Goal: Book appointment/travel/reservation

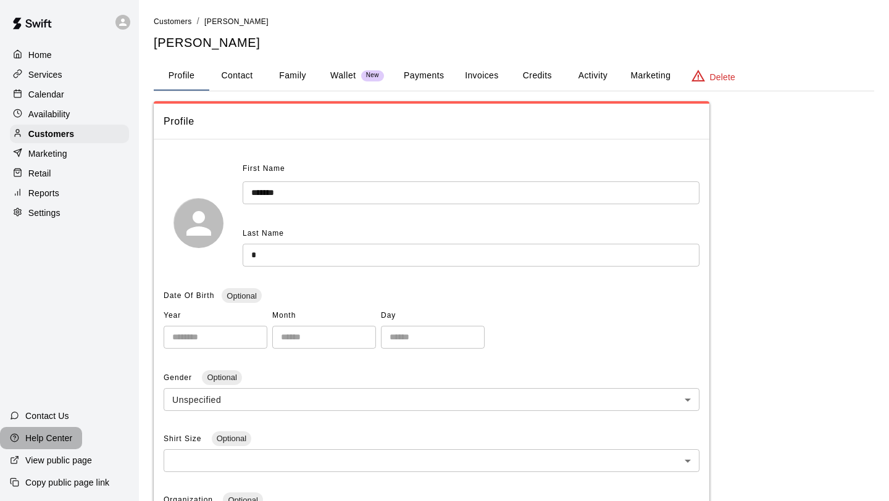
click at [51, 436] on p "Help Center" at bounding box center [48, 438] width 47 height 12
click at [61, 95] on p "Calendar" at bounding box center [46, 94] width 36 height 12
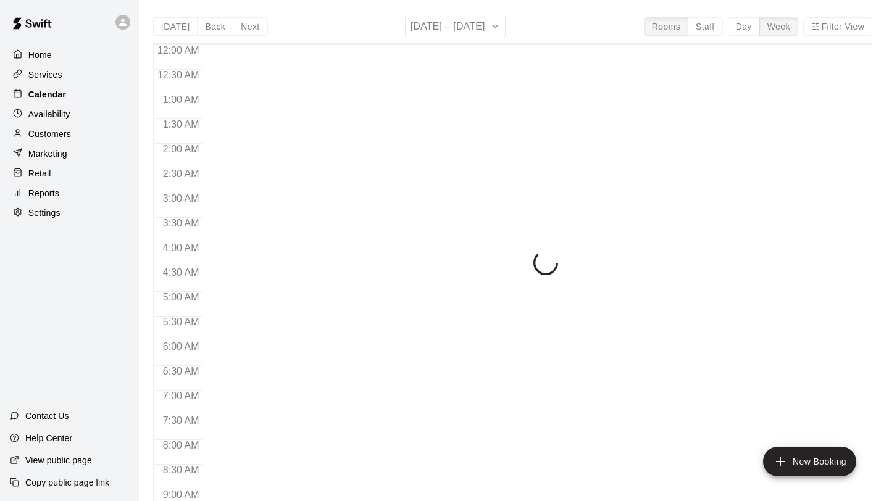
scroll to position [627, 0]
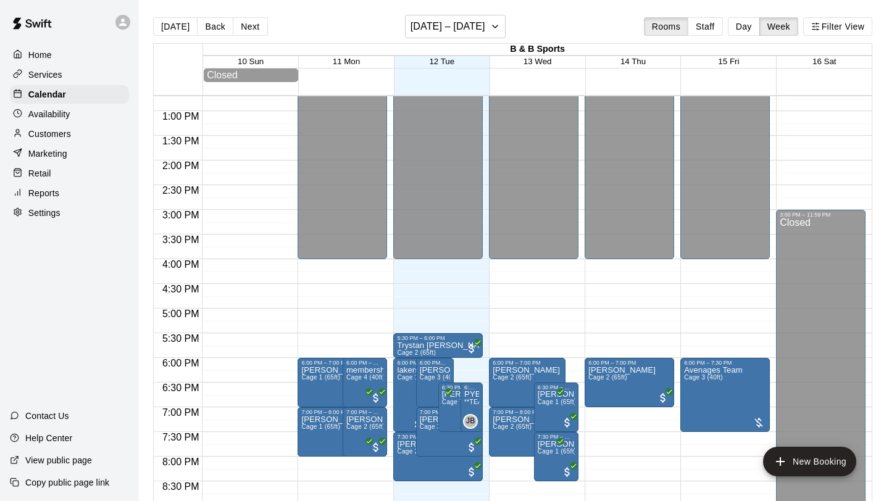
click at [739, 27] on button "Day" at bounding box center [744, 26] width 32 height 19
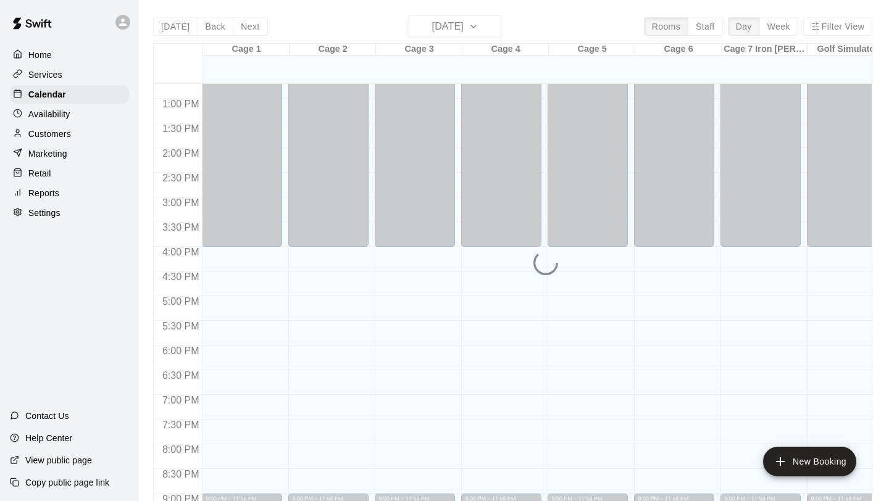
click at [491, 28] on div "[DATE] Back [DATE][DATE] Rooms Staff Day Week Filter View Cage 1 12 Tue Cage 2 …" at bounding box center [512, 265] width 719 height 501
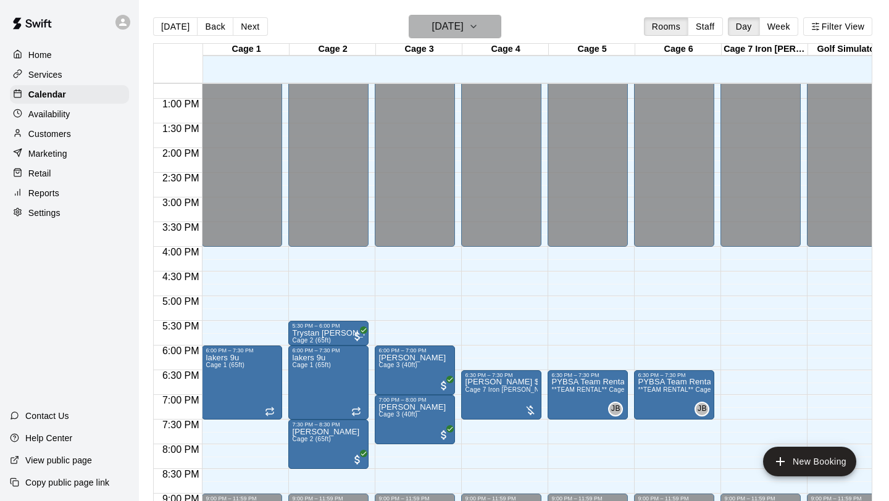
click at [476, 28] on icon "button" at bounding box center [473, 26] width 5 height 2
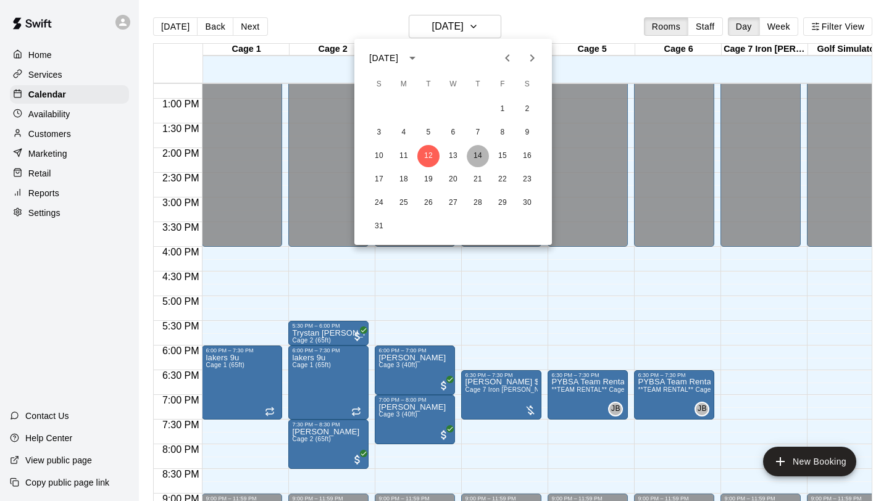
click at [486, 152] on button "14" at bounding box center [478, 156] width 22 height 22
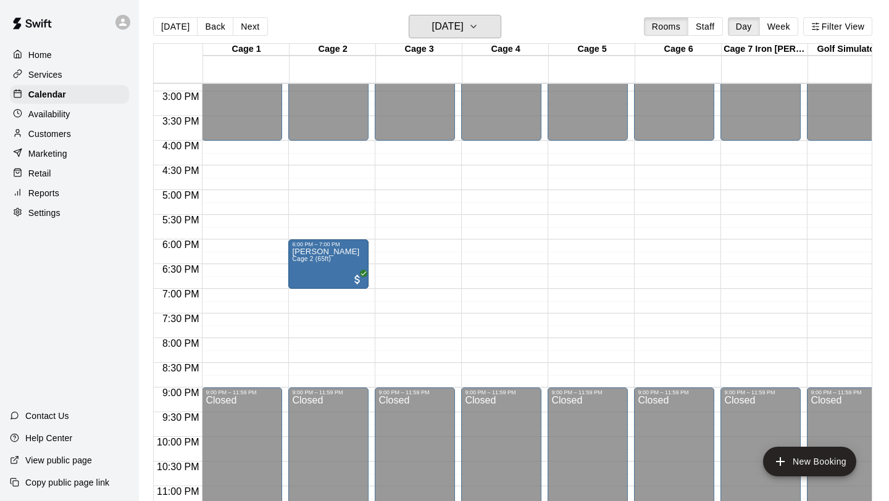
scroll to position [734, 0]
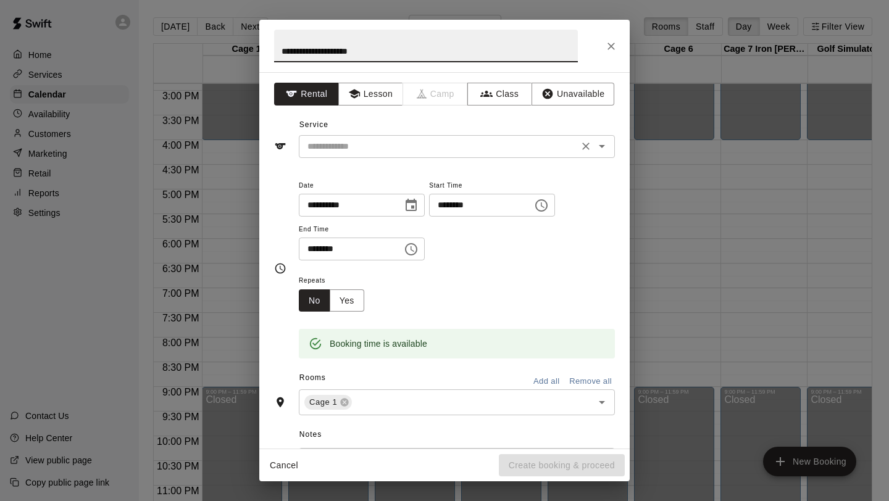
type input "**********"
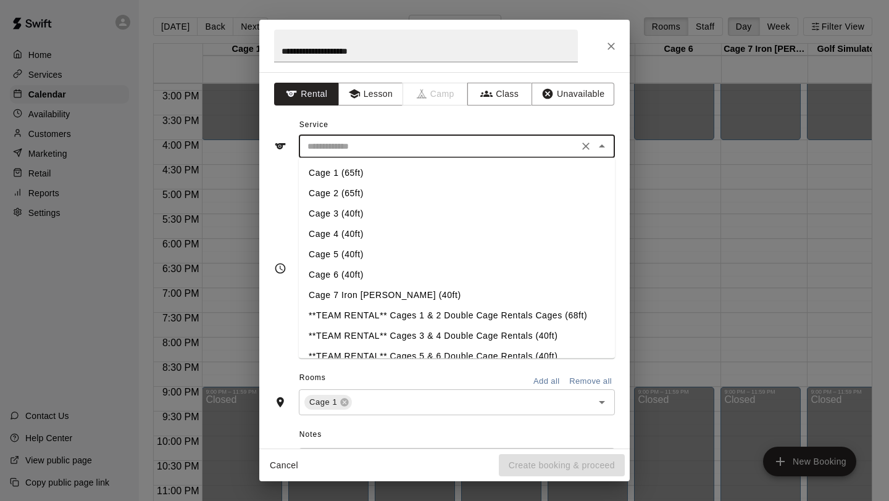
click at [393, 148] on input "text" at bounding box center [438, 146] width 272 height 15
click at [361, 174] on li "Cage 1 (65ft)" at bounding box center [457, 173] width 316 height 20
type input "**********"
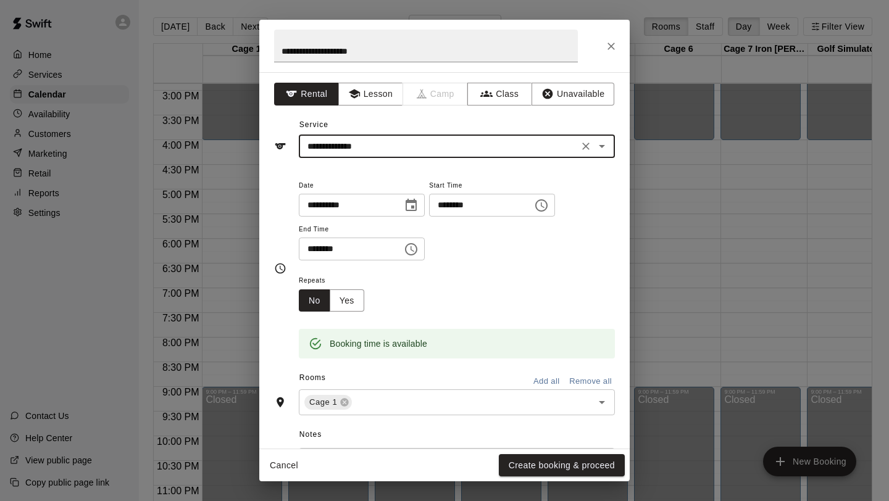
click at [321, 253] on input "********" at bounding box center [346, 249] width 95 height 23
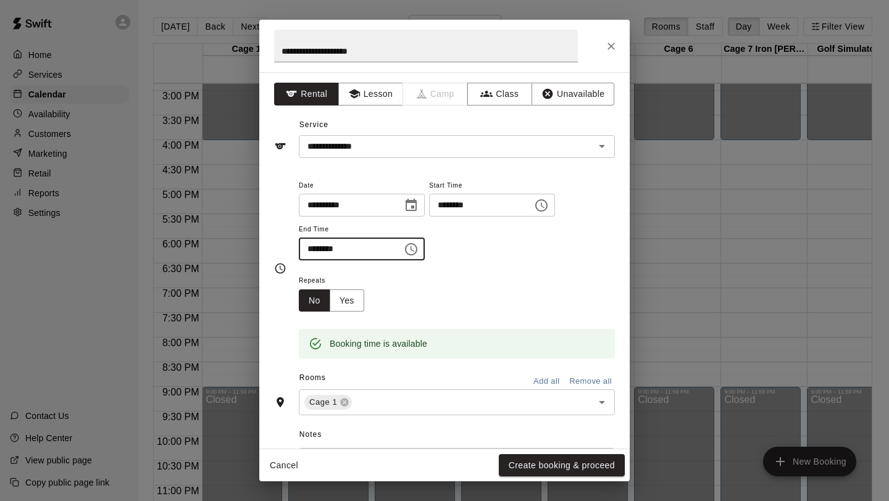
type input "********"
click at [517, 270] on div "**********" at bounding box center [457, 226] width 316 height 96
click at [528, 464] on button "Create booking & proceed" at bounding box center [562, 465] width 126 height 23
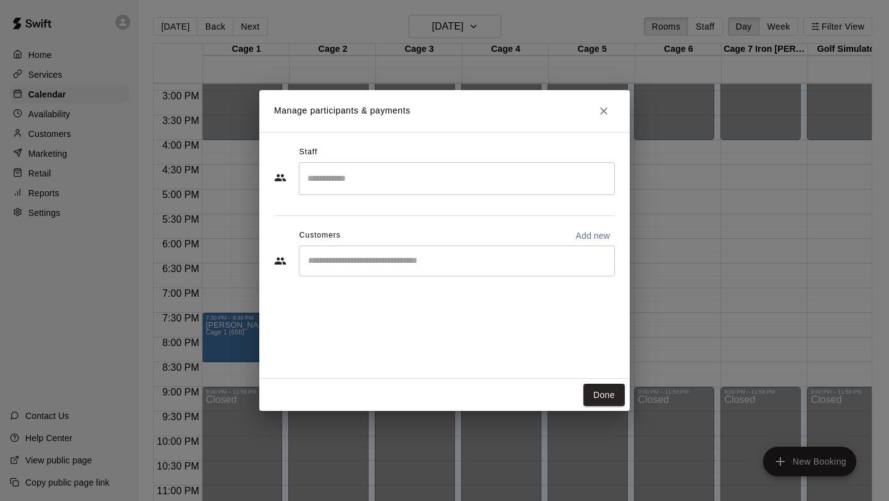
click at [417, 259] on input "Start typing to search customers..." at bounding box center [456, 261] width 305 height 12
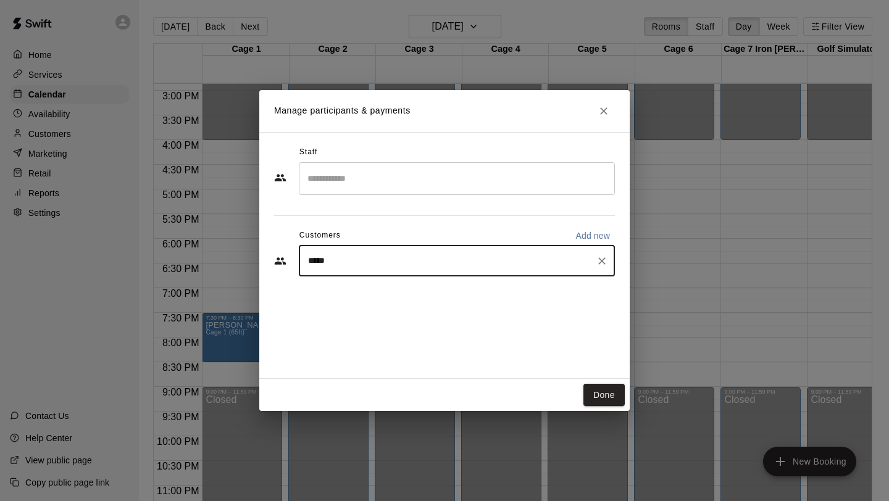
type input "*****"
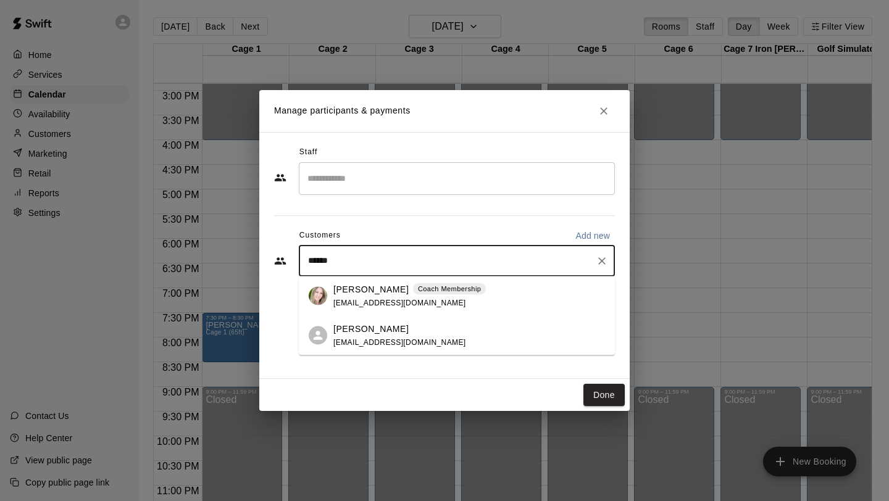
click at [359, 290] on p "[PERSON_NAME]" at bounding box center [370, 289] width 75 height 13
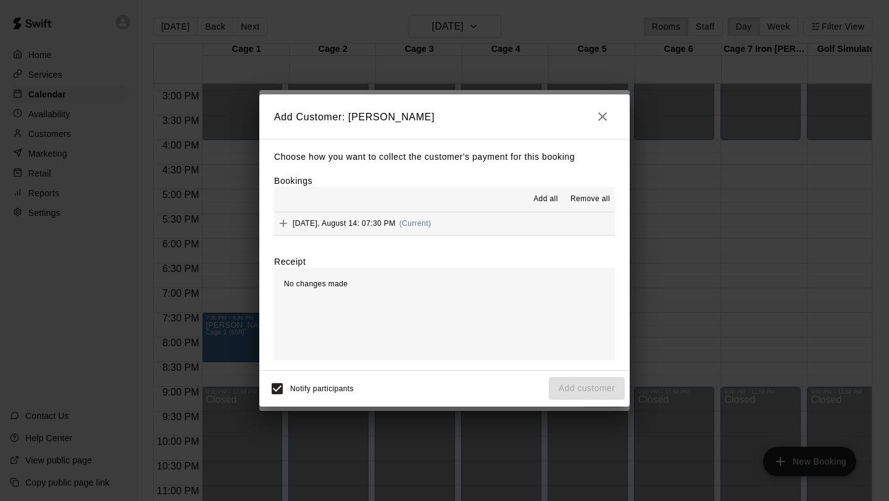
click at [433, 214] on button "[DATE], August 14: 07:30 PM (Current)" at bounding box center [444, 223] width 341 height 23
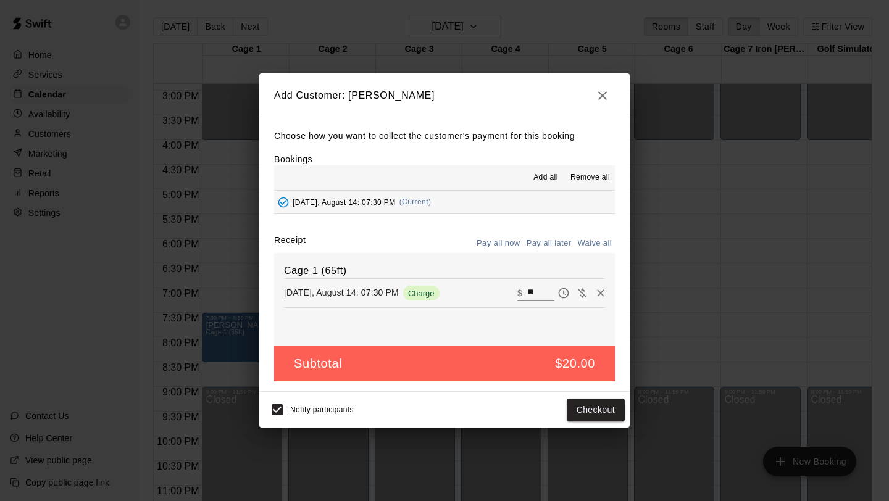
click at [538, 241] on button "Pay all later" at bounding box center [549, 243] width 51 height 19
click at [576, 408] on button "Add customer" at bounding box center [587, 410] width 76 height 23
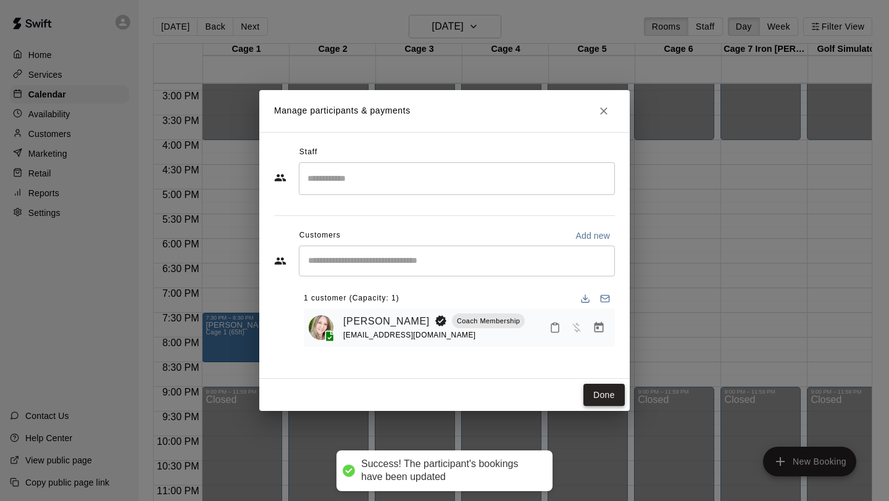
click at [603, 394] on button "Done" at bounding box center [603, 395] width 41 height 23
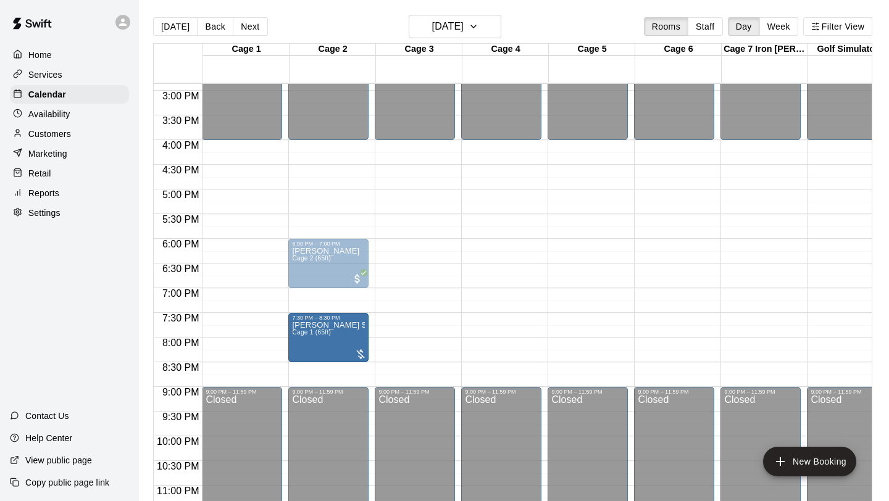
drag, startPoint x: 272, startPoint y: 351, endPoint x: 323, endPoint y: 355, distance: 52.0
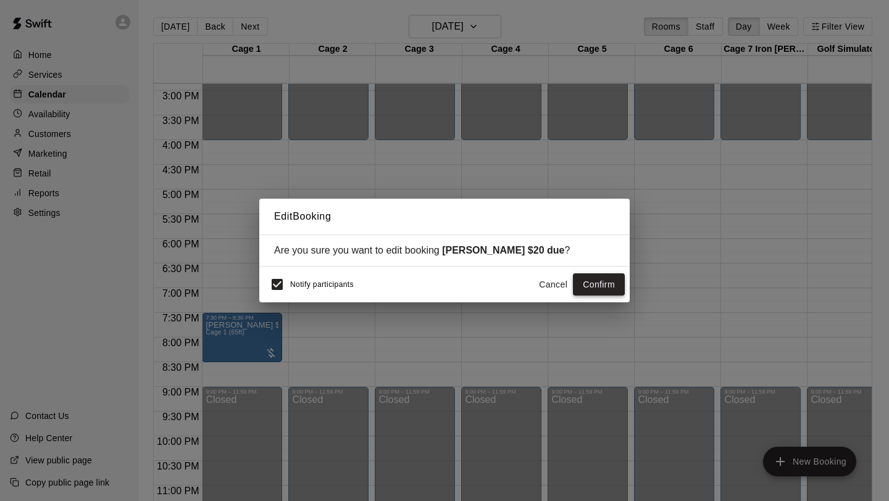
click at [597, 286] on button "Confirm" at bounding box center [599, 284] width 52 height 23
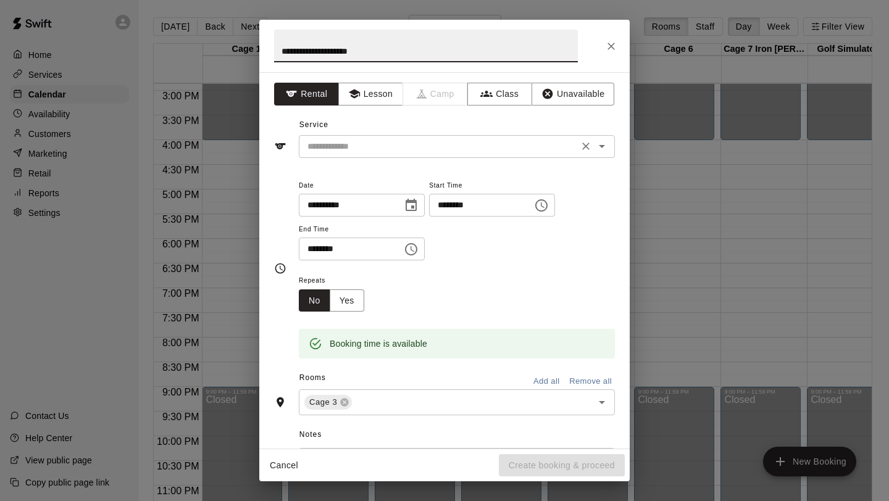
type input "**********"
click at [381, 144] on input "text" at bounding box center [438, 146] width 272 height 15
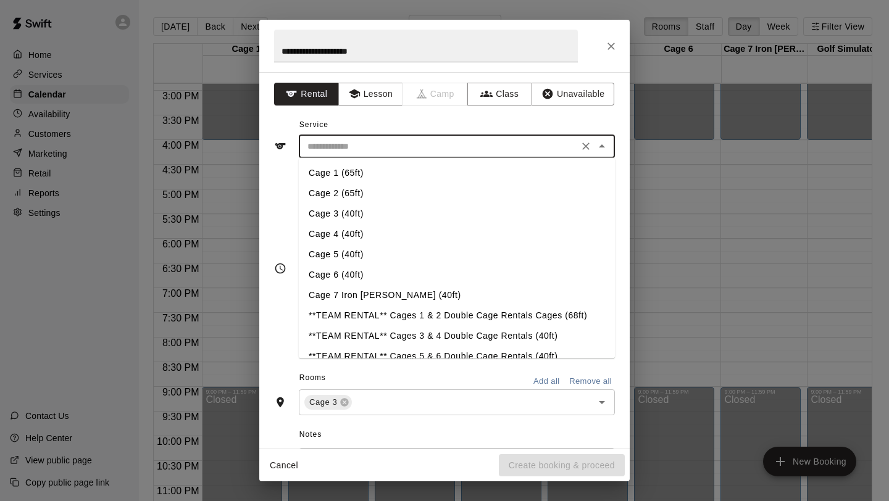
click at [341, 215] on li "Cage 3 (40ft)" at bounding box center [457, 214] width 316 height 20
type input "**********"
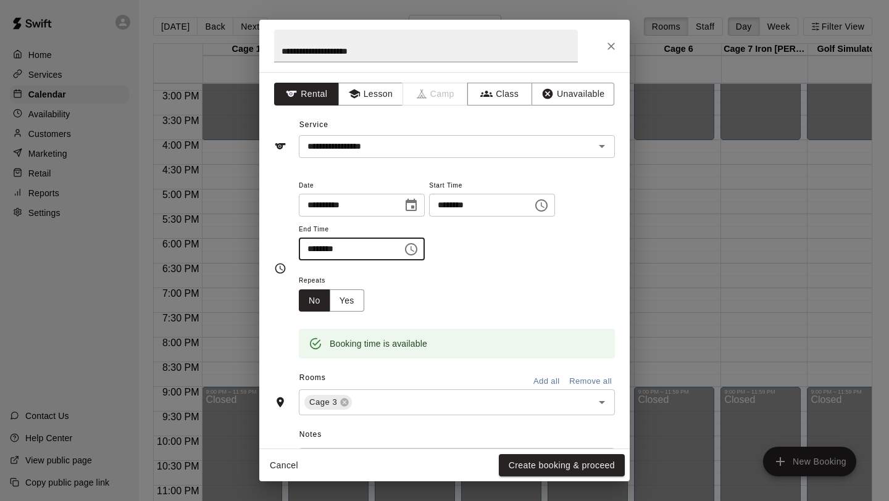
click at [327, 249] on input "********" at bounding box center [346, 249] width 95 height 23
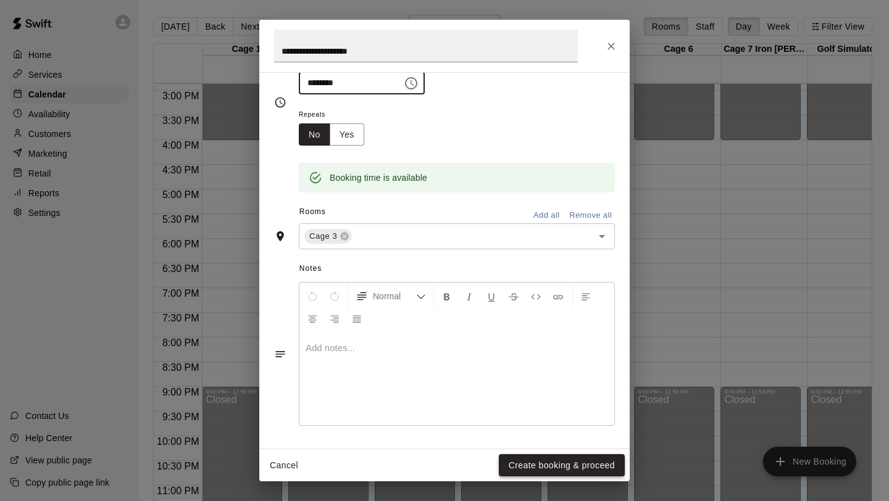
type input "********"
click at [525, 466] on button "Create booking & proceed" at bounding box center [562, 465] width 126 height 23
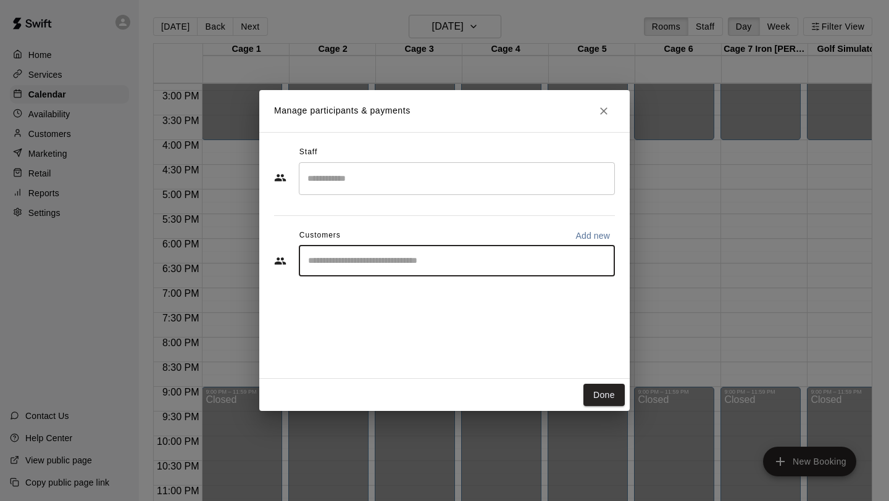
click at [396, 262] on input "Start typing to search customers..." at bounding box center [456, 261] width 305 height 12
type input "*****"
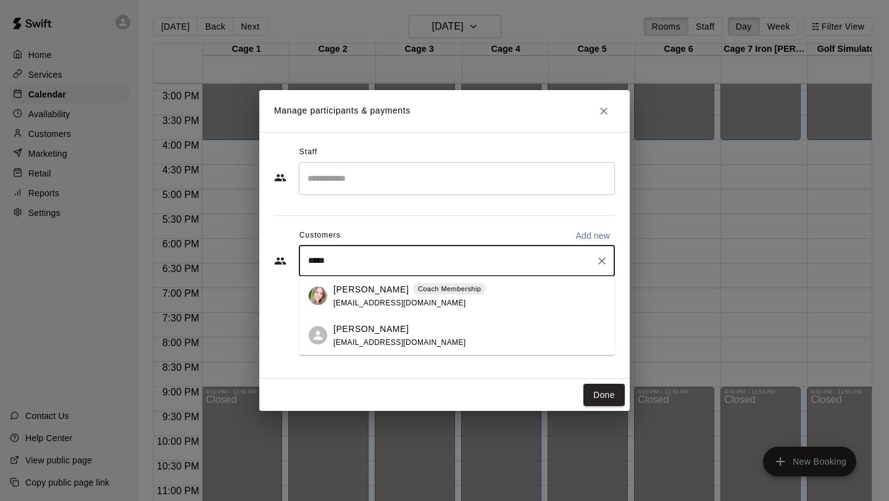
click at [347, 297] on div "[PERSON_NAME] Coach Membership [EMAIL_ADDRESS][DOMAIN_NAME]" at bounding box center [409, 296] width 152 height 27
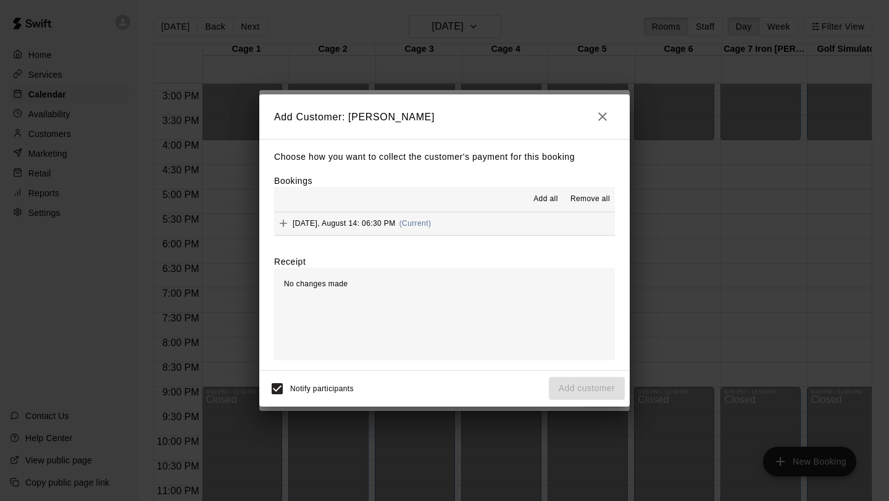
click at [377, 228] on div "[DATE], August 14: 06:30 PM (Current)" at bounding box center [352, 223] width 157 height 19
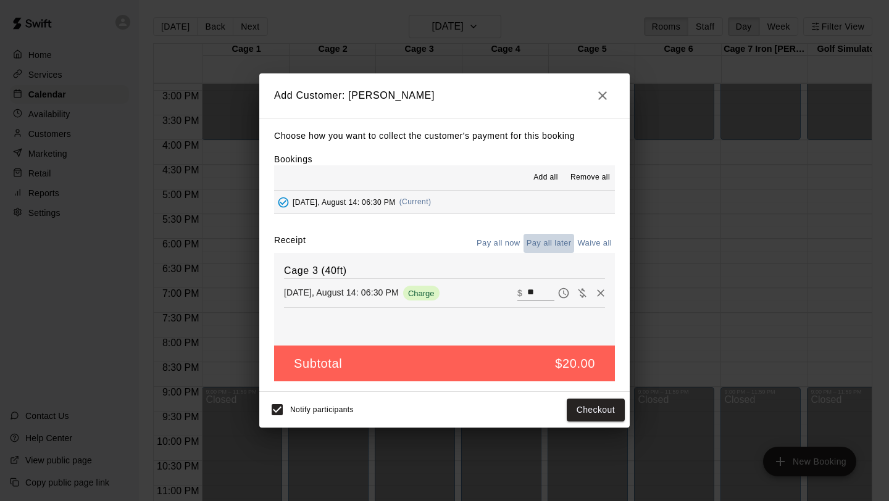
click at [548, 245] on button "Pay all later" at bounding box center [549, 243] width 51 height 19
click at [582, 419] on button "Add customer" at bounding box center [587, 410] width 76 height 23
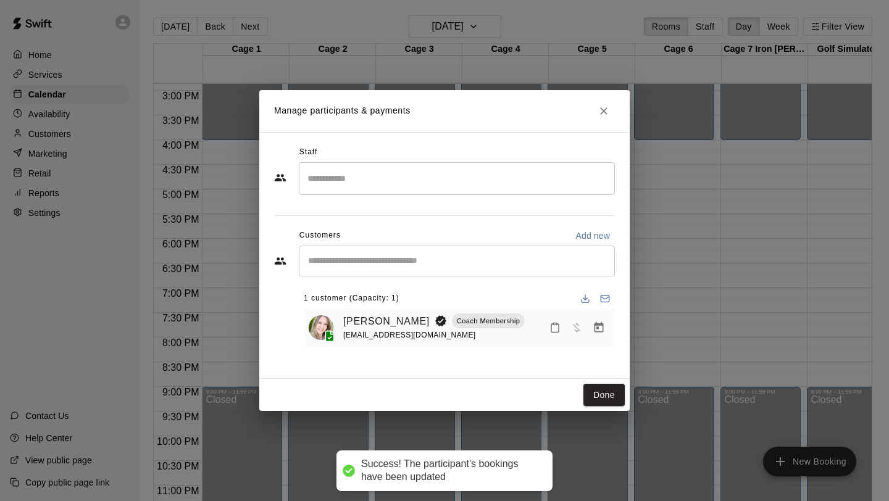
click at [596, 382] on div "Done" at bounding box center [444, 395] width 370 height 33
click at [598, 388] on button "Done" at bounding box center [603, 395] width 41 height 23
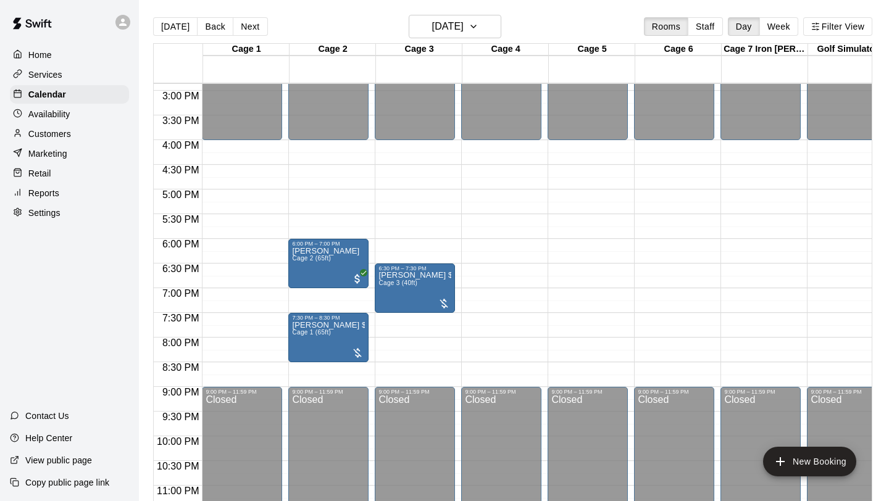
click at [252, 25] on button "Next" at bounding box center [250, 26] width 35 height 19
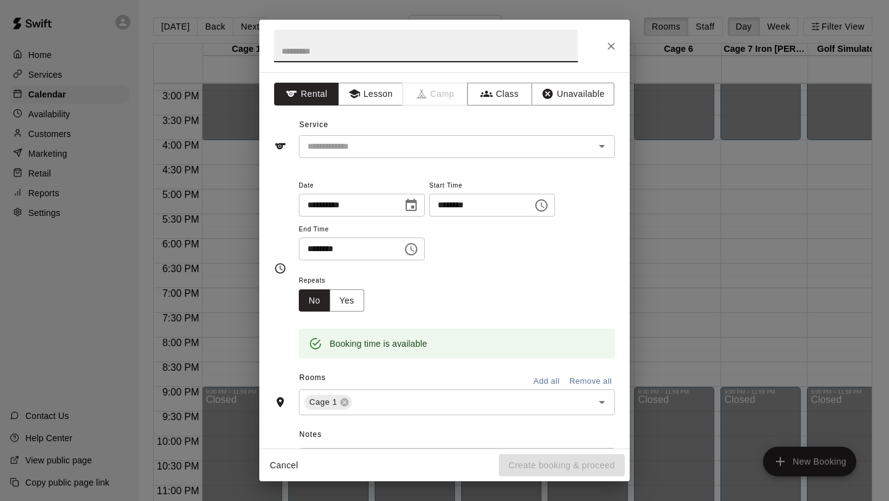
click at [403, 62] on input "text" at bounding box center [426, 46] width 304 height 33
type input "**********"
click at [325, 252] on input "********" at bounding box center [346, 249] width 95 height 23
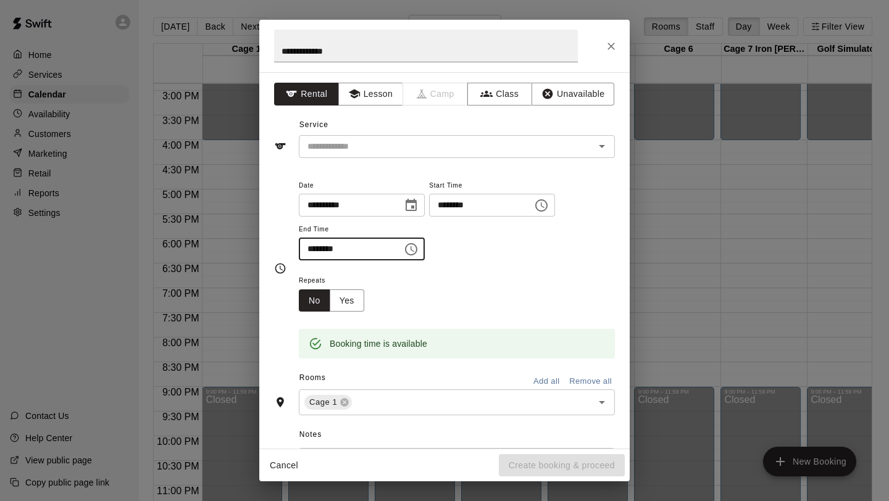
type input "********"
click at [465, 272] on div "**********" at bounding box center [457, 226] width 316 height 96
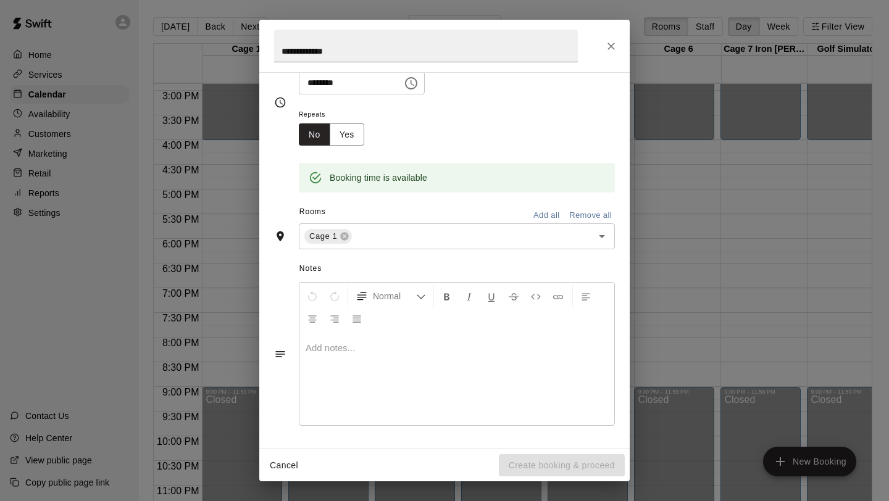
click at [447, 355] on div at bounding box center [456, 379] width 315 height 93
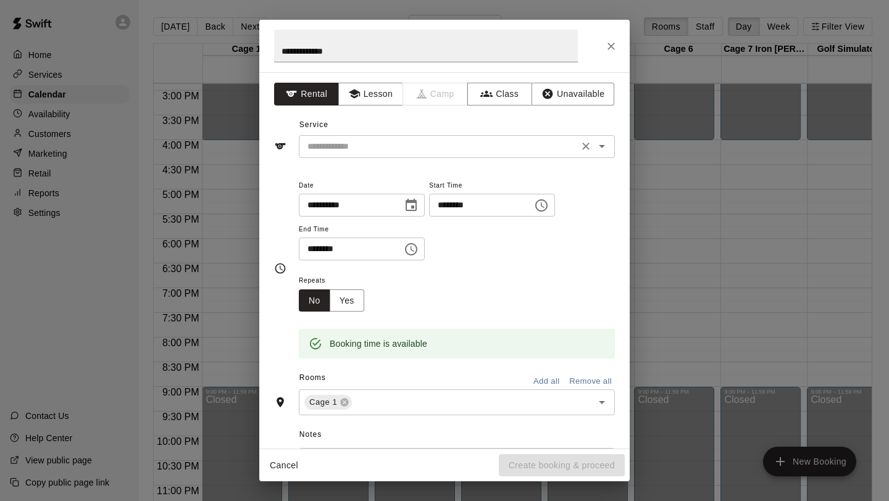
click at [419, 144] on input "text" at bounding box center [438, 146] width 272 height 15
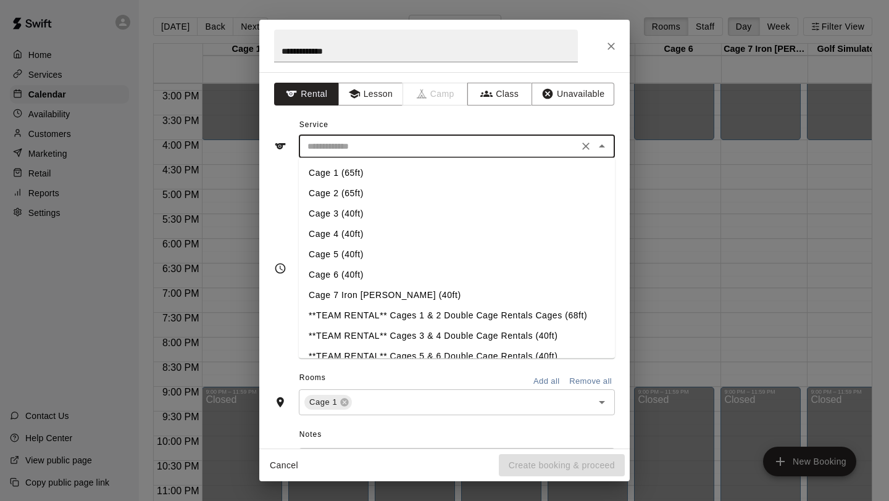
click at [364, 172] on li "Cage 1 (65ft)" at bounding box center [457, 173] width 316 height 20
type input "**********"
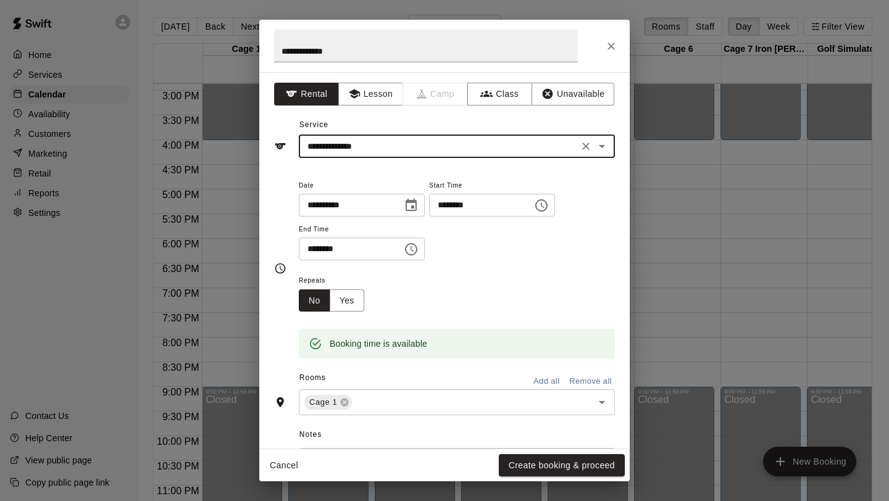
click at [496, 288] on div "Repeats No Yes" at bounding box center [457, 292] width 316 height 39
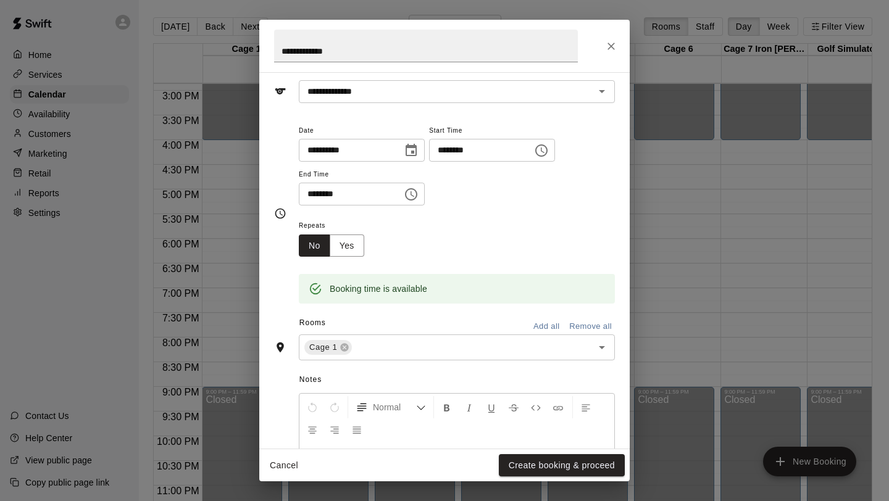
scroll to position [166, 0]
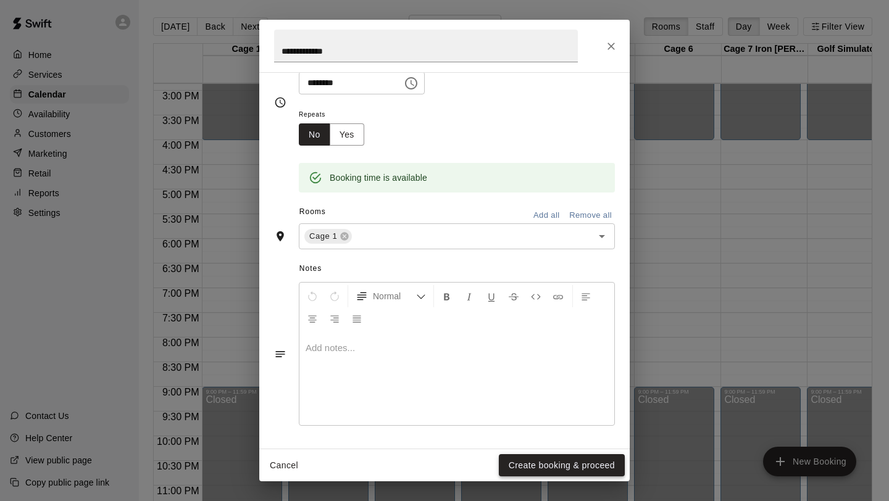
click at [527, 460] on button "Create booking & proceed" at bounding box center [562, 465] width 126 height 23
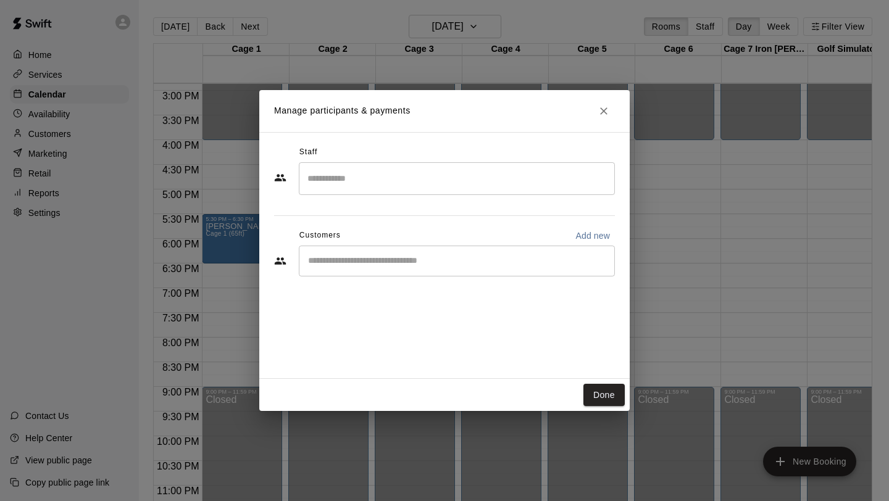
click at [493, 263] on input "Start typing to search customers..." at bounding box center [456, 261] width 305 height 12
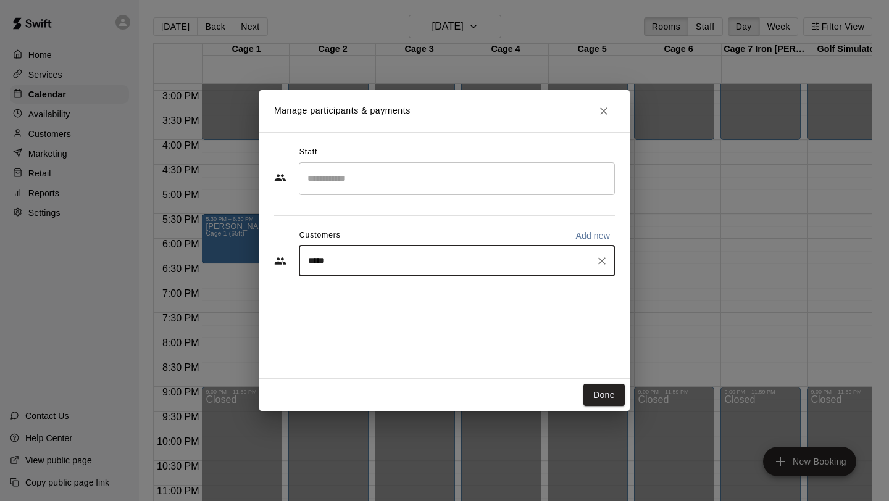
type input "*****"
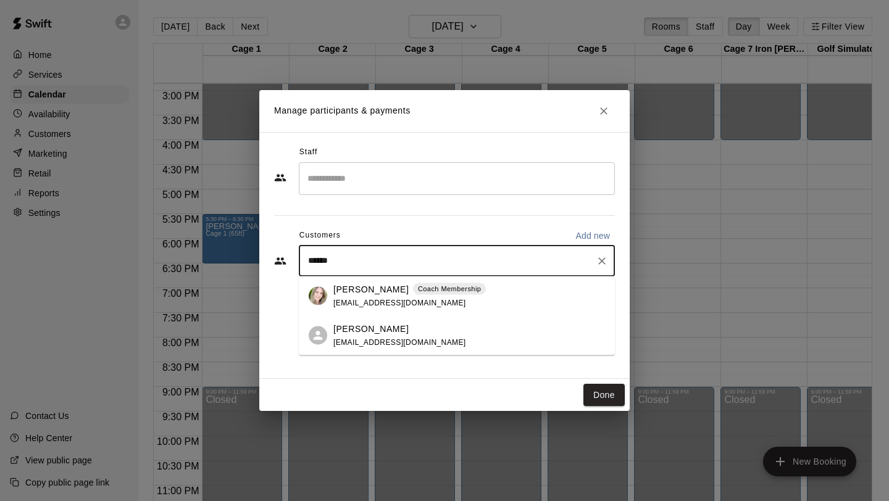
click at [431, 301] on div "[PERSON_NAME] Coach Membership [EMAIL_ADDRESS][DOMAIN_NAME]" at bounding box center [409, 296] width 152 height 27
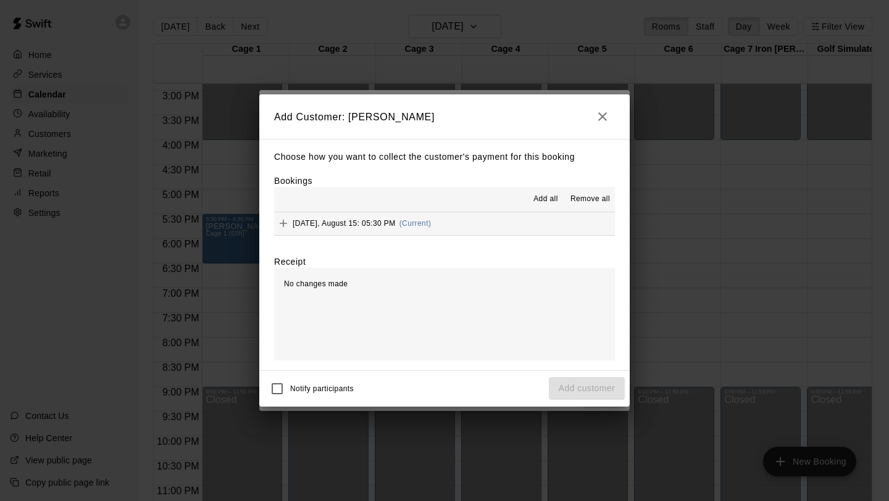
click at [547, 197] on span "Add all" at bounding box center [545, 199] width 25 height 12
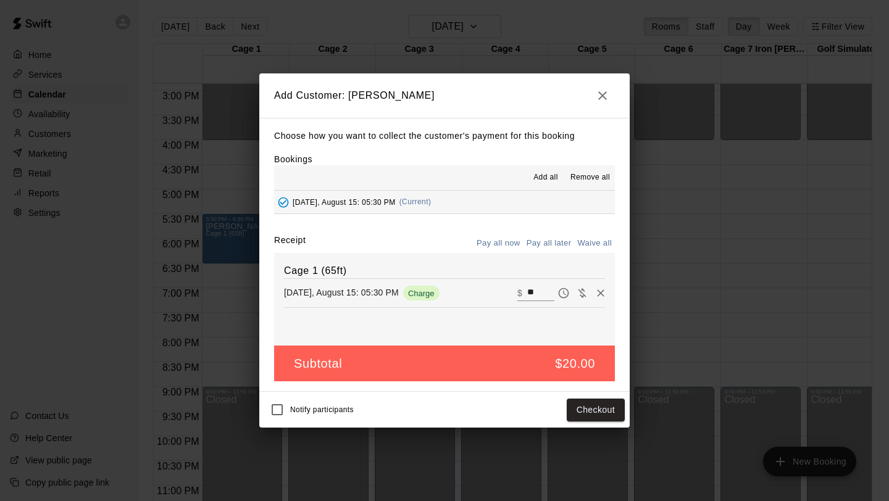
click at [540, 241] on button "Pay all later" at bounding box center [549, 243] width 51 height 19
click at [591, 417] on button "Add customer" at bounding box center [587, 410] width 76 height 23
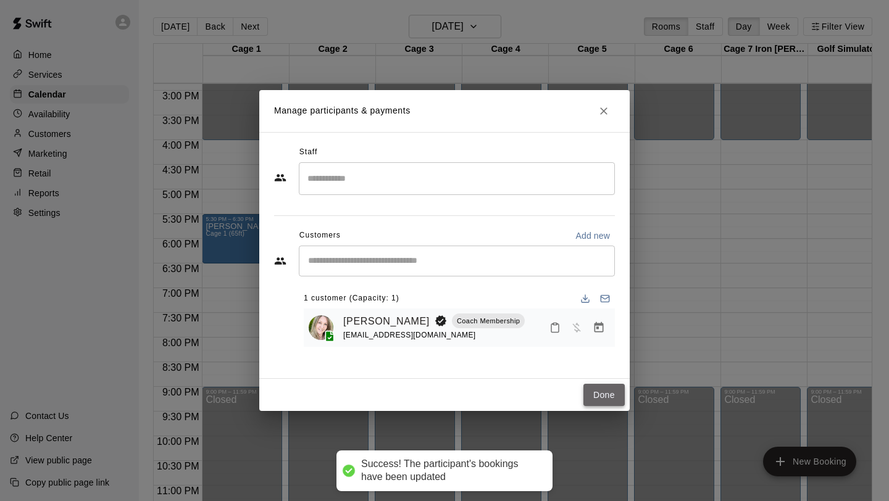
click at [599, 396] on button "Done" at bounding box center [603, 395] width 41 height 23
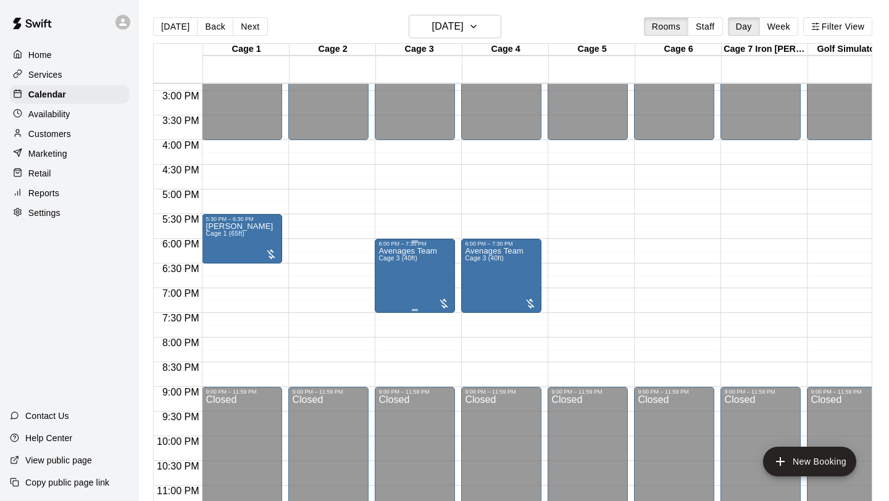
click at [445, 304] on div at bounding box center [444, 304] width 12 height 12
click at [448, 310] on icon "edit" at bounding box center [450, 311] width 15 height 15
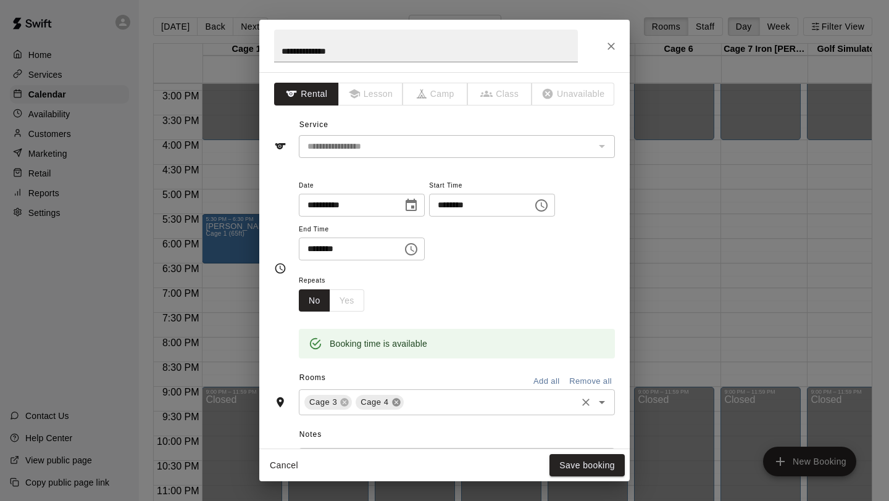
click at [396, 403] on icon at bounding box center [396, 403] width 10 height 10
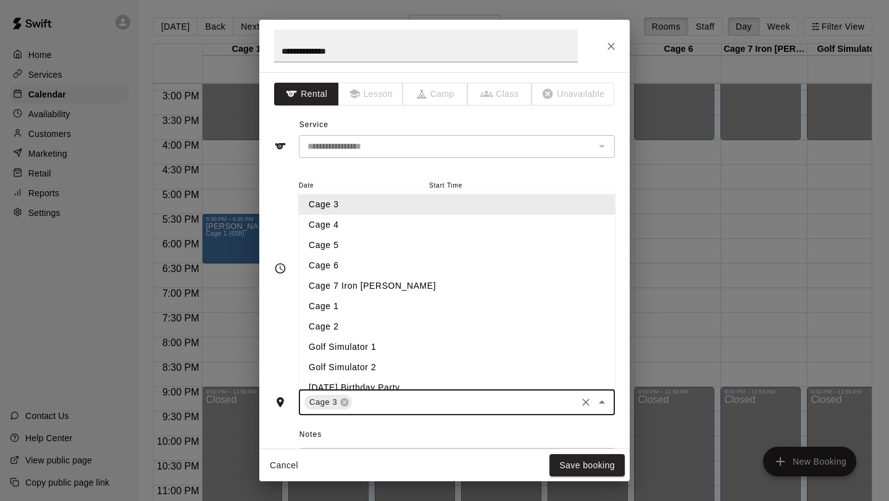
click at [373, 401] on input "text" at bounding box center [464, 402] width 221 height 15
click at [341, 321] on li "Cage 2" at bounding box center [457, 327] width 316 height 20
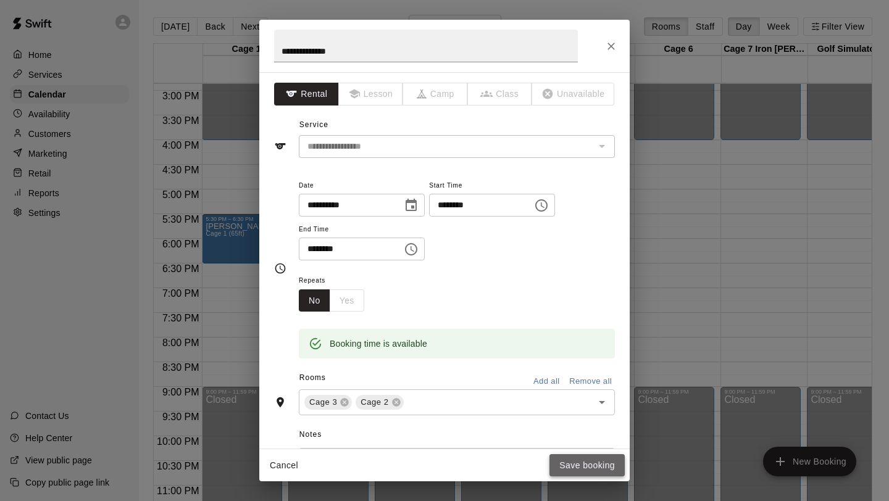
click at [578, 466] on button "Save booking" at bounding box center [586, 465] width 75 height 23
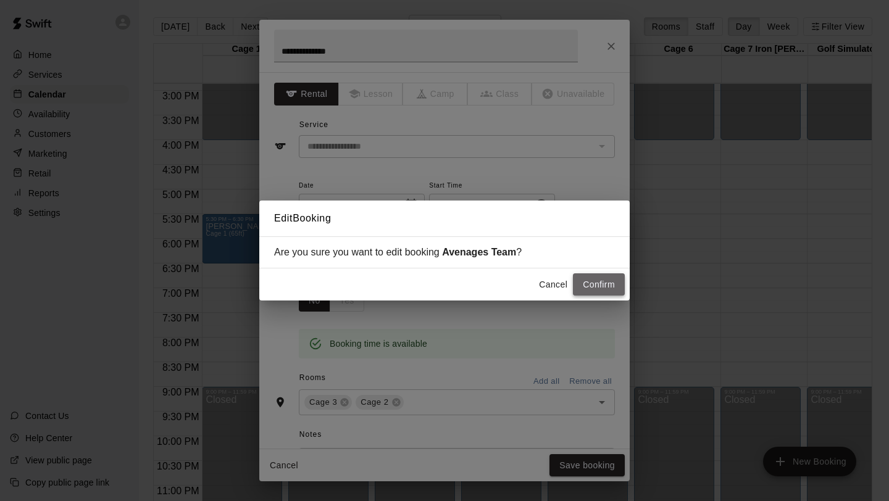
click at [598, 282] on button "Confirm" at bounding box center [599, 284] width 52 height 23
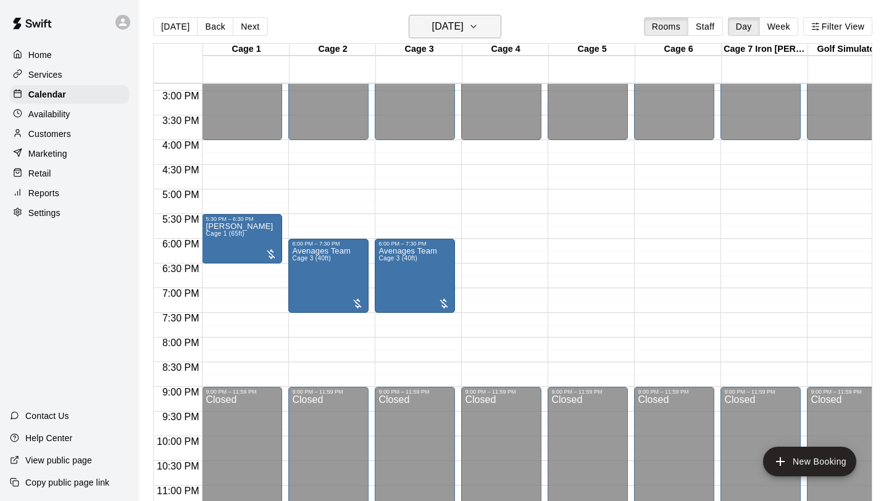
click at [478, 22] on icon "button" at bounding box center [474, 26] width 10 height 15
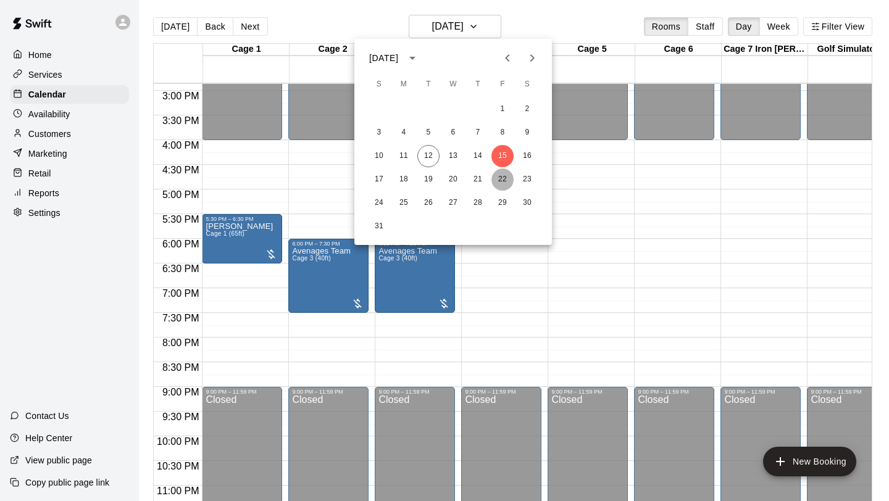
click at [503, 178] on button "22" at bounding box center [502, 180] width 22 height 22
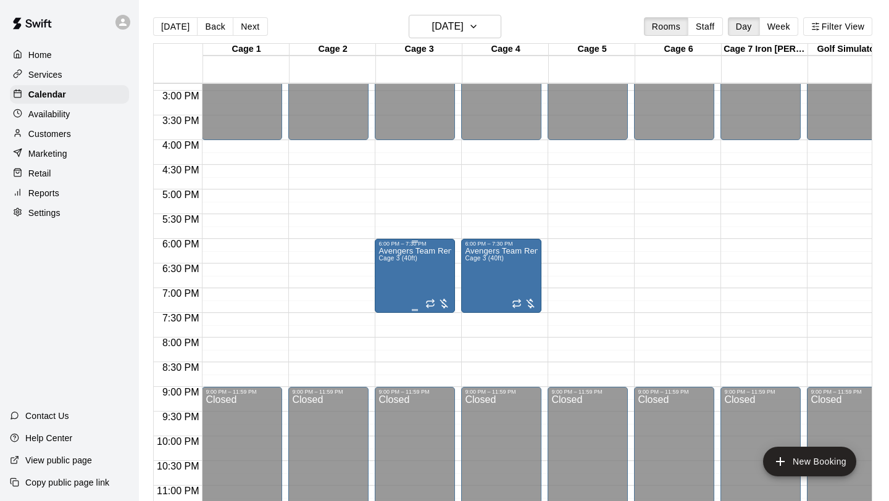
click at [445, 301] on div at bounding box center [437, 304] width 25 height 12
click at [440, 317] on icon "edit" at bounding box center [438, 311] width 15 height 15
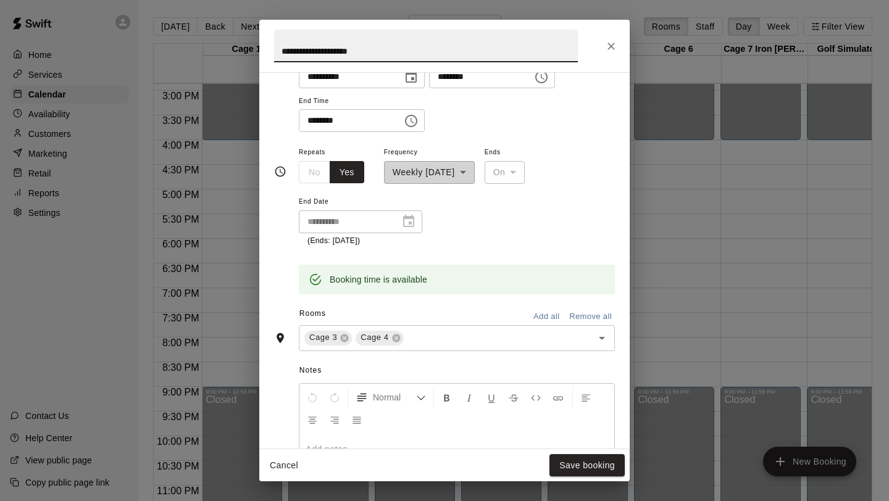
scroll to position [163, 0]
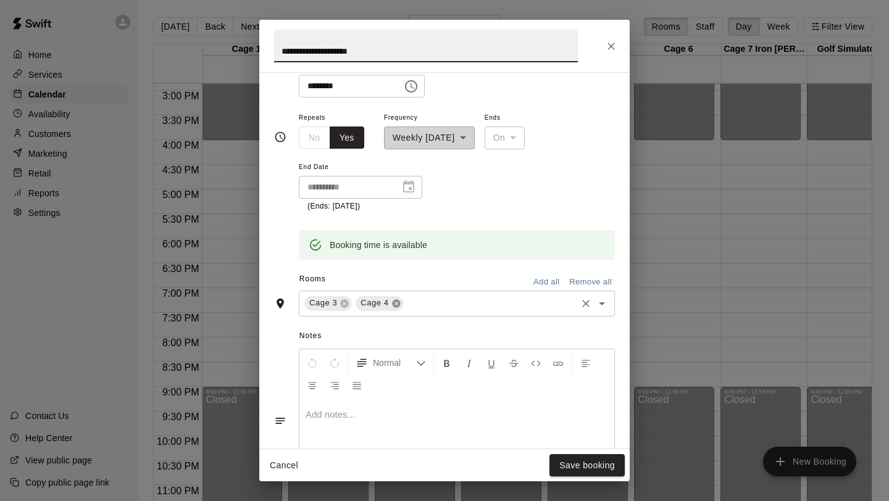
click at [396, 303] on icon at bounding box center [396, 304] width 10 height 10
click at [396, 303] on input "text" at bounding box center [464, 303] width 221 height 15
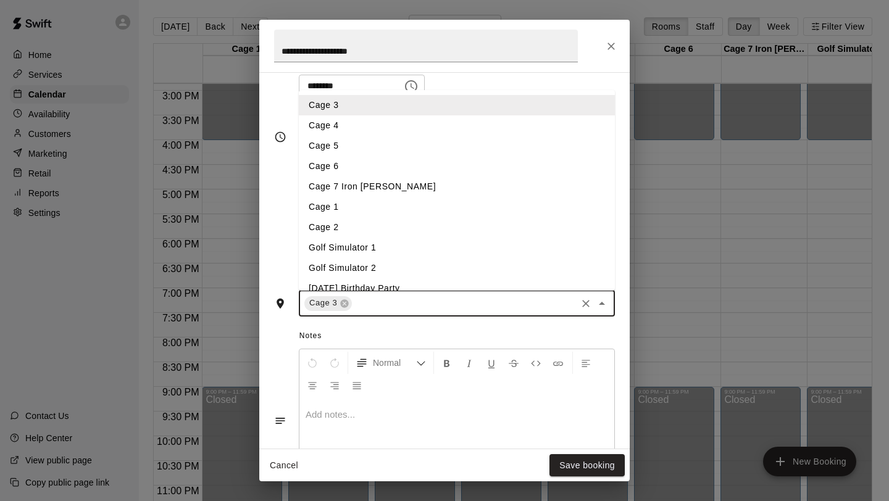
click at [362, 229] on li "Cage 2" at bounding box center [457, 227] width 316 height 20
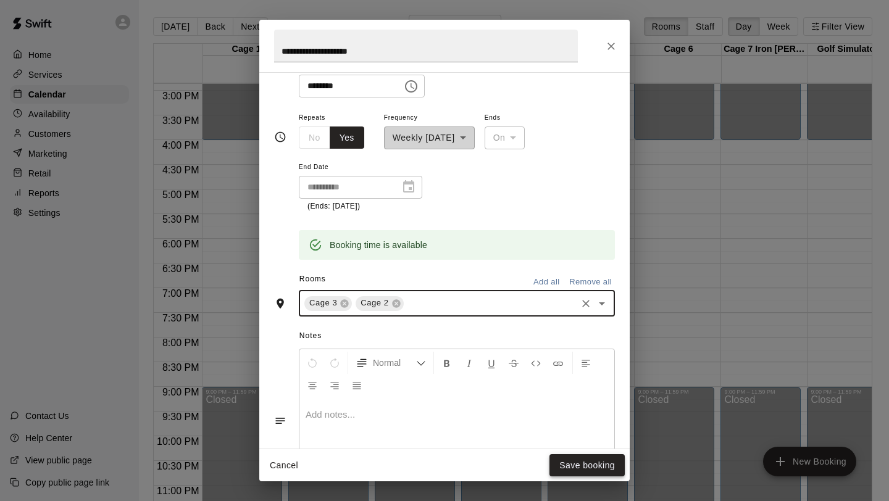
click at [566, 461] on button "Save booking" at bounding box center [586, 465] width 75 height 23
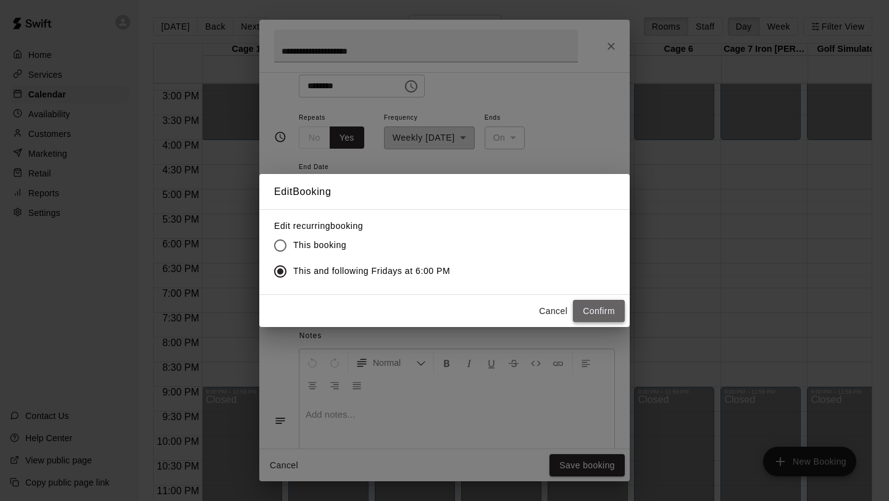
click at [606, 312] on button "Confirm" at bounding box center [599, 311] width 52 height 23
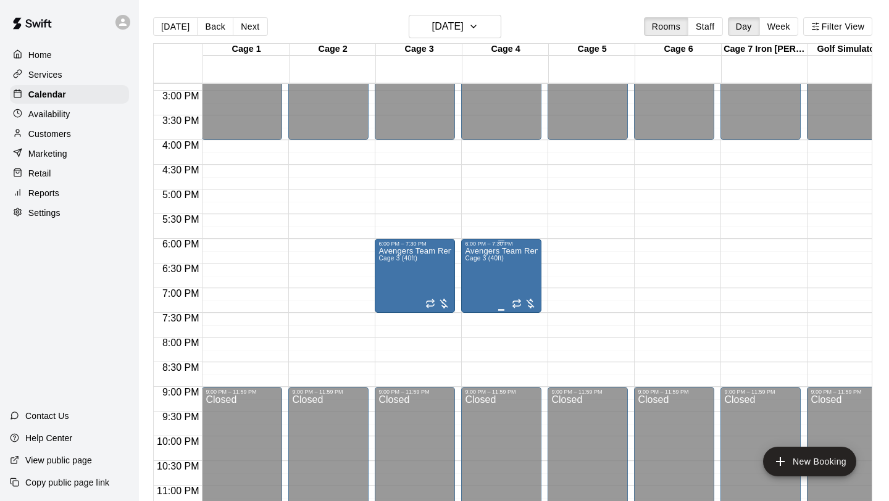
click at [528, 303] on div at bounding box center [524, 304] width 25 height 12
click at [528, 304] on icon "edit" at bounding box center [524, 311] width 15 height 15
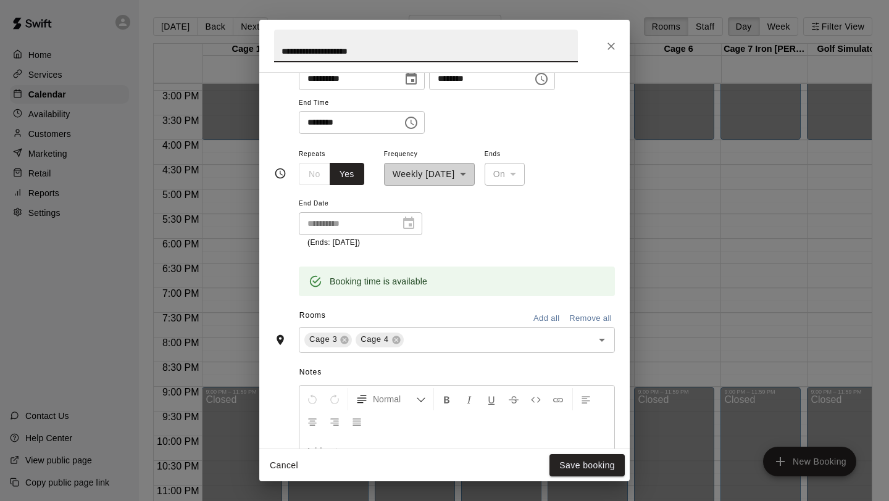
scroll to position [226, 0]
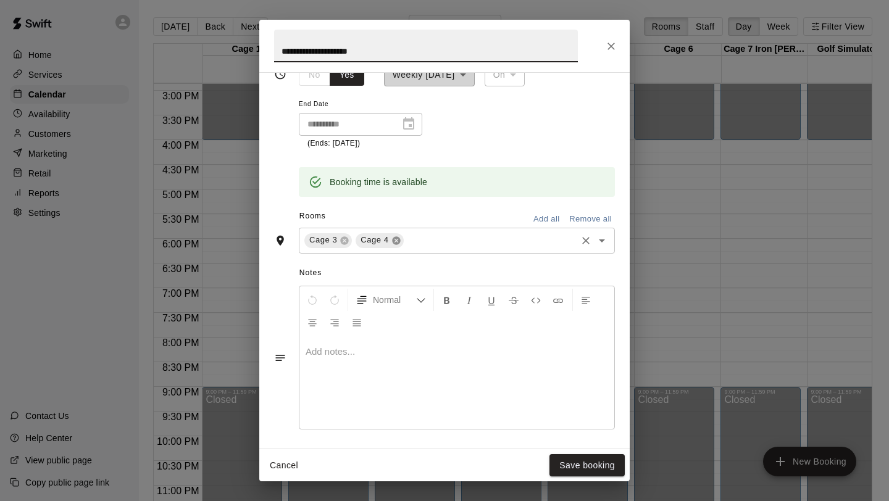
click at [395, 241] on icon at bounding box center [396, 241] width 10 height 10
click at [396, 235] on input "text" at bounding box center [464, 240] width 221 height 15
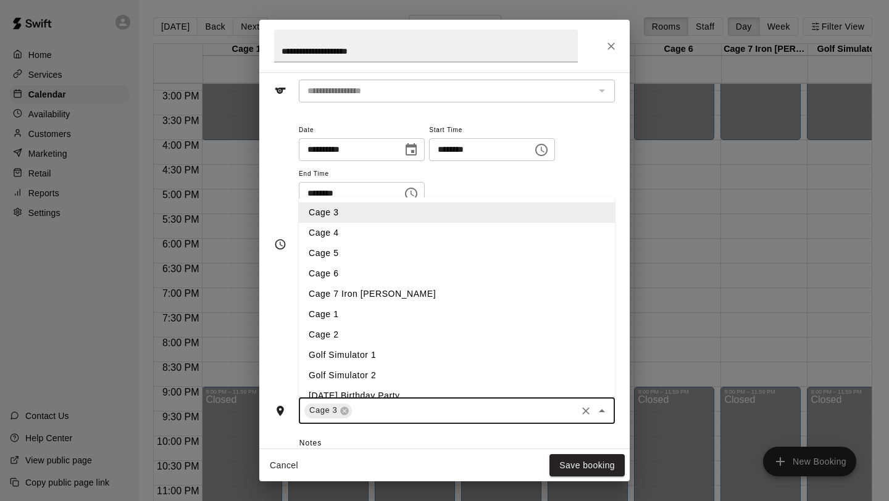
scroll to position [74, 0]
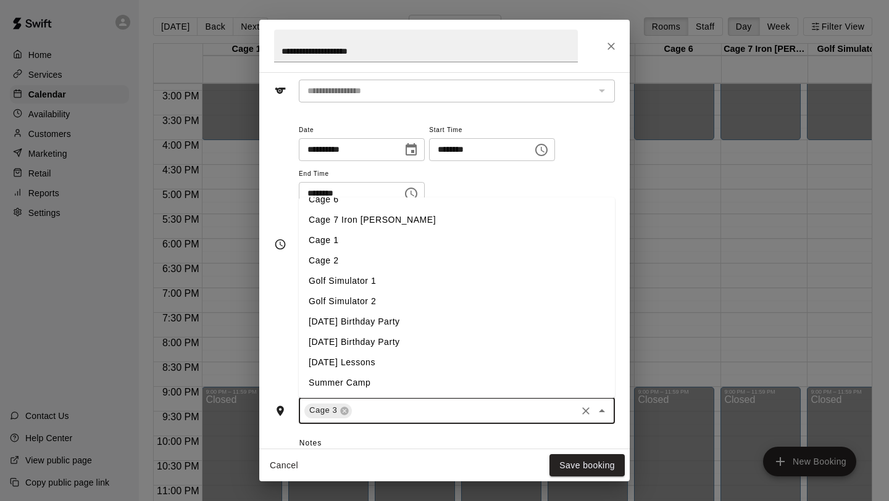
click at [358, 264] on li "Cage 2" at bounding box center [457, 261] width 316 height 20
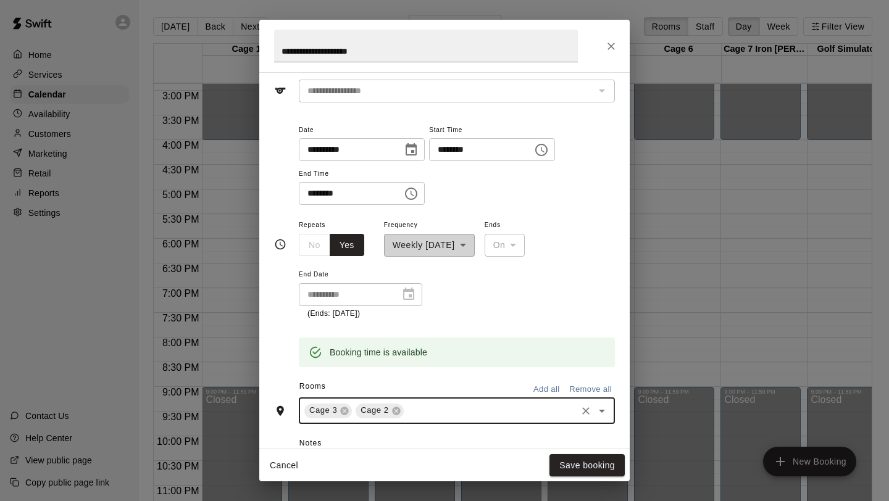
scroll to position [211, 0]
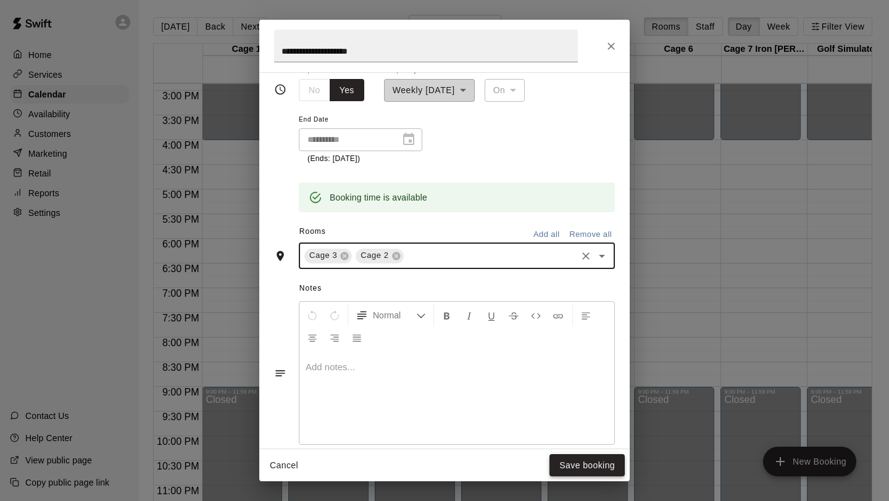
click at [575, 469] on button "Save booking" at bounding box center [586, 465] width 75 height 23
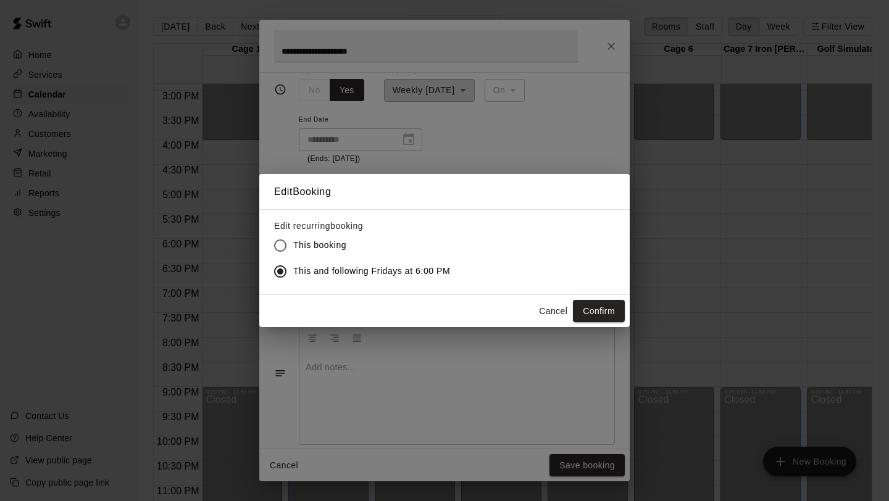
click at [609, 313] on button "Confirm" at bounding box center [599, 311] width 52 height 23
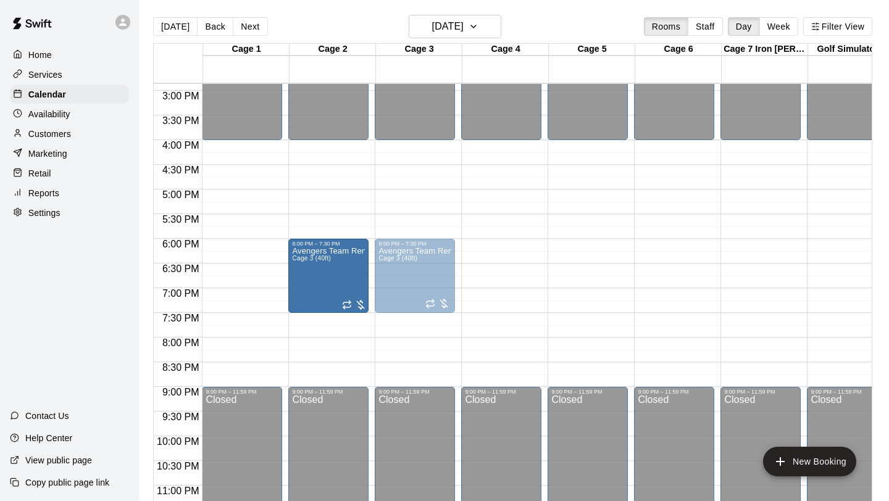
drag, startPoint x: 504, startPoint y: 292, endPoint x: 353, endPoint y: 298, distance: 152.0
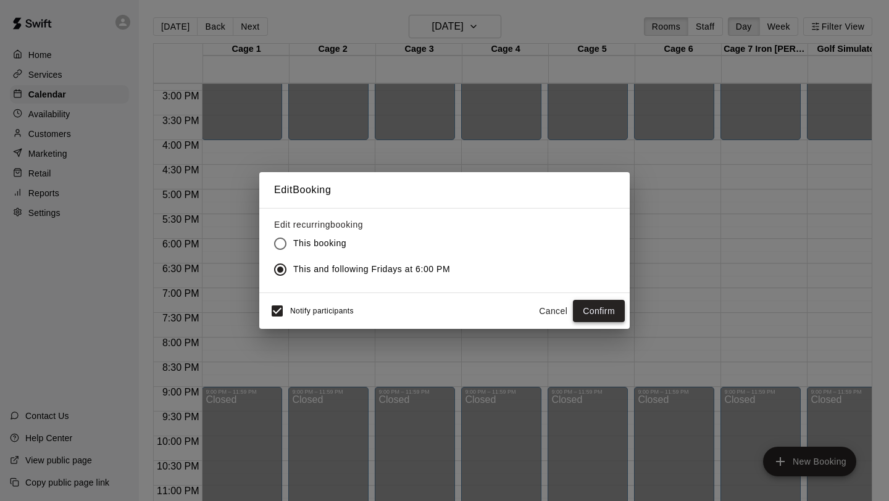
click at [597, 319] on button "Confirm" at bounding box center [599, 311] width 52 height 23
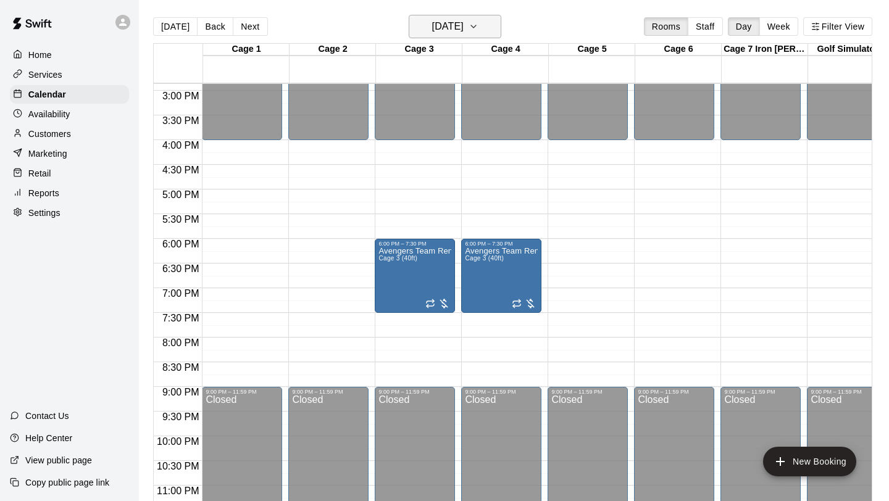
click at [478, 25] on icon "button" at bounding box center [474, 26] width 10 height 15
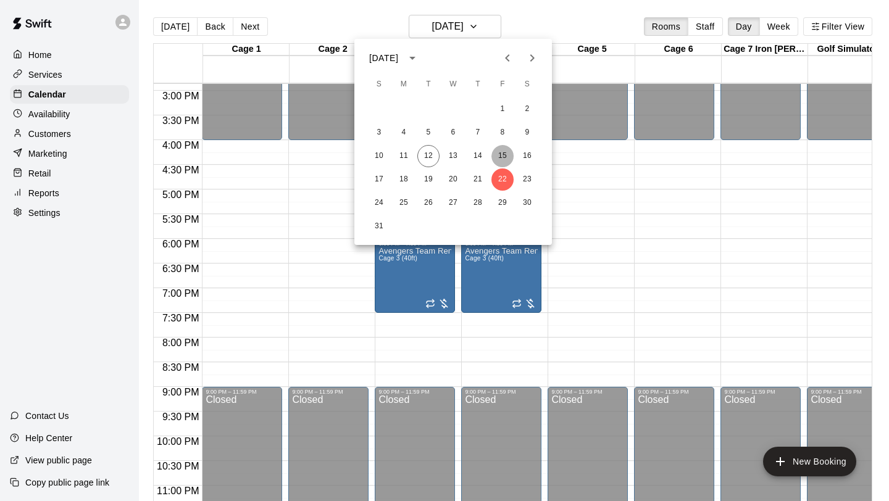
click at [505, 157] on button "15" at bounding box center [502, 156] width 22 height 22
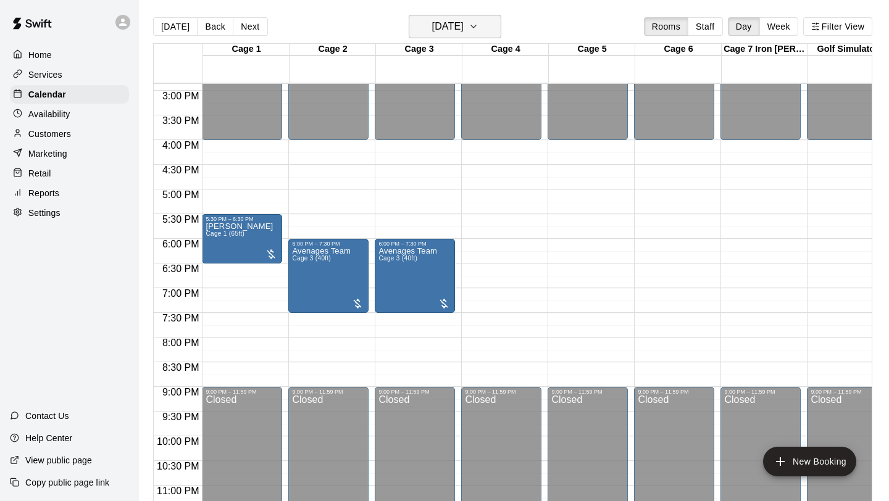
click at [478, 28] on icon "button" at bounding box center [474, 26] width 10 height 15
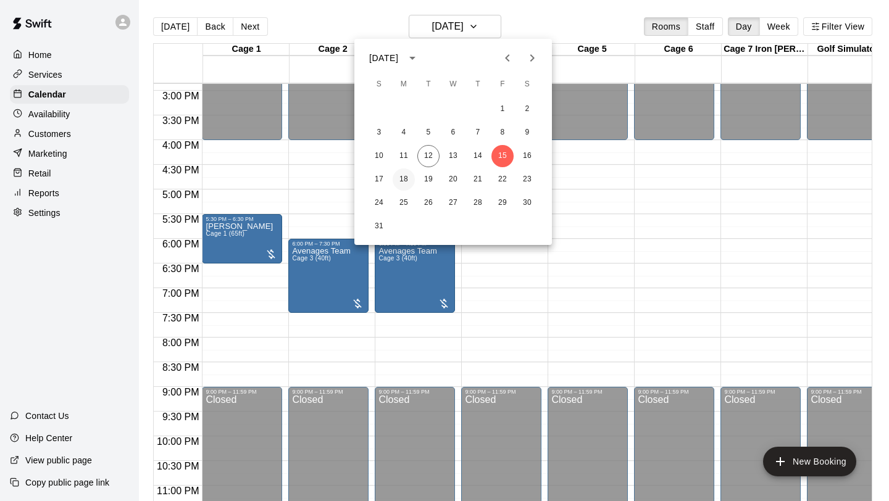
click at [405, 183] on button "18" at bounding box center [404, 180] width 22 height 22
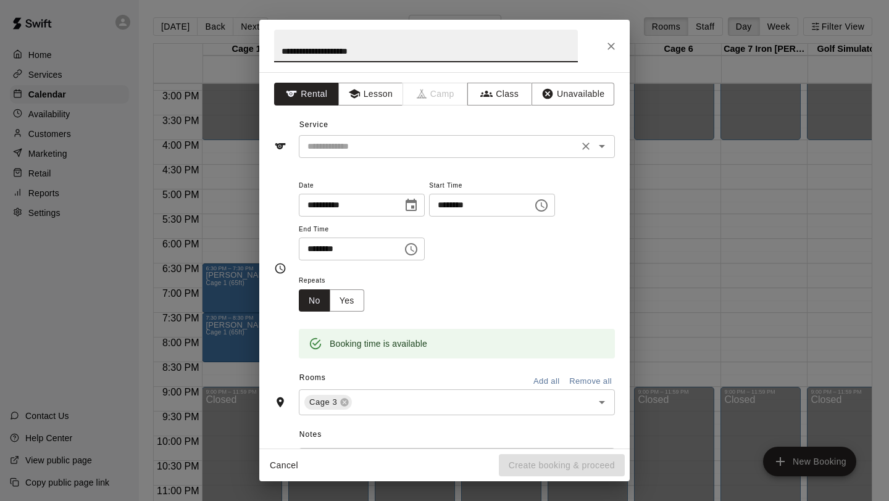
type input "**********"
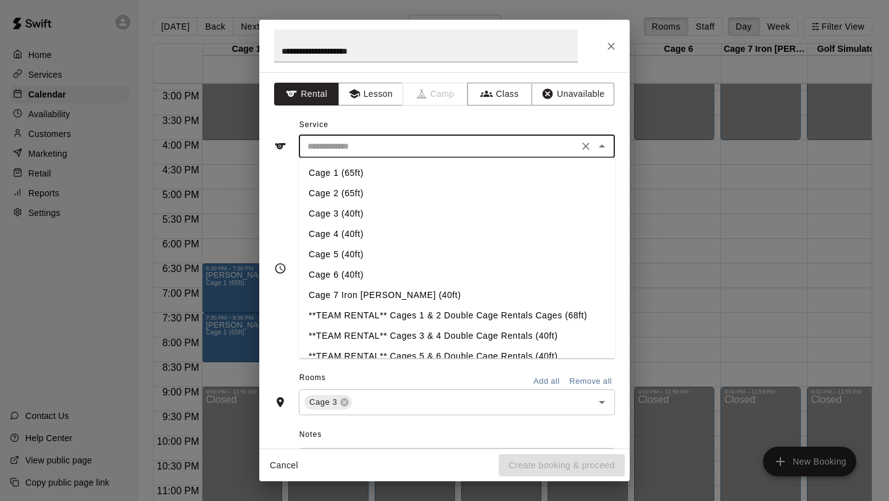
click at [418, 149] on input "text" at bounding box center [438, 146] width 272 height 15
click at [351, 213] on li "Cage 3 (40ft)" at bounding box center [457, 214] width 316 height 20
type input "**********"
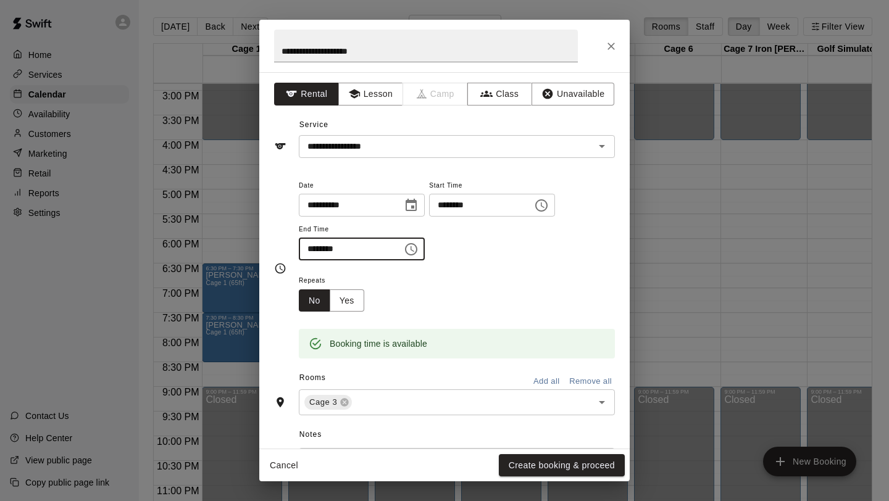
click at [315, 252] on input "********" at bounding box center [346, 249] width 95 height 23
type input "********"
click at [517, 282] on div "Repeats No Yes" at bounding box center [457, 292] width 316 height 39
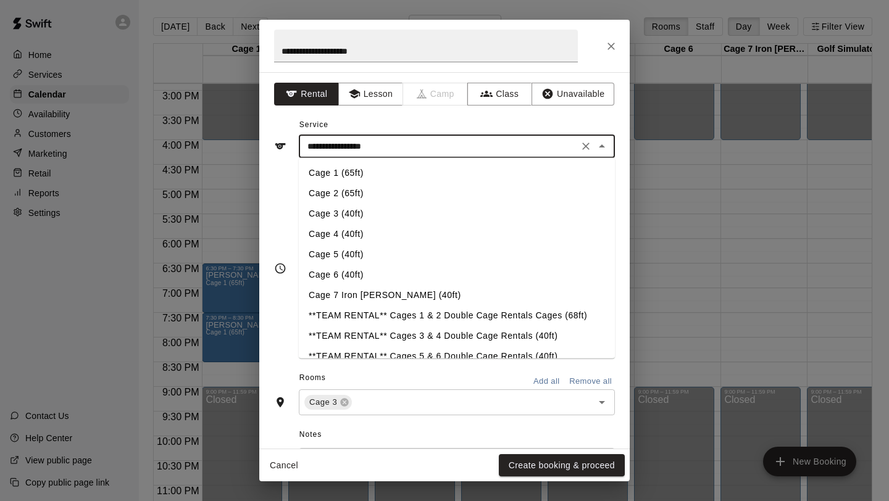
click at [503, 148] on input "**********" at bounding box center [438, 146] width 272 height 15
click at [373, 295] on li "Cage 7 Iron [PERSON_NAME] (40ft)" at bounding box center [457, 295] width 316 height 20
type input "**********"
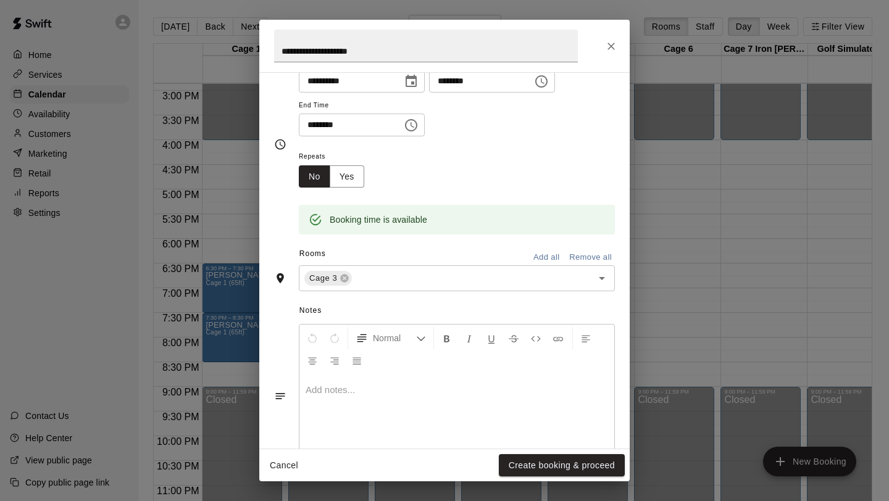
scroll to position [166, 0]
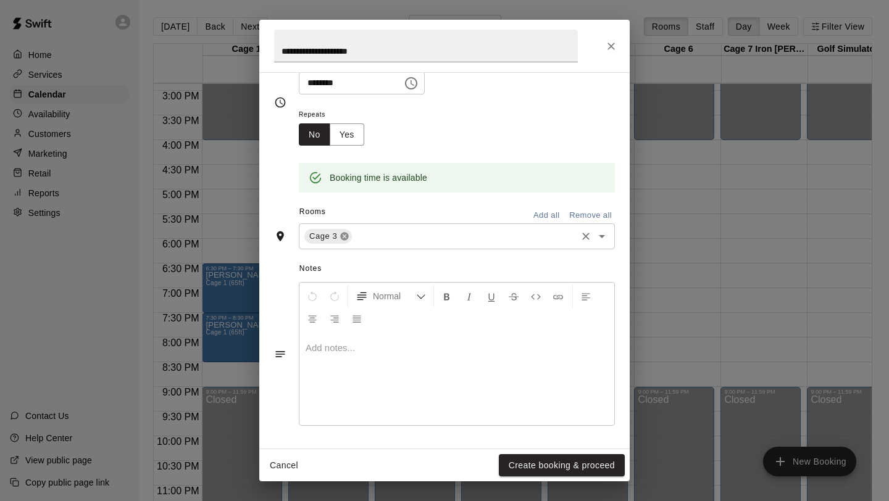
click at [346, 238] on icon at bounding box center [345, 237] width 8 height 8
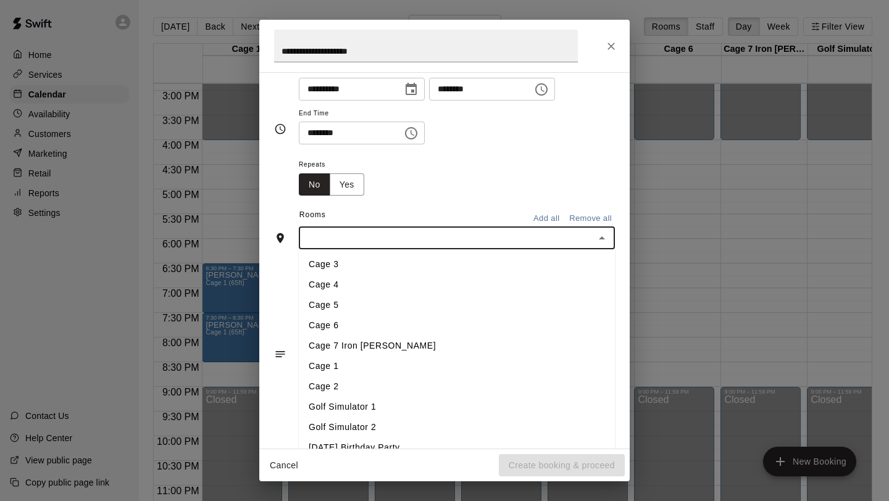
click at [346, 238] on input "text" at bounding box center [446, 237] width 288 height 15
type input "******"
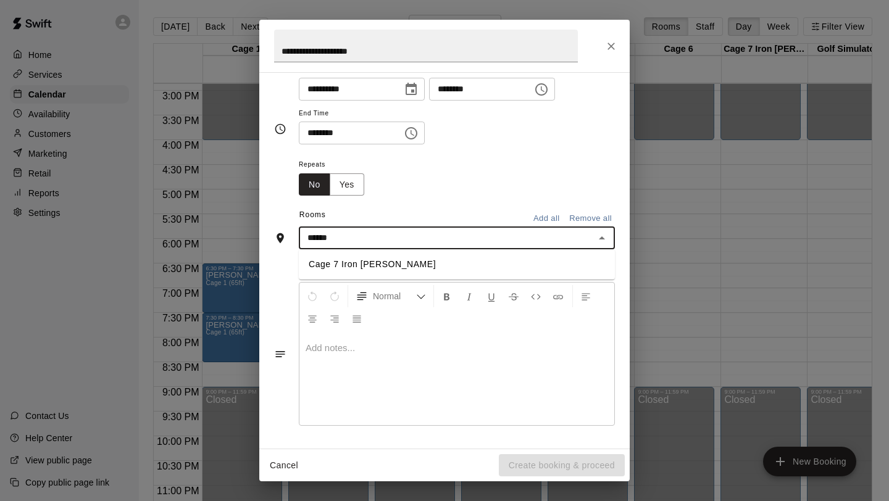
click at [396, 262] on li "Cage 7 Iron [PERSON_NAME]" at bounding box center [457, 264] width 316 height 20
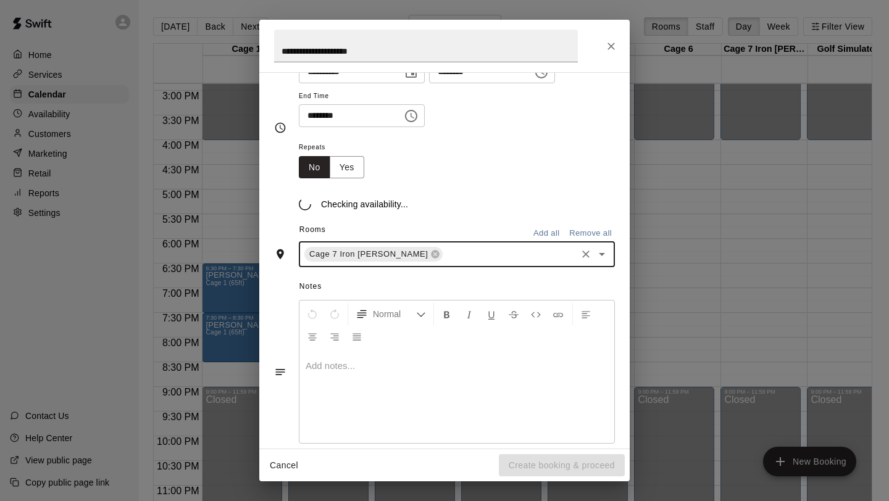
scroll to position [141, 0]
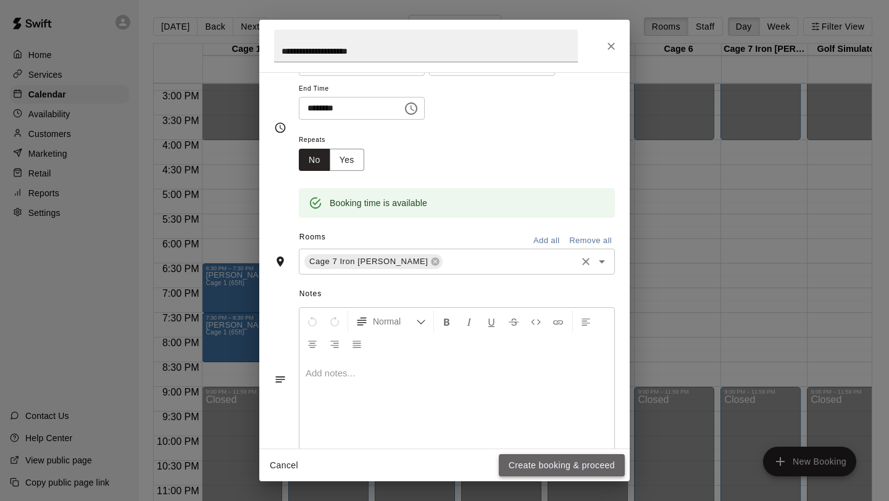
click at [540, 461] on button "Create booking & proceed" at bounding box center [562, 465] width 126 height 23
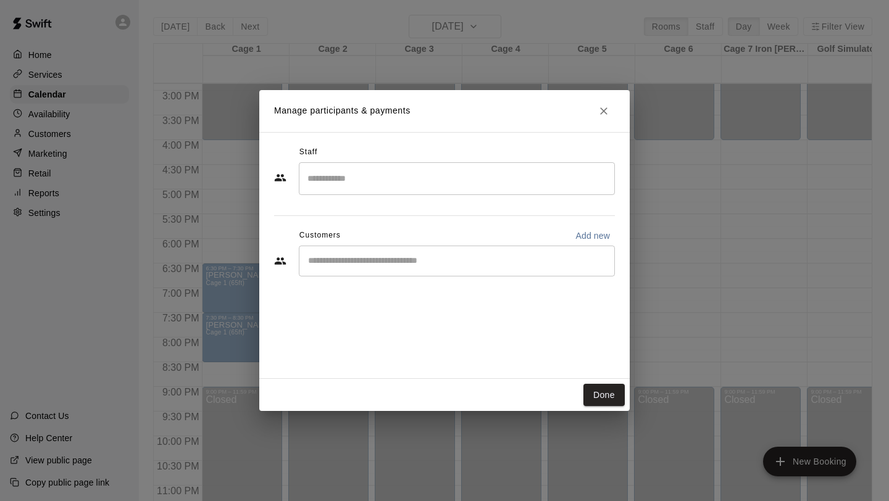
click at [491, 266] on input "Start typing to search customers..." at bounding box center [456, 261] width 305 height 12
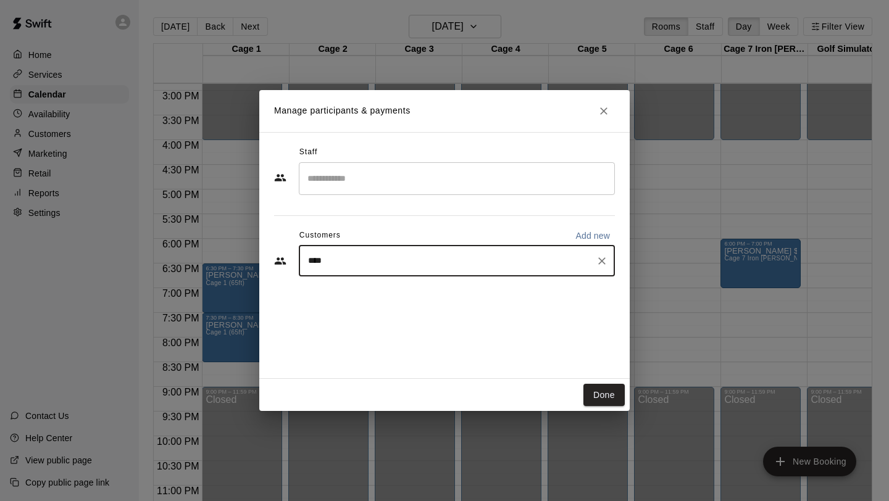
type input "*****"
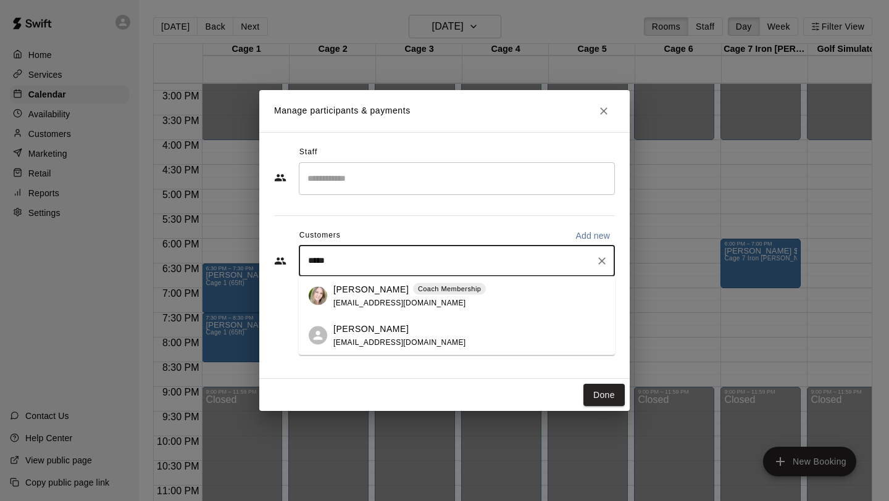
click at [380, 291] on div "[PERSON_NAME] Coach Membership" at bounding box center [409, 289] width 152 height 13
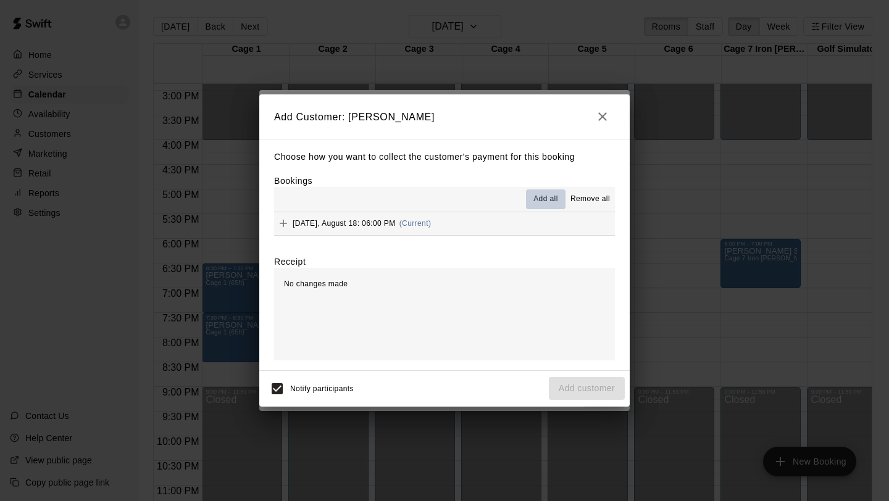
click at [540, 199] on span "Add all" at bounding box center [545, 199] width 25 height 12
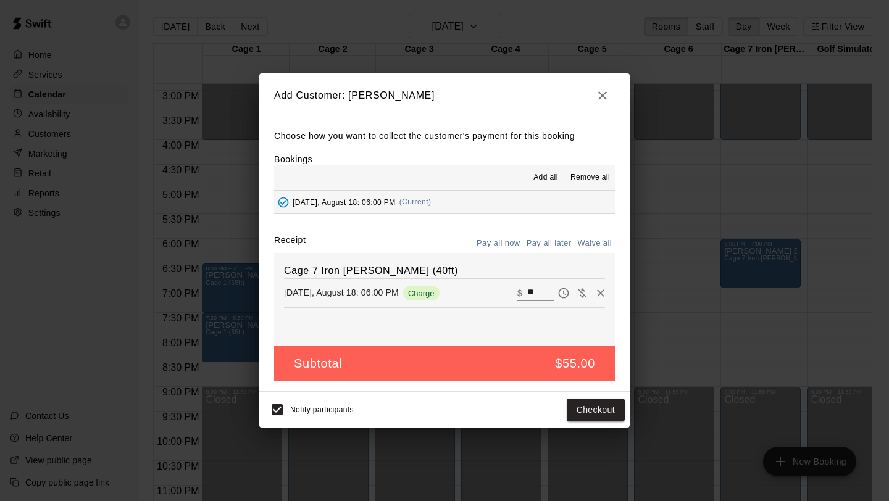
click at [549, 243] on button "Pay all later" at bounding box center [549, 243] width 51 height 19
click at [620, 405] on button "Add customer" at bounding box center [587, 410] width 76 height 23
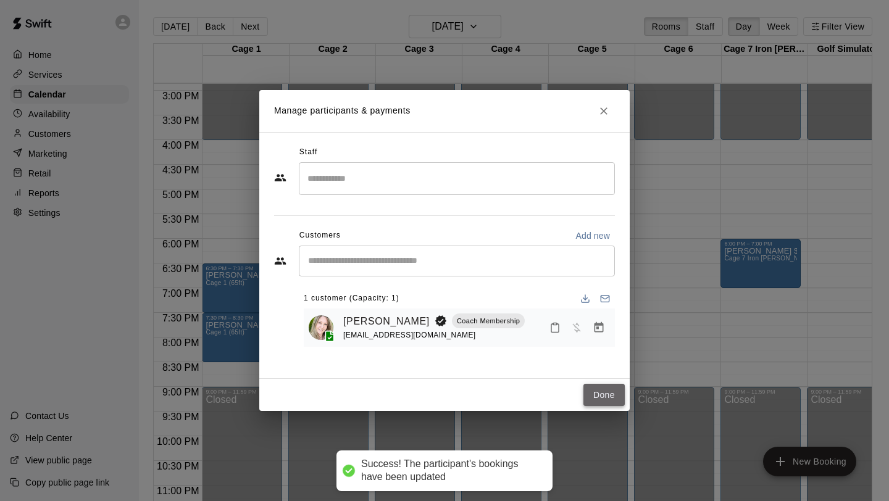
click at [607, 388] on button "Done" at bounding box center [603, 395] width 41 height 23
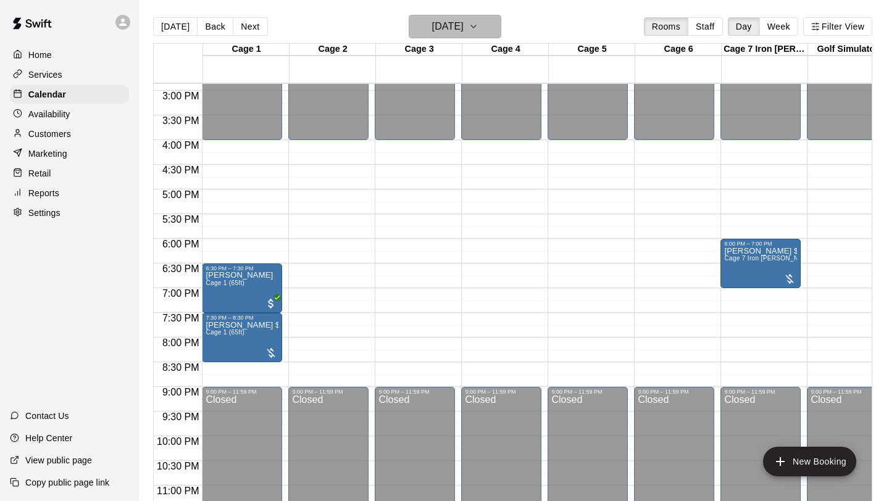
click at [478, 29] on icon "button" at bounding box center [474, 26] width 10 height 15
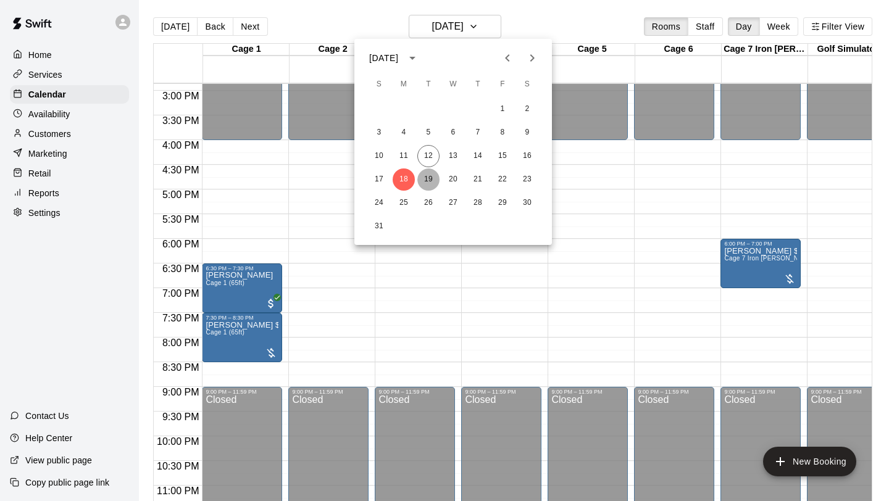
click at [427, 178] on button "19" at bounding box center [428, 180] width 22 height 22
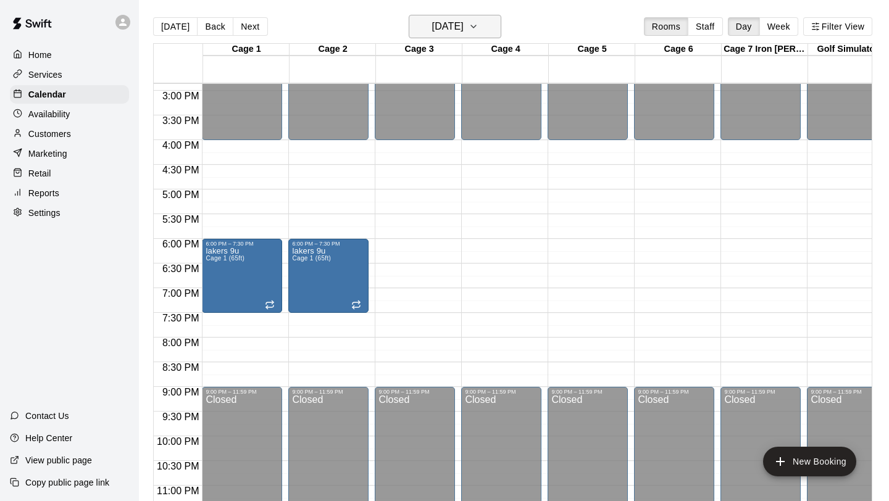
click at [478, 31] on icon "button" at bounding box center [474, 26] width 10 height 15
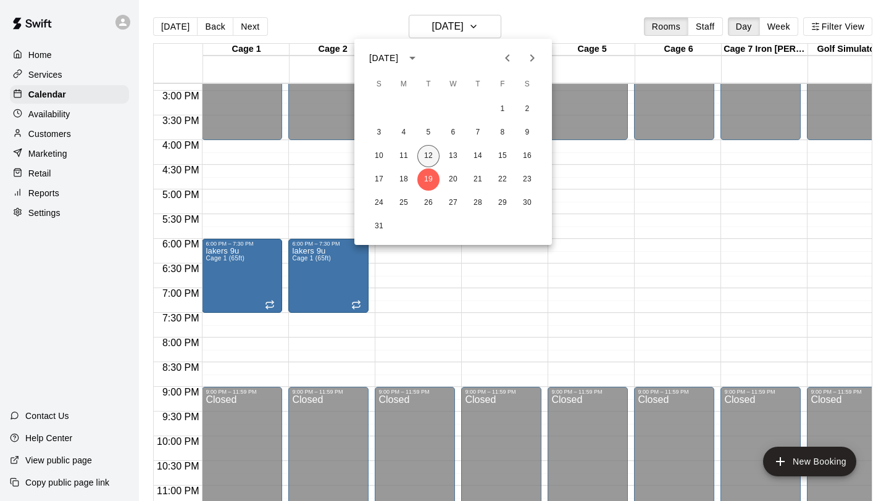
click at [424, 153] on button "12" at bounding box center [428, 156] width 22 height 22
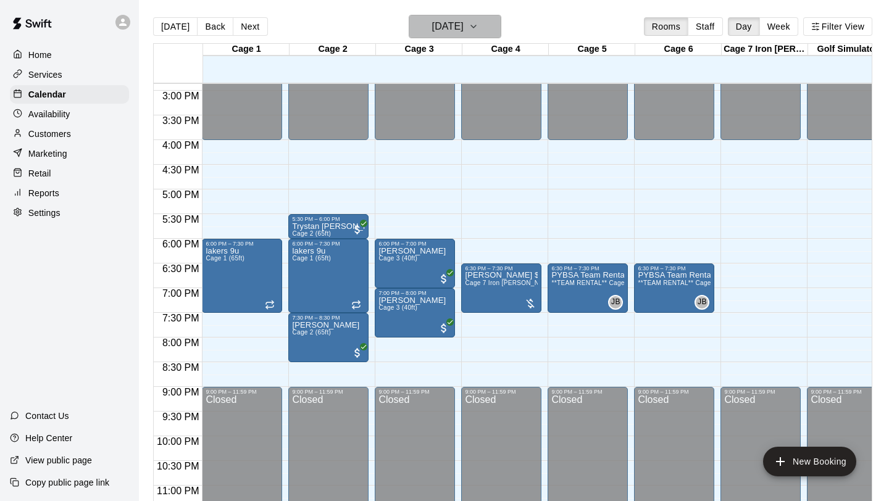
click at [478, 25] on icon "button" at bounding box center [474, 26] width 10 height 15
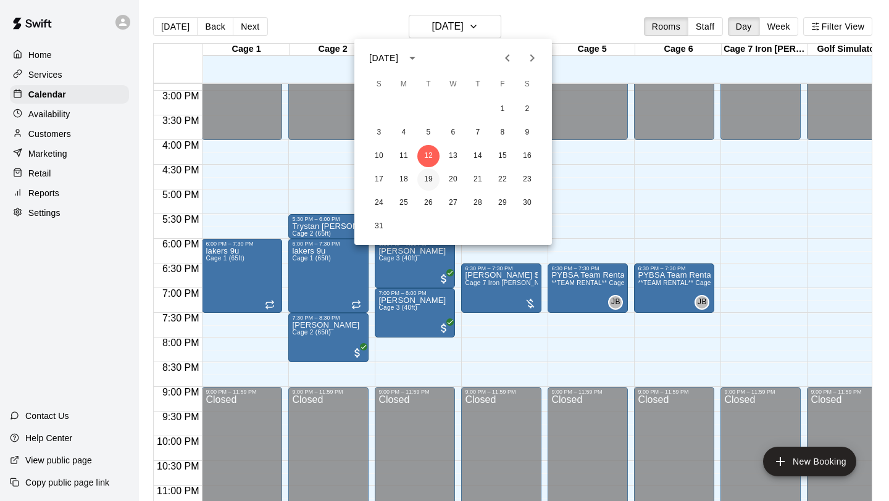
click at [428, 182] on button "19" at bounding box center [428, 180] width 22 height 22
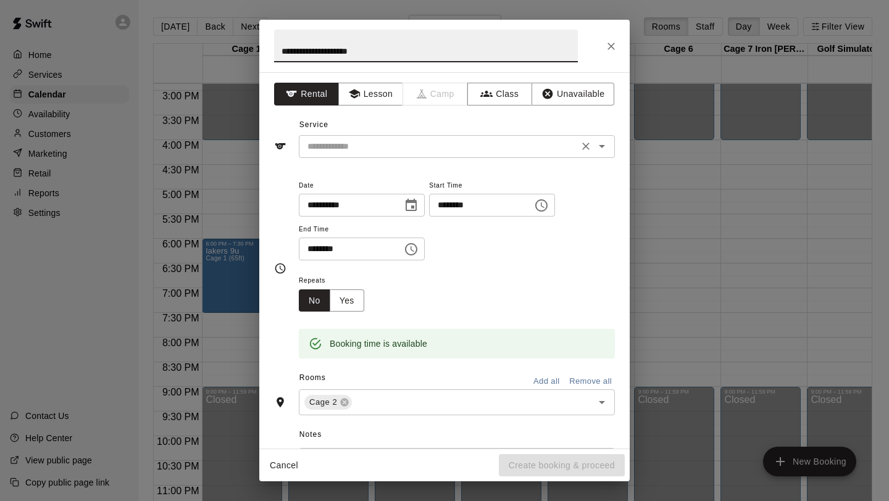
type input "**********"
click at [373, 147] on input "text" at bounding box center [438, 146] width 272 height 15
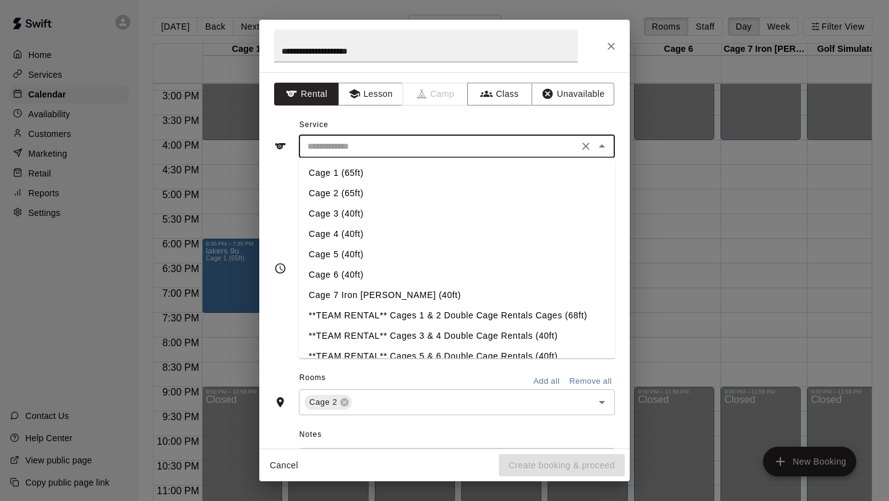
click at [346, 196] on li "Cage 2 (65ft)" at bounding box center [457, 193] width 316 height 20
type input "**********"
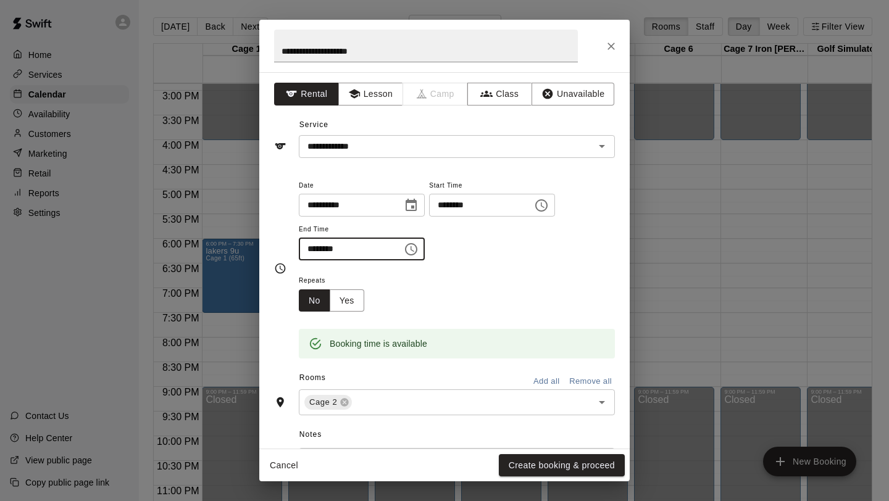
click at [320, 251] on input "********" at bounding box center [346, 249] width 95 height 23
type input "********"
click at [476, 255] on div "**********" at bounding box center [457, 219] width 316 height 83
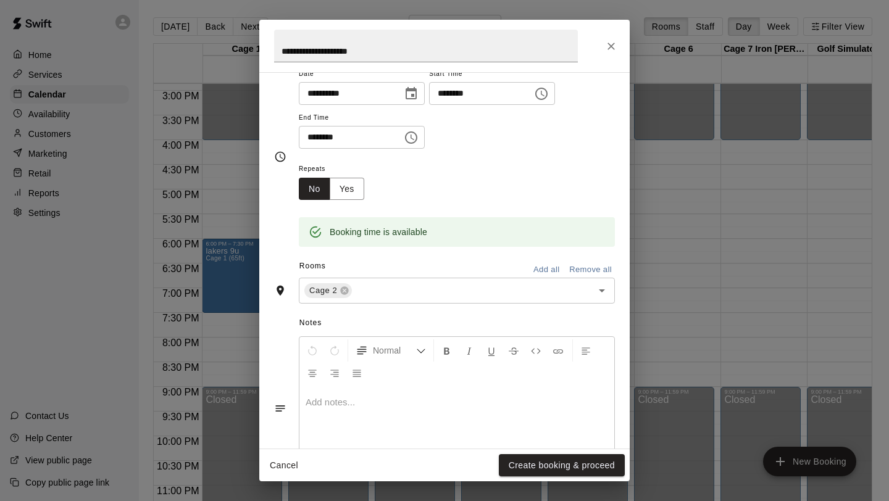
scroll to position [0, 0]
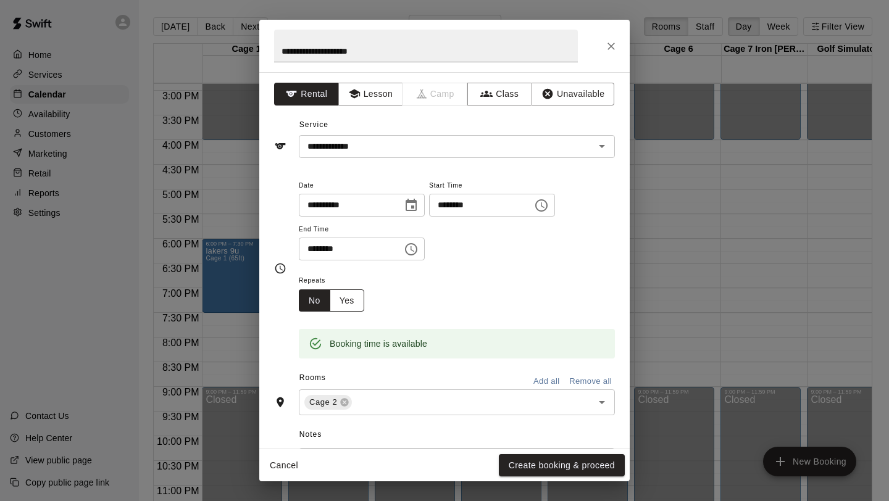
click at [351, 297] on button "Yes" at bounding box center [347, 301] width 35 height 23
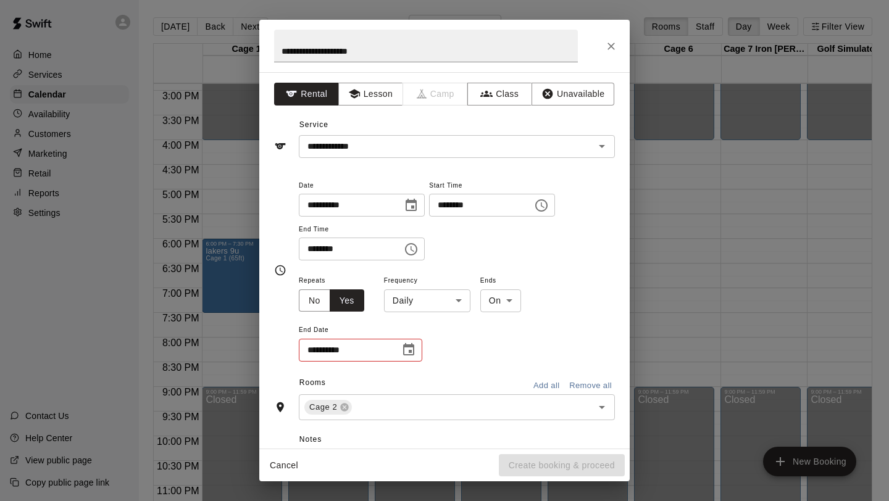
click at [461, 300] on body "Home Services Calendar Availability Customers Marketing Retail Reports Settings…" at bounding box center [444, 260] width 889 height 521
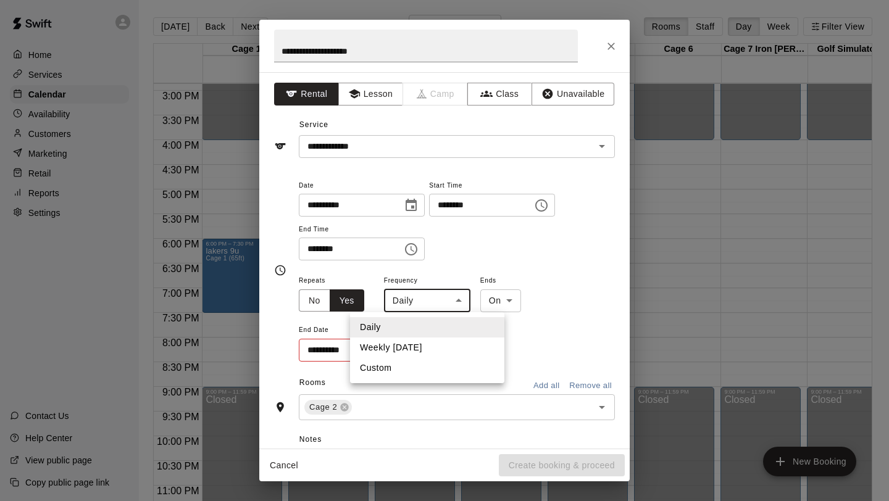
click at [411, 351] on li "Weekly [DATE]" at bounding box center [427, 348] width 154 height 20
type input "******"
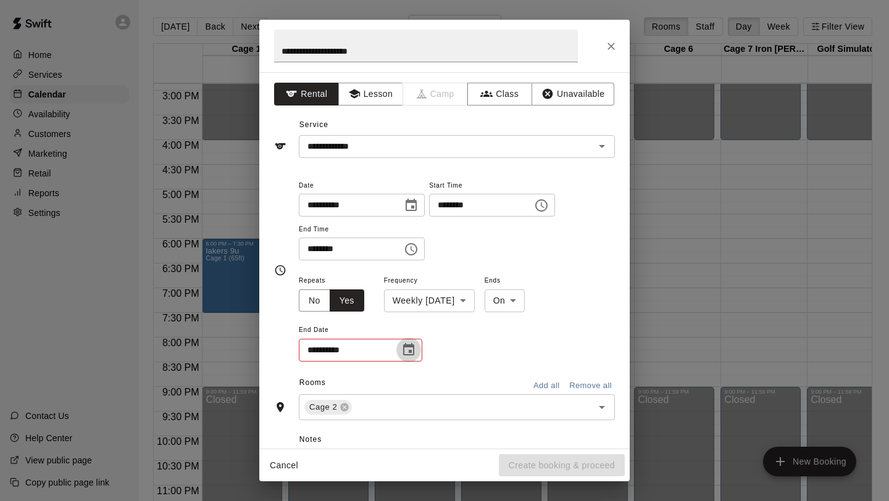
click at [407, 353] on icon "Choose date" at bounding box center [408, 350] width 15 height 15
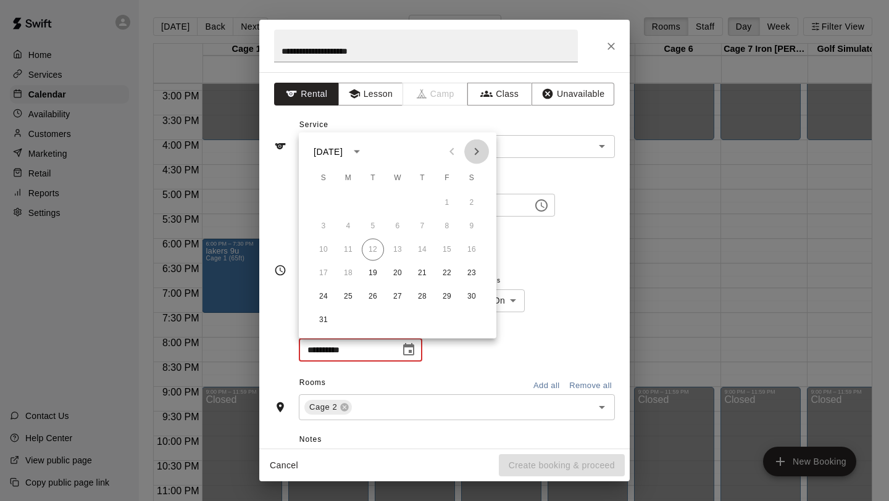
click at [480, 155] on icon "Next month" at bounding box center [476, 151] width 15 height 15
click at [371, 295] on button "30" at bounding box center [373, 297] width 22 height 22
type input "**********"
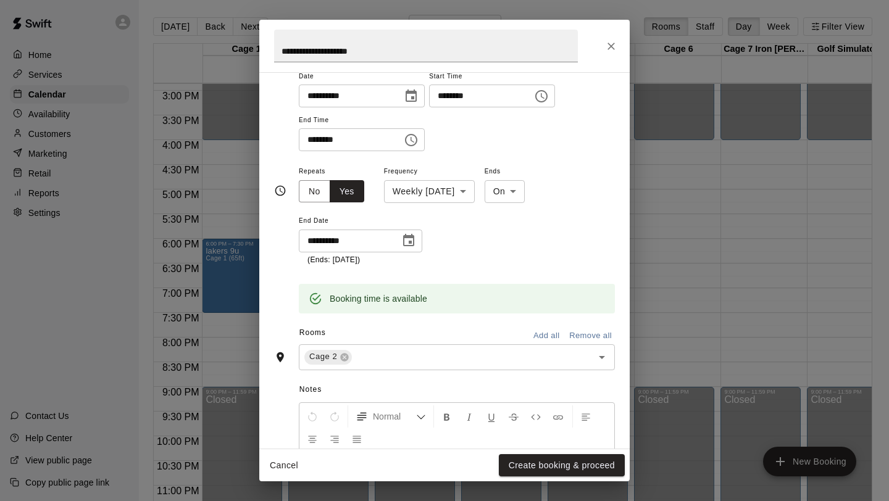
scroll to position [162, 0]
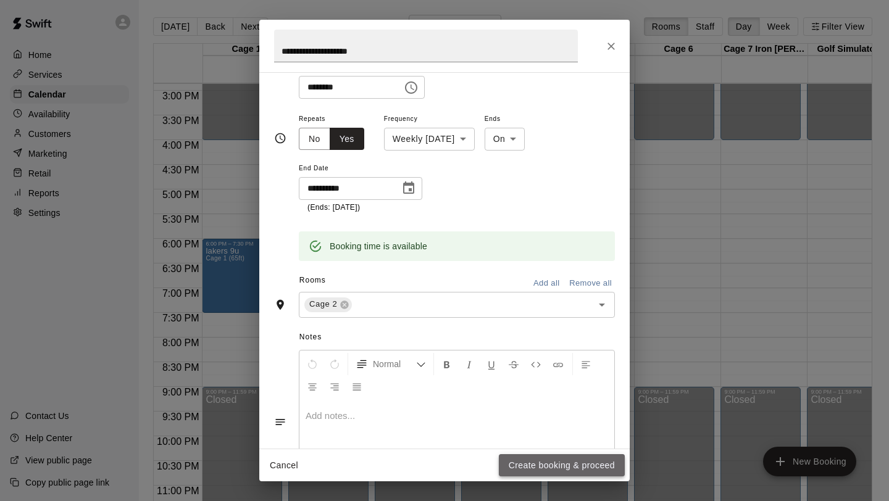
click at [534, 466] on button "Create booking & proceed" at bounding box center [562, 465] width 126 height 23
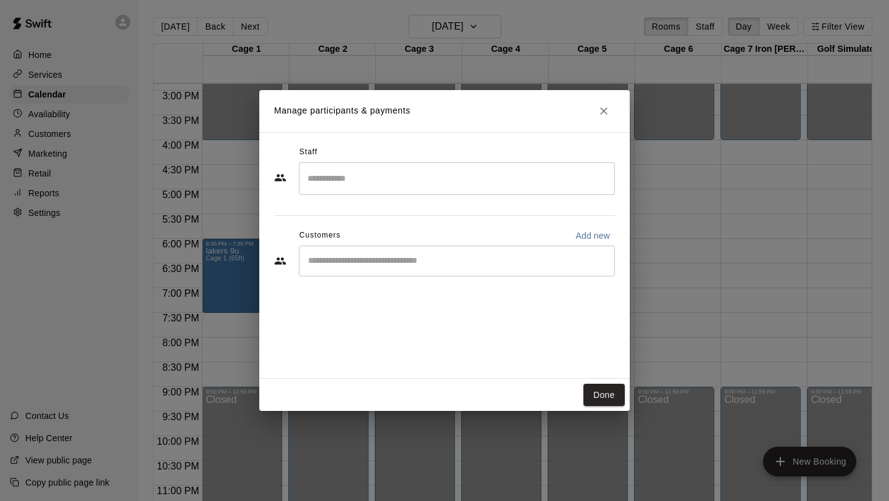
click at [444, 261] on input "Start typing to search customers..." at bounding box center [456, 261] width 305 height 12
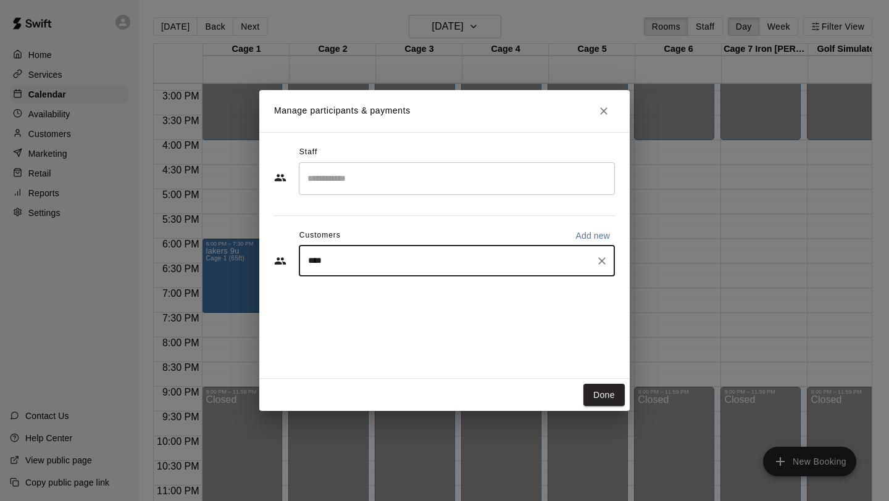
type input "*****"
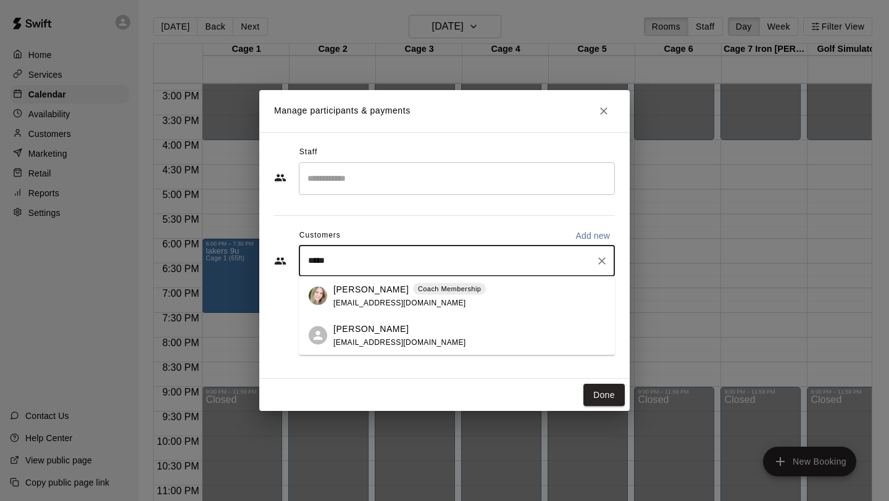
click at [364, 294] on p "[PERSON_NAME]" at bounding box center [370, 289] width 75 height 13
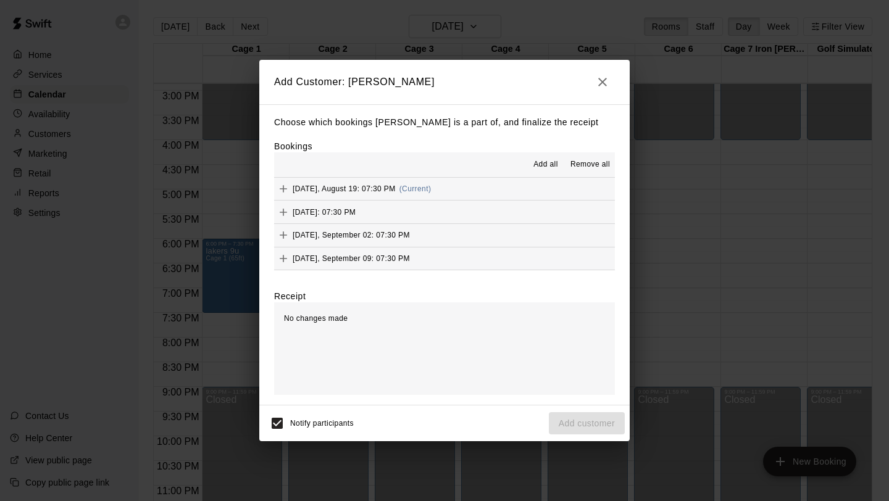
click at [551, 162] on span "Add all" at bounding box center [545, 165] width 25 height 12
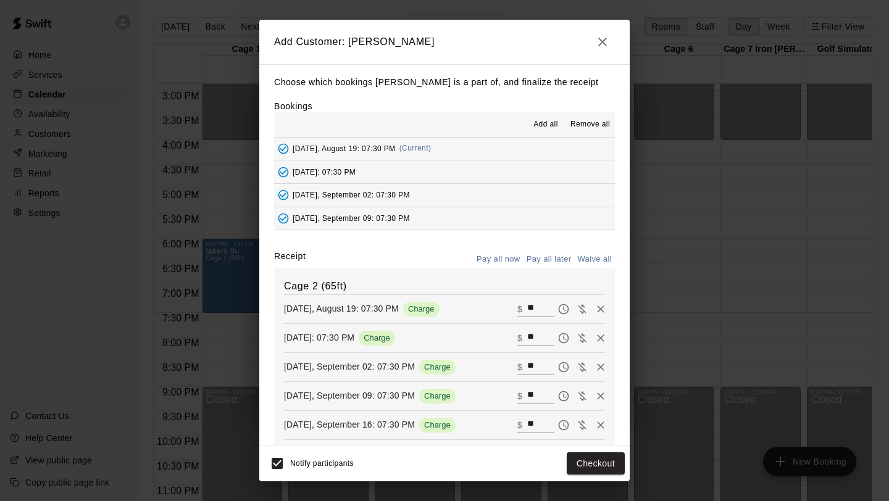
click at [548, 263] on button "Pay all later" at bounding box center [549, 259] width 51 height 19
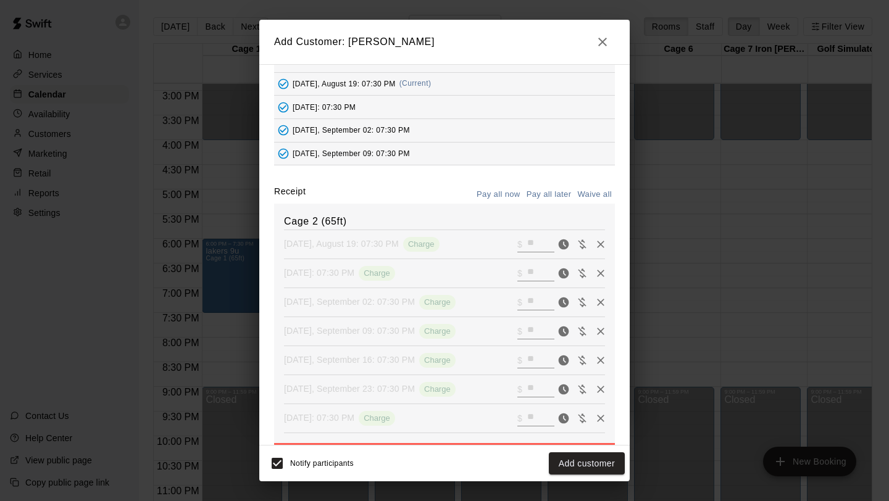
scroll to position [65, 0]
click at [571, 463] on button "Add customer" at bounding box center [587, 464] width 76 height 23
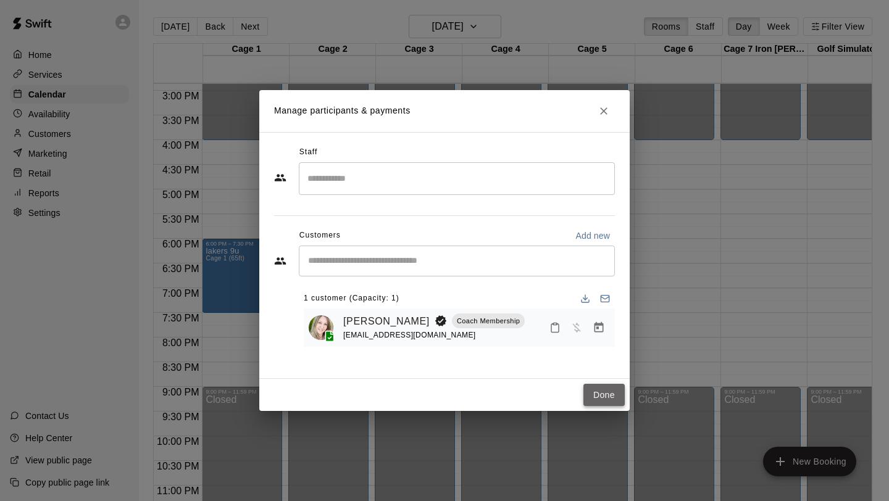
click at [601, 391] on button "Done" at bounding box center [603, 395] width 41 height 23
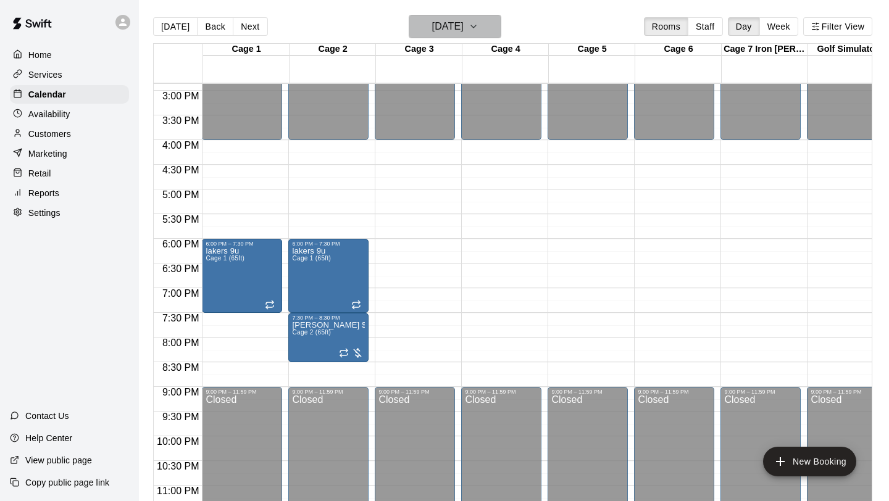
click at [478, 23] on icon "button" at bounding box center [474, 26] width 10 height 15
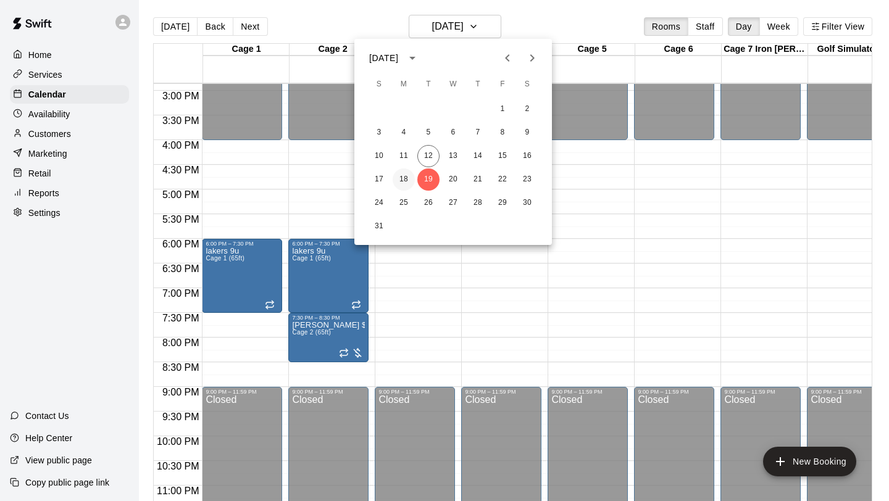
click at [406, 177] on button "18" at bounding box center [404, 180] width 22 height 22
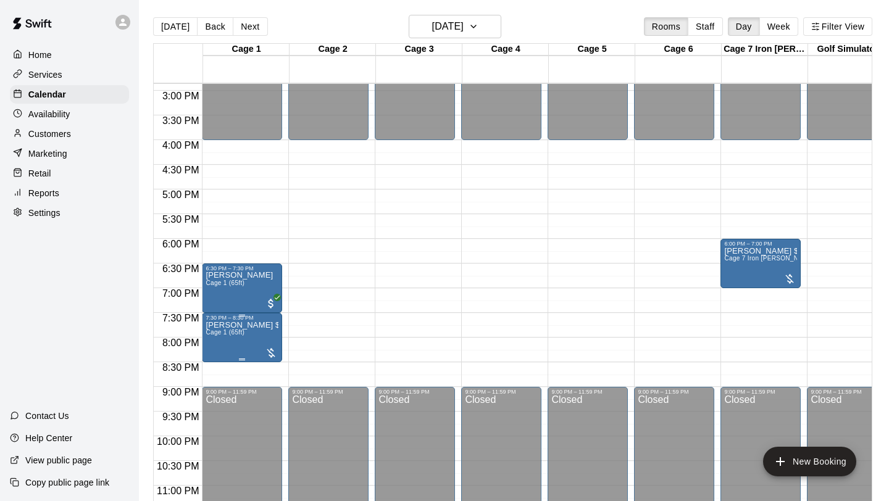
click at [273, 356] on div at bounding box center [271, 353] width 12 height 12
click at [275, 359] on icon "edit" at bounding box center [277, 360] width 15 height 15
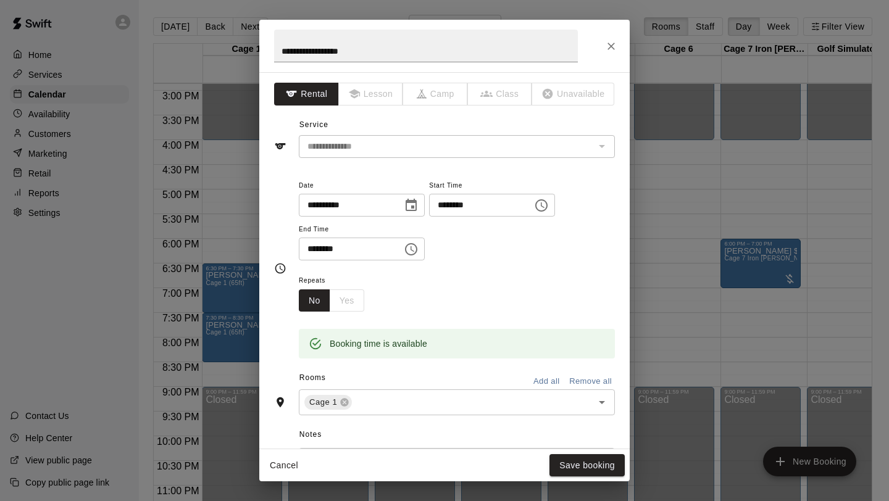
click at [338, 304] on div "No Yes" at bounding box center [331, 301] width 65 height 23
click at [414, 206] on icon "Choose date, selected date is Aug 18, 2025" at bounding box center [411, 205] width 15 height 15
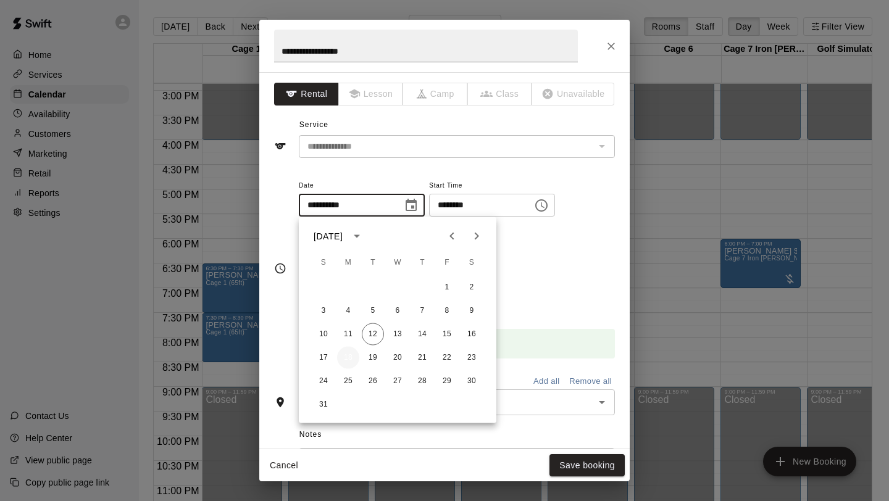
click at [351, 354] on button "18" at bounding box center [348, 358] width 22 height 22
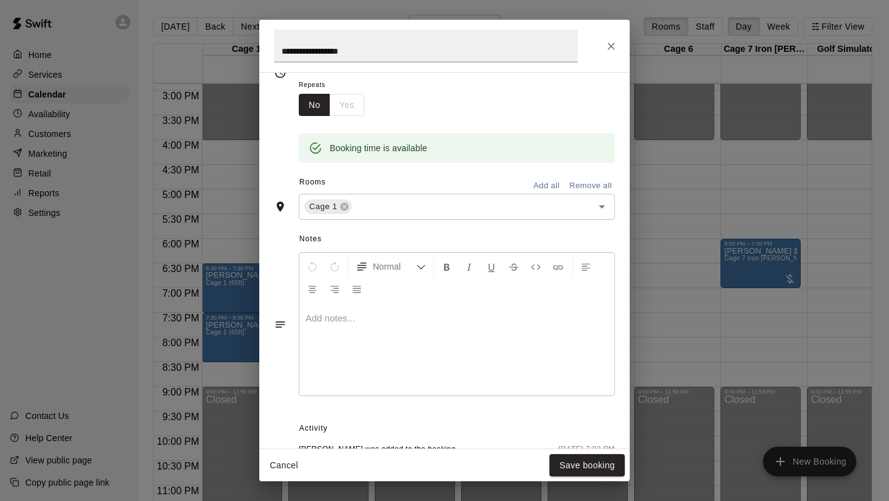
scroll to position [0, 0]
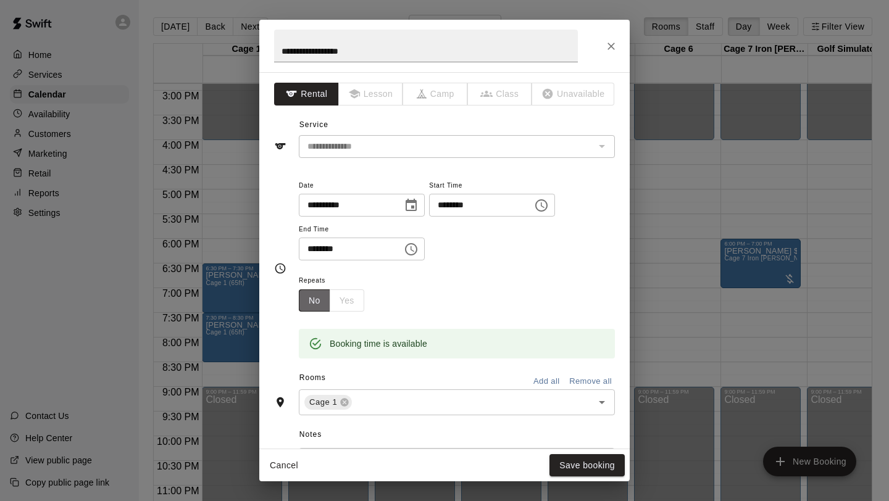
click at [316, 301] on button "No" at bounding box center [314, 301] width 31 height 23
click at [349, 298] on div "No Yes" at bounding box center [331, 301] width 65 height 23
click at [350, 298] on div "No Yes" at bounding box center [331, 301] width 65 height 23
click at [464, 307] on div "Repeats No Yes" at bounding box center [457, 292] width 316 height 39
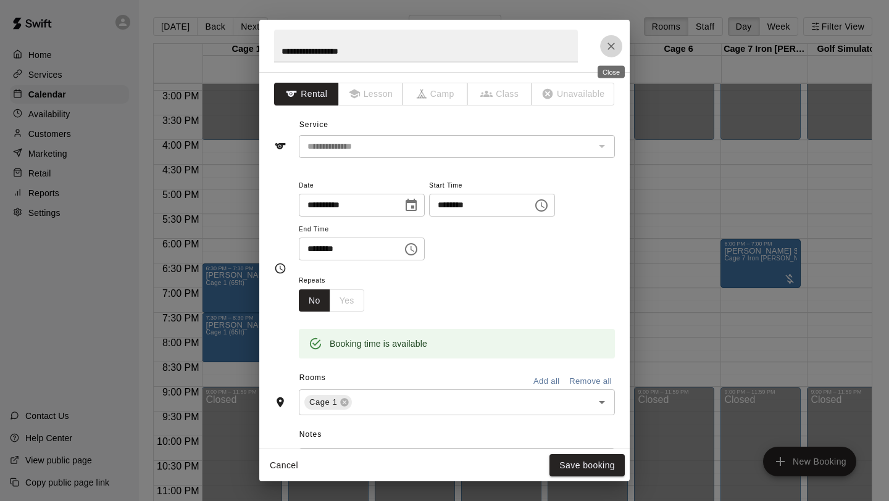
click at [612, 46] on icon "Close" at bounding box center [611, 46] width 12 height 12
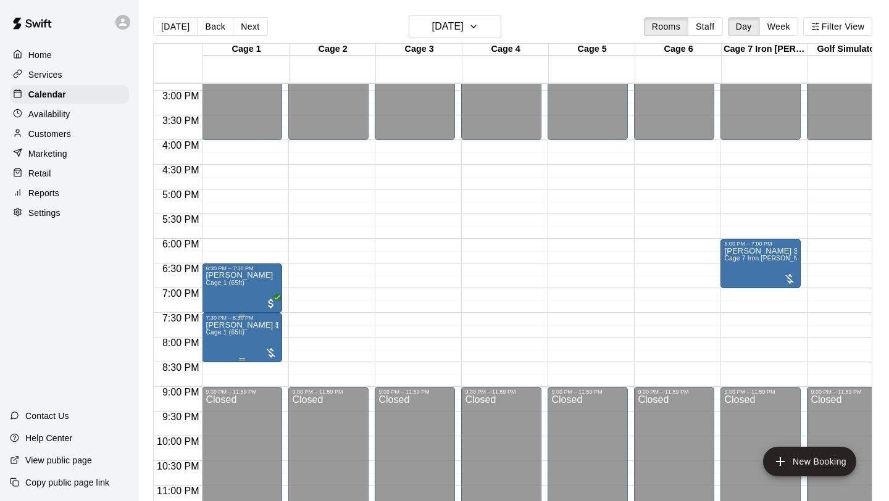
click at [269, 358] on div at bounding box center [271, 353] width 12 height 12
click at [280, 352] on button "edit" at bounding box center [277, 360] width 25 height 25
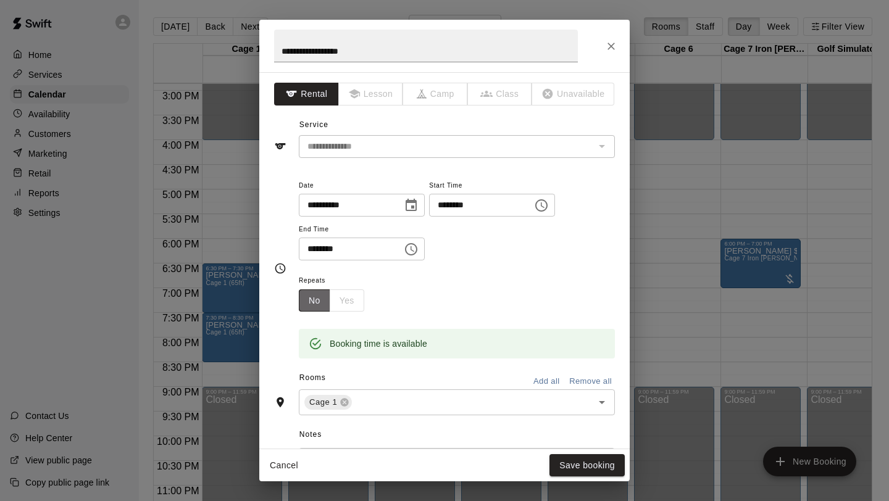
click at [322, 303] on button "No" at bounding box center [314, 301] width 31 height 23
click at [350, 297] on div "No Yes" at bounding box center [331, 301] width 65 height 23
click at [420, 60] on input "**********" at bounding box center [426, 46] width 304 height 33
click at [349, 307] on div "No Yes" at bounding box center [331, 301] width 65 height 23
click at [611, 47] on icon "Close" at bounding box center [611, 46] width 12 height 12
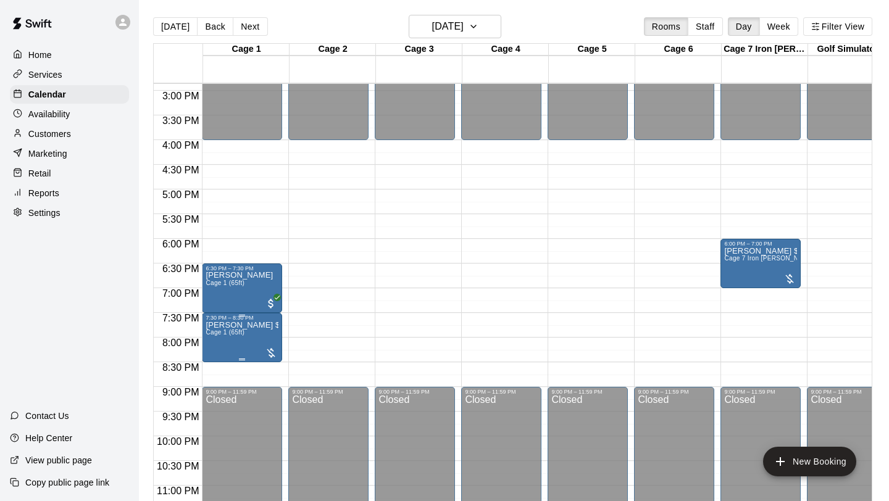
click at [273, 357] on div at bounding box center [271, 353] width 12 height 12
click at [273, 359] on icon "edit" at bounding box center [277, 360] width 15 height 15
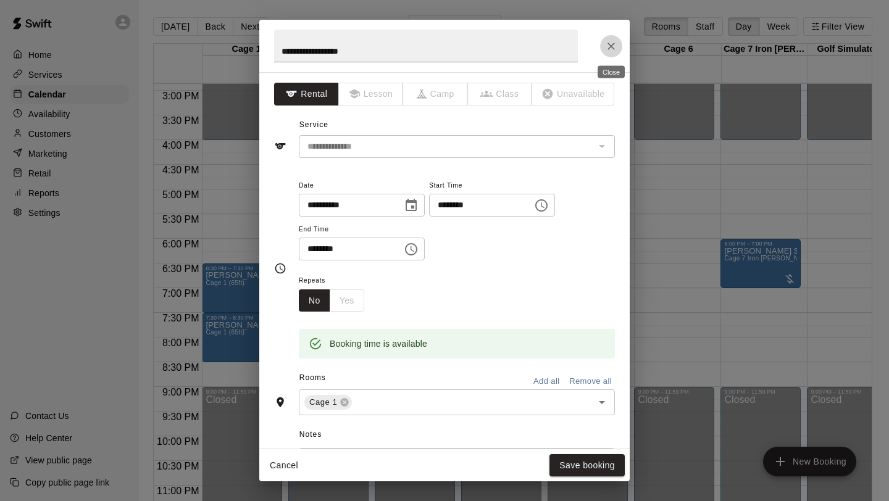
click at [612, 44] on icon "Close" at bounding box center [610, 46] width 7 height 7
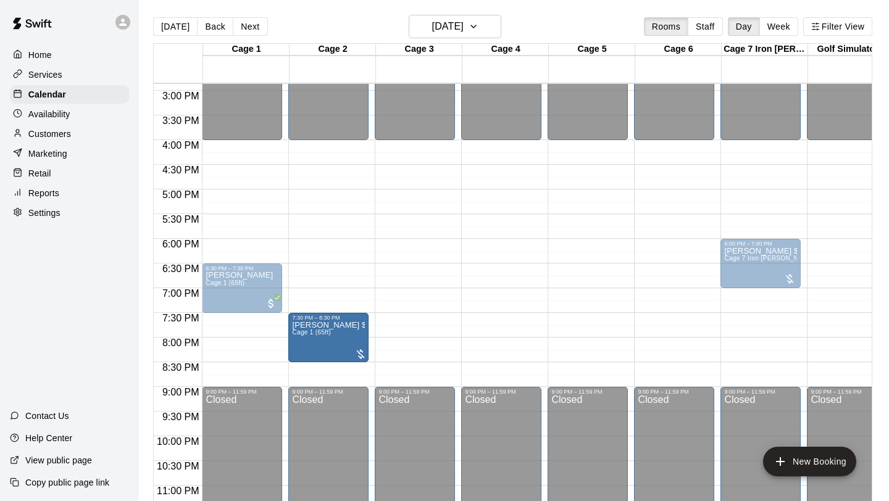
drag, startPoint x: 256, startPoint y: 349, endPoint x: 311, endPoint y: 349, distance: 54.9
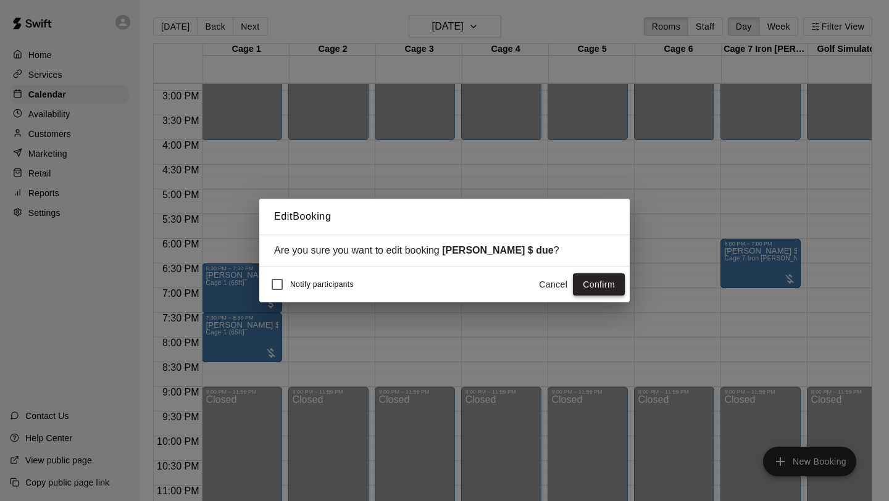
click at [599, 285] on button "Confirm" at bounding box center [599, 284] width 52 height 23
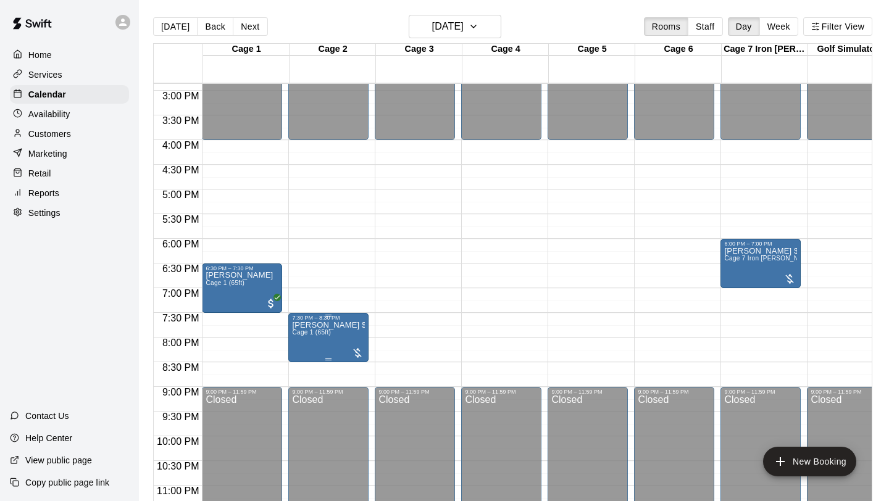
click at [359, 356] on div at bounding box center [357, 353] width 12 height 12
click at [359, 356] on icon "edit" at bounding box center [364, 360] width 15 height 15
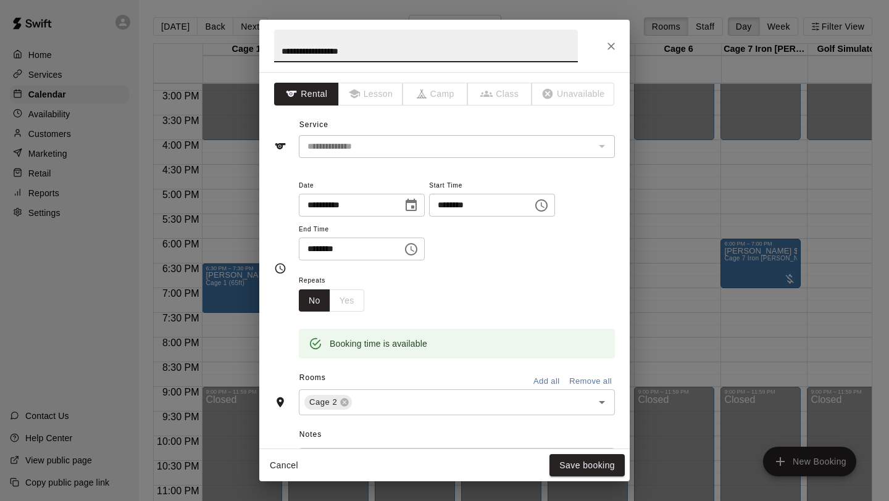
click at [317, 299] on button "No" at bounding box center [314, 301] width 31 height 23
click at [352, 303] on div "No Yes" at bounding box center [331, 301] width 65 height 23
click at [611, 46] on icon "Close" at bounding box center [610, 46] width 7 height 7
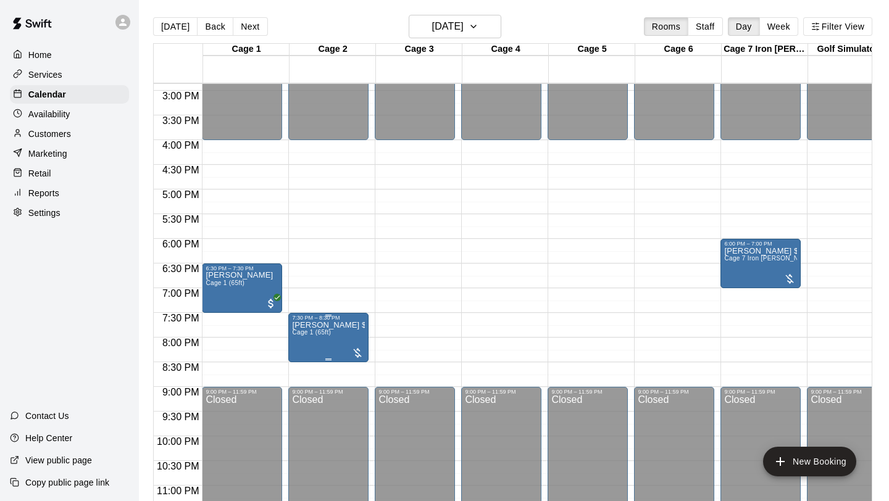
click at [360, 356] on div at bounding box center [357, 353] width 12 height 12
click at [364, 415] on icon "delete" at bounding box center [364, 419] width 15 height 15
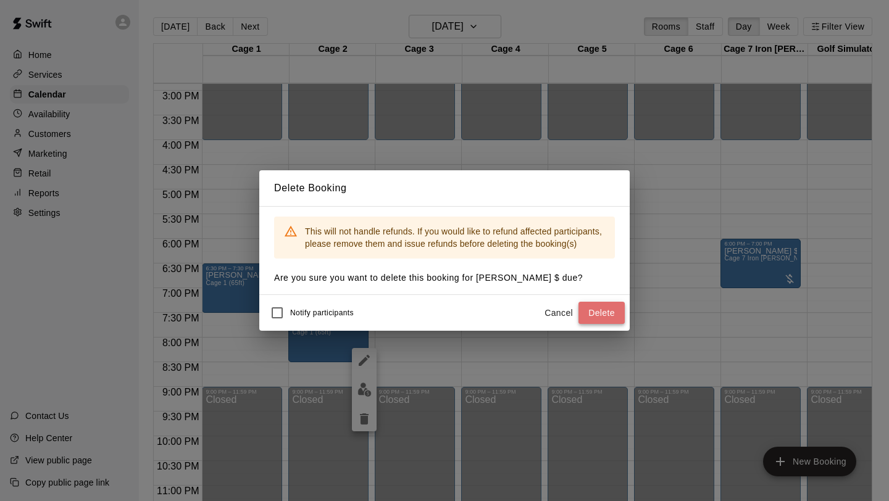
click at [610, 315] on button "Delete" at bounding box center [601, 313] width 46 height 23
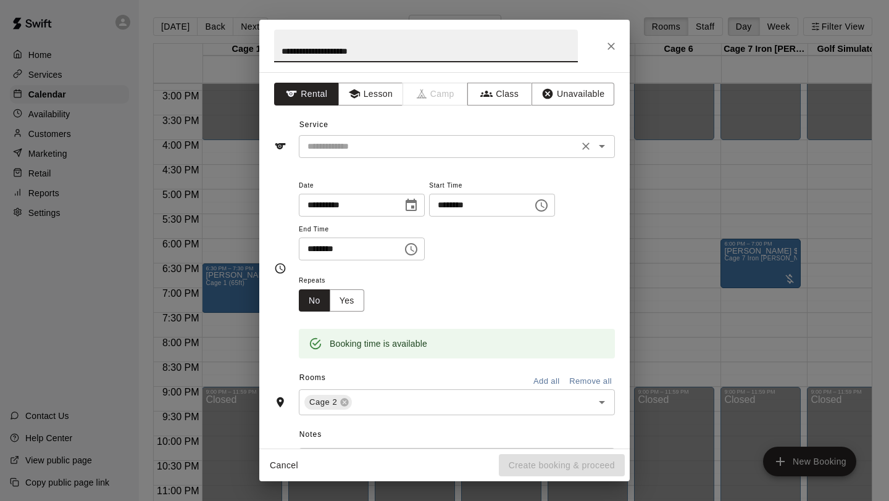
type input "**********"
click at [409, 142] on input "text" at bounding box center [438, 146] width 272 height 15
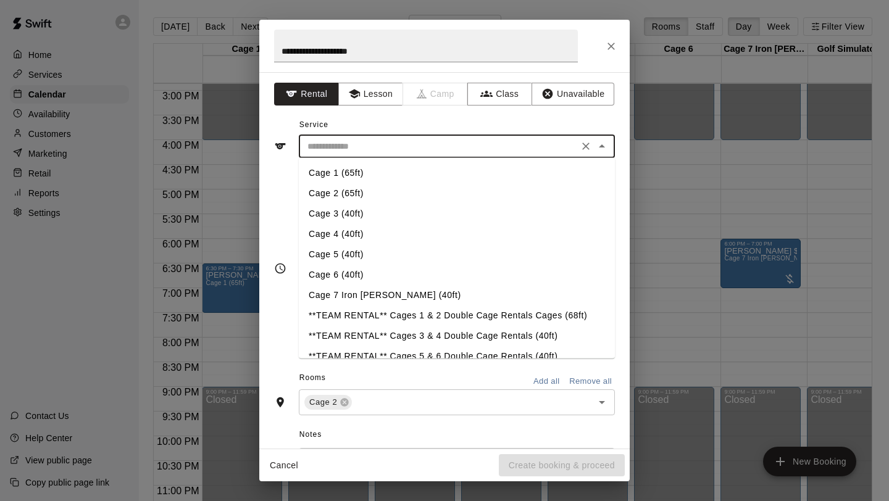
click at [354, 189] on li "Cage 2 (65ft)" at bounding box center [457, 193] width 316 height 20
type input "**********"
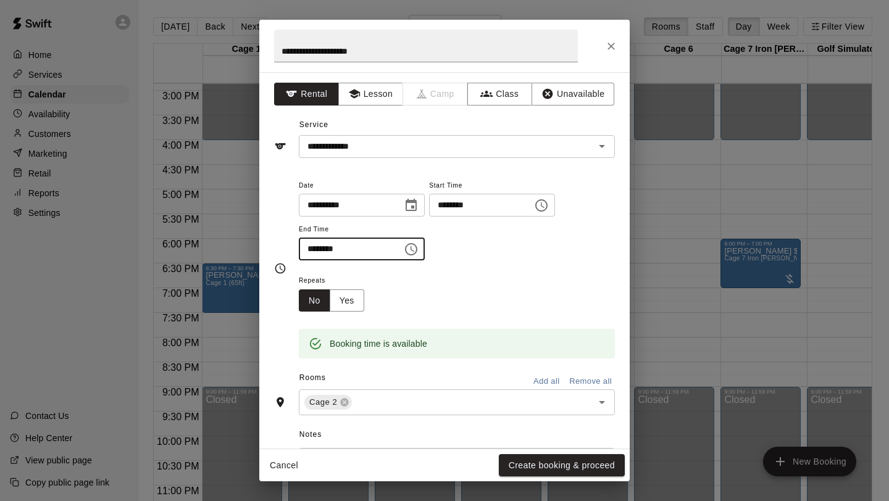
click at [323, 249] on input "********" at bounding box center [346, 249] width 95 height 23
type input "********"
click at [491, 285] on div "Repeats No Yes" at bounding box center [457, 292] width 316 height 39
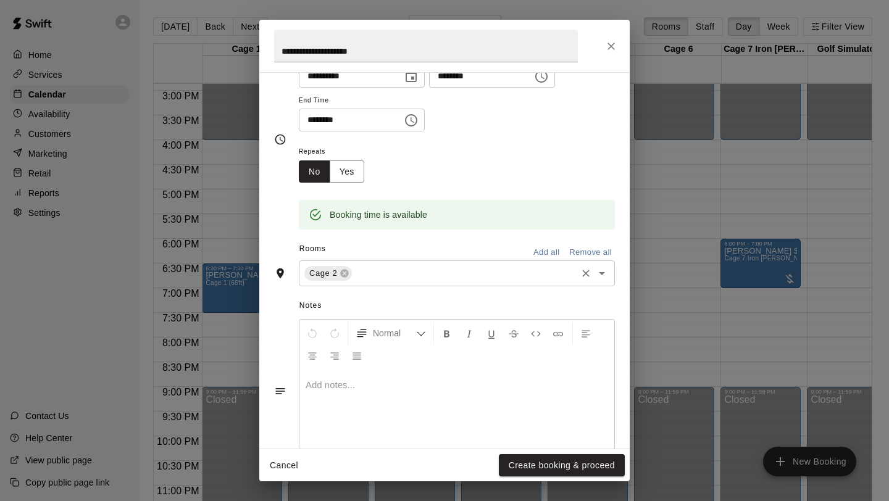
scroll to position [66, 0]
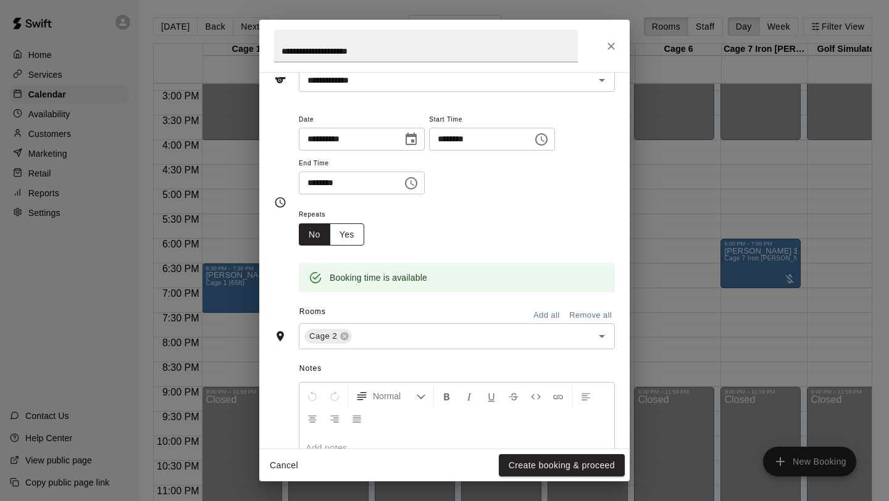
click at [353, 235] on button "Yes" at bounding box center [347, 234] width 35 height 23
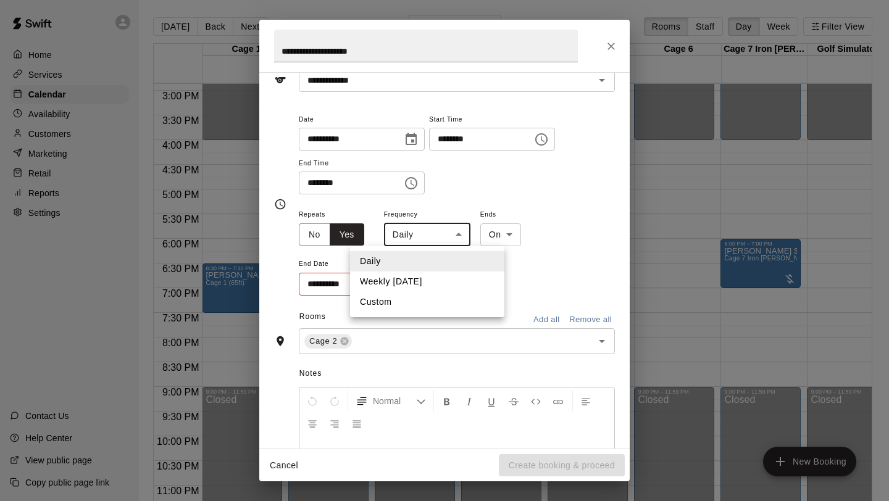
click at [458, 235] on body "Home Services Calendar Availability Customers Marketing Retail Reports Settings…" at bounding box center [444, 260] width 889 height 521
click at [429, 278] on li "Weekly [DATE]" at bounding box center [427, 282] width 154 height 20
type input "******"
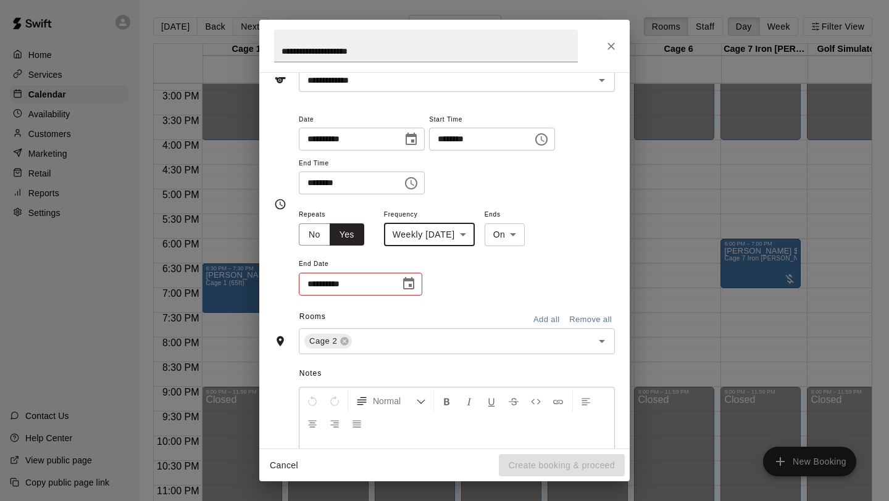
click at [411, 287] on icon "Choose date" at bounding box center [408, 284] width 15 height 15
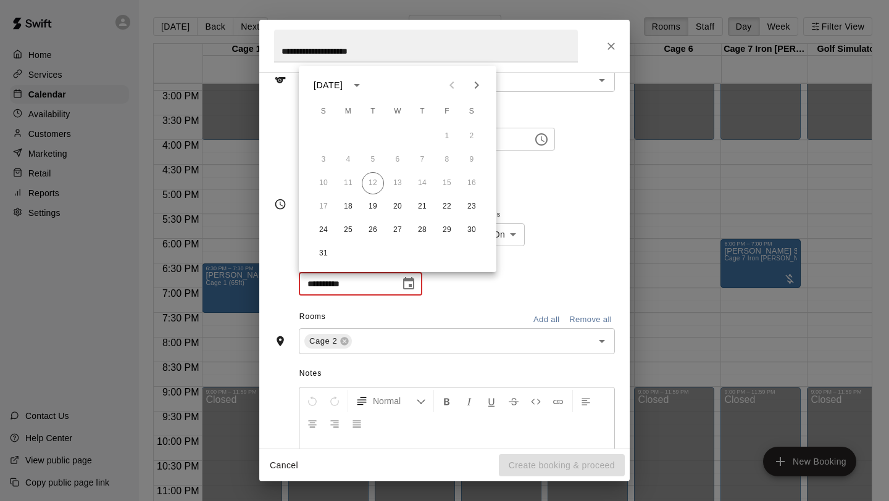
click at [480, 88] on icon "Next month" at bounding box center [476, 85] width 15 height 15
click at [372, 226] on button "30" at bounding box center [373, 230] width 22 height 22
type input "**********"
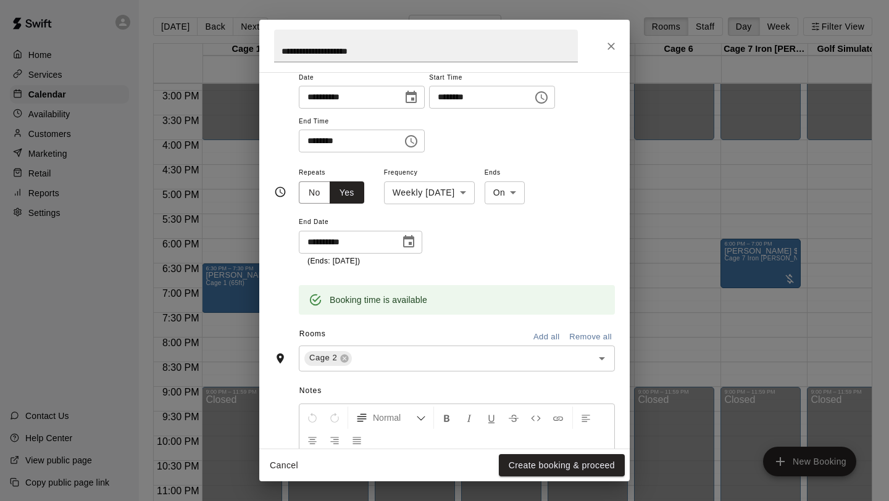
scroll to position [122, 0]
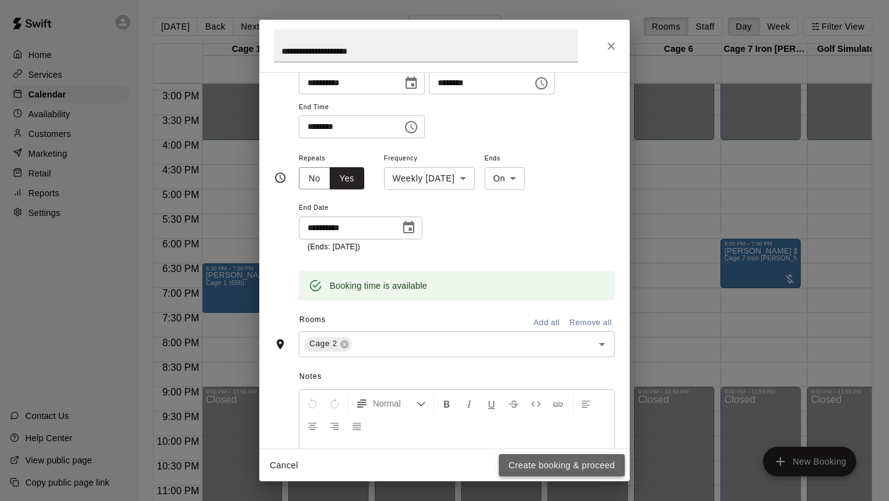
click at [526, 460] on button "Create booking & proceed" at bounding box center [562, 465] width 126 height 23
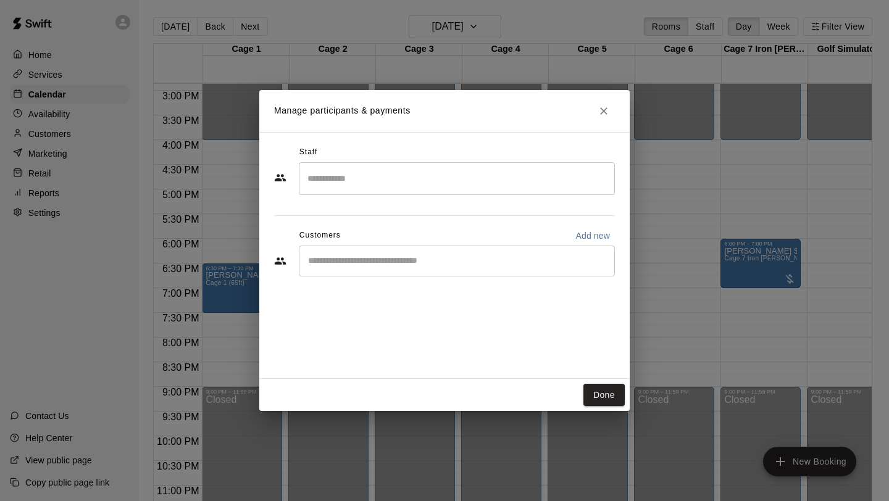
click at [397, 254] on div "​" at bounding box center [457, 261] width 316 height 31
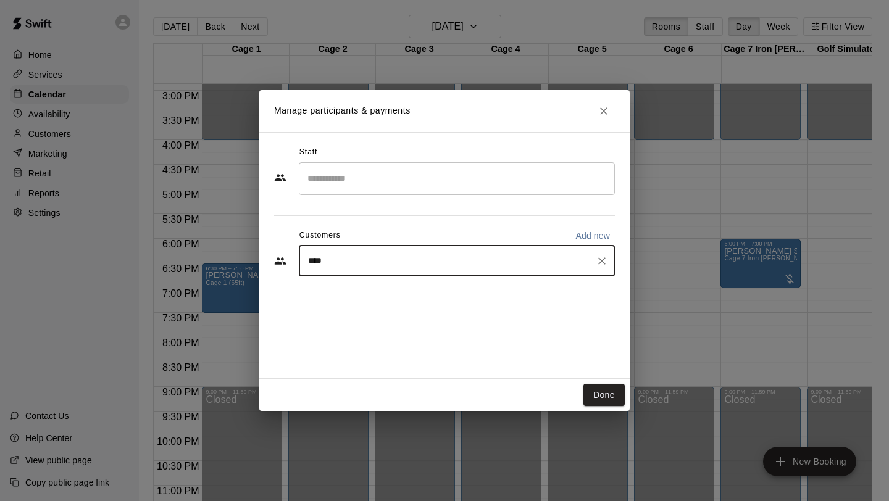
type input "*****"
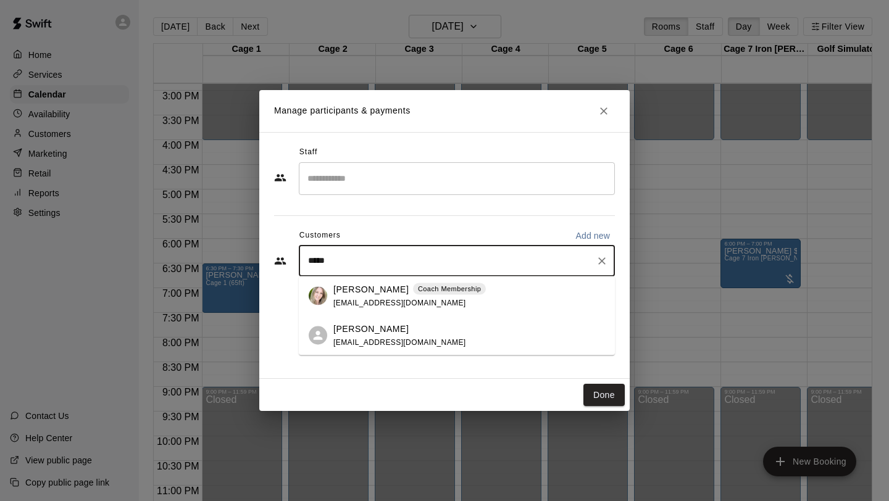
click at [344, 291] on p "[PERSON_NAME]" at bounding box center [370, 289] width 75 height 13
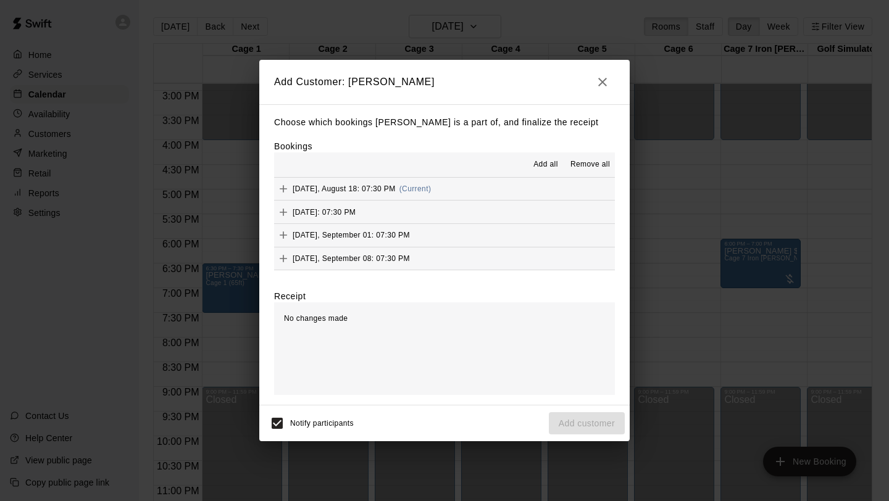
click at [546, 161] on span "Add all" at bounding box center [545, 165] width 25 height 12
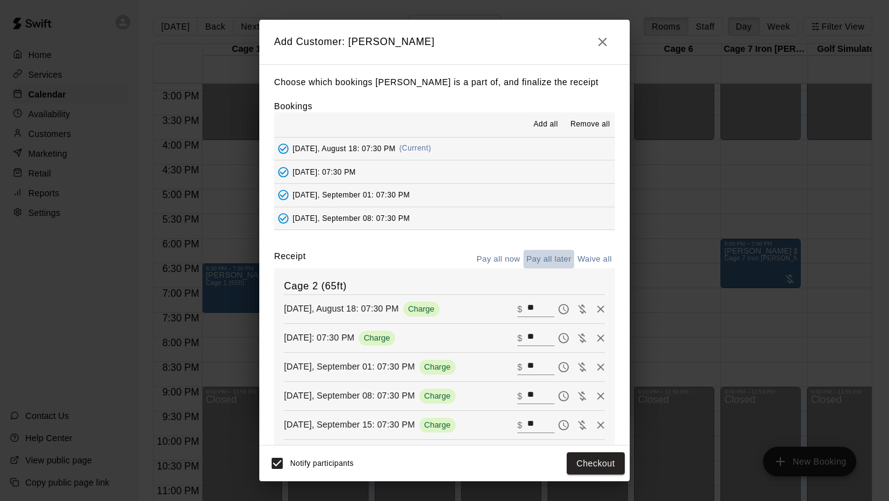
click at [552, 257] on button "Pay all later" at bounding box center [549, 259] width 51 height 19
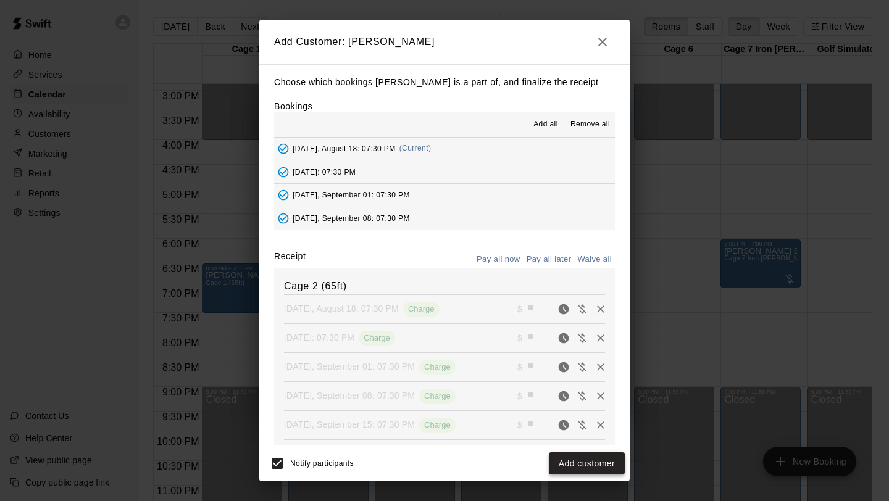
click at [594, 469] on button "Add customer" at bounding box center [587, 464] width 76 height 23
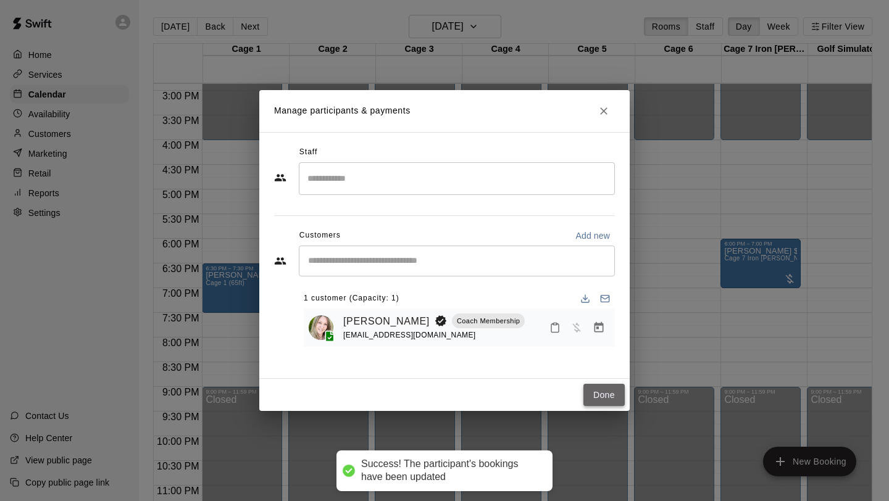
click at [602, 400] on button "Done" at bounding box center [603, 395] width 41 height 23
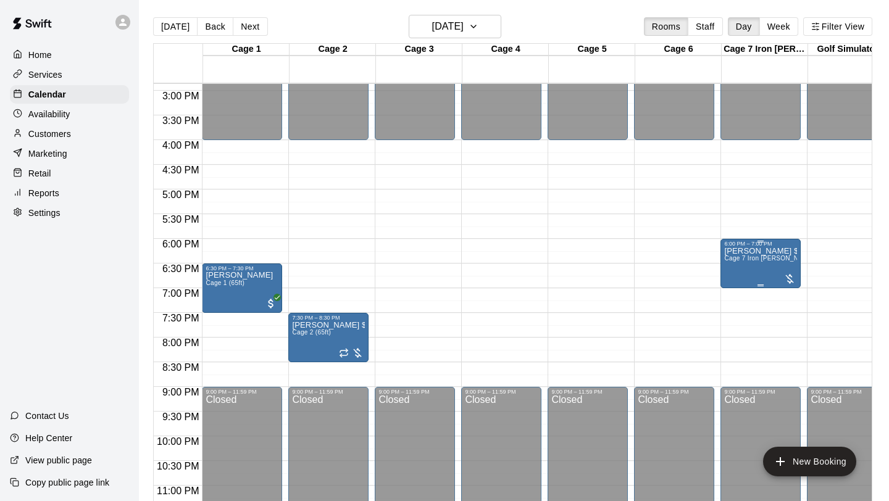
click at [793, 283] on div at bounding box center [789, 279] width 12 height 12
click at [795, 343] on icon "delete" at bounding box center [796, 345] width 9 height 11
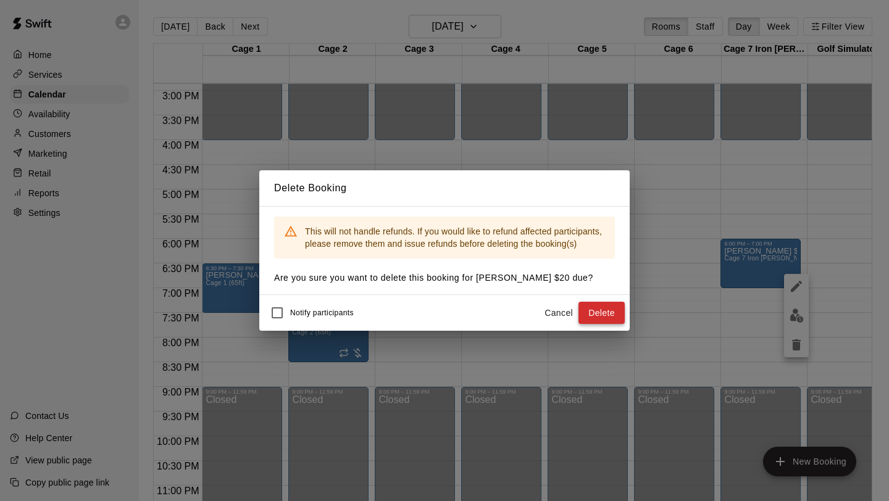
click at [607, 315] on button "Delete" at bounding box center [601, 313] width 46 height 23
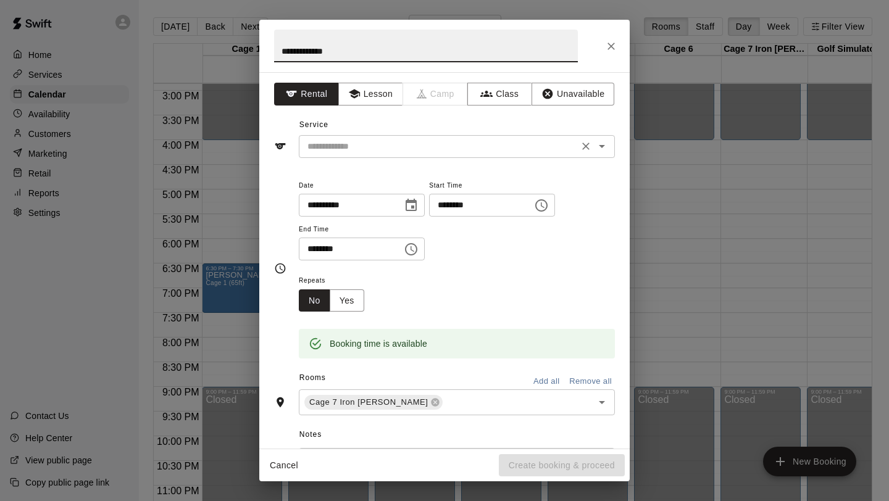
type input "**********"
click at [550, 148] on input "text" at bounding box center [438, 146] width 272 height 15
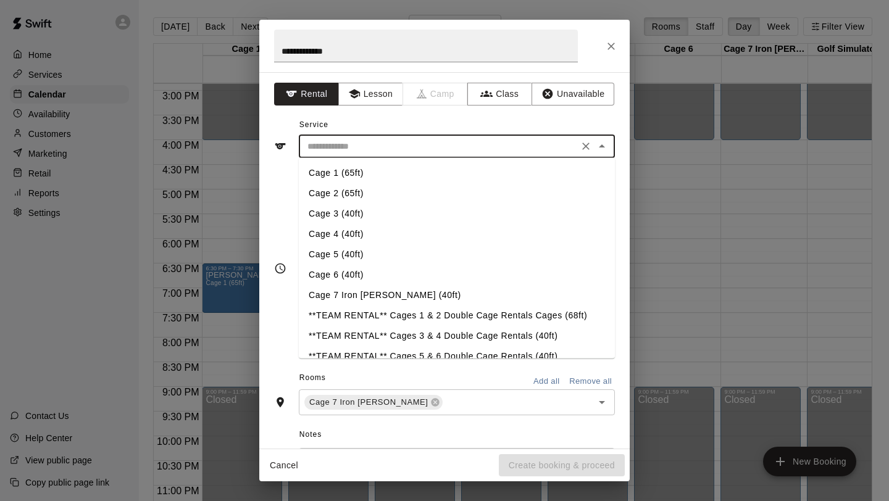
click at [378, 287] on li "Cage 7 Iron [PERSON_NAME] (40ft)" at bounding box center [457, 295] width 316 height 20
type input "**********"
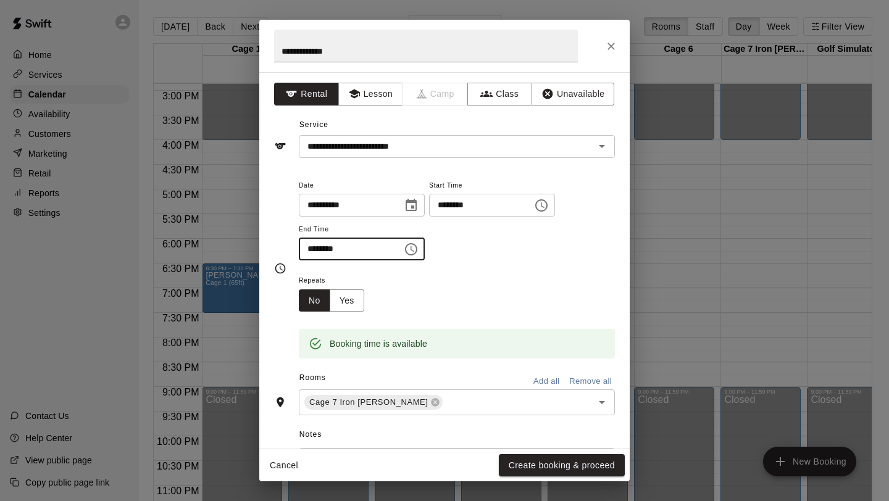
click at [309, 249] on input "********" at bounding box center [346, 249] width 95 height 23
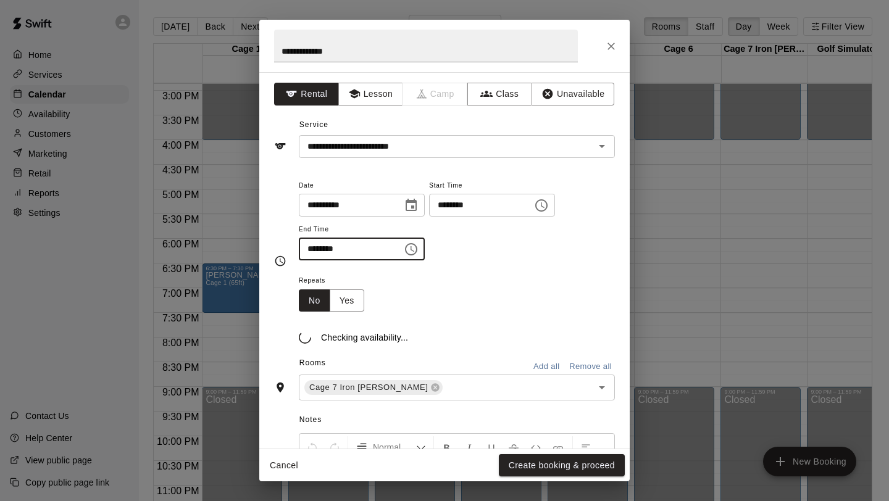
type input "********"
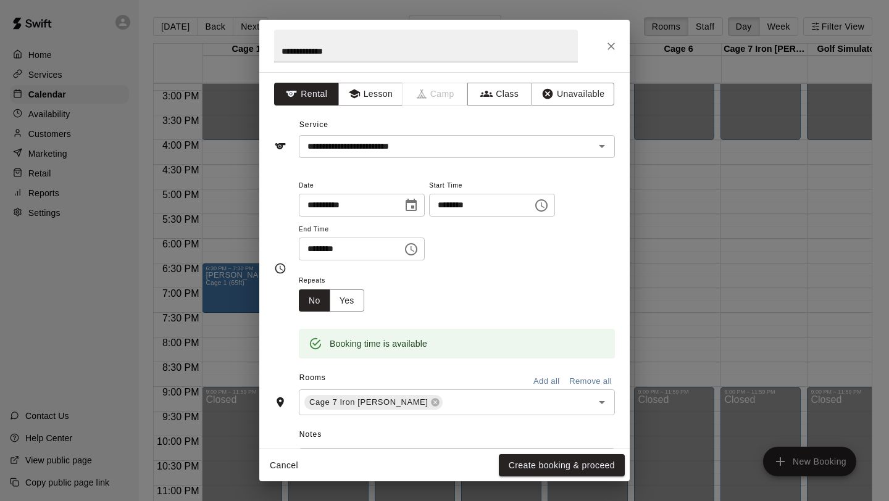
click at [482, 274] on div "Repeats No Yes" at bounding box center [457, 292] width 316 height 39
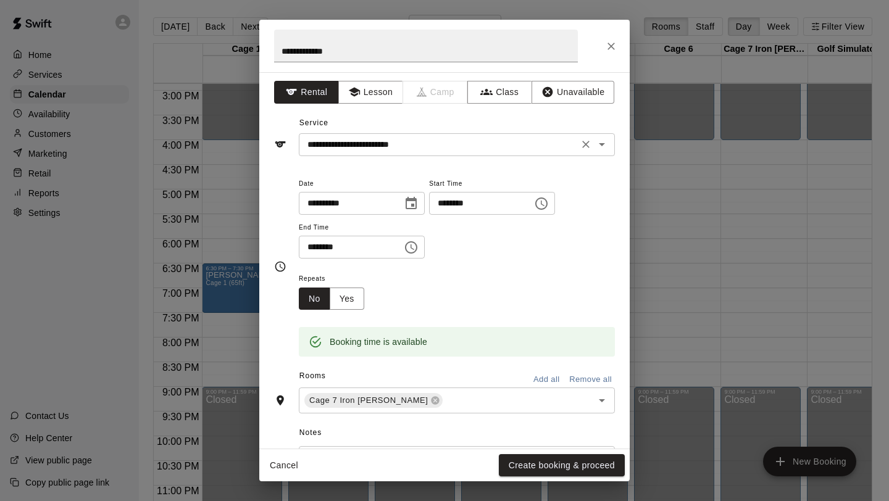
scroll to position [0, 0]
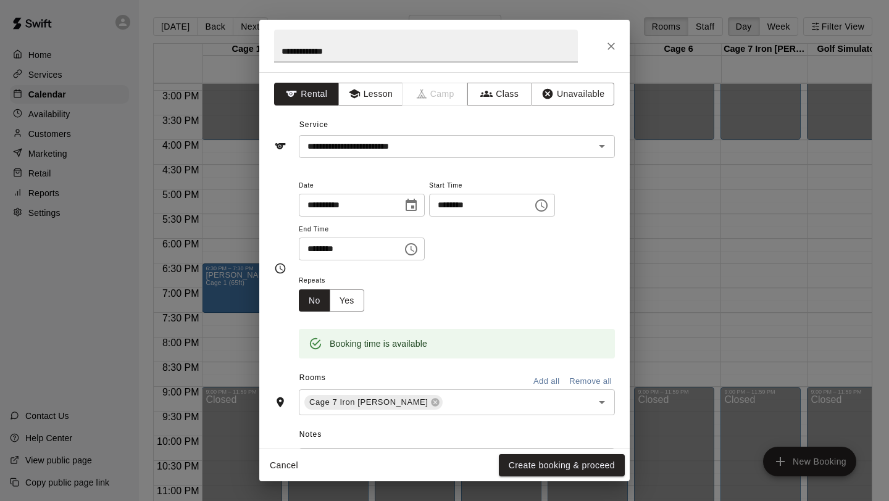
click at [358, 51] on input "**********" at bounding box center [426, 46] width 304 height 33
type input "**********"
click at [522, 459] on button "Create booking & proceed" at bounding box center [562, 465] width 126 height 23
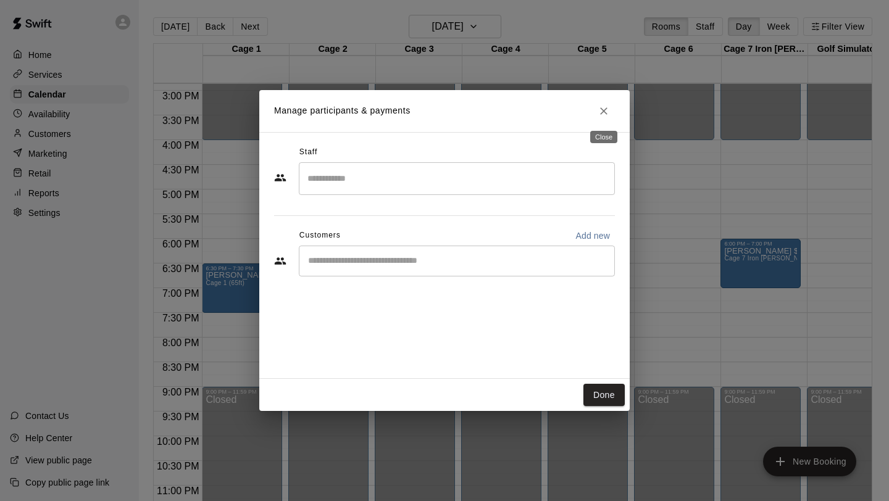
click at [606, 113] on icon "Close" at bounding box center [603, 110] width 7 height 7
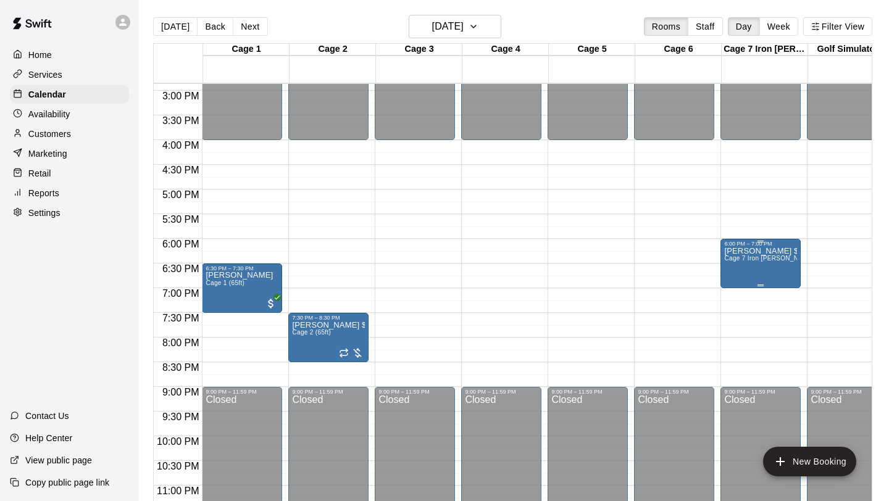
click at [795, 278] on div "[PERSON_NAME] $20 due Cage 7 Iron [PERSON_NAME] (40ft)" at bounding box center [760, 497] width 73 height 501
click at [741, 264] on icon "edit" at bounding box center [737, 261] width 15 height 15
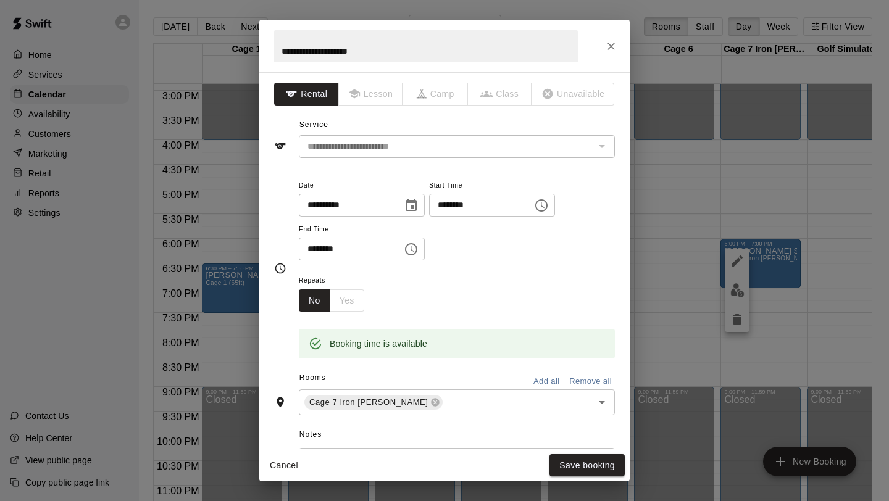
click at [348, 301] on div "No Yes" at bounding box center [331, 301] width 65 height 23
click at [607, 51] on icon "Close" at bounding box center [611, 46] width 12 height 12
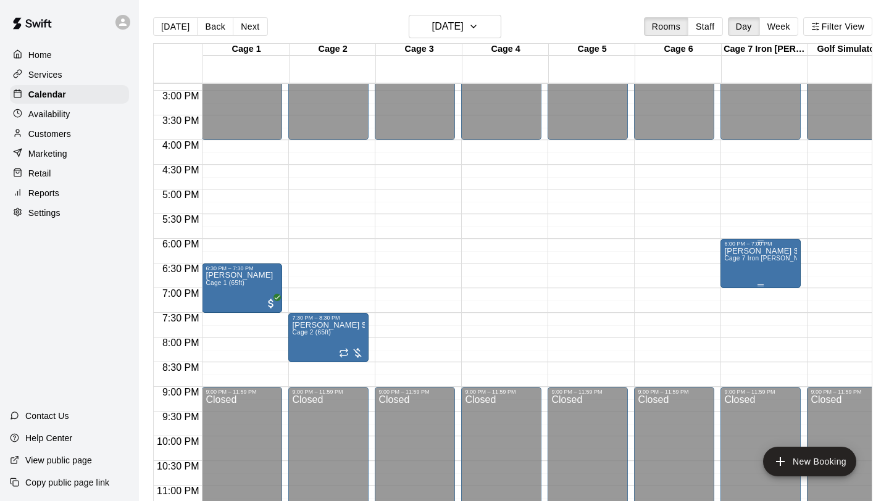
click at [796, 280] on div "[PERSON_NAME] $20 due Cage 7 Iron [PERSON_NAME] (40ft)" at bounding box center [760, 497] width 73 height 501
click at [742, 315] on icon "delete" at bounding box center [737, 319] width 15 height 15
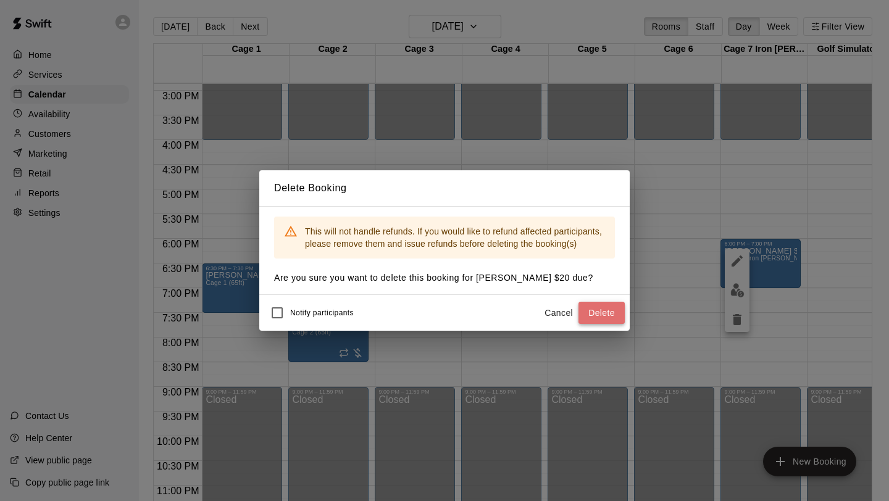
click at [608, 314] on button "Delete" at bounding box center [601, 313] width 46 height 23
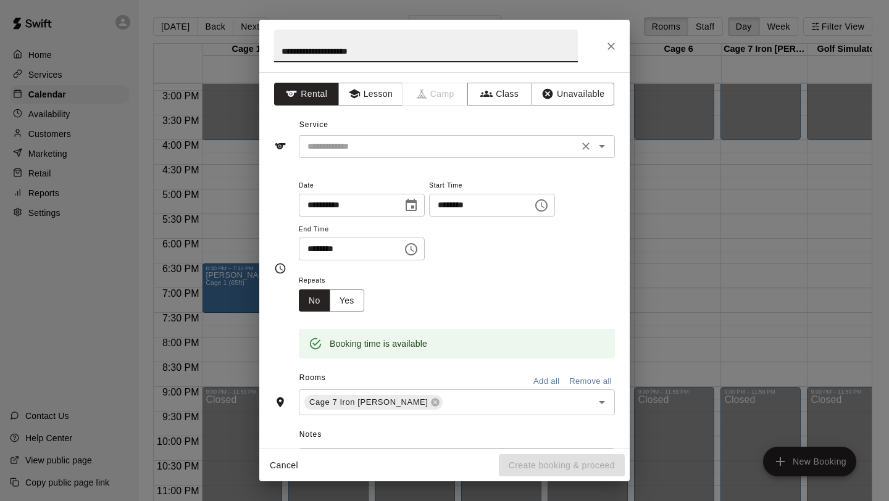
type input "**********"
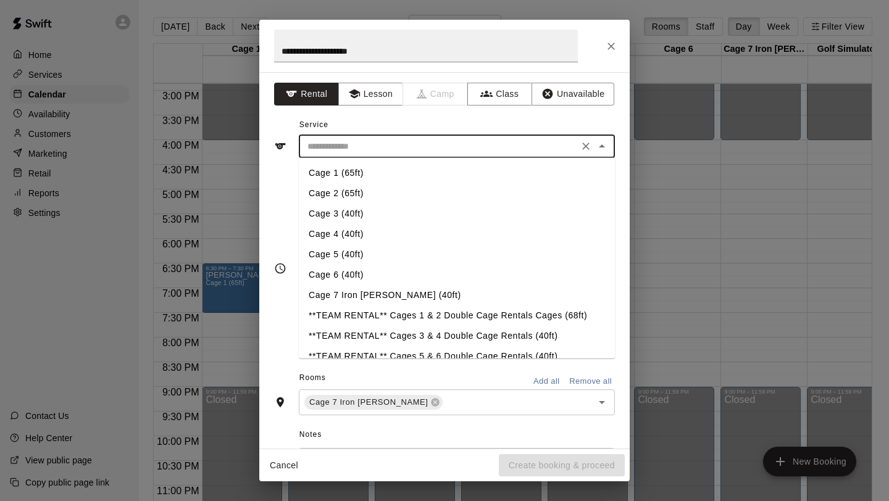
click at [479, 146] on input "text" at bounding box center [438, 146] width 272 height 15
click at [356, 293] on li "Cage 7 Iron [PERSON_NAME] (40ft)" at bounding box center [457, 295] width 316 height 20
type input "**********"
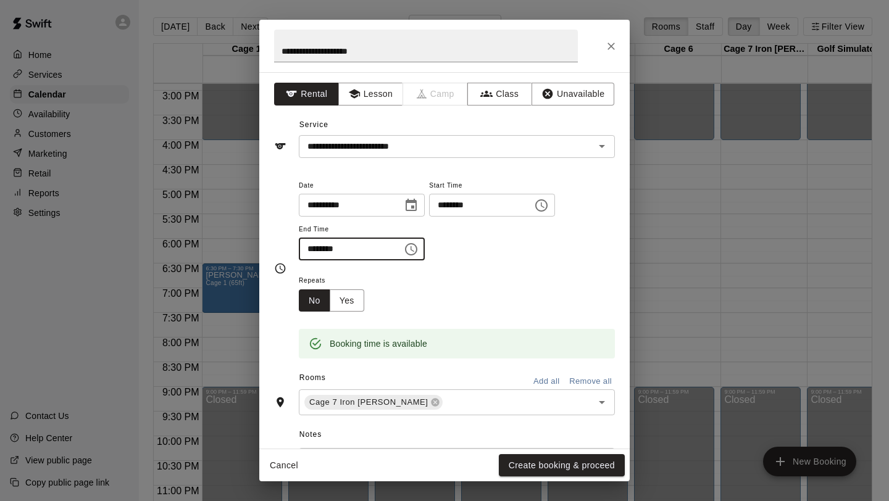
click at [310, 250] on input "********" at bounding box center [346, 249] width 95 height 23
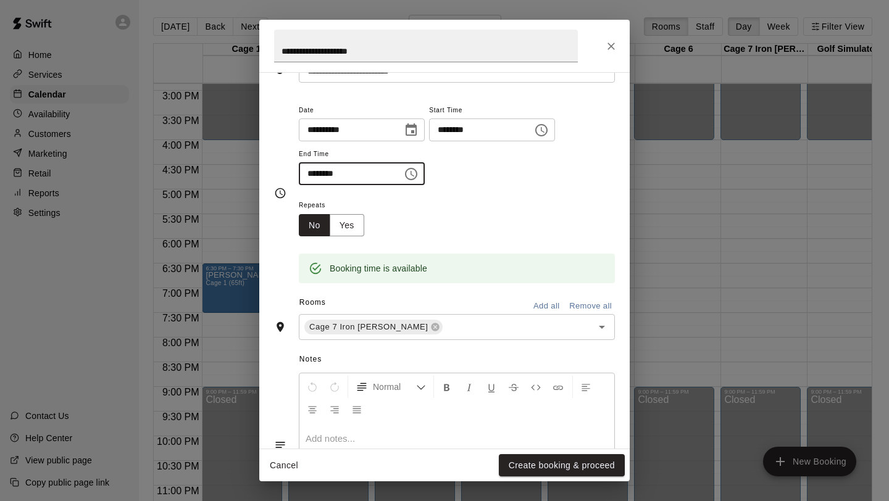
scroll to position [84, 0]
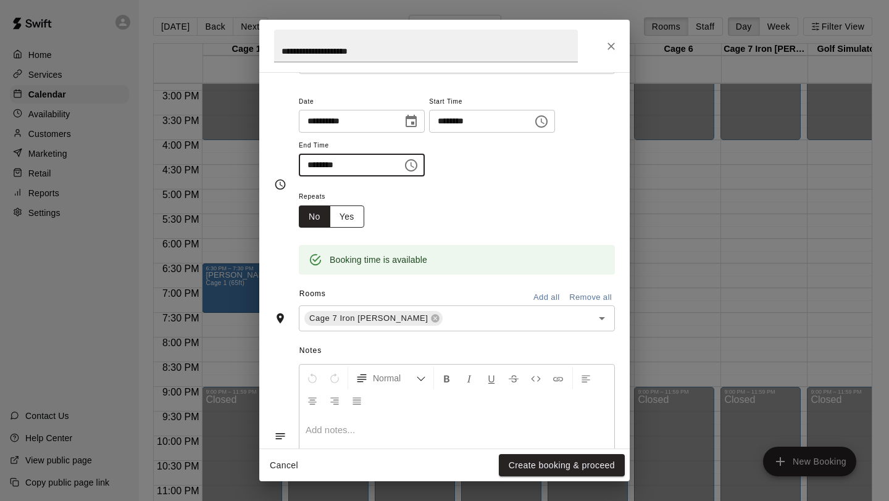
type input "********"
click at [356, 212] on button "Yes" at bounding box center [347, 217] width 35 height 23
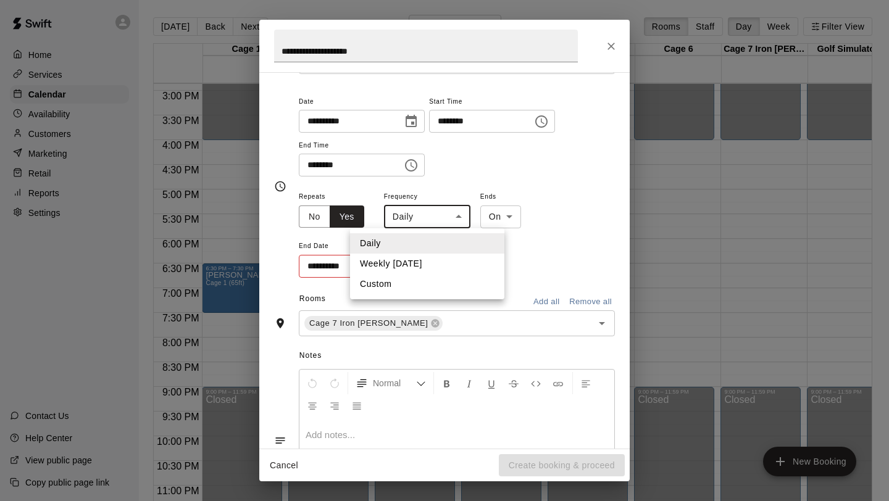
click at [458, 220] on body "Home Services Calendar Availability Customers Marketing Retail Reports Settings…" at bounding box center [444, 260] width 889 height 521
click at [430, 260] on li "Weekly [DATE]" at bounding box center [427, 264] width 154 height 20
type input "******"
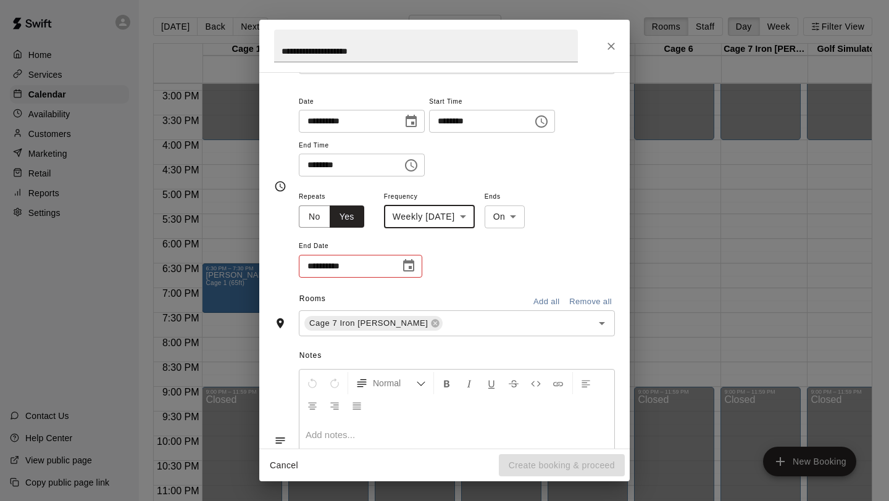
click at [403, 267] on icon "Choose date" at bounding box center [408, 266] width 15 height 15
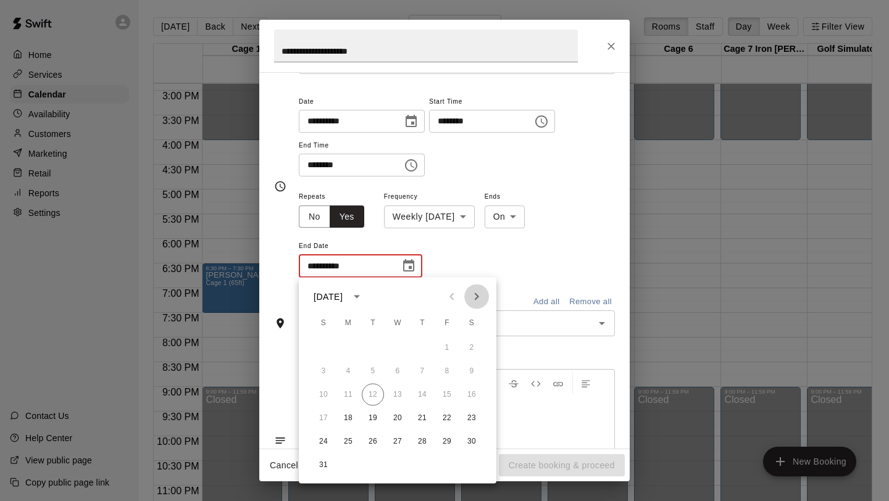
click at [475, 297] on icon "Next month" at bounding box center [476, 297] width 15 height 15
click at [341, 441] on button "29" at bounding box center [348, 442] width 22 height 22
type input "**********"
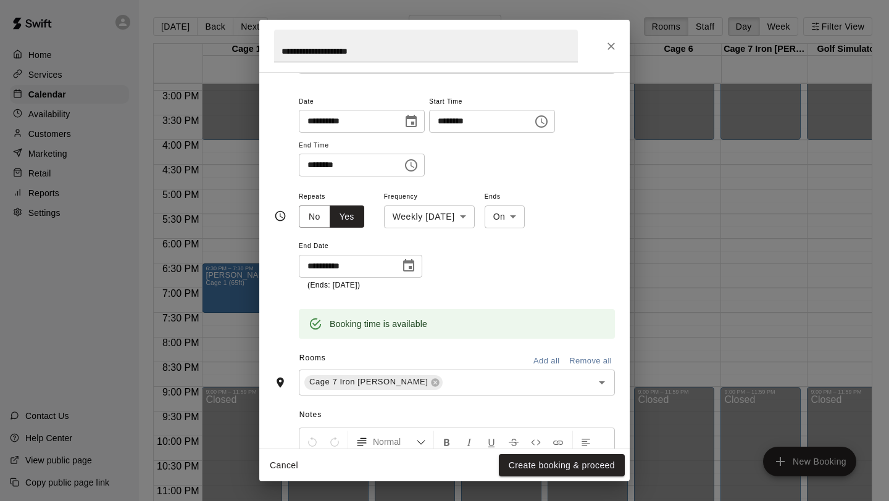
scroll to position [230, 0]
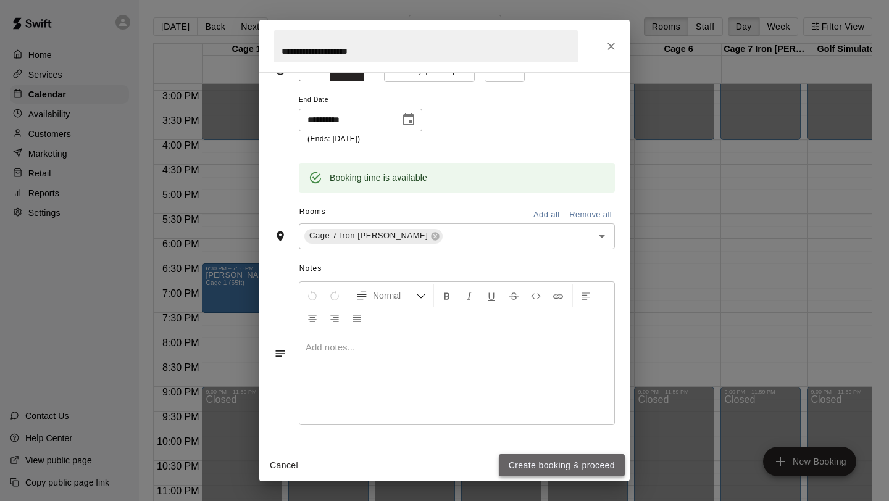
click at [520, 467] on button "Create booking & proceed" at bounding box center [562, 465] width 126 height 23
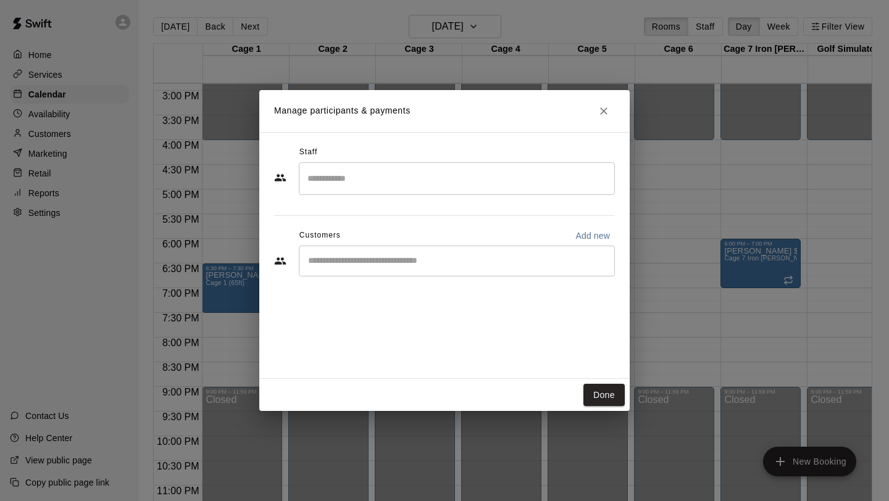
click at [456, 272] on div "​" at bounding box center [457, 261] width 316 height 31
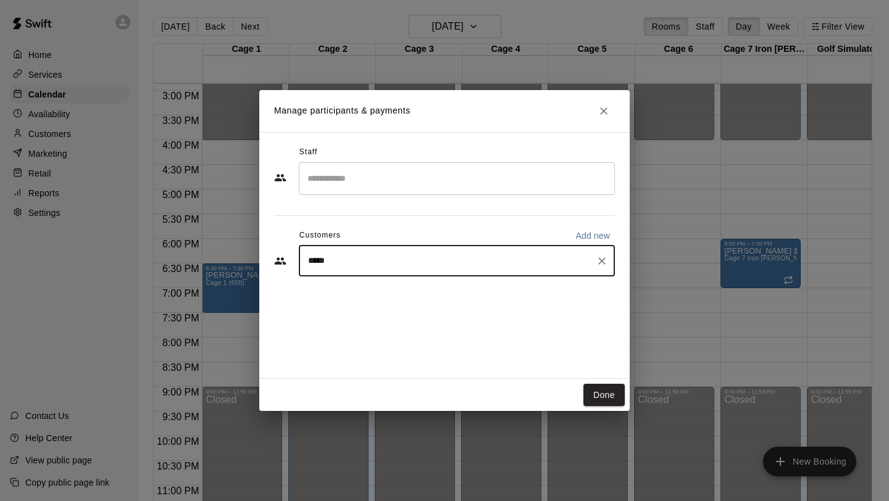
type input "*****"
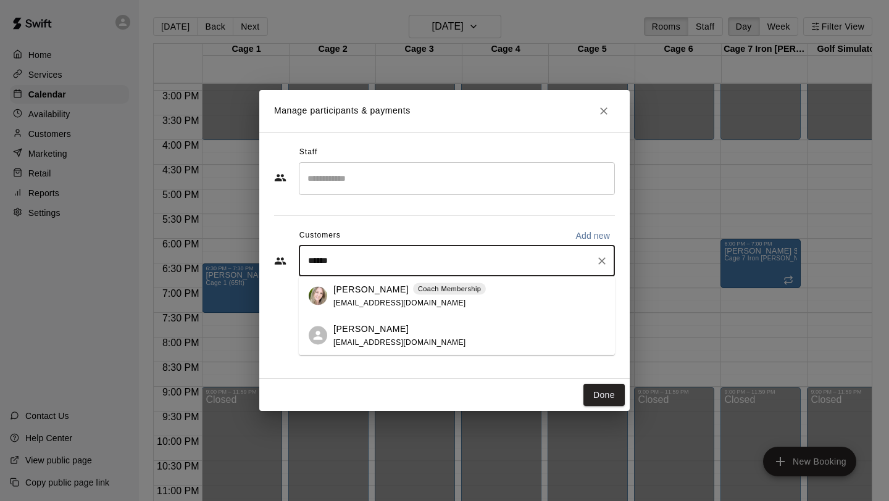
click at [355, 291] on p "[PERSON_NAME]" at bounding box center [370, 289] width 75 height 13
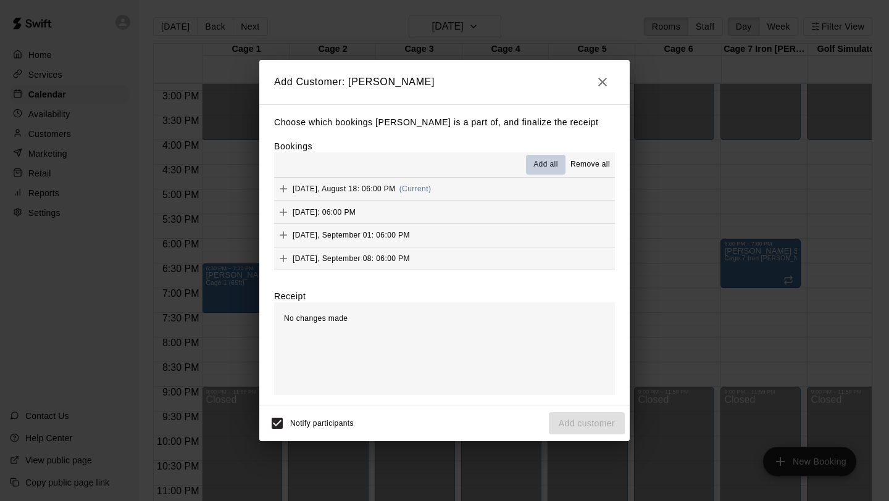
click at [541, 165] on span "Add all" at bounding box center [545, 165] width 25 height 12
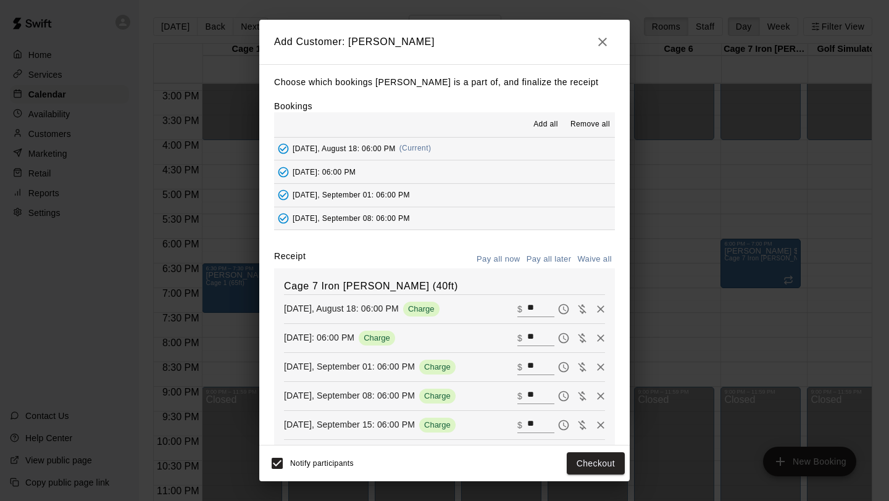
click at [547, 261] on button "Pay all later" at bounding box center [549, 259] width 51 height 19
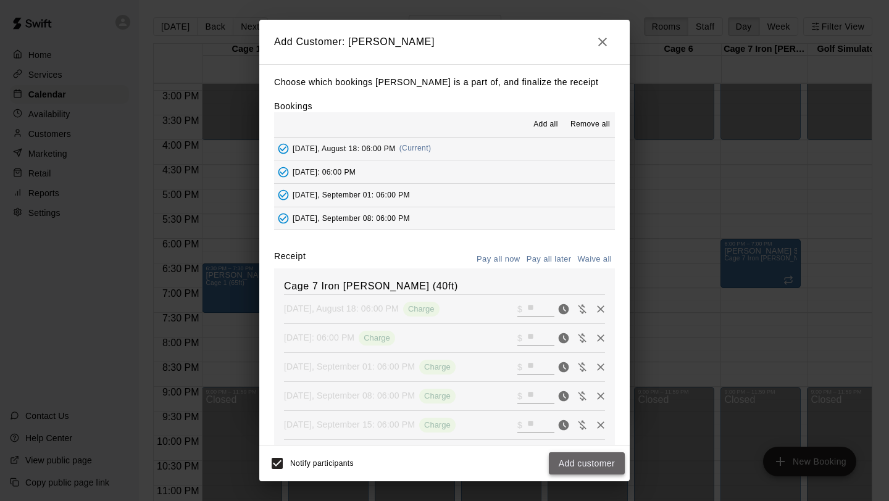
click at [580, 462] on button "Add customer" at bounding box center [587, 464] width 76 height 23
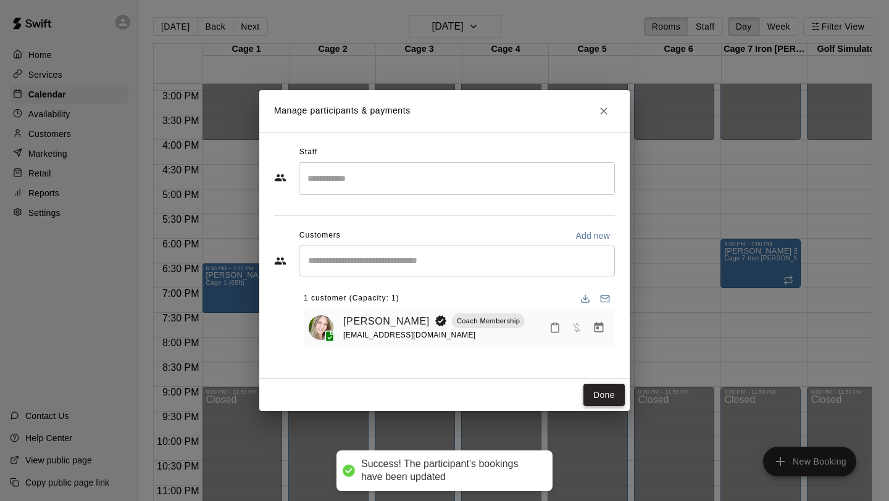
click at [601, 398] on button "Done" at bounding box center [603, 395] width 41 height 23
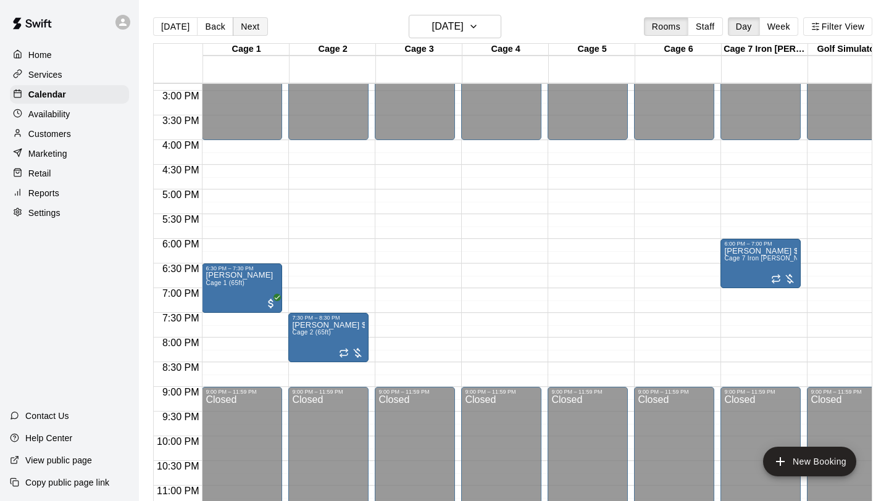
click at [248, 32] on button "Next" at bounding box center [250, 26] width 35 height 19
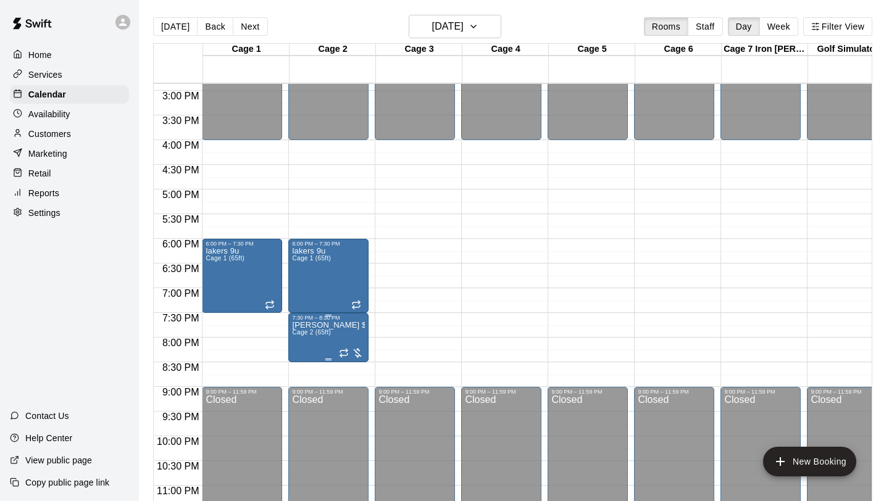
click at [359, 356] on div at bounding box center [351, 353] width 25 height 12
click at [353, 361] on icon "edit" at bounding box center [351, 360] width 11 height 11
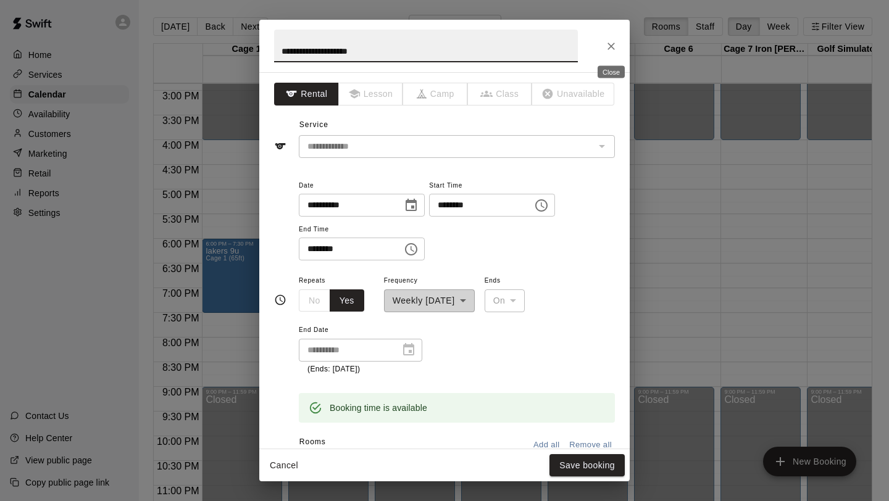
click at [611, 44] on icon "Close" at bounding box center [611, 46] width 12 height 12
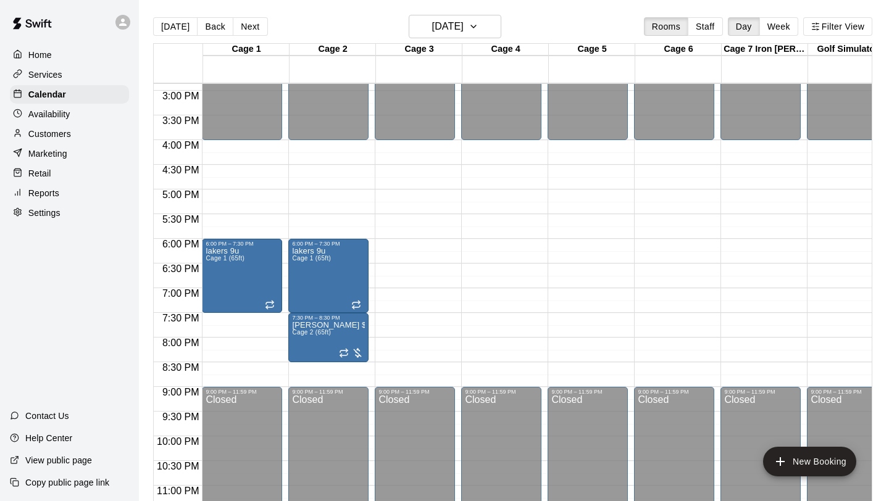
click at [251, 25] on button "Next" at bounding box center [250, 26] width 35 height 19
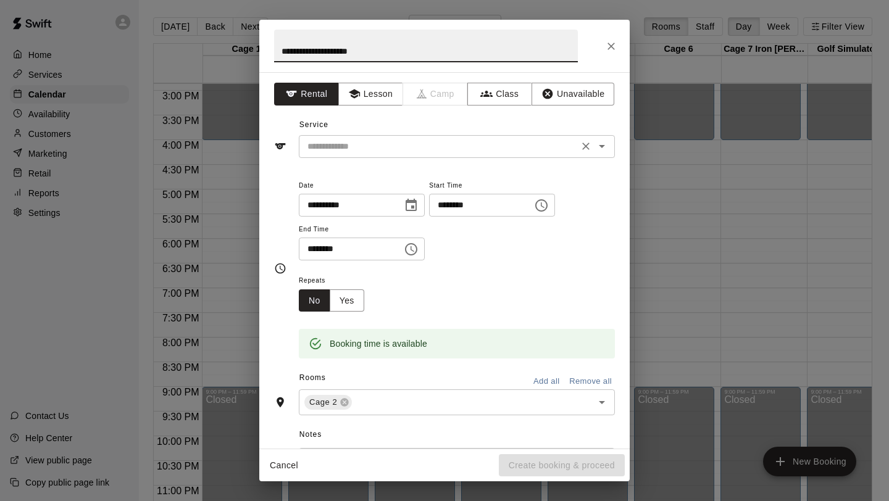
type input "**********"
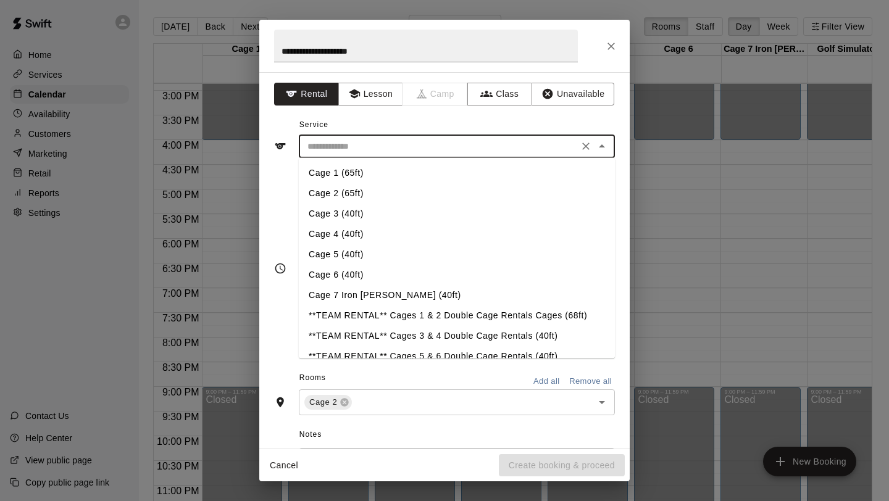
click at [370, 143] on input "text" at bounding box center [438, 146] width 272 height 15
click at [351, 198] on li "Cage 2 (65ft)" at bounding box center [457, 193] width 316 height 20
type input "**********"
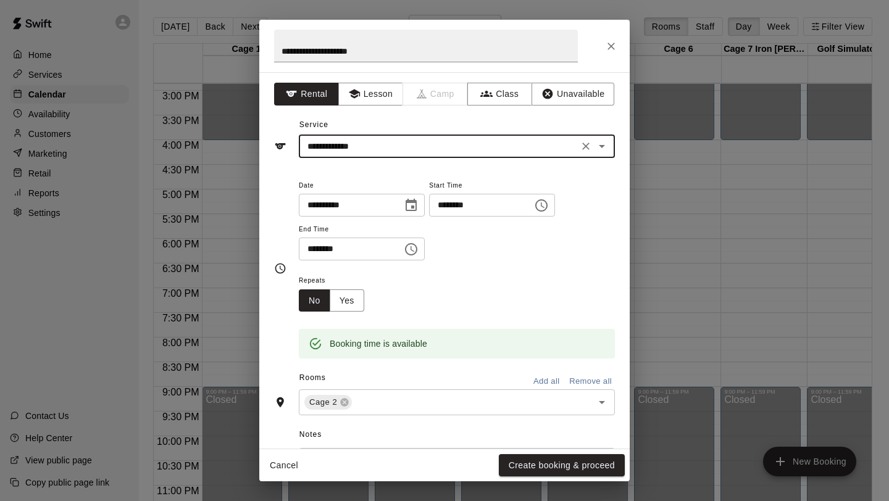
click at [311, 245] on input "********" at bounding box center [346, 249] width 95 height 23
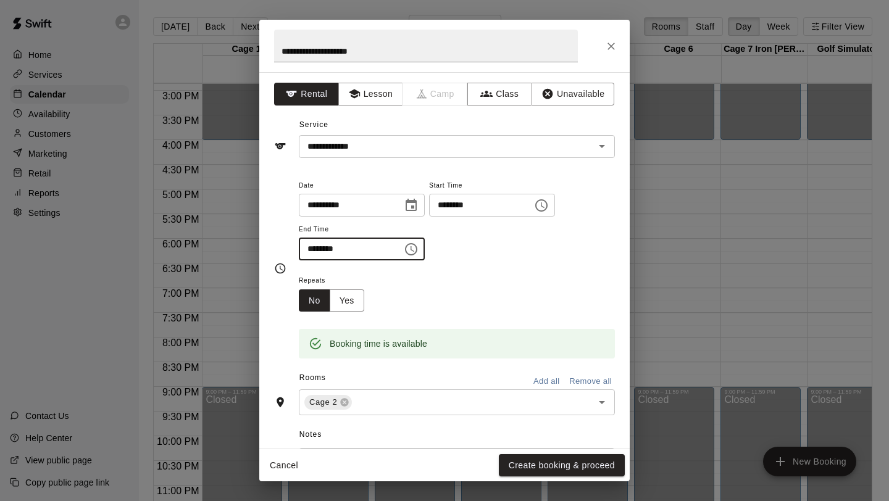
click at [322, 253] on input "********" at bounding box center [346, 249] width 95 height 23
click at [311, 252] on input "********" at bounding box center [346, 249] width 95 height 23
click at [311, 251] on input "********" at bounding box center [346, 249] width 95 height 23
type input "********"
click at [538, 278] on div "Repeats No Yes" at bounding box center [457, 292] width 316 height 39
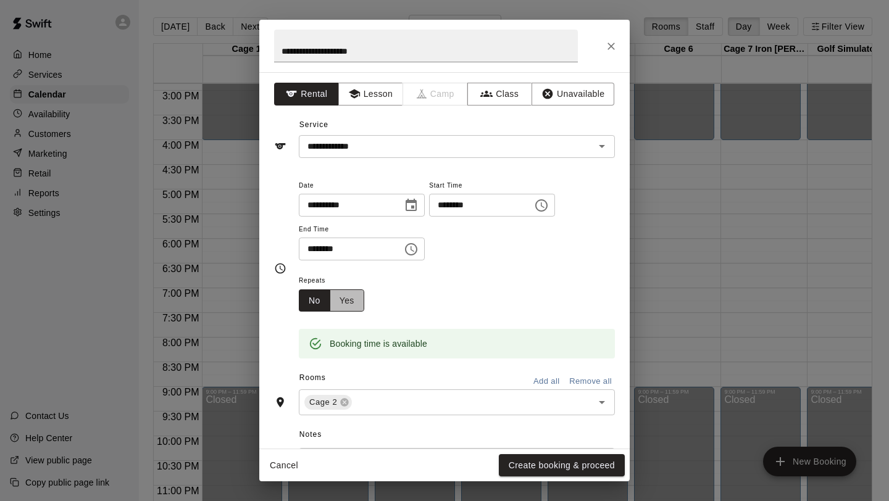
click at [349, 299] on button "Yes" at bounding box center [347, 301] width 35 height 23
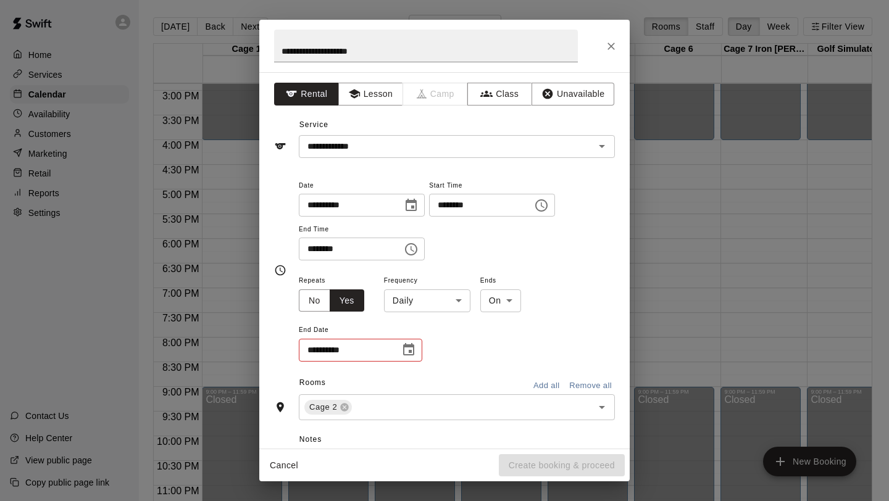
click at [460, 301] on body "Home Services Calendar Availability Customers Marketing Retail Reports Settings…" at bounding box center [444, 260] width 889 height 521
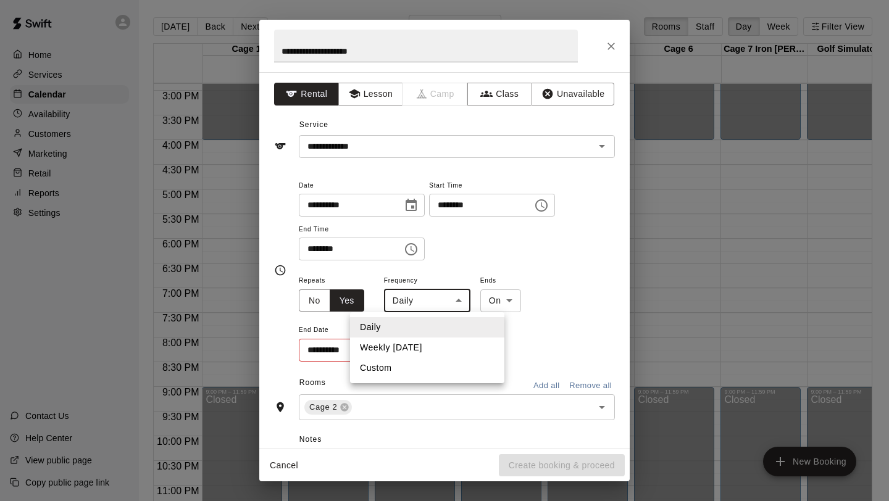
click at [433, 347] on li "Weekly [DATE]" at bounding box center [427, 348] width 154 height 20
type input "******"
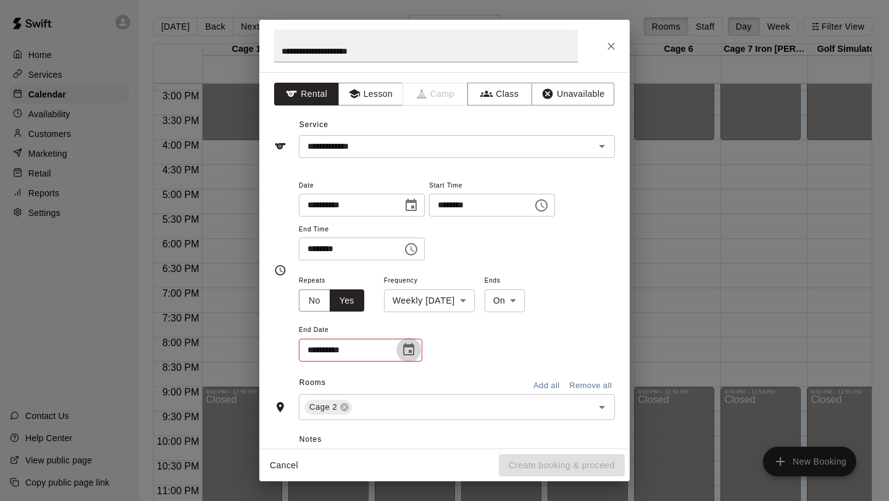
click at [407, 353] on icon "Choose date" at bounding box center [408, 350] width 15 height 15
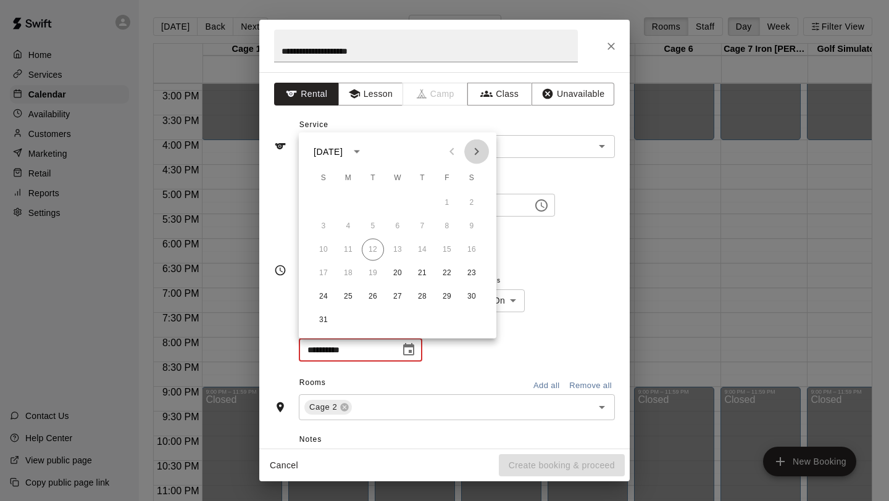
click at [476, 149] on icon "Next month" at bounding box center [477, 151] width 4 height 7
click at [399, 273] on button "24" at bounding box center [397, 273] width 22 height 22
type input "**********"
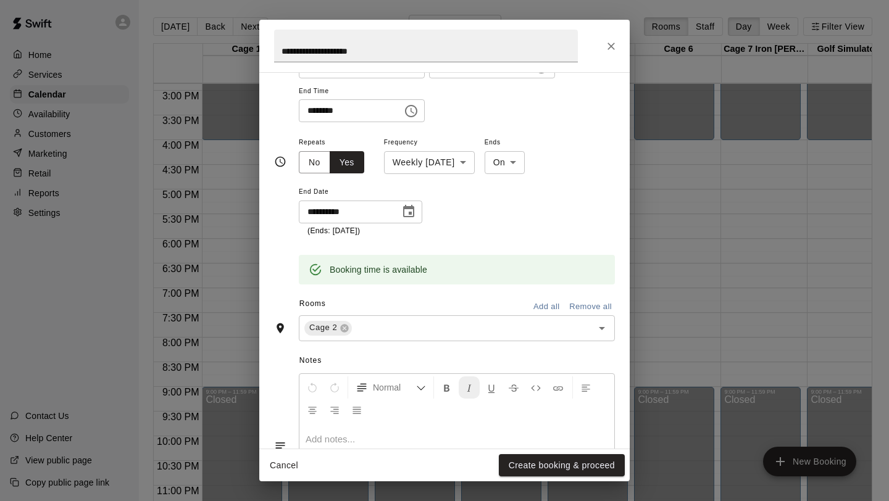
scroll to position [207, 0]
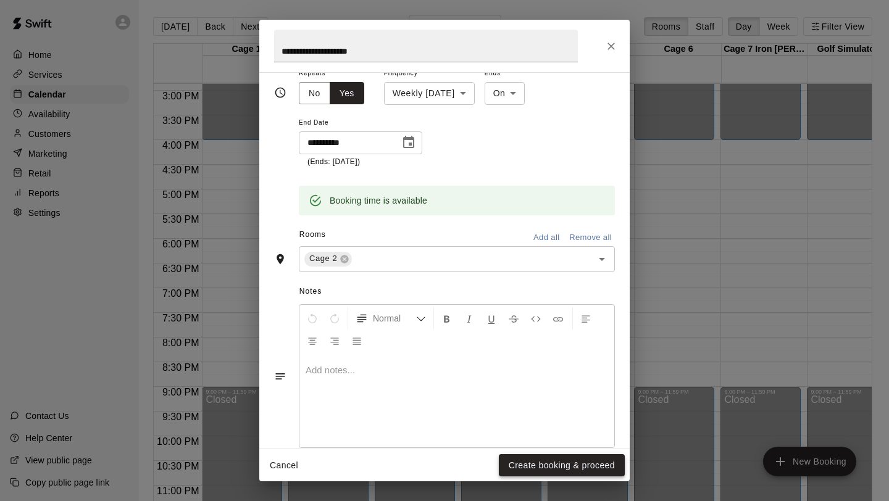
click at [530, 470] on button "Create booking & proceed" at bounding box center [562, 465] width 126 height 23
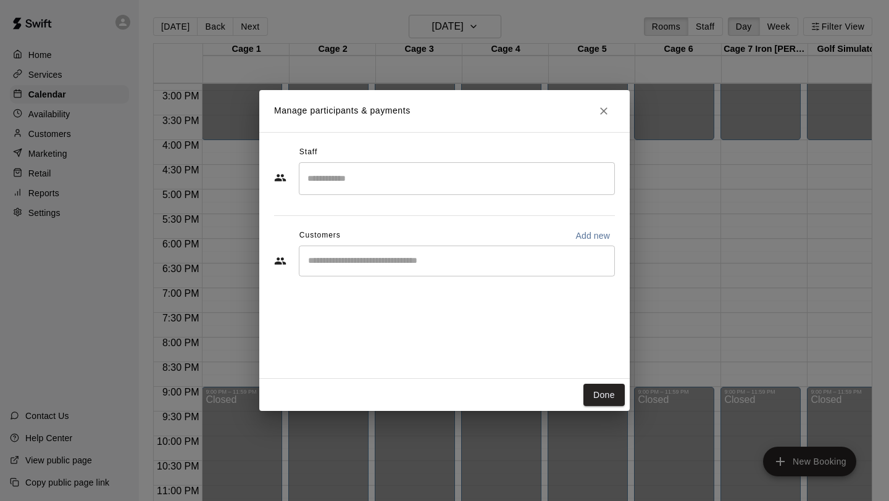
click at [457, 264] on input "Start typing to search customers..." at bounding box center [456, 261] width 305 height 12
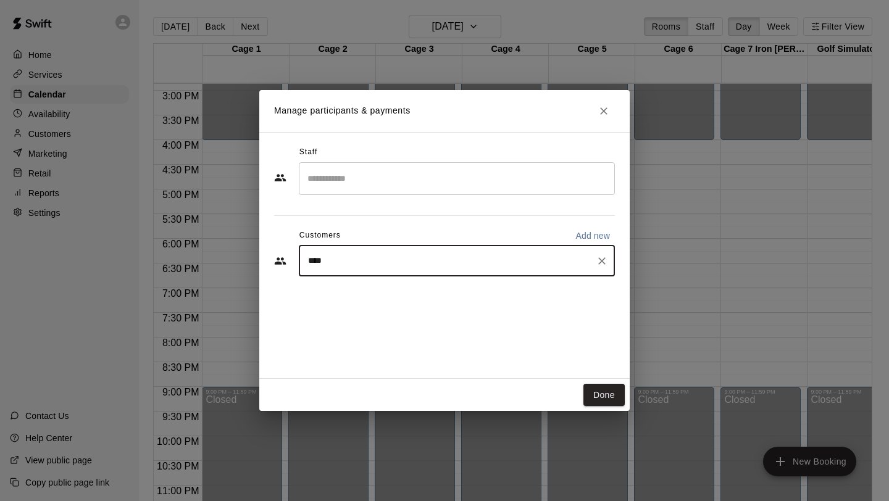
type input "*****"
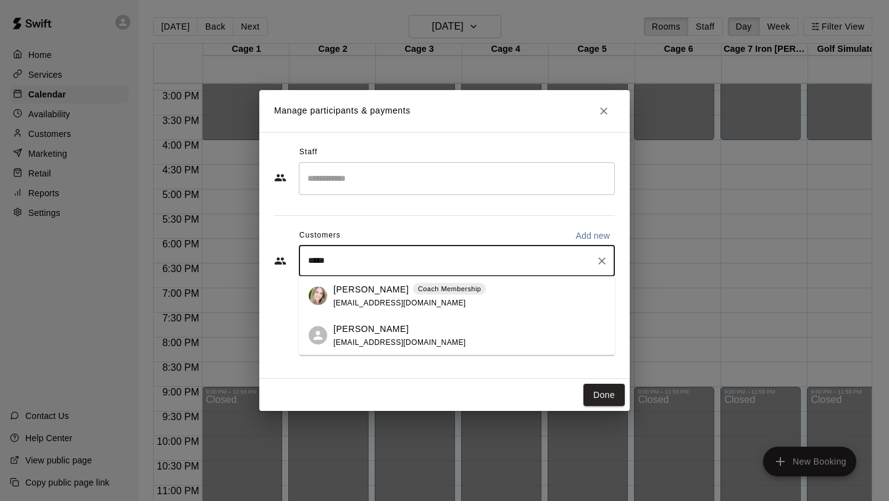
click at [373, 290] on p "[PERSON_NAME]" at bounding box center [370, 289] width 75 height 13
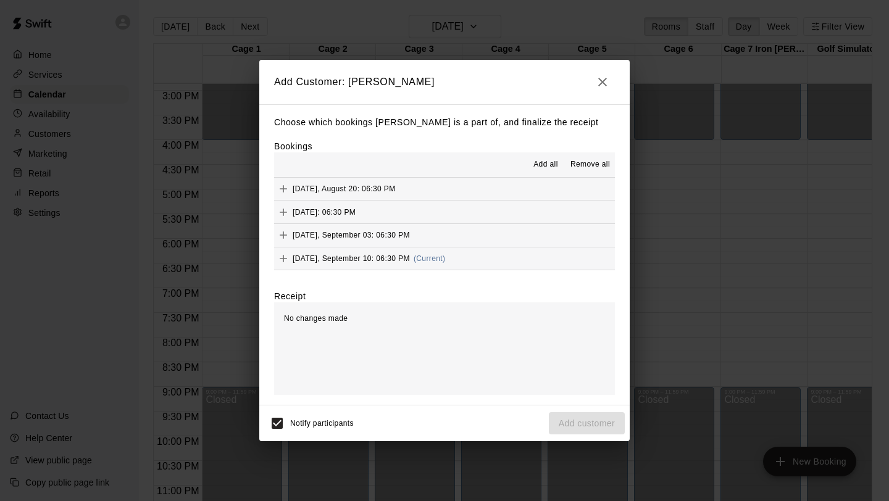
click at [548, 162] on span "Add all" at bounding box center [545, 165] width 25 height 12
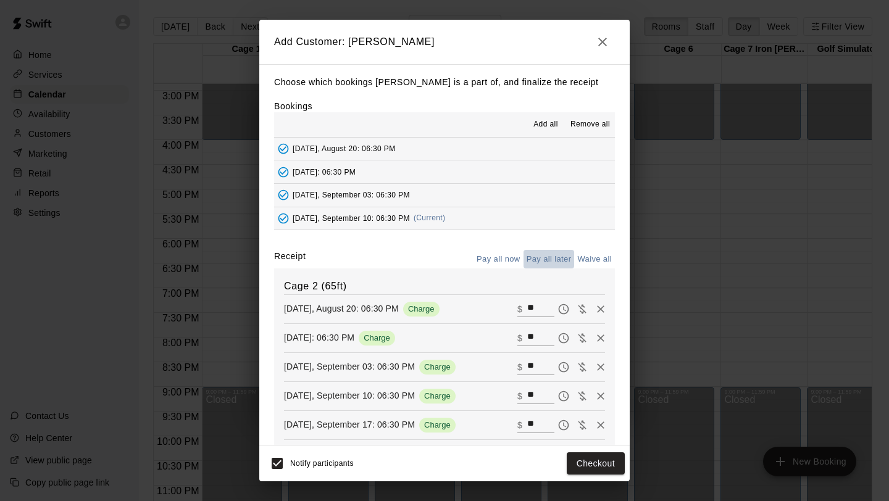
click at [538, 254] on button "Pay all later" at bounding box center [549, 259] width 51 height 19
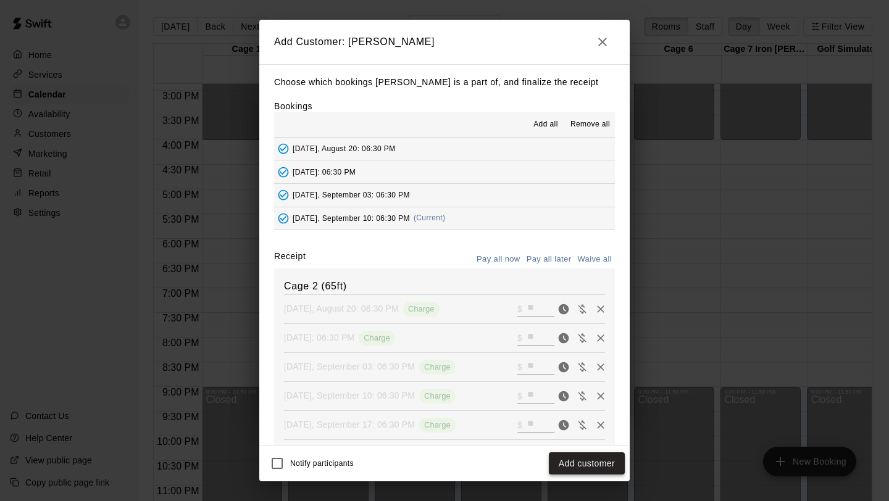
click at [596, 465] on button "Add customer" at bounding box center [587, 464] width 76 height 23
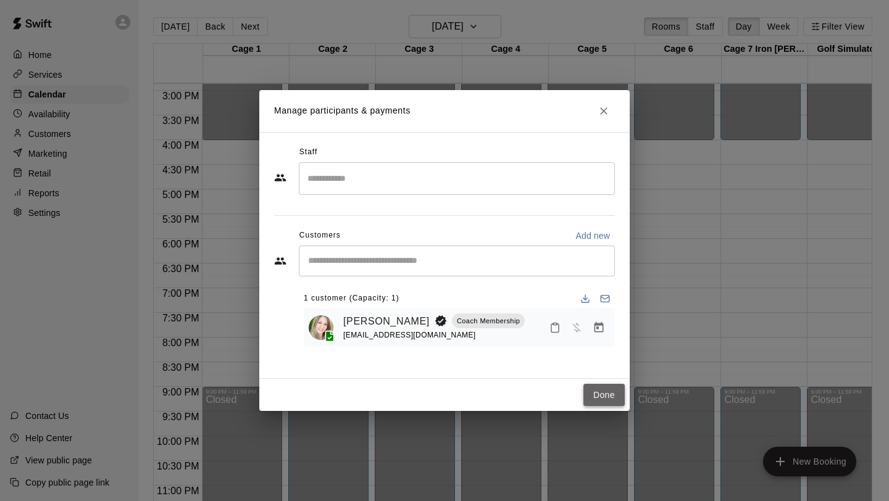
click at [617, 399] on button "Done" at bounding box center [603, 395] width 41 height 23
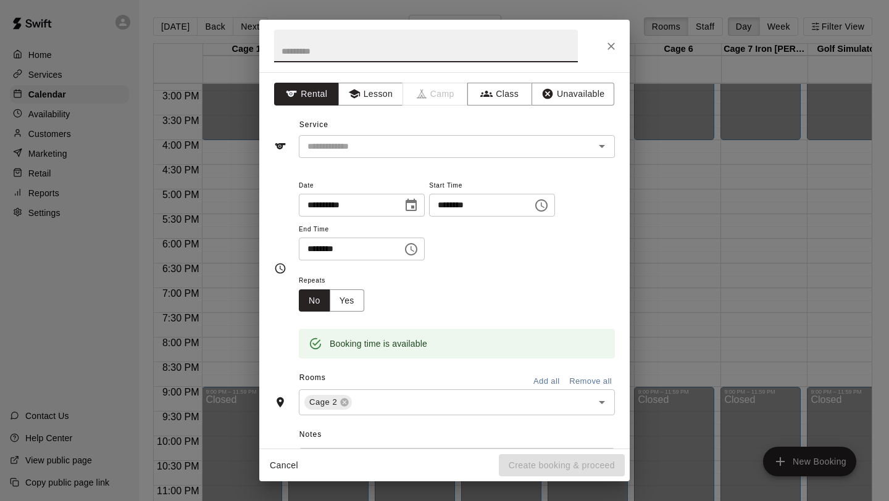
click at [433, 49] on input "text" at bounding box center [426, 46] width 304 height 33
type input "**********"
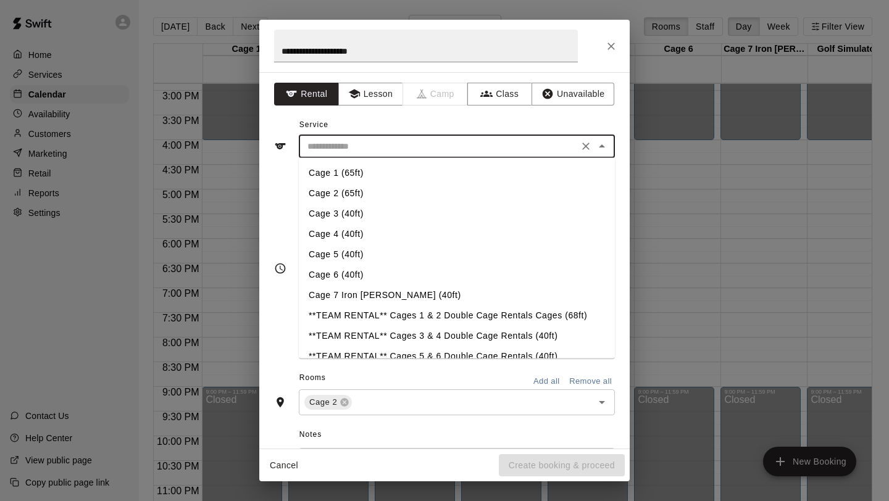
click at [404, 150] on input "text" at bounding box center [438, 146] width 272 height 15
click at [356, 193] on li "Cage 2 (65ft)" at bounding box center [457, 193] width 316 height 20
type input "**********"
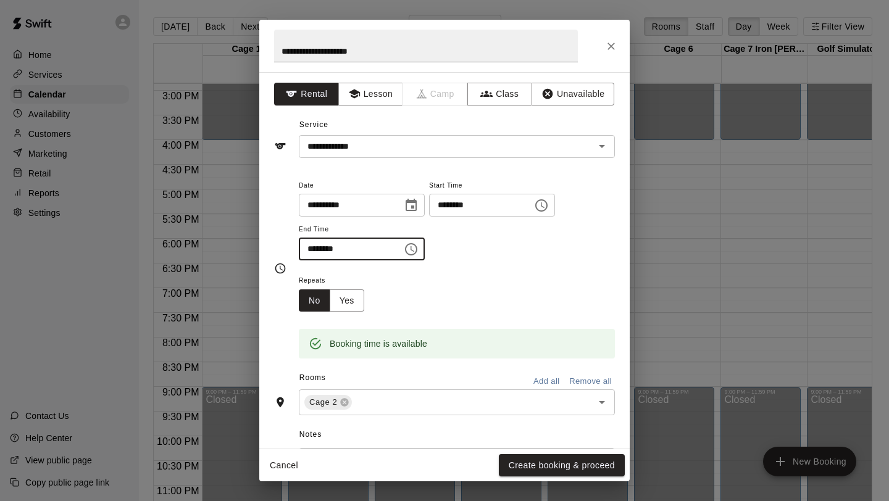
click at [325, 251] on input "********" at bounding box center [346, 249] width 95 height 23
type input "********"
click at [342, 306] on button "Yes" at bounding box center [347, 301] width 35 height 23
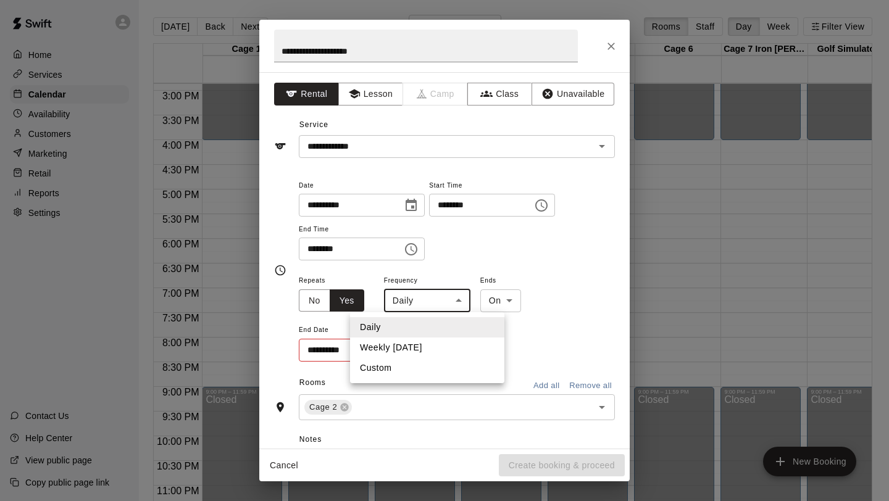
click at [427, 301] on body "Home Services Calendar Availability Customers Marketing Retail Reports Settings…" at bounding box center [444, 260] width 889 height 521
click at [426, 344] on li "Weekly [DATE]" at bounding box center [427, 348] width 154 height 20
type input "******"
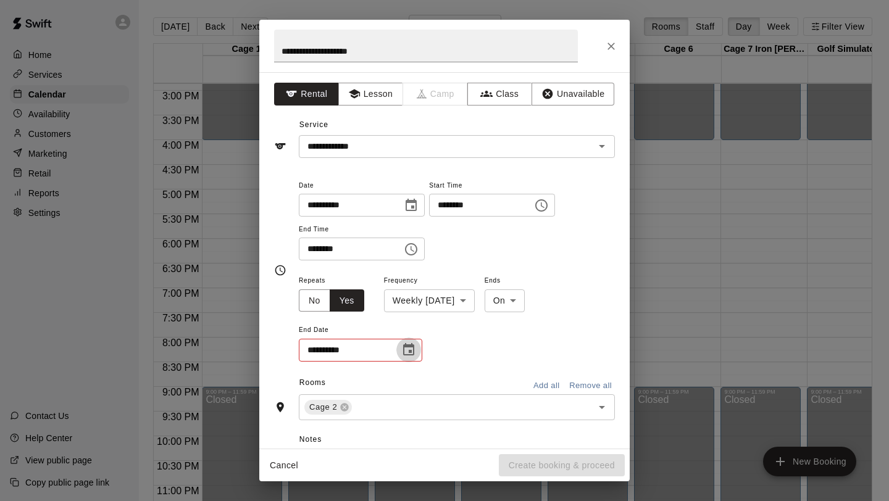
click at [408, 350] on icon "Choose date" at bounding box center [408, 350] width 15 height 15
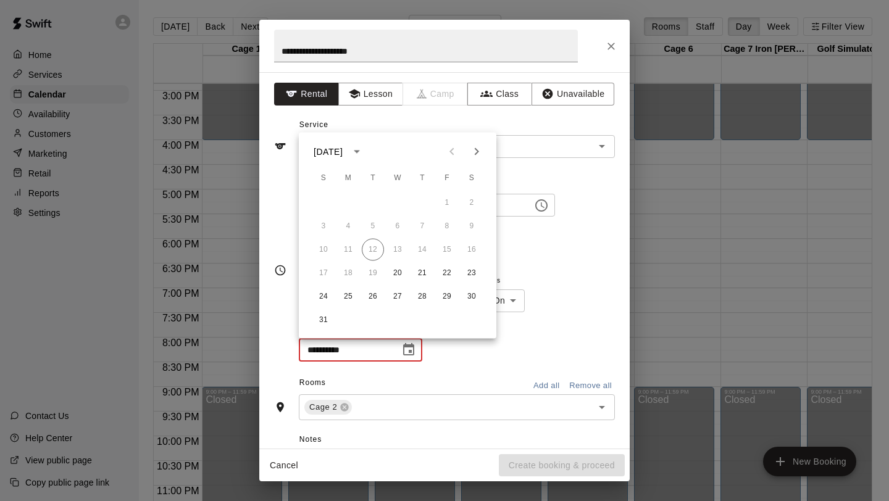
click at [476, 149] on icon "Next month" at bounding box center [477, 151] width 4 height 7
click at [396, 270] on button "24" at bounding box center [397, 273] width 22 height 22
type input "**********"
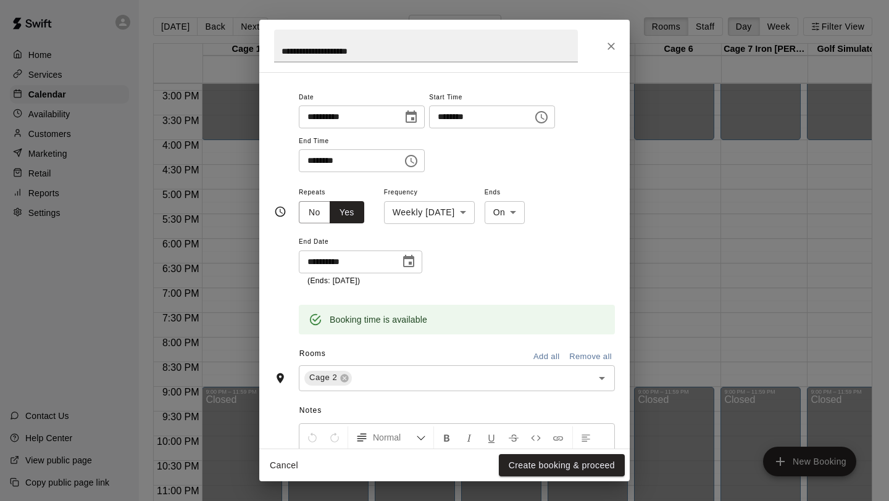
scroll to position [230, 0]
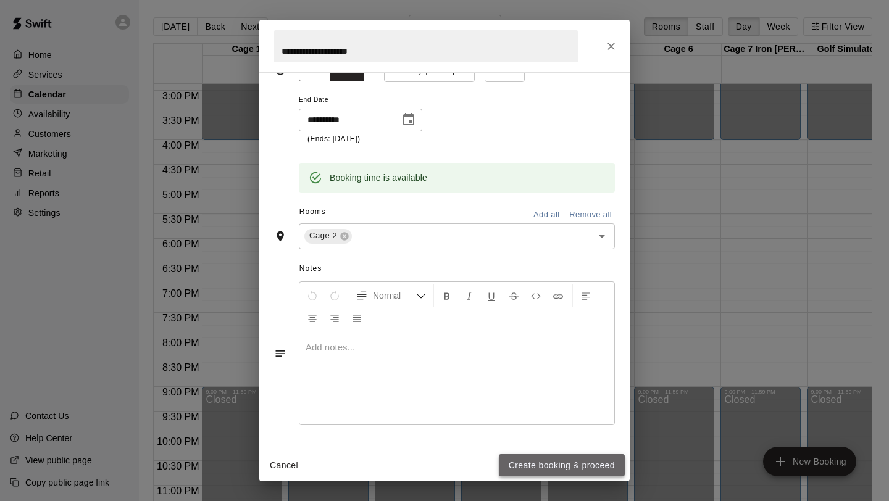
click at [523, 461] on button "Create booking & proceed" at bounding box center [562, 465] width 126 height 23
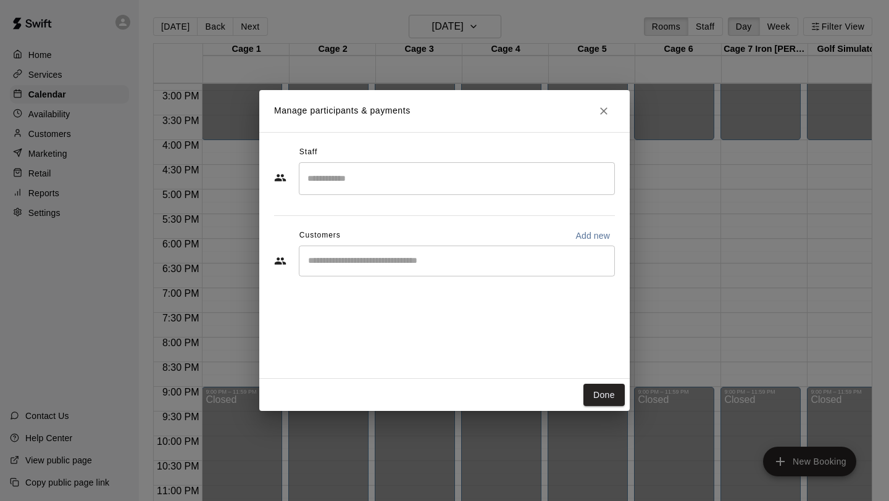
click at [427, 255] on input "Start typing to search customers..." at bounding box center [456, 261] width 305 height 12
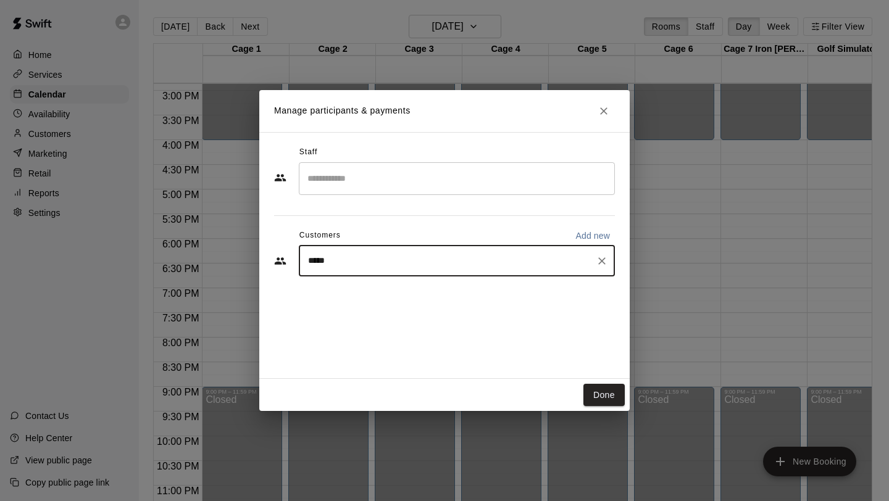
type input "*****"
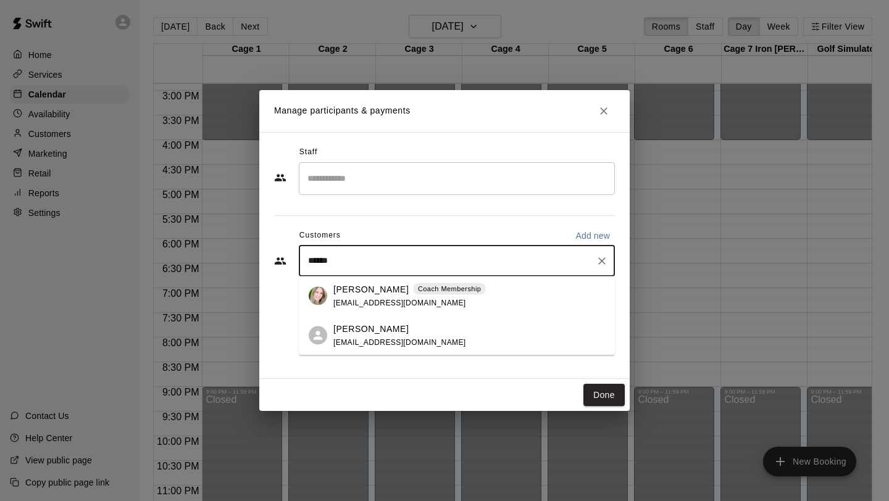
click at [332, 288] on div "[PERSON_NAME] Coach Membership [EMAIL_ADDRESS][DOMAIN_NAME]" at bounding box center [457, 297] width 316 height 40
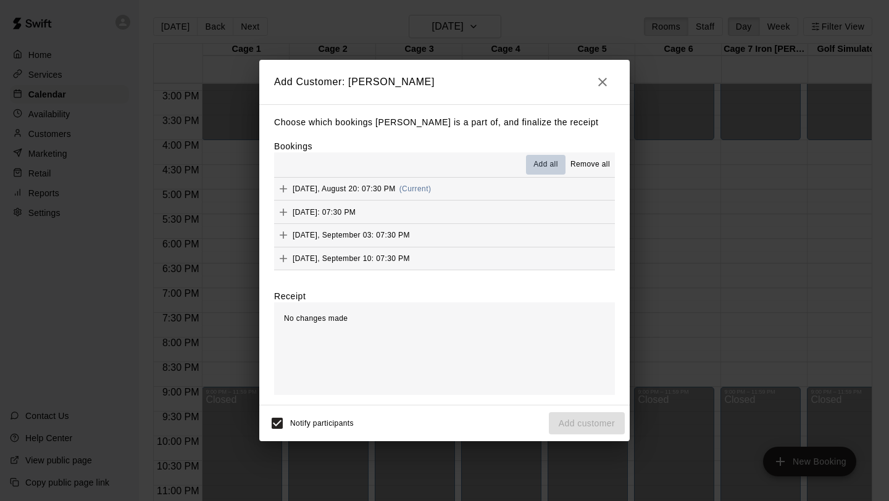
click at [541, 164] on span "Add all" at bounding box center [545, 165] width 25 height 12
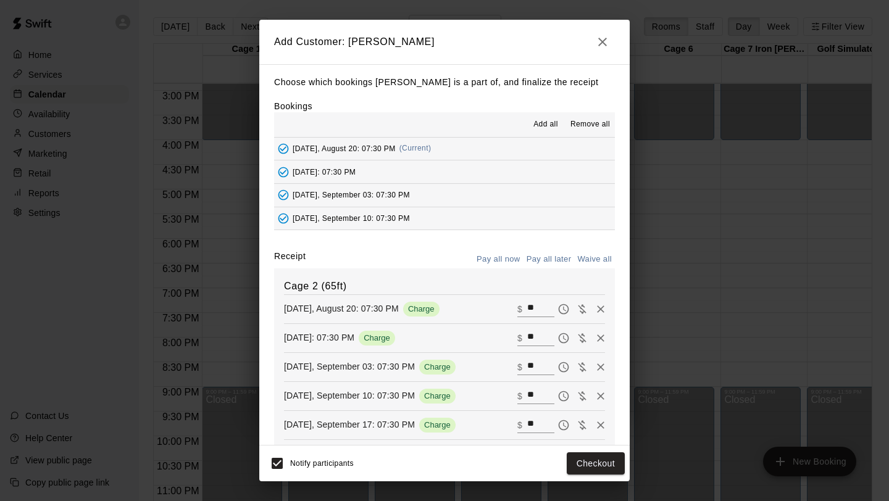
click at [540, 125] on span "Add all" at bounding box center [545, 125] width 25 height 12
click at [509, 256] on button "Pay all now" at bounding box center [499, 259] width 50 height 19
click at [560, 258] on button "Pay all later" at bounding box center [549, 259] width 51 height 19
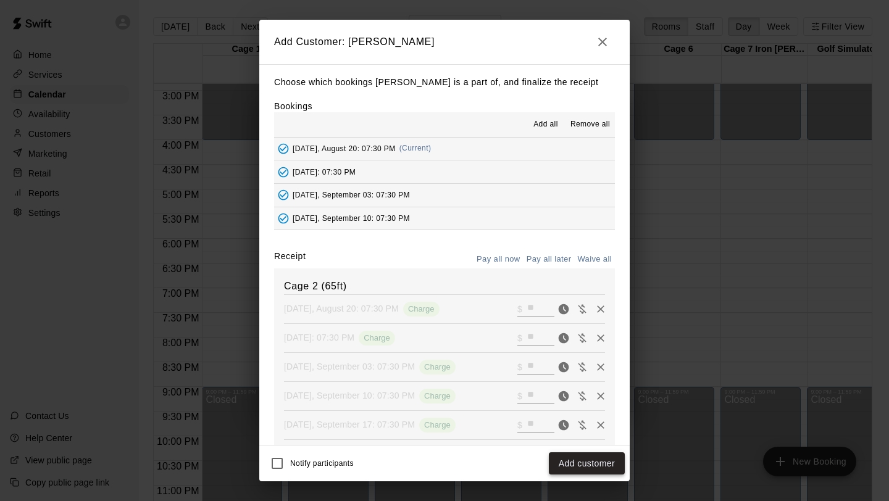
click at [579, 464] on button "Add customer" at bounding box center [587, 464] width 76 height 23
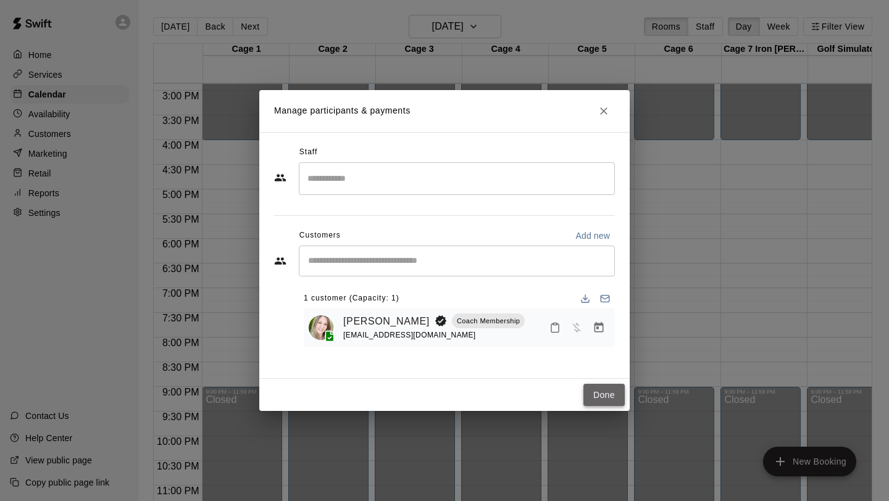
click at [598, 393] on button "Done" at bounding box center [603, 395] width 41 height 23
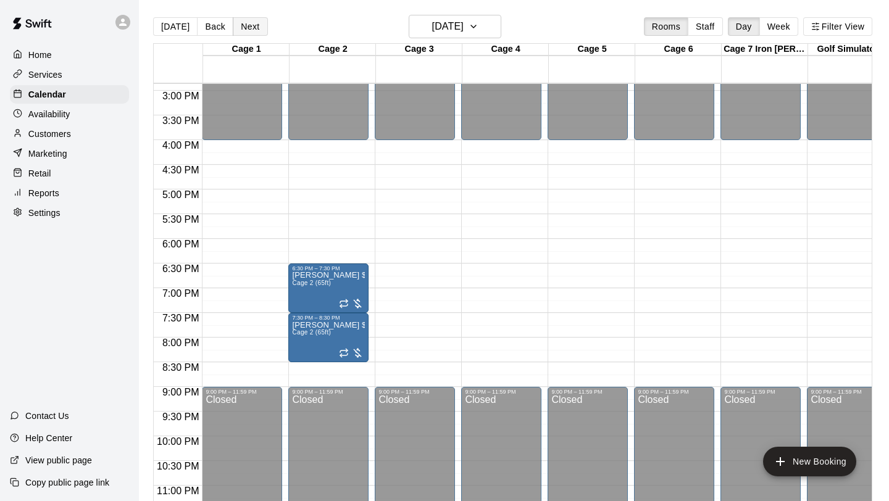
click at [243, 31] on button "Next" at bounding box center [250, 26] width 35 height 19
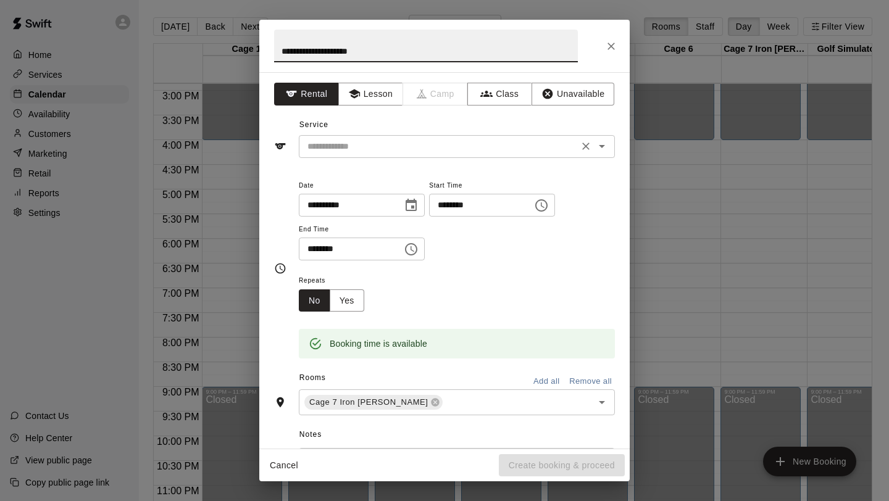
type input "**********"
click at [557, 141] on input "text" at bounding box center [438, 146] width 272 height 15
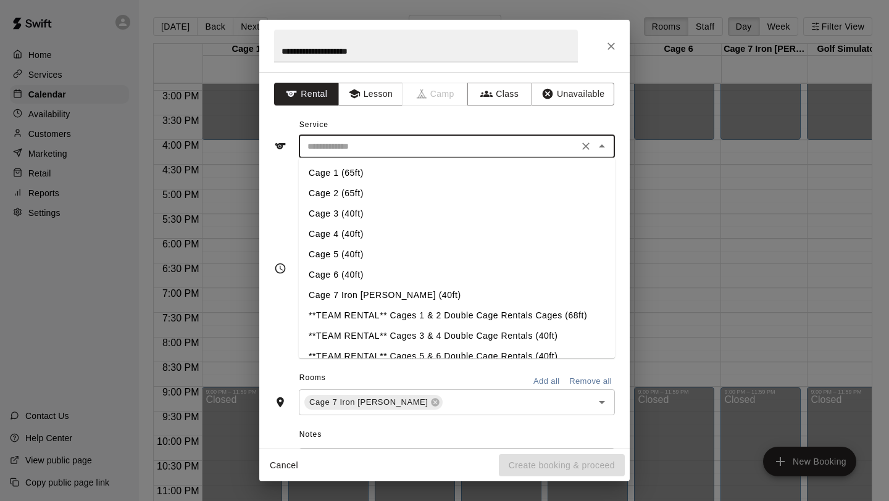
click at [401, 289] on li "Cage 7 Iron [PERSON_NAME] (40ft)" at bounding box center [457, 295] width 316 height 20
type input "**********"
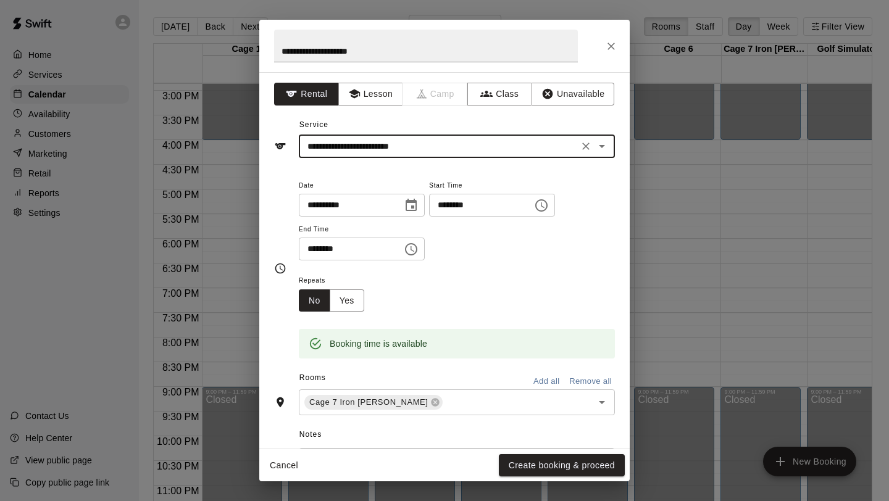
click at [323, 249] on input "********" at bounding box center [346, 249] width 95 height 23
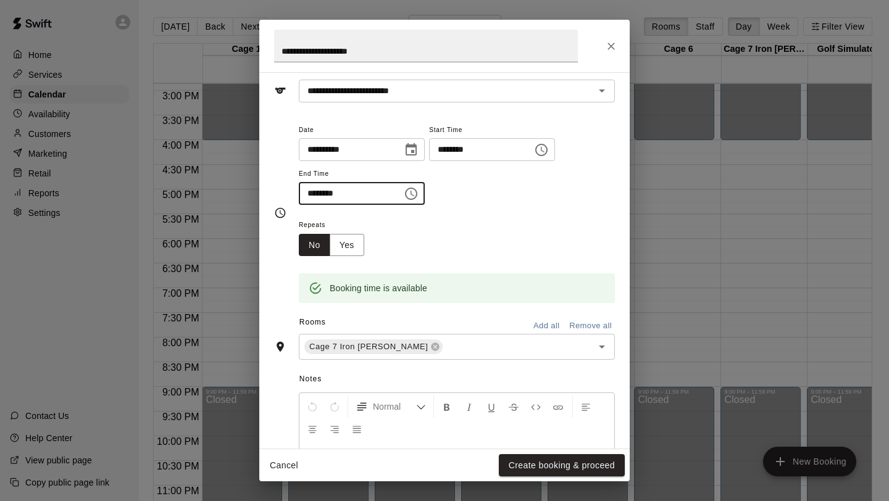
scroll to position [166, 0]
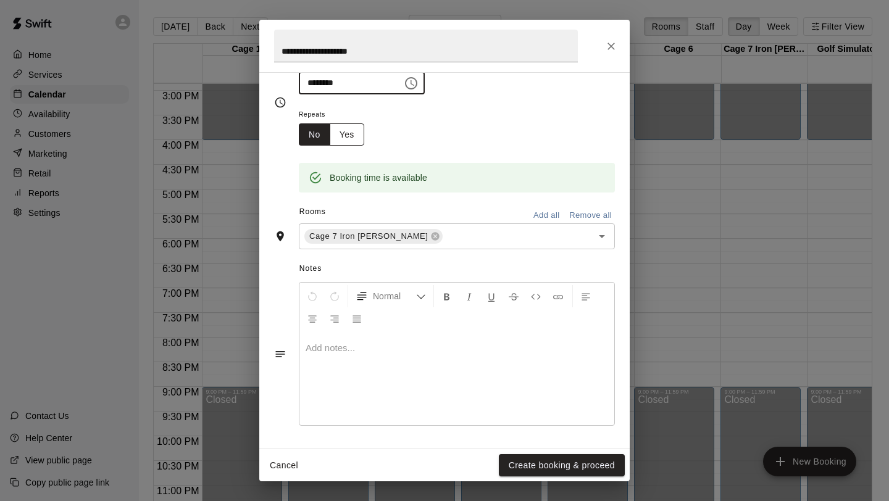
type input "********"
click at [350, 136] on button "Yes" at bounding box center [347, 134] width 35 height 23
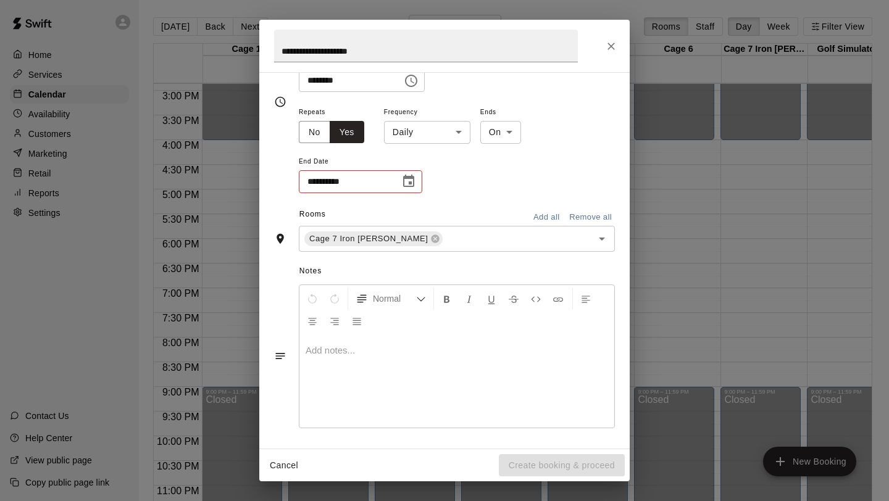
click at [433, 133] on body "Home Services Calendar Availability Customers Marketing Retail Reports Settings…" at bounding box center [444, 260] width 889 height 521
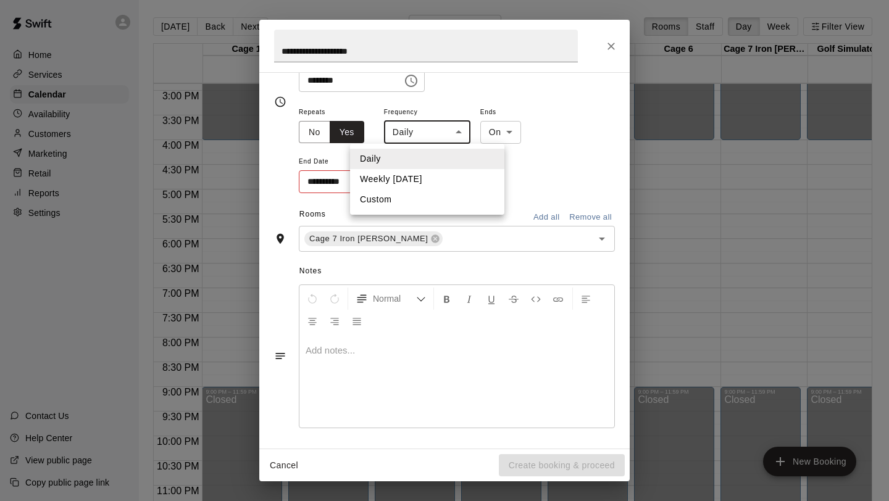
click at [426, 173] on li "Weekly [DATE]" at bounding box center [427, 179] width 154 height 20
type input "******"
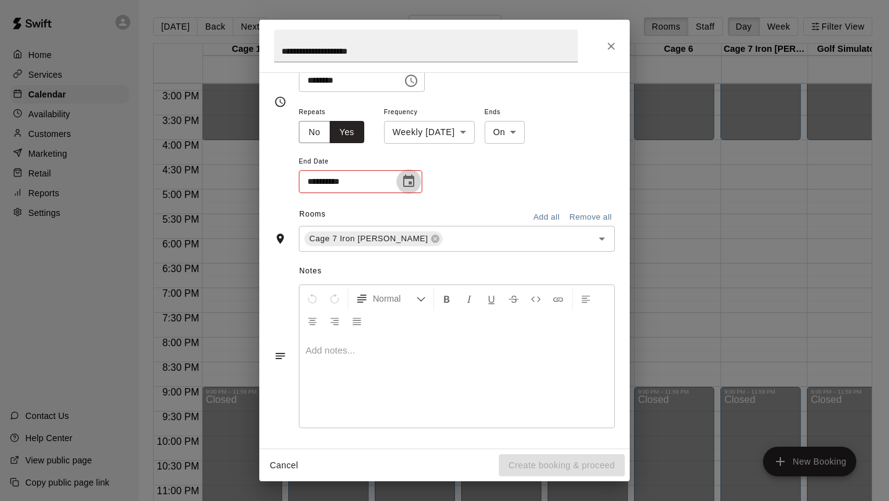
click at [411, 178] on icon "Choose date" at bounding box center [408, 181] width 11 height 12
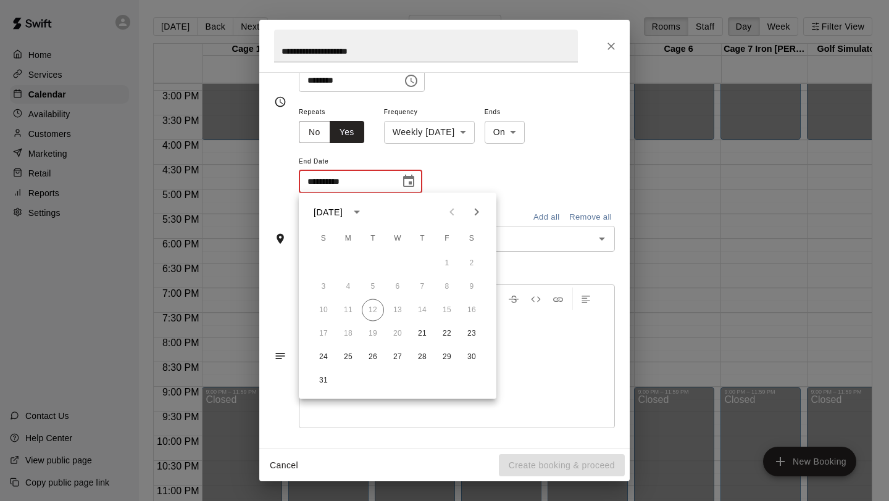
click at [475, 219] on icon "Next month" at bounding box center [476, 212] width 15 height 15
click at [424, 335] on button "25" at bounding box center [422, 334] width 22 height 22
type input "**********"
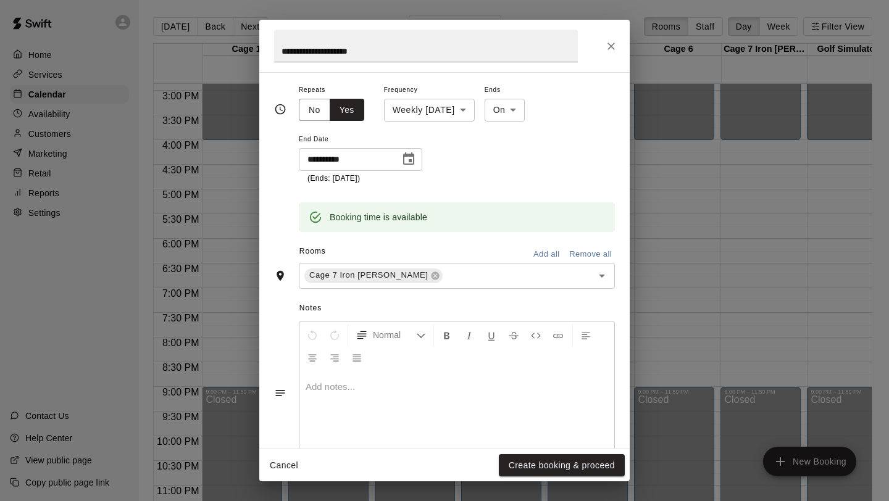
scroll to position [198, 0]
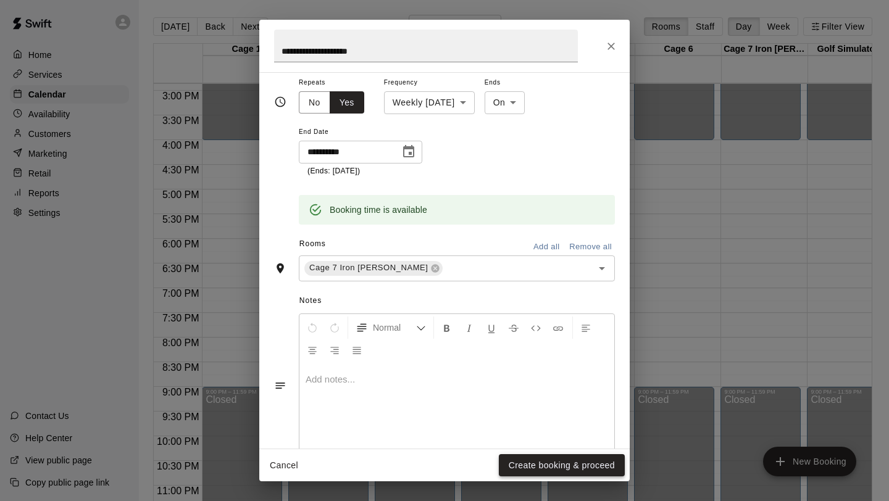
click at [554, 467] on button "Create booking & proceed" at bounding box center [562, 465] width 126 height 23
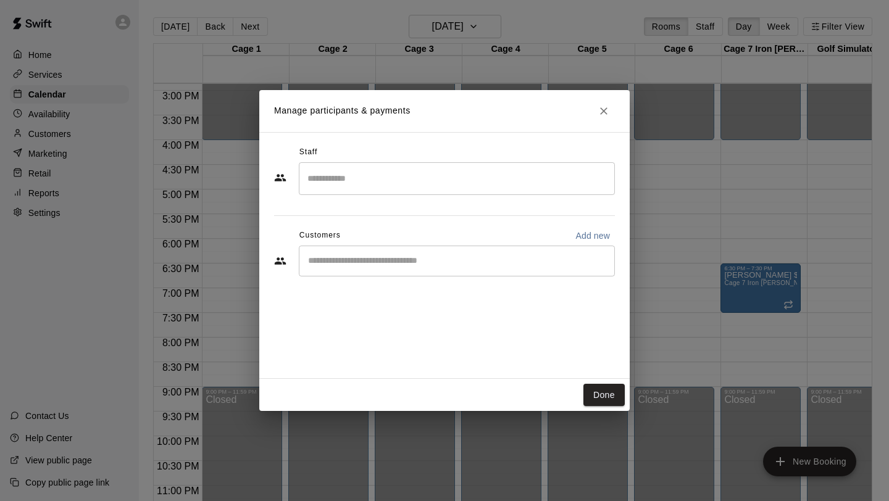
click at [452, 269] on div "​" at bounding box center [457, 261] width 316 height 31
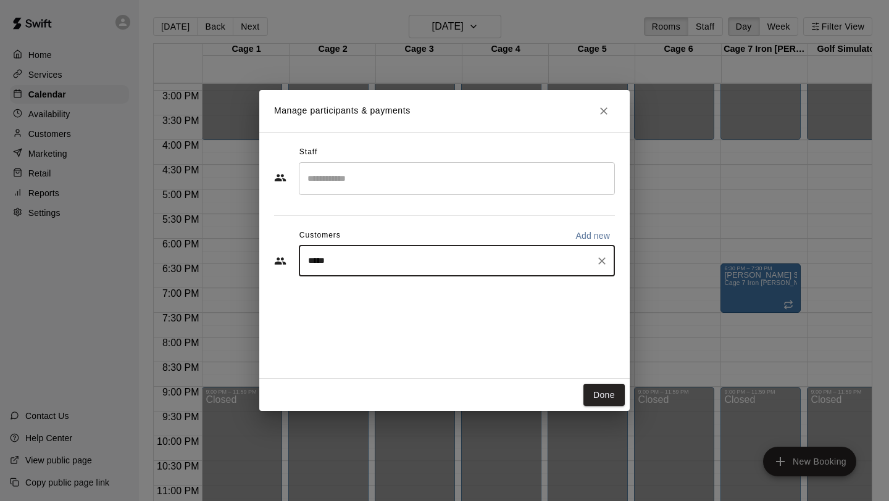
type input "*****"
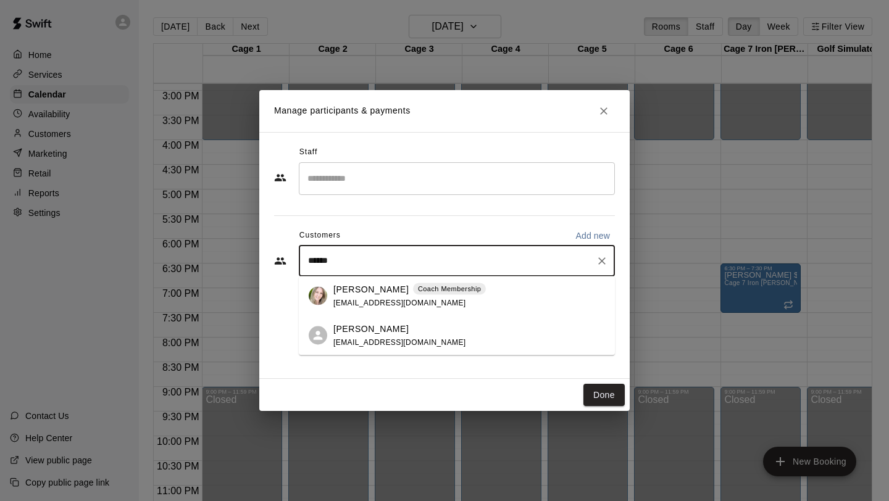
click at [322, 304] on img at bounding box center [318, 296] width 19 height 19
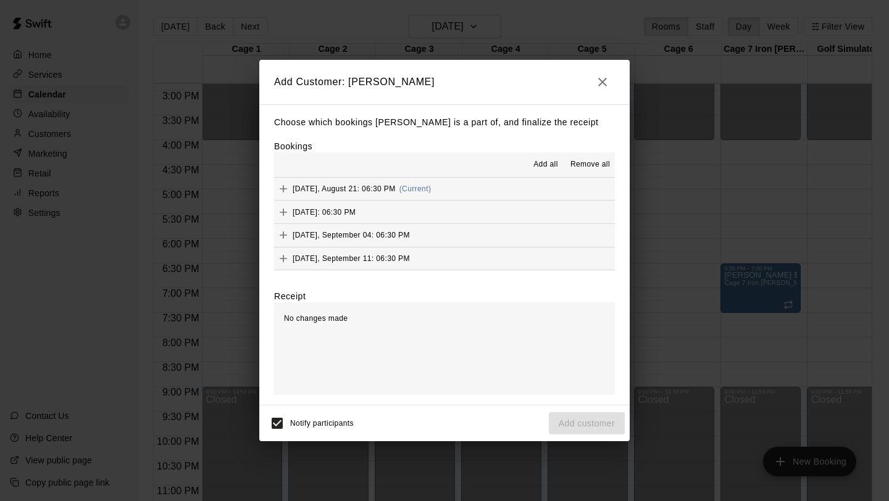
click at [542, 161] on span "Add all" at bounding box center [545, 165] width 25 height 12
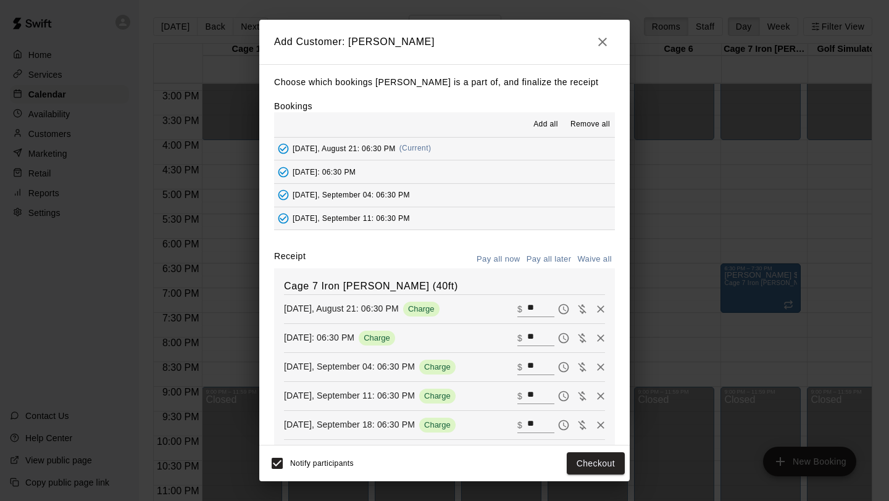
click at [540, 259] on button "Pay all later" at bounding box center [549, 259] width 51 height 19
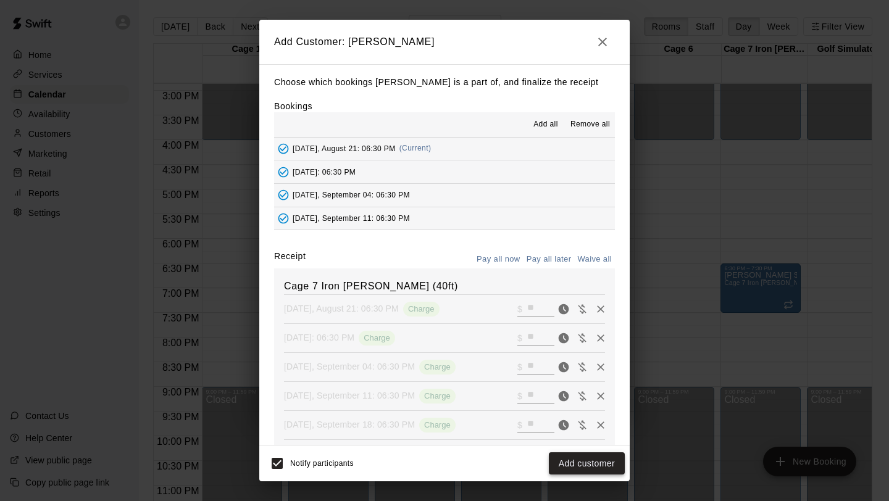
click at [587, 464] on button "Add customer" at bounding box center [587, 464] width 76 height 23
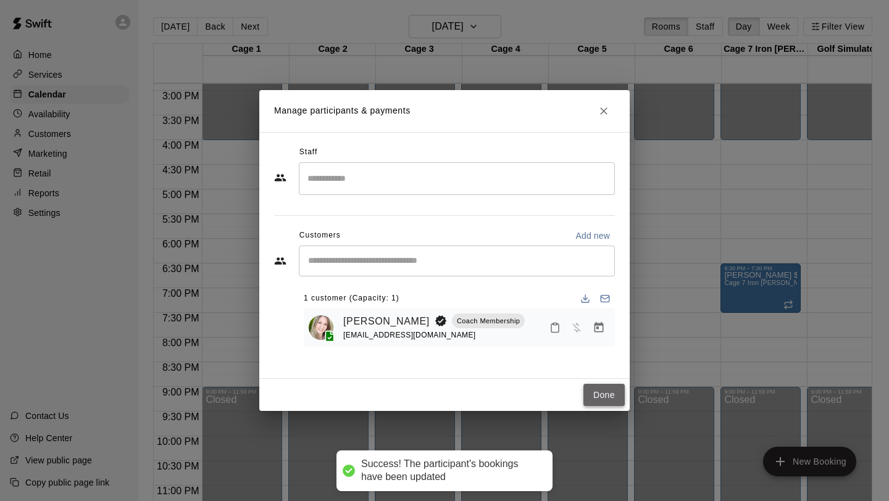
click at [603, 396] on button "Done" at bounding box center [603, 395] width 41 height 23
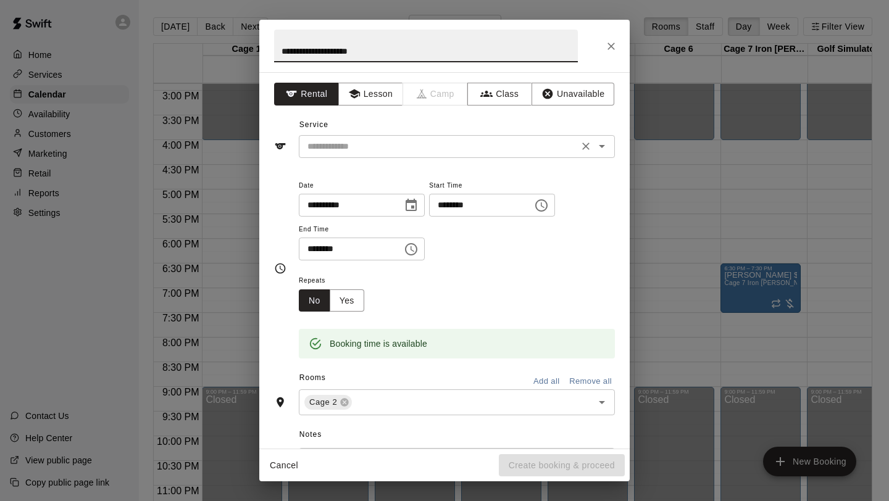
click at [390, 157] on div "​" at bounding box center [457, 146] width 316 height 23
type input "**********"
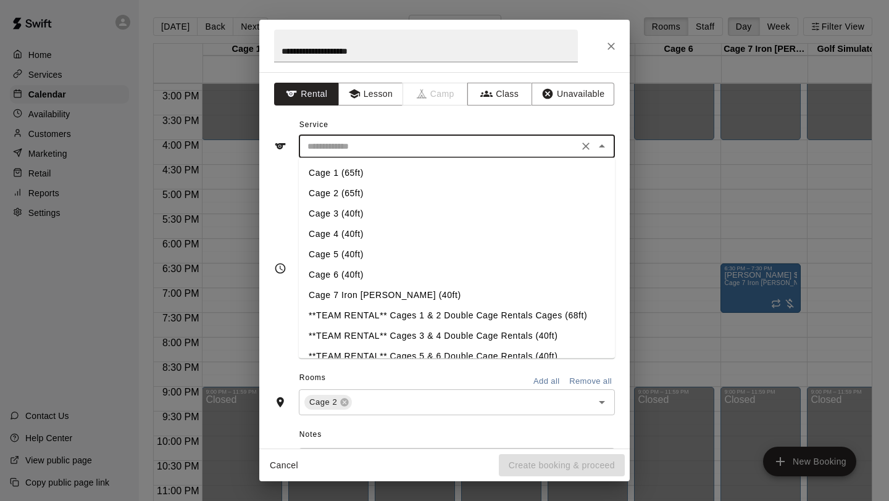
click at [359, 191] on li "Cage 2 (65ft)" at bounding box center [457, 193] width 316 height 20
type input "**********"
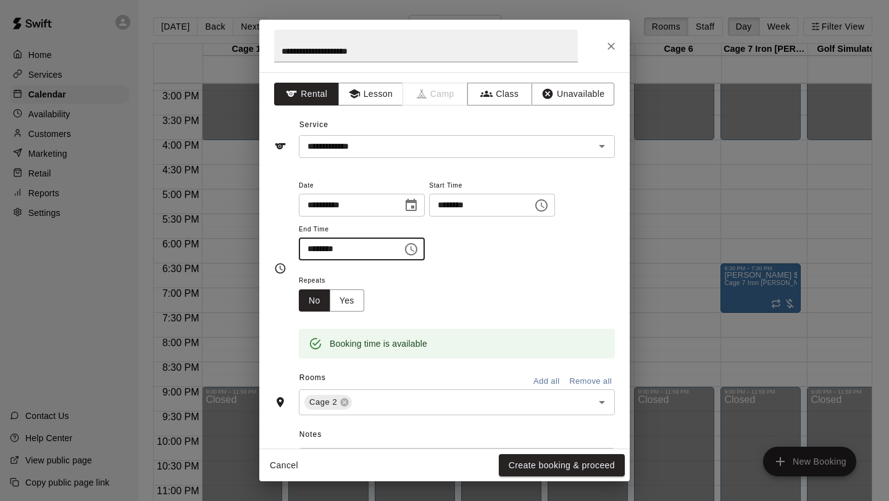
click at [326, 249] on input "********" at bounding box center [346, 249] width 95 height 23
type input "********"
click at [348, 298] on button "Yes" at bounding box center [347, 301] width 35 height 23
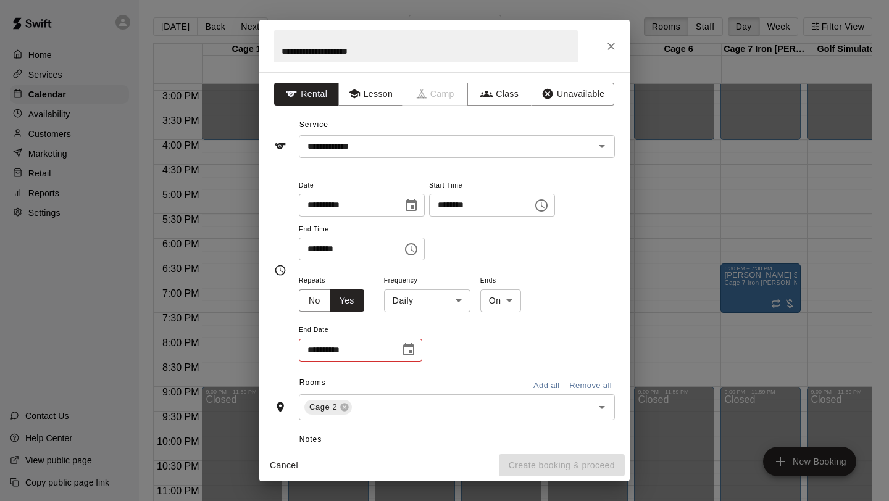
click at [417, 305] on body "Home Services Calendar Availability Customers Marketing Retail Reports Settings…" at bounding box center [444, 260] width 889 height 521
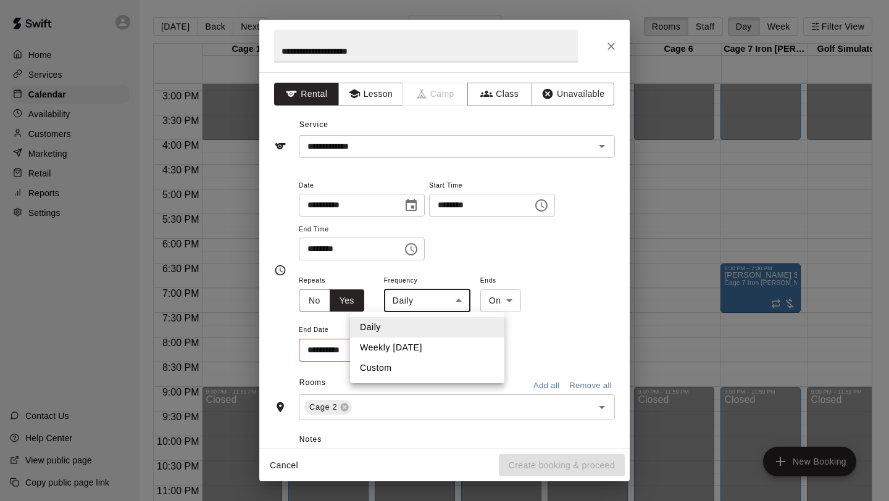
click at [448, 348] on li "Weekly [DATE]" at bounding box center [427, 348] width 154 height 20
type input "******"
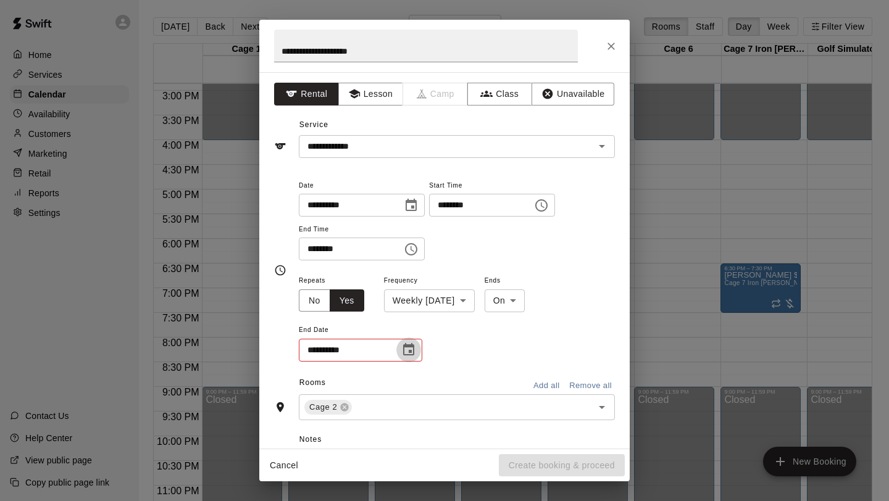
click at [404, 346] on icon "Choose date" at bounding box center [408, 349] width 11 height 12
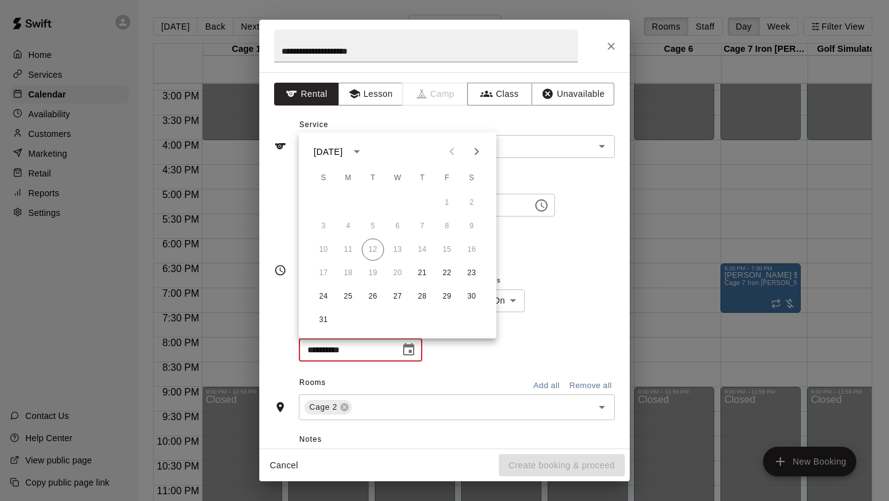
click at [477, 154] on icon "Next month" at bounding box center [476, 151] width 15 height 15
click at [420, 278] on button "25" at bounding box center [422, 273] width 22 height 22
type input "**********"
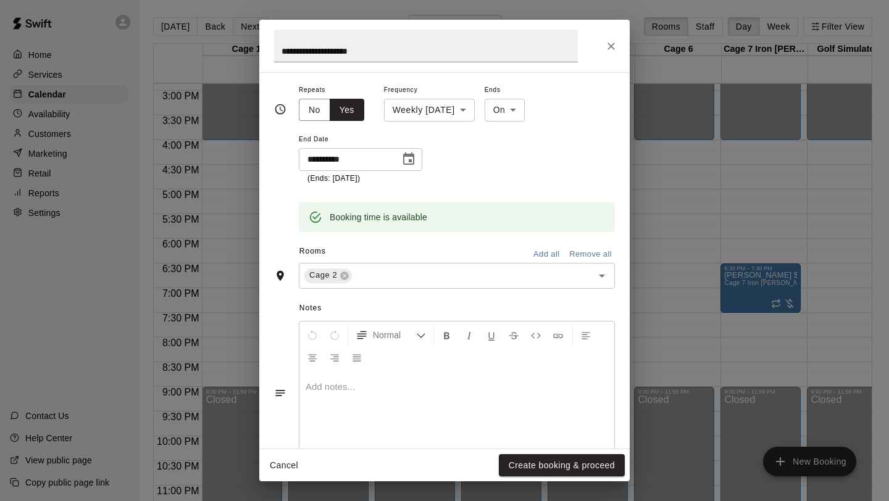
scroll to position [230, 0]
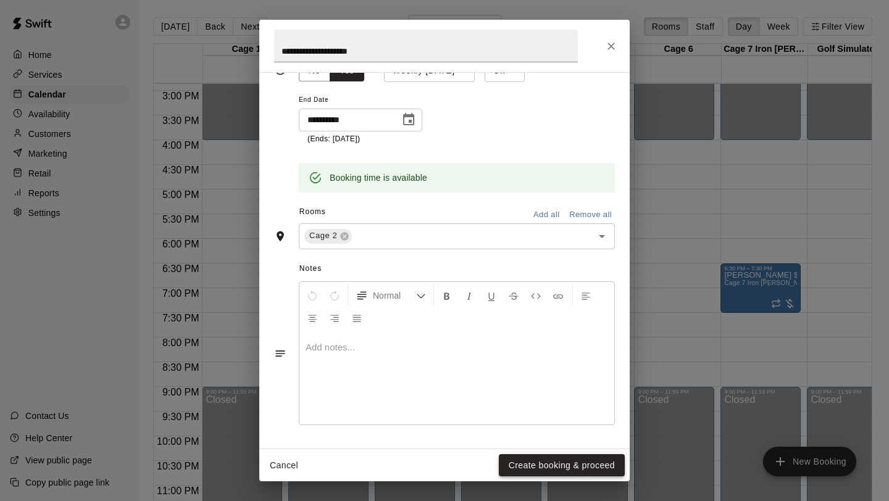
click at [551, 461] on button "Create booking & proceed" at bounding box center [562, 465] width 126 height 23
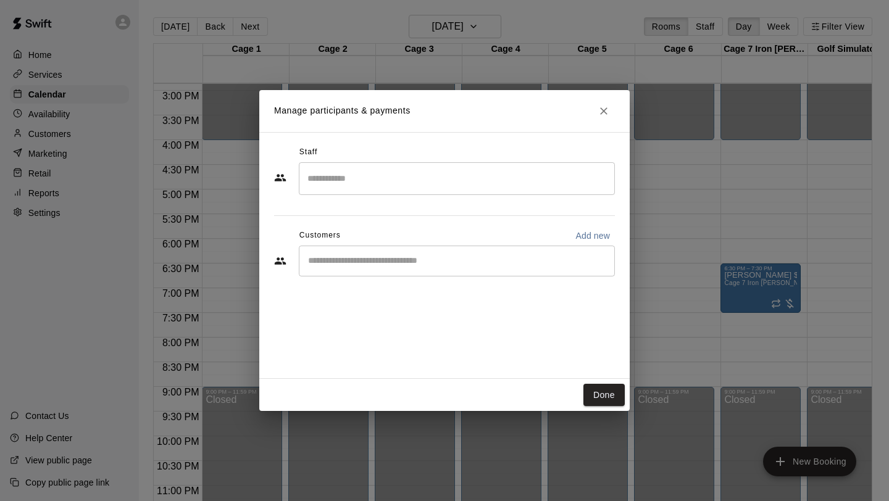
click at [457, 266] on input "Start typing to search customers..." at bounding box center [456, 261] width 305 height 12
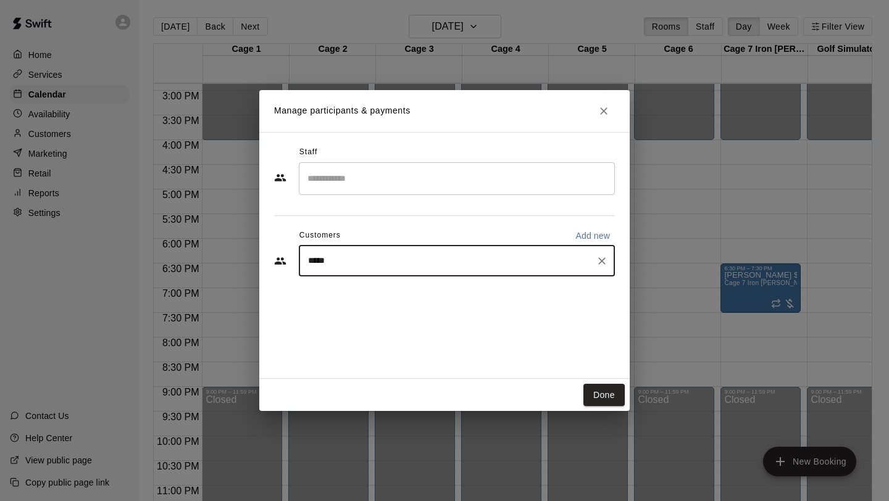
type input "*****"
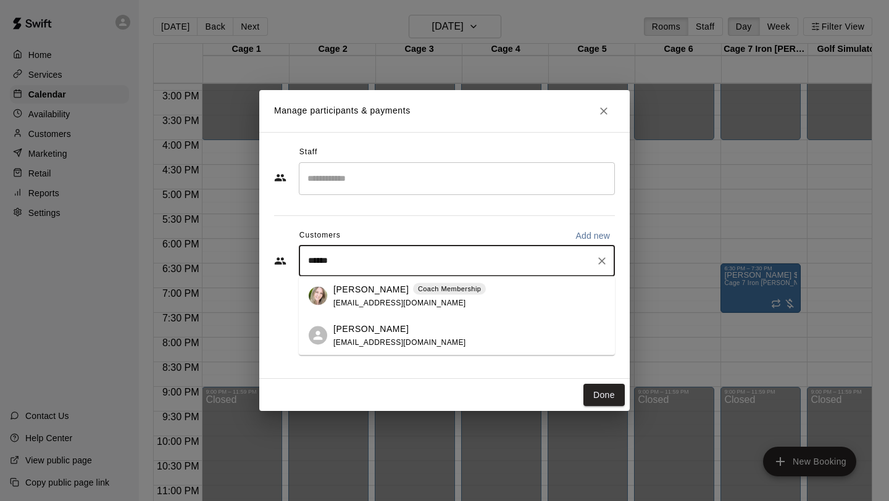
click at [354, 289] on p "[PERSON_NAME]" at bounding box center [370, 289] width 75 height 13
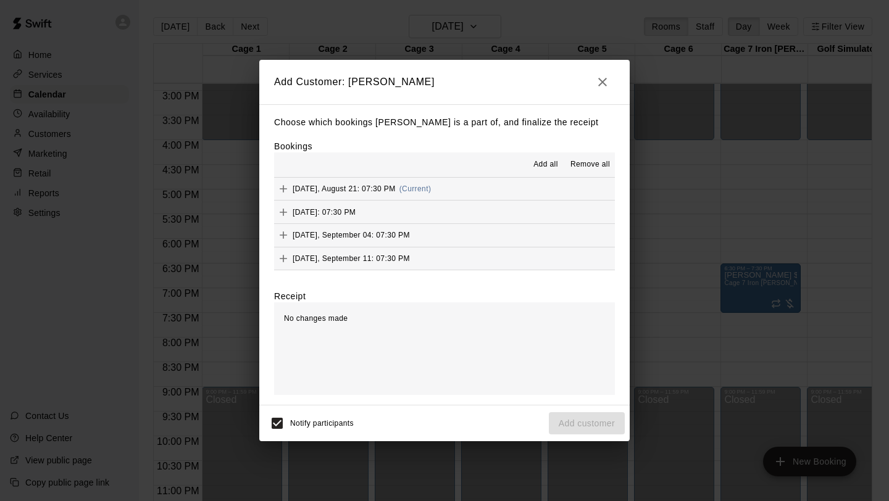
click at [548, 158] on button "Add all" at bounding box center [546, 165] width 40 height 20
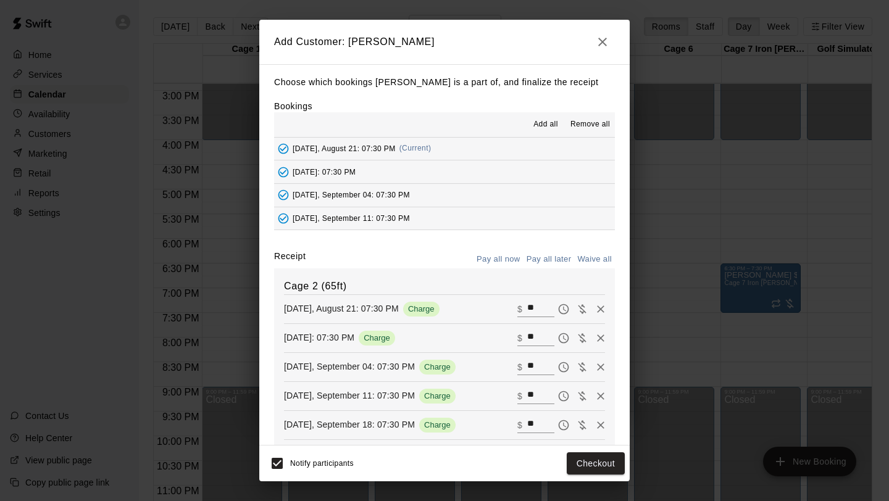
click at [540, 256] on button "Pay all later" at bounding box center [549, 259] width 51 height 19
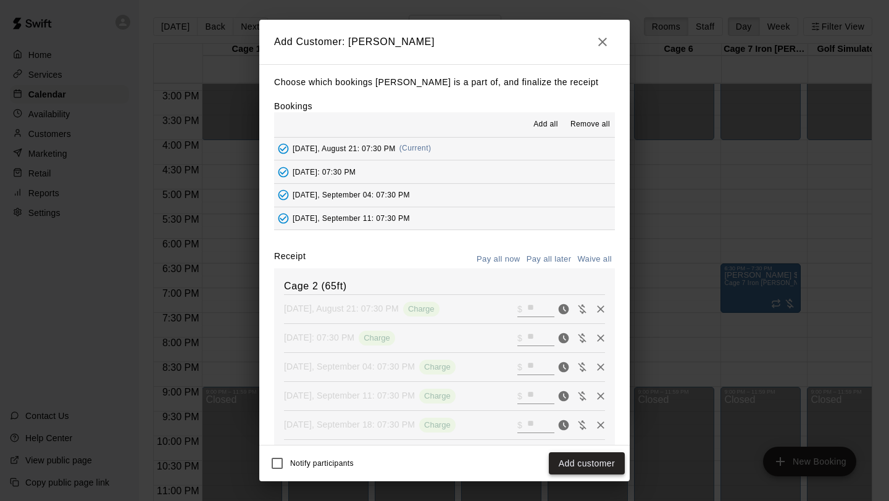
click at [581, 467] on button "Add customer" at bounding box center [587, 464] width 76 height 23
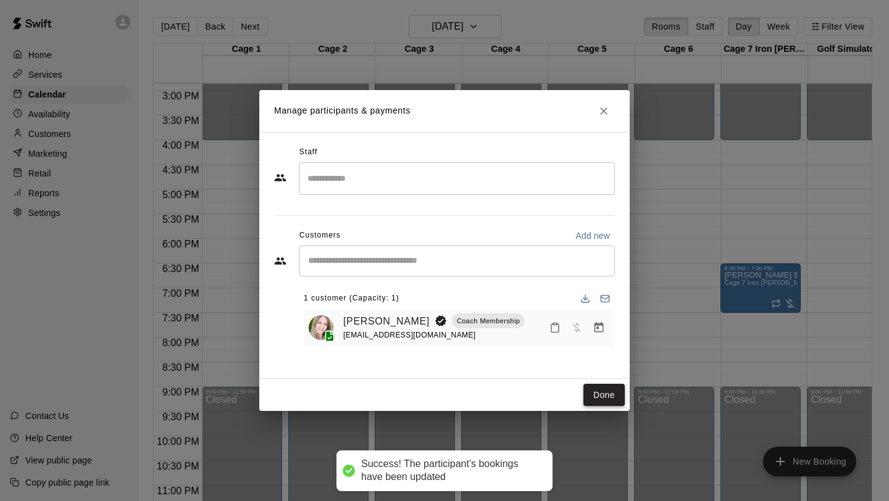
click at [603, 394] on button "Done" at bounding box center [603, 395] width 41 height 23
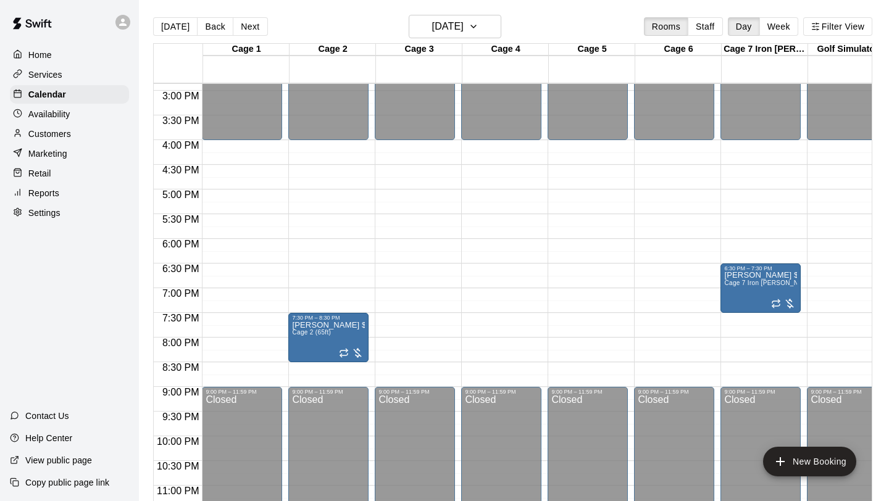
click at [248, 25] on button "Next" at bounding box center [250, 26] width 35 height 19
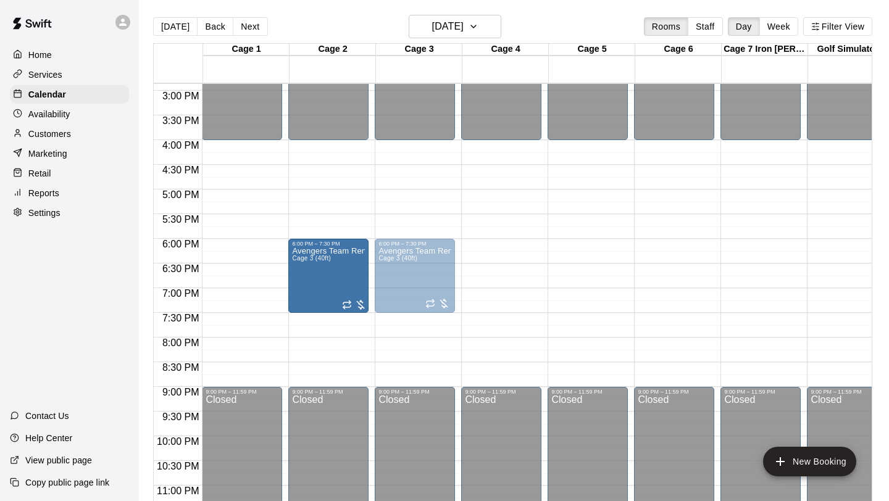
drag, startPoint x: 531, startPoint y: 308, endPoint x: 354, endPoint y: 311, distance: 177.2
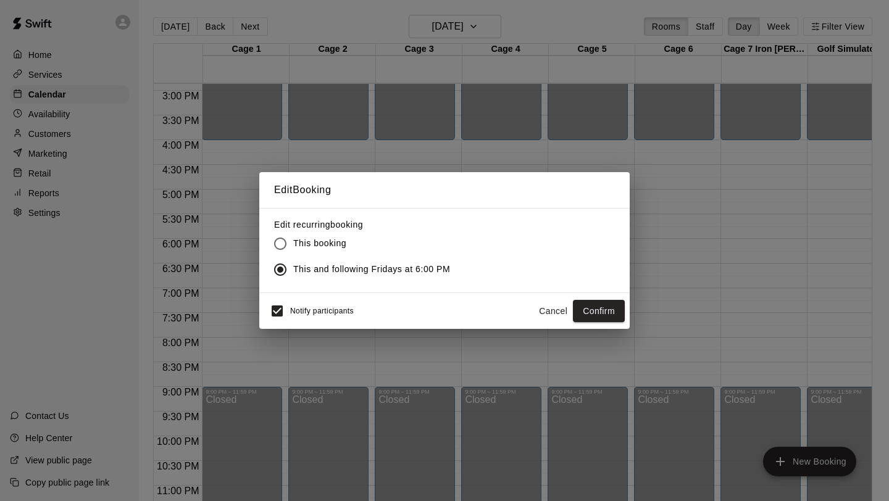
drag, startPoint x: 619, startPoint y: 300, endPoint x: 462, endPoint y: 232, distance: 170.3
click at [462, 232] on div "Edit Booking Edit recurring booking This booking This and following Fridays at …" at bounding box center [444, 250] width 370 height 157
click at [599, 308] on button "Confirm" at bounding box center [599, 311] width 52 height 23
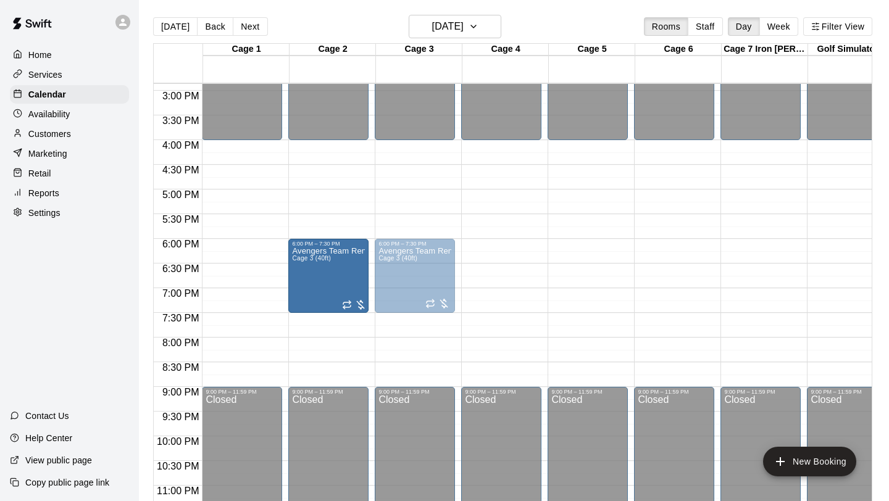
drag, startPoint x: 533, startPoint y: 305, endPoint x: 358, endPoint y: 313, distance: 175.5
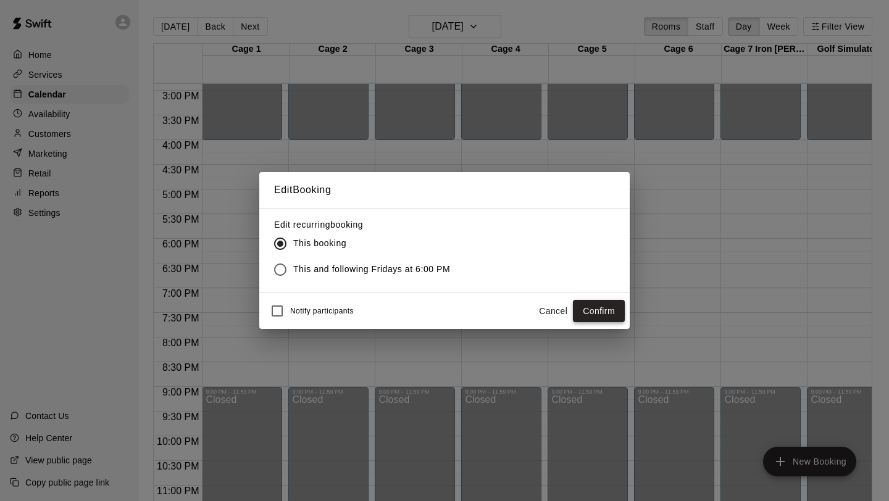
click at [617, 306] on button "Confirm" at bounding box center [599, 311] width 52 height 23
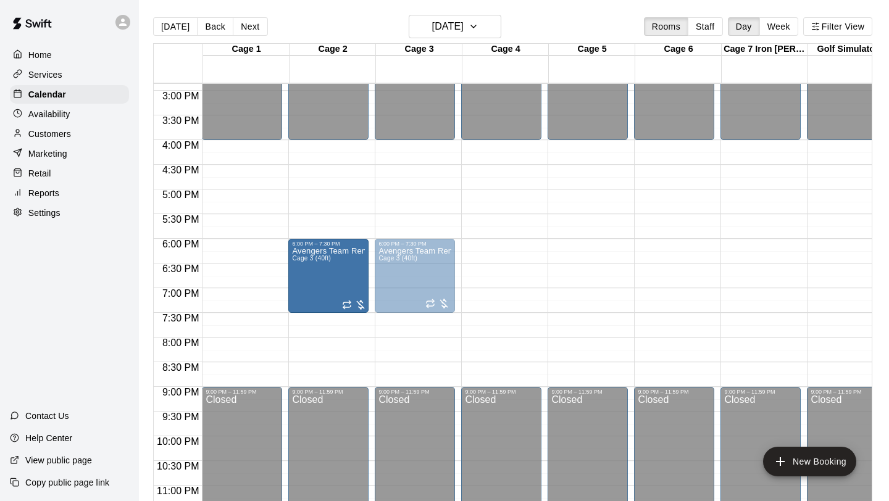
drag, startPoint x: 537, startPoint y: 309, endPoint x: 352, endPoint y: 312, distance: 185.2
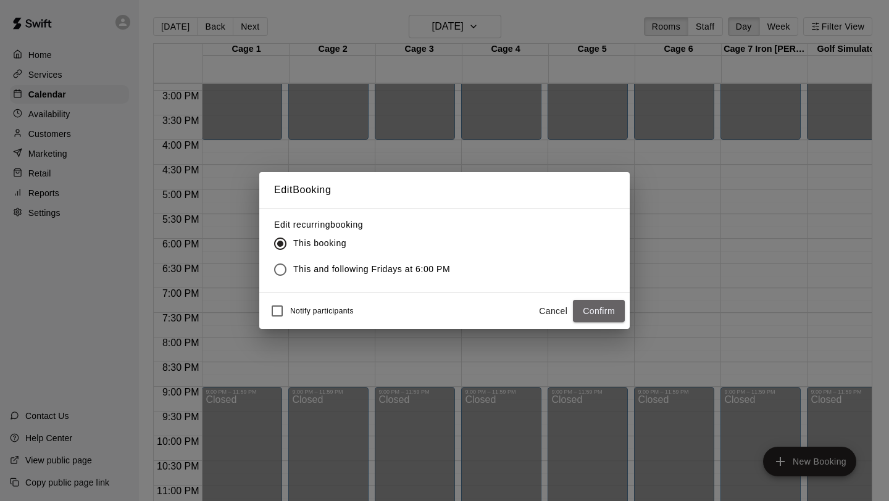
click at [609, 312] on button "Confirm" at bounding box center [599, 311] width 52 height 23
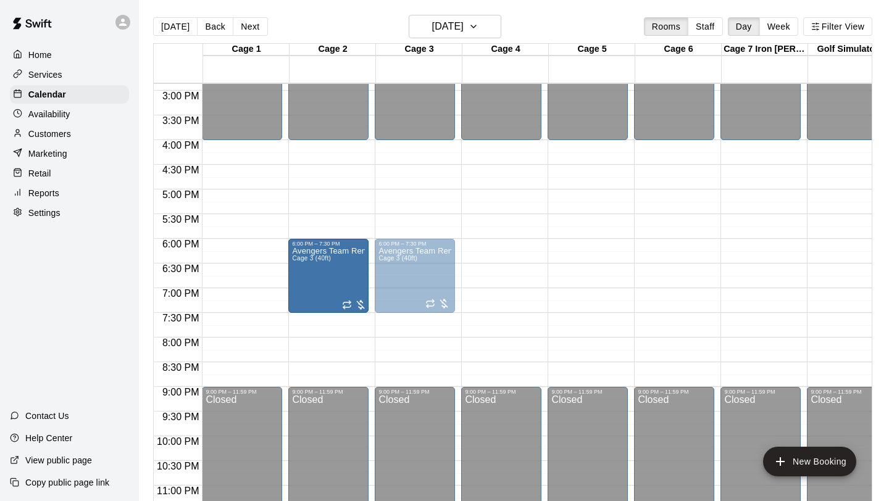
drag, startPoint x: 527, startPoint y: 278, endPoint x: 364, endPoint y: 286, distance: 163.8
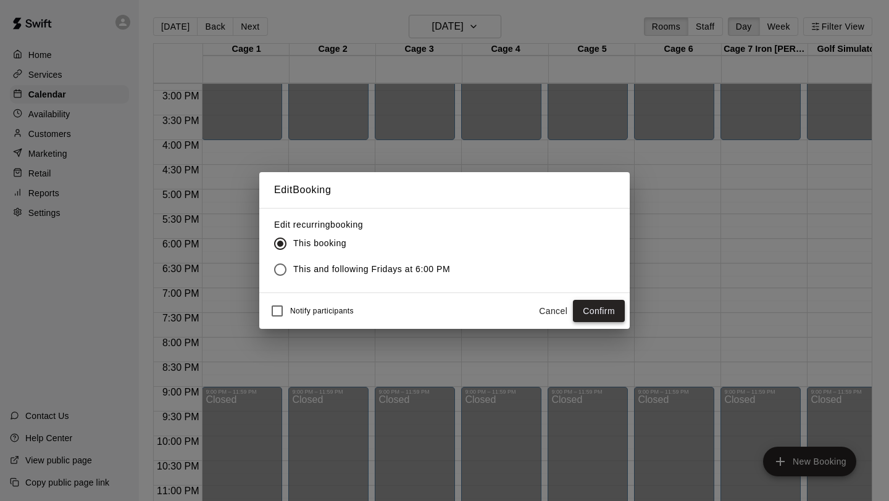
click at [590, 311] on button "Confirm" at bounding box center [599, 311] width 52 height 23
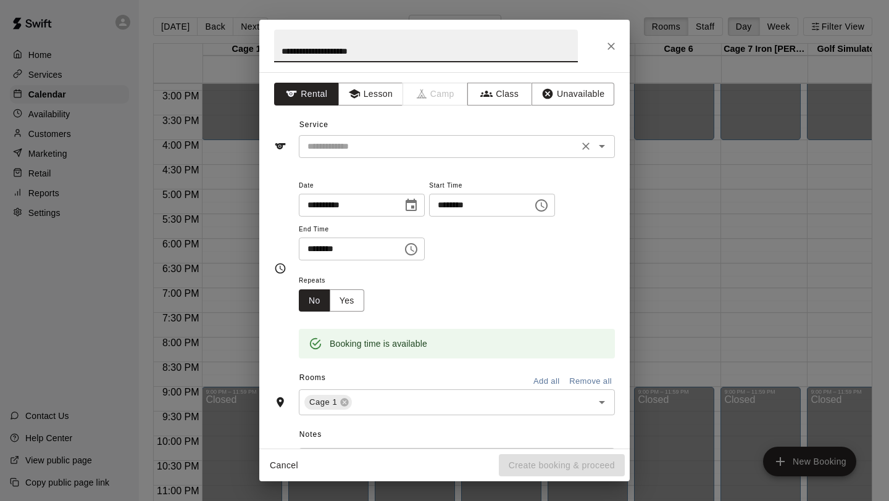
type input "**********"
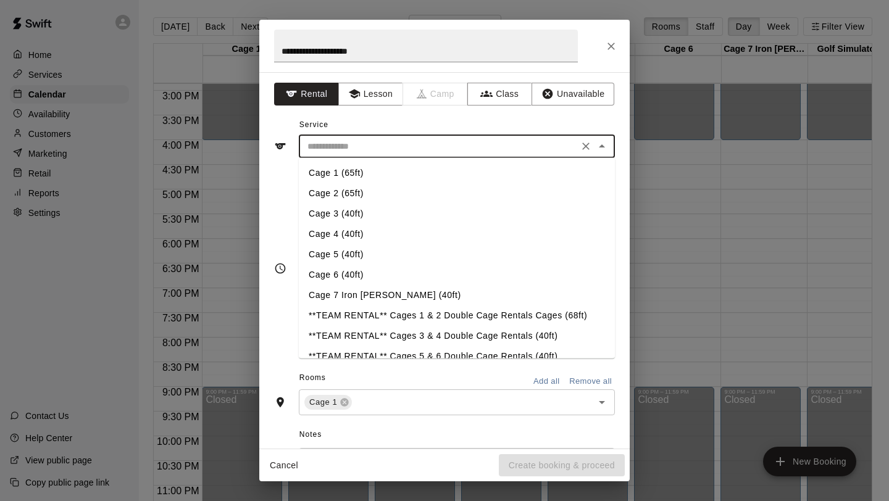
click at [385, 150] on input "text" at bounding box center [438, 146] width 272 height 15
click at [366, 173] on li "Cage 1 (65ft)" at bounding box center [457, 173] width 316 height 20
type input "**********"
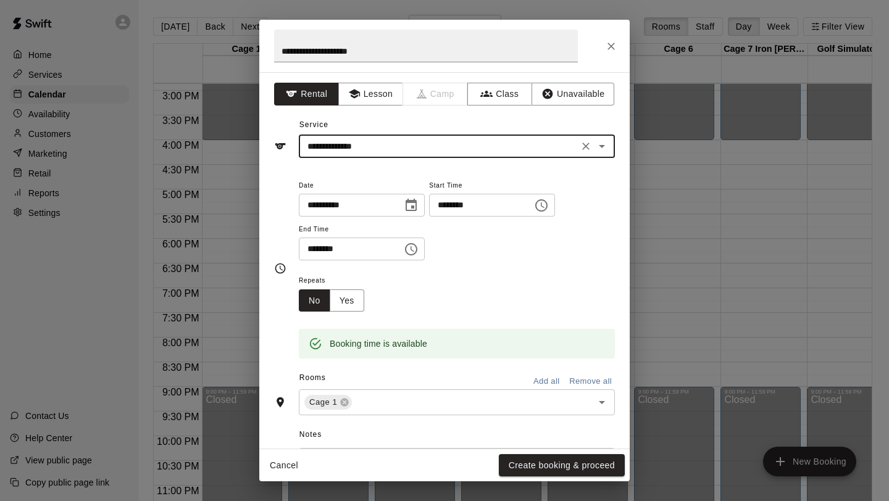
click at [325, 251] on input "********" at bounding box center [346, 249] width 95 height 23
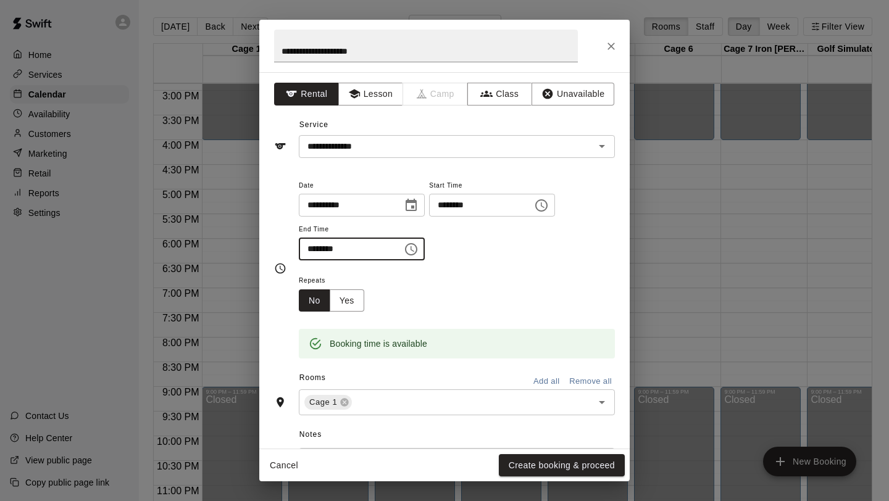
type input "********"
click at [448, 272] on div "**********" at bounding box center [457, 226] width 316 height 96
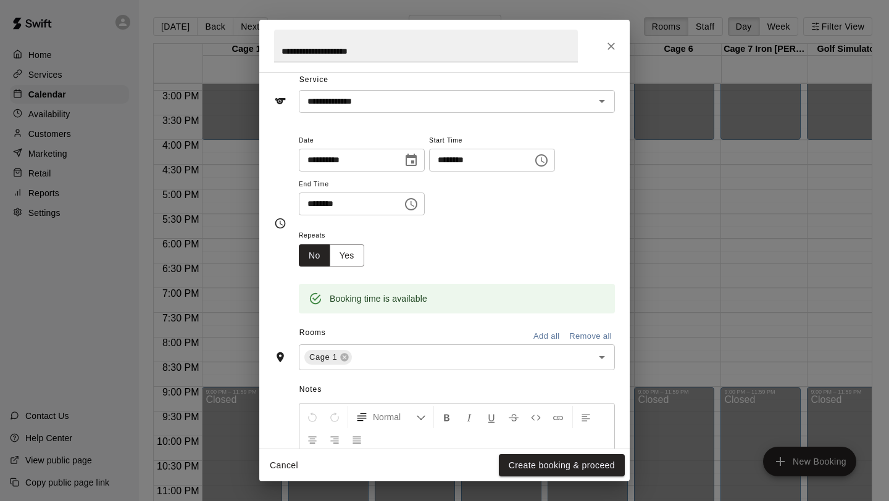
scroll to position [166, 0]
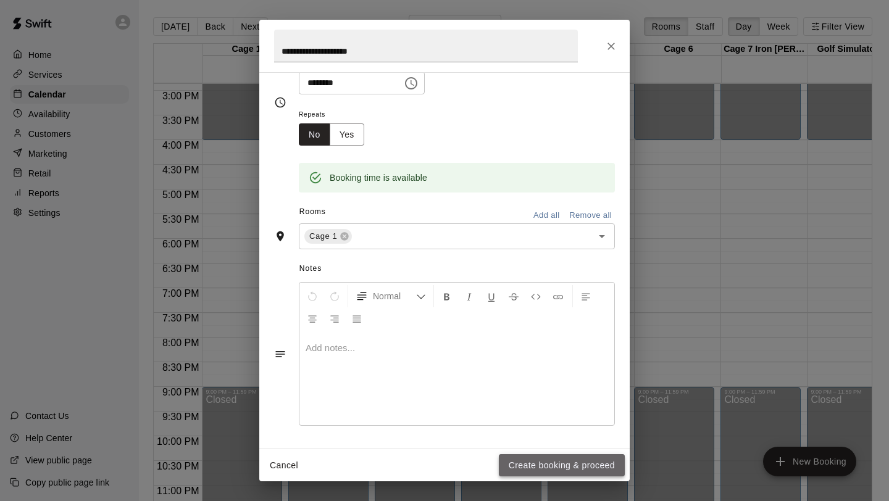
click at [538, 467] on button "Create booking & proceed" at bounding box center [562, 465] width 126 height 23
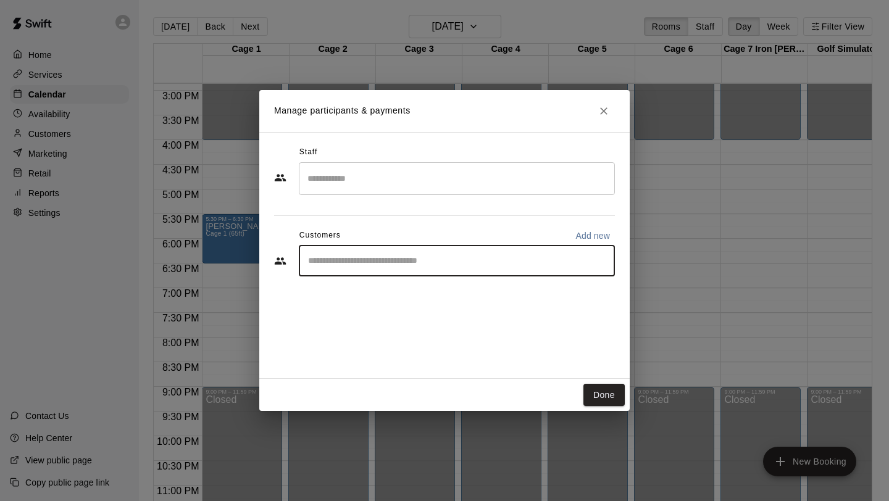
click at [403, 263] on input "Start typing to search customers..." at bounding box center [456, 261] width 305 height 12
type input "*****"
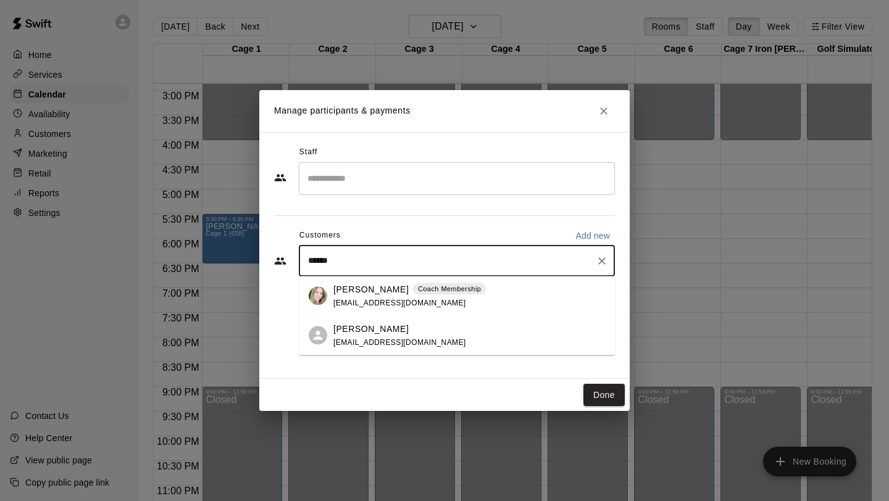
click at [379, 293] on p "[PERSON_NAME]" at bounding box center [370, 289] width 75 height 13
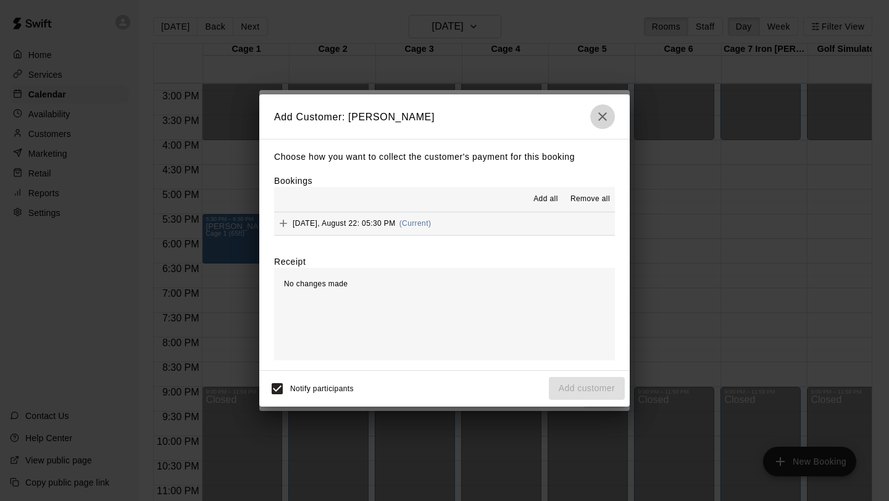
click at [603, 116] on icon "button" at bounding box center [602, 116] width 9 height 9
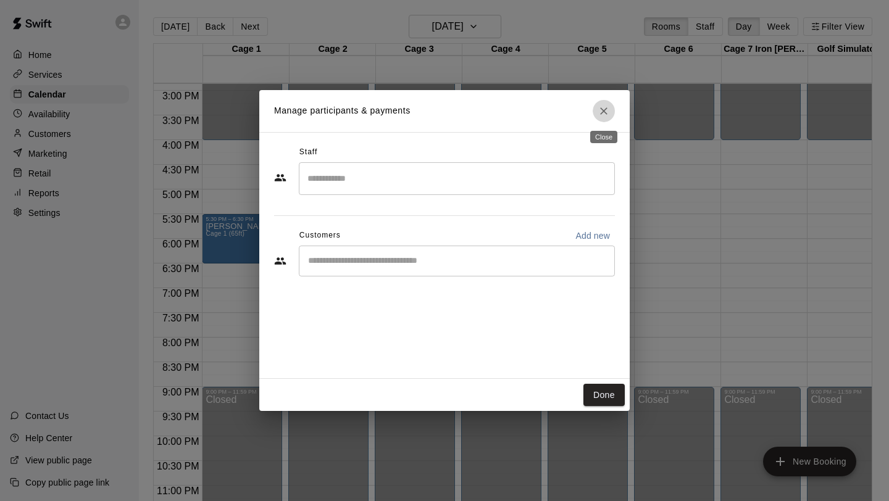
click at [599, 112] on icon "Close" at bounding box center [604, 111] width 12 height 12
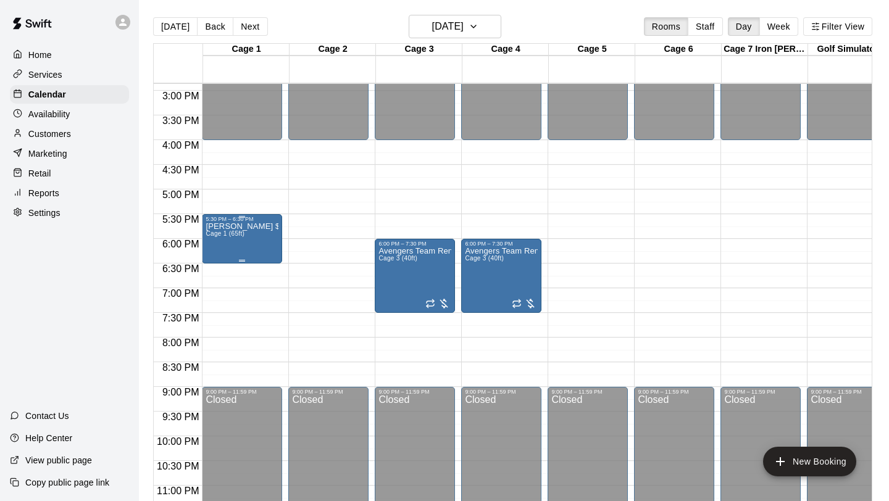
click at [270, 257] on div "[PERSON_NAME] $20 due Cage 1 (65ft)" at bounding box center [242, 472] width 73 height 501
click at [219, 294] on icon "delete" at bounding box center [218, 295] width 9 height 11
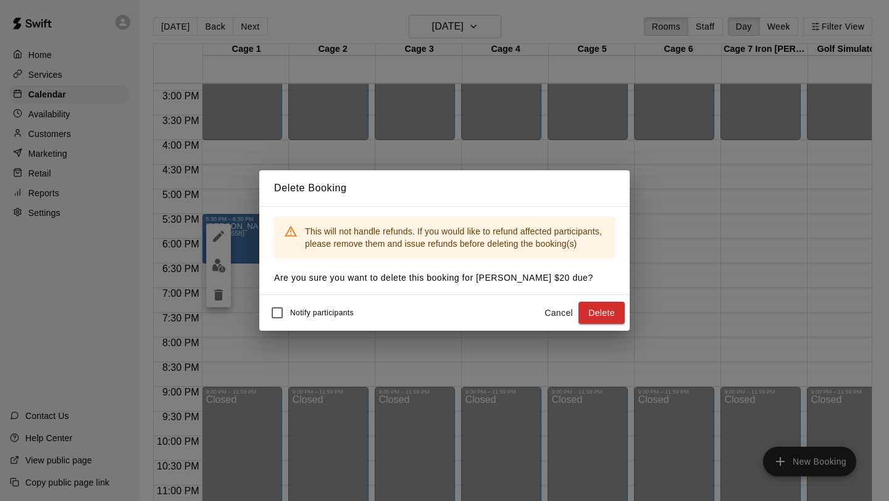
click at [603, 315] on button "Delete" at bounding box center [601, 313] width 46 height 23
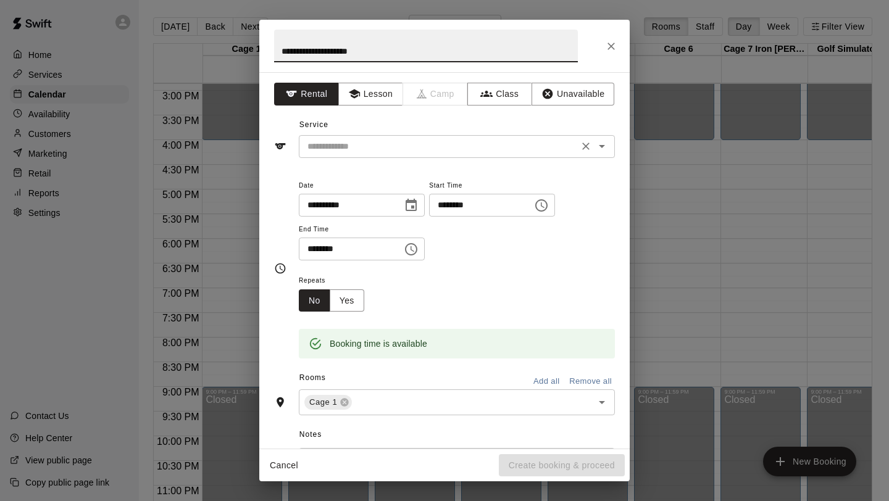
type input "**********"
click at [366, 147] on input "text" at bounding box center [438, 146] width 272 height 15
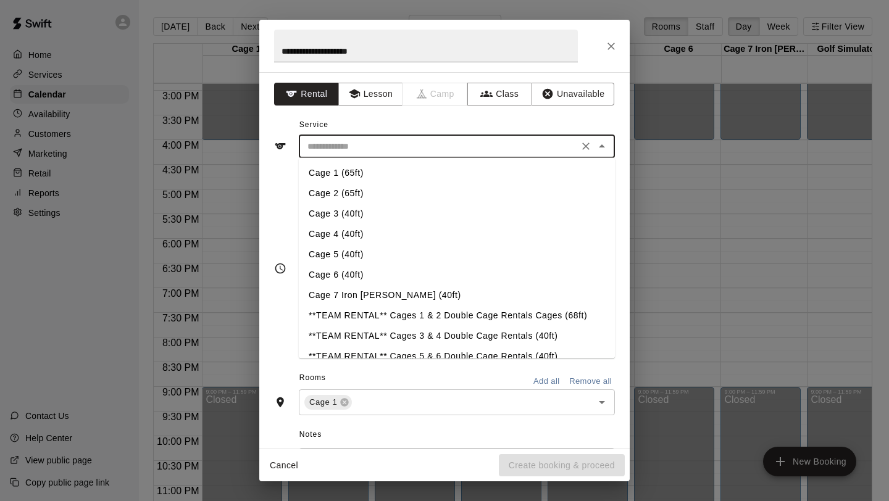
click at [353, 170] on li "Cage 1 (65ft)" at bounding box center [457, 173] width 316 height 20
type input "**********"
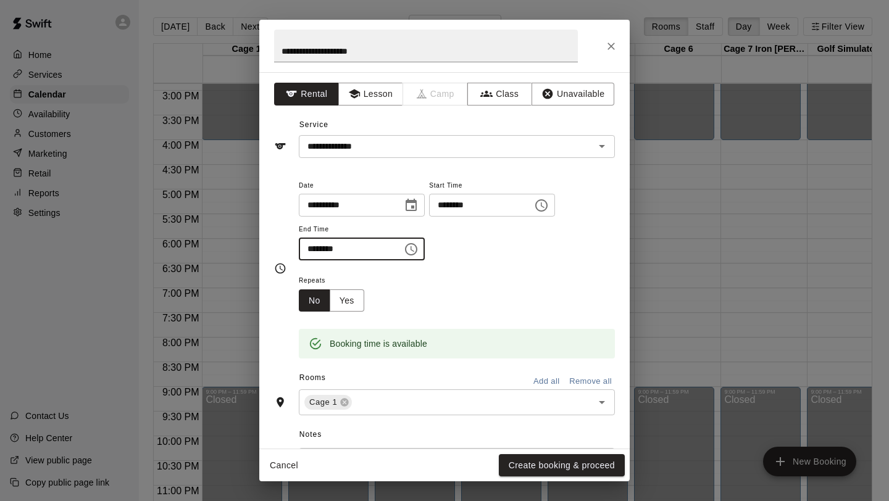
click at [330, 249] on input "********" at bounding box center [346, 249] width 95 height 23
type input "********"
click at [458, 282] on div "Repeats No Yes" at bounding box center [457, 292] width 316 height 39
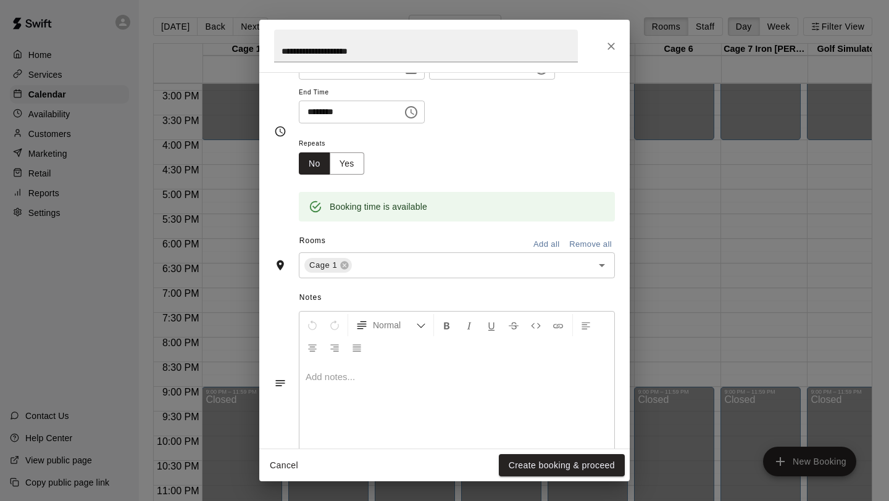
scroll to position [81, 0]
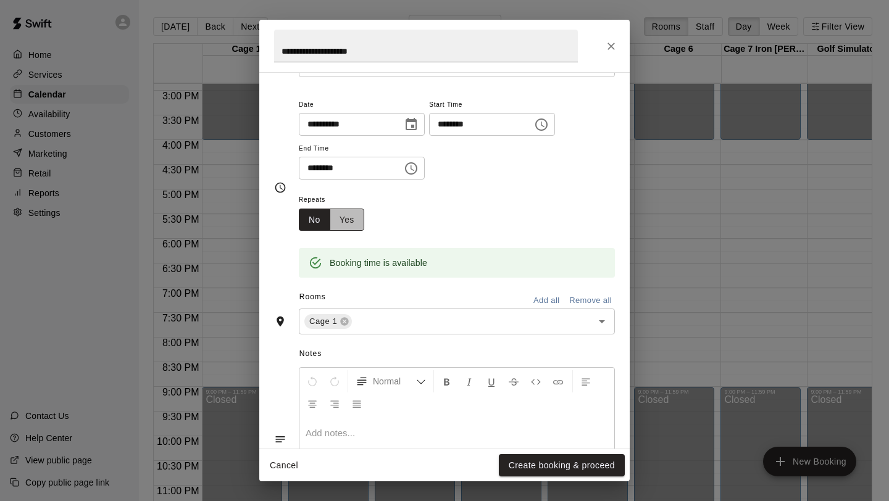
click at [352, 222] on button "Yes" at bounding box center [347, 220] width 35 height 23
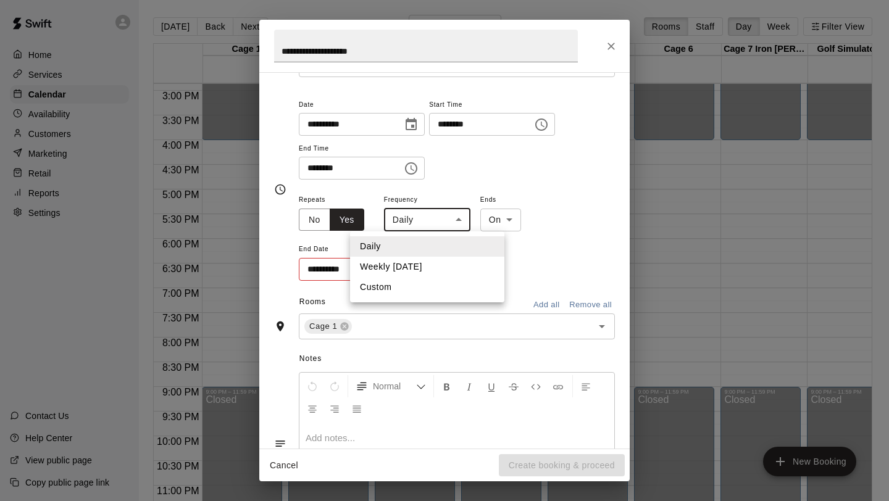
click at [457, 223] on body "Home Services Calendar Availability Customers Marketing Retail Reports Settings…" at bounding box center [444, 260] width 889 height 521
click at [436, 257] on li "Weekly [DATE]" at bounding box center [427, 267] width 154 height 20
type input "******"
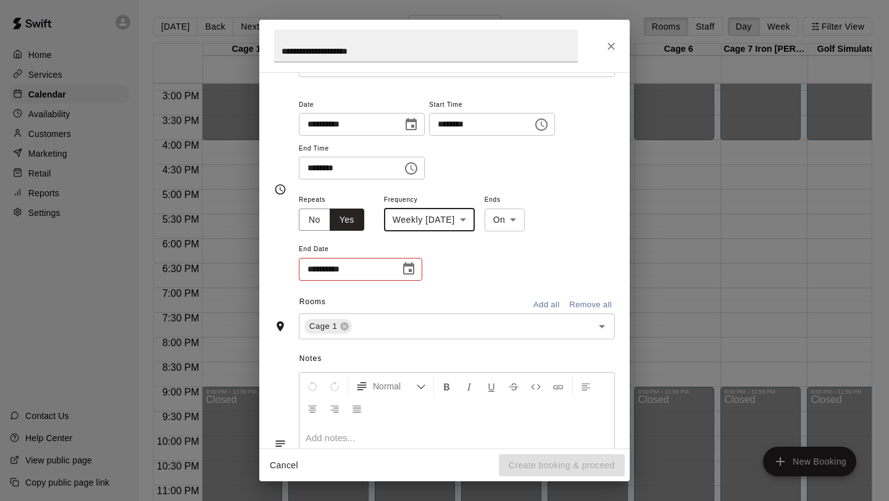
click at [404, 269] on icon "Choose date" at bounding box center [408, 268] width 11 height 12
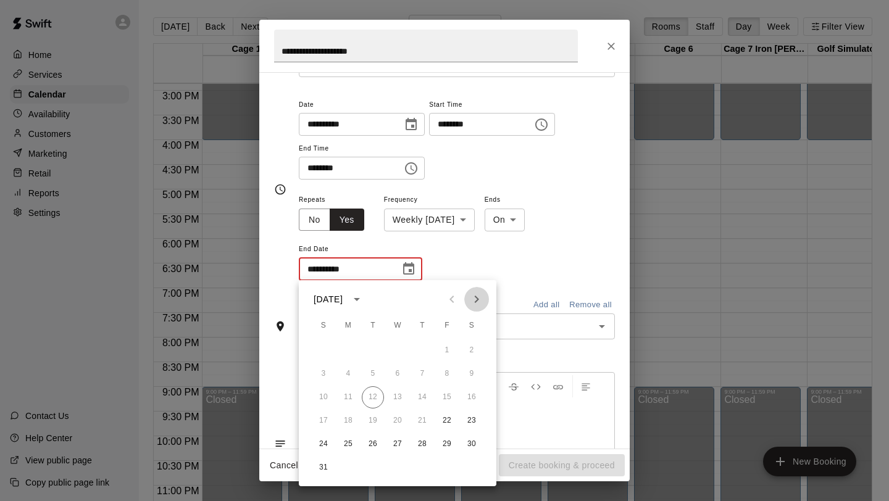
click at [480, 302] on icon "Next month" at bounding box center [476, 299] width 15 height 15
click at [444, 423] on button "26" at bounding box center [447, 421] width 22 height 22
type input "**********"
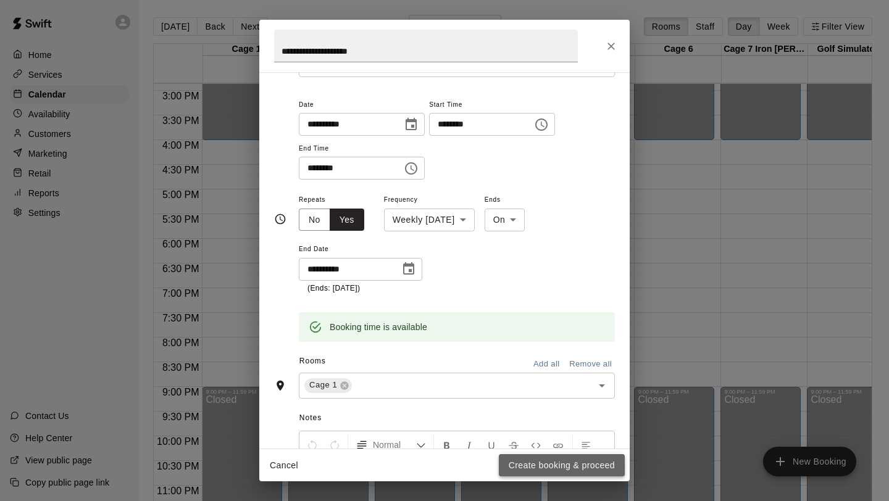
click at [522, 465] on button "Create booking & proceed" at bounding box center [562, 465] width 126 height 23
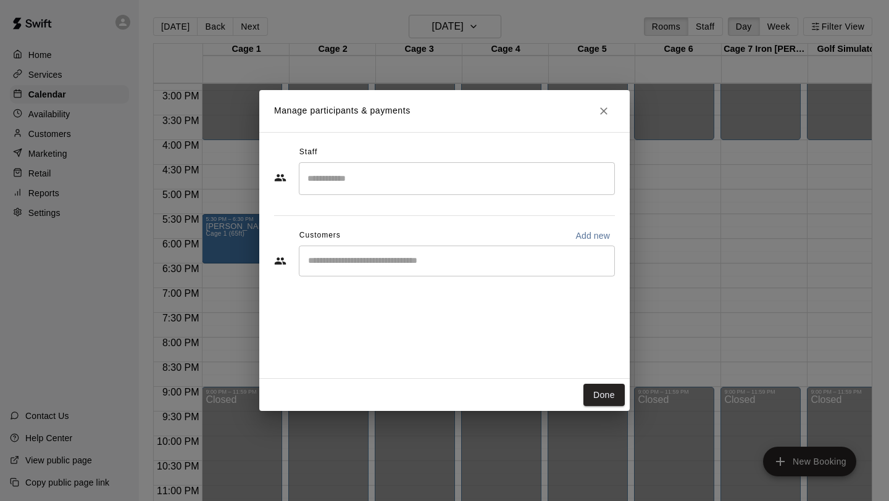
click at [457, 267] on div "​" at bounding box center [457, 261] width 316 height 31
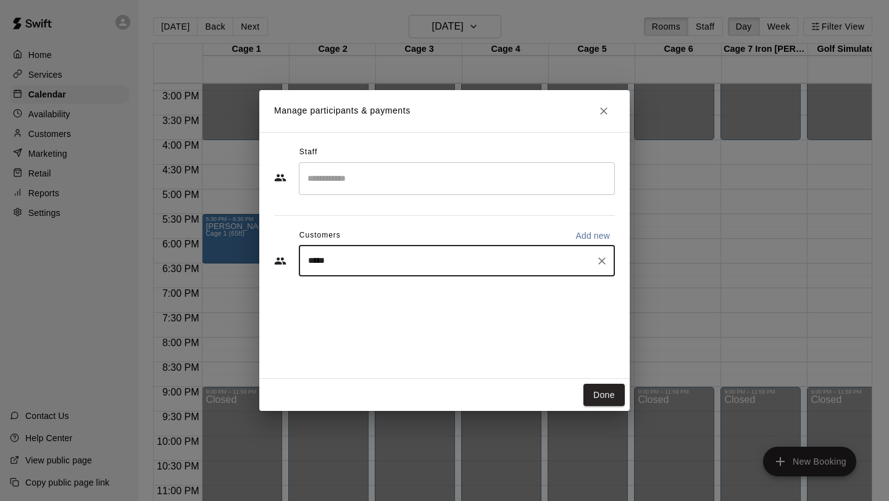
type input "*****"
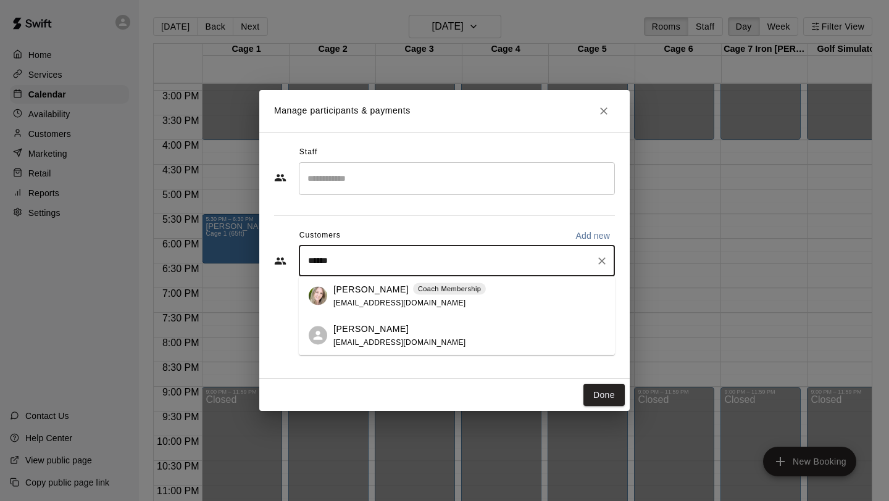
click at [362, 291] on p "[PERSON_NAME]" at bounding box center [370, 289] width 75 height 13
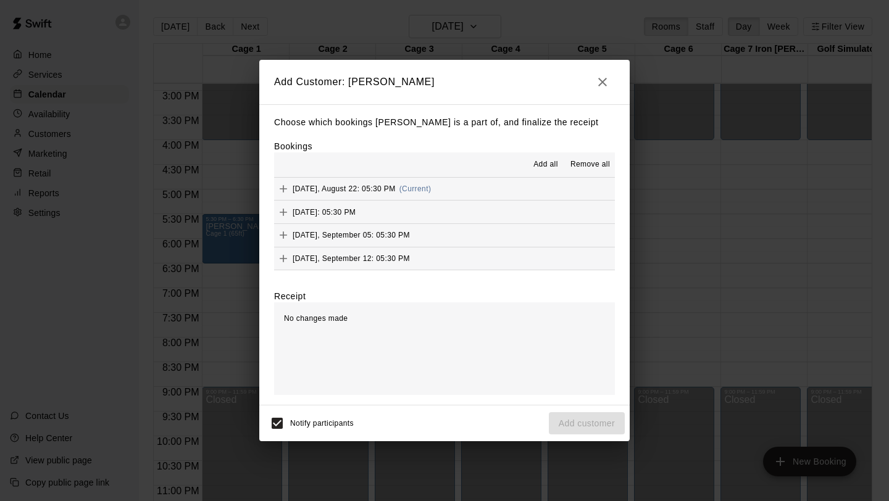
click at [545, 164] on span "Add all" at bounding box center [545, 165] width 25 height 12
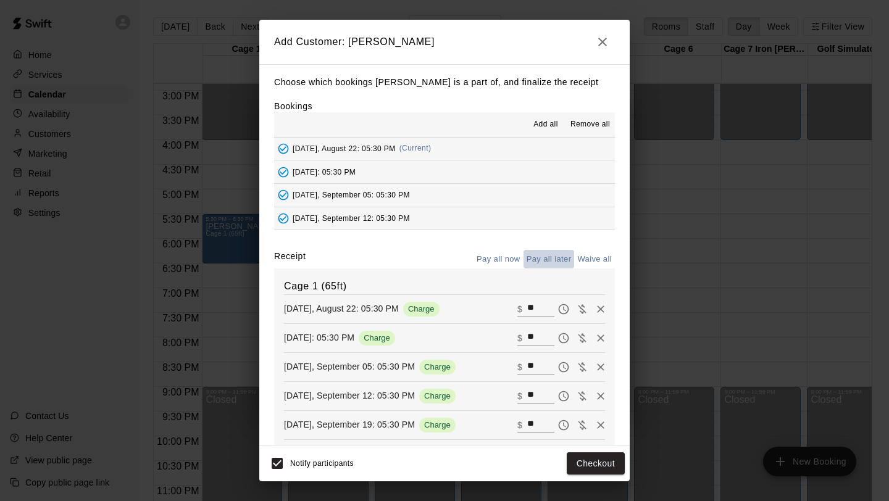
click at [549, 261] on button "Pay all later" at bounding box center [549, 259] width 51 height 19
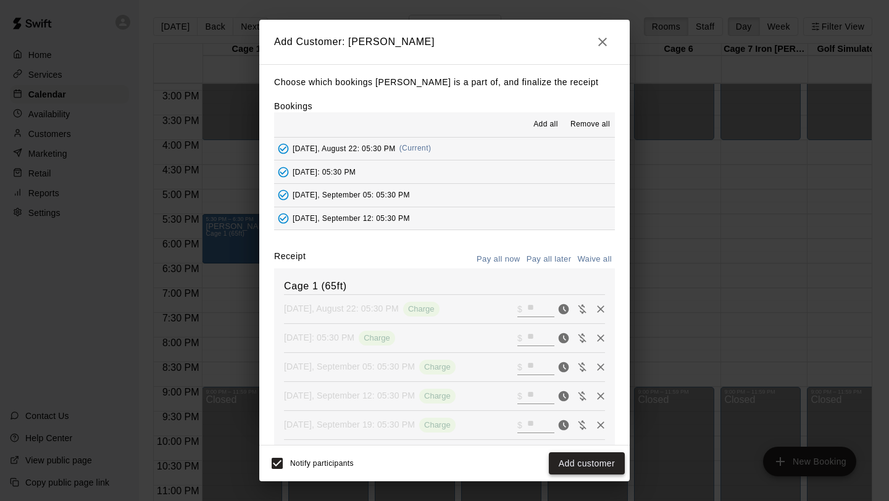
click at [603, 461] on button "Add customer" at bounding box center [587, 464] width 76 height 23
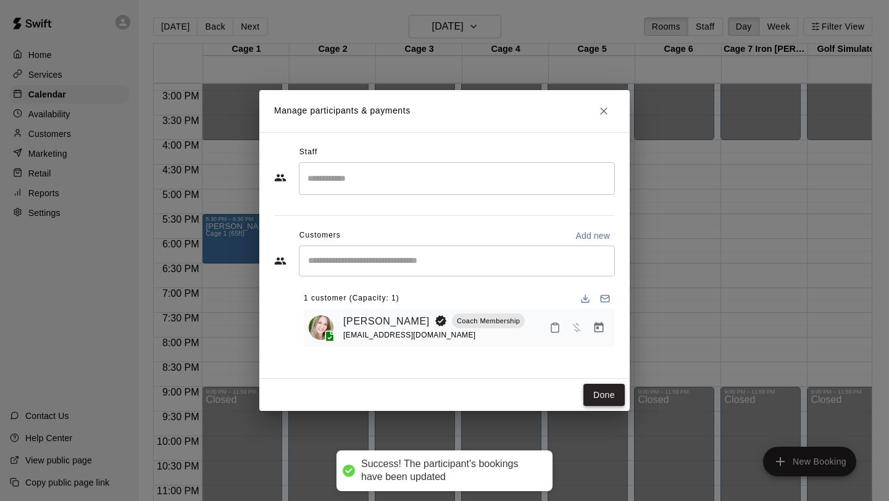
click at [588, 392] on button "Done" at bounding box center [603, 395] width 41 height 23
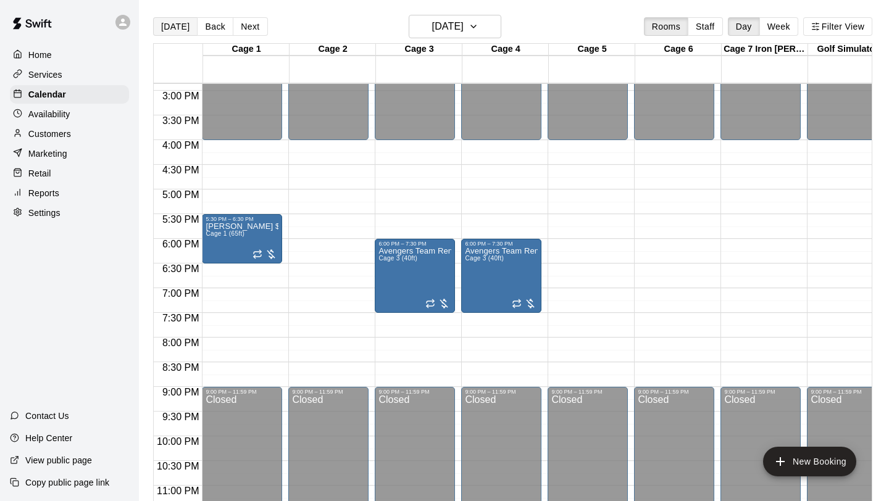
click at [178, 27] on button "[DATE]" at bounding box center [175, 26] width 44 height 19
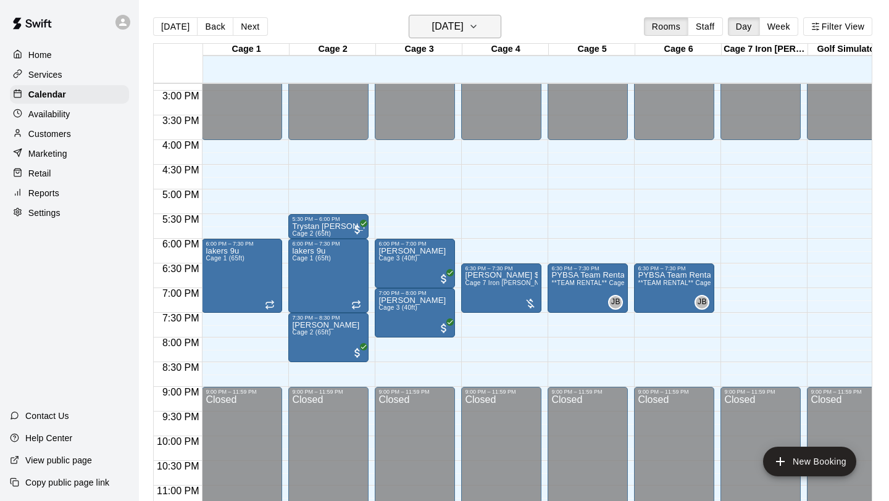
click at [478, 26] on icon "button" at bounding box center [474, 26] width 10 height 15
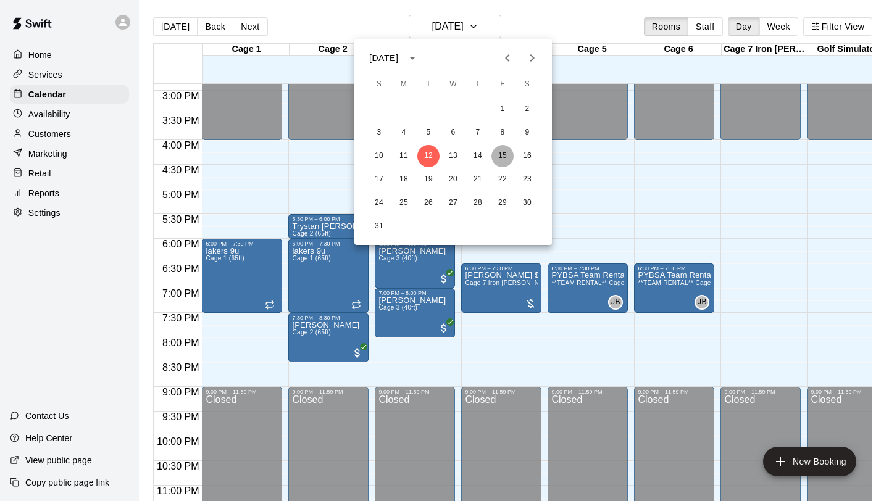
click at [502, 161] on button "15" at bounding box center [502, 156] width 22 height 22
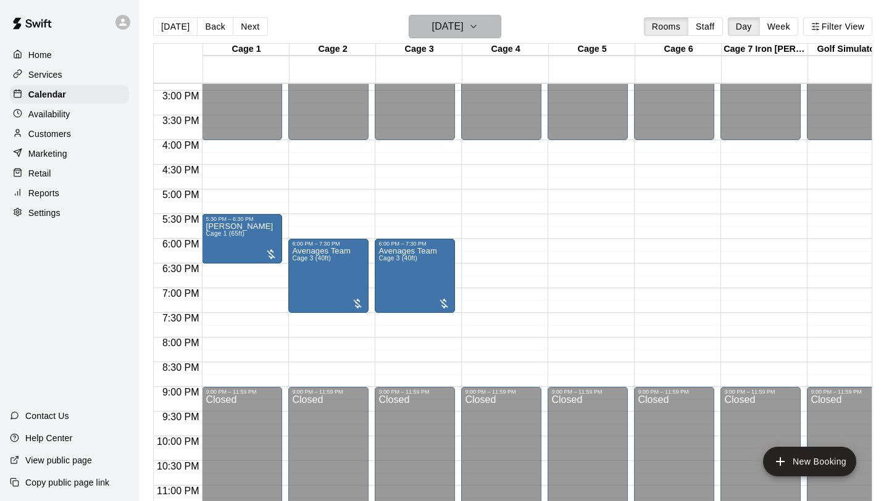
click at [496, 30] on button "[DATE]" at bounding box center [455, 26] width 93 height 23
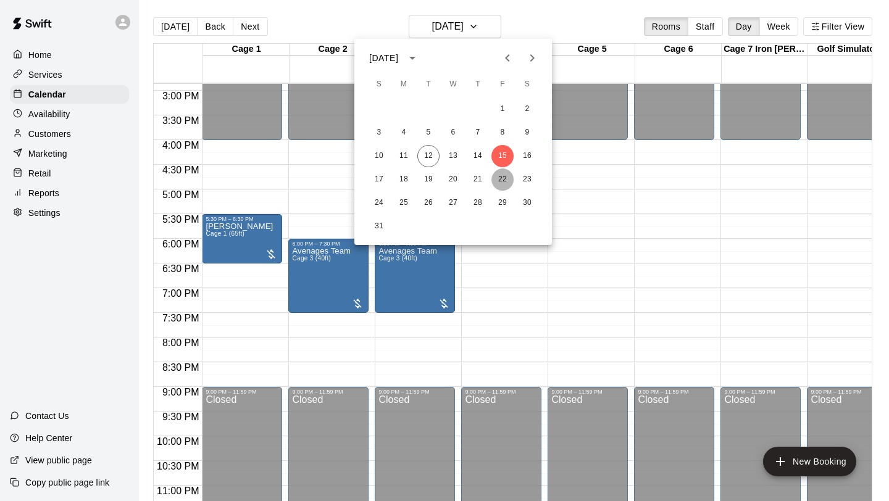
click at [504, 177] on button "22" at bounding box center [502, 180] width 22 height 22
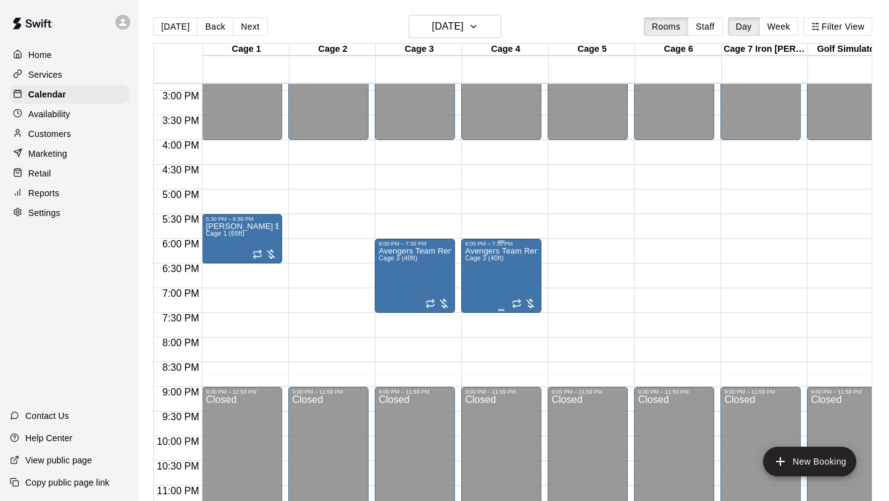
click at [532, 302] on div at bounding box center [524, 304] width 25 height 12
click at [527, 308] on icon "edit" at bounding box center [524, 311] width 15 height 15
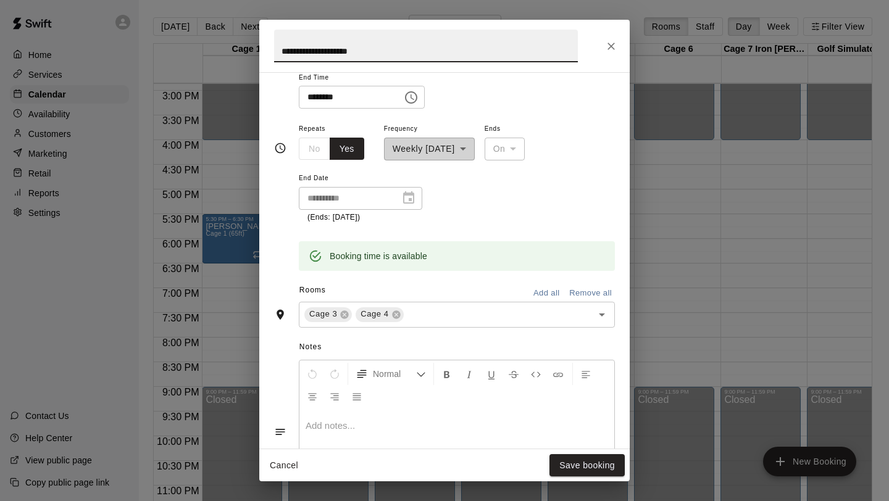
scroll to position [262, 0]
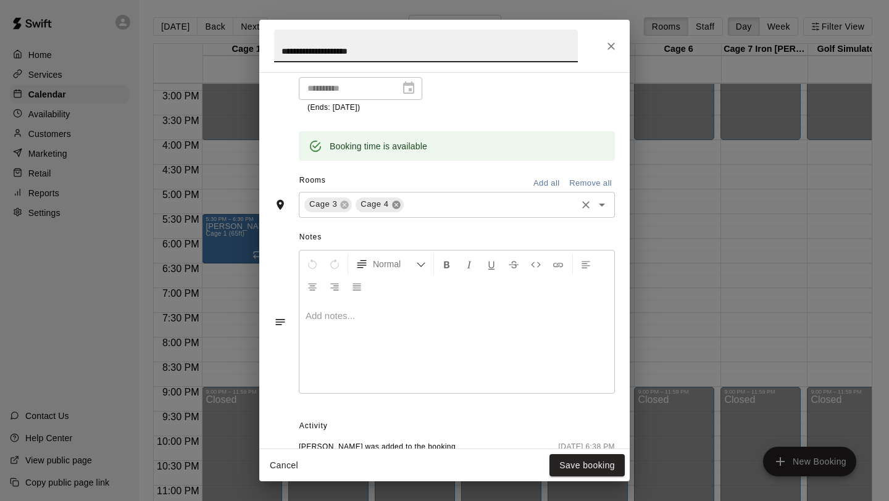
click at [398, 204] on icon at bounding box center [396, 205] width 8 height 8
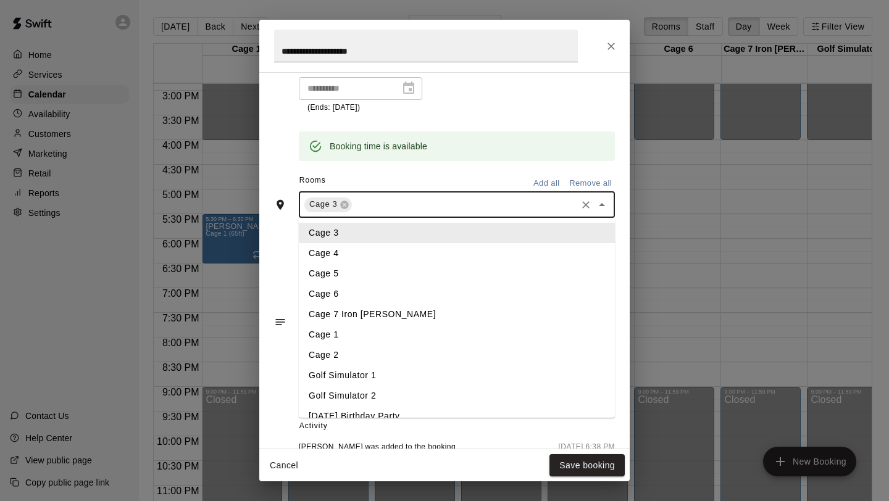
click at [396, 203] on input "text" at bounding box center [464, 204] width 221 height 15
click at [348, 349] on li "Cage 2" at bounding box center [457, 355] width 316 height 20
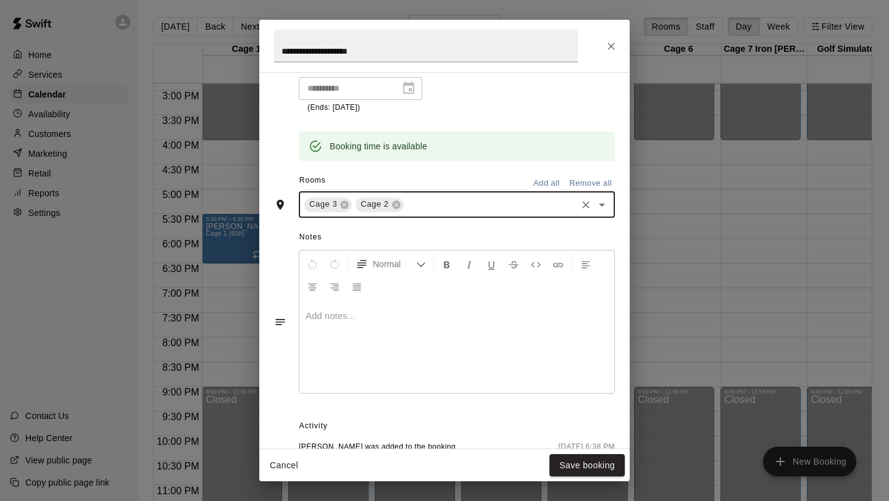
scroll to position [346, 0]
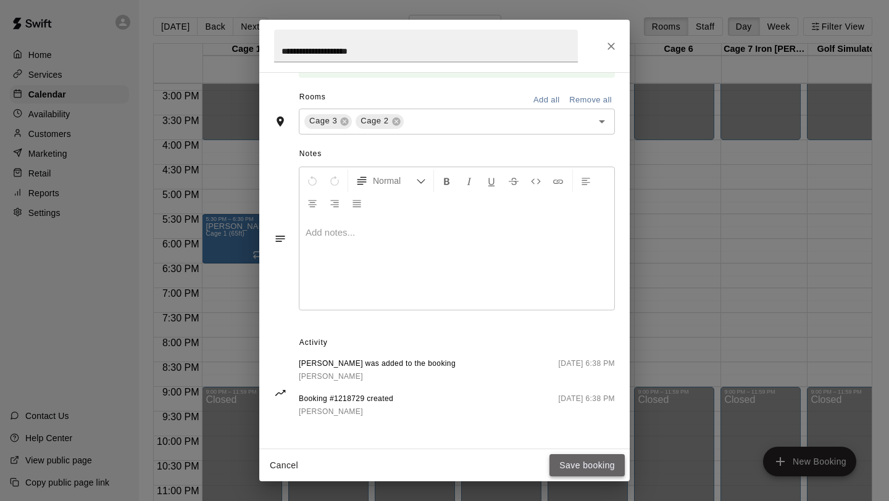
click at [588, 471] on button "Save booking" at bounding box center [586, 465] width 75 height 23
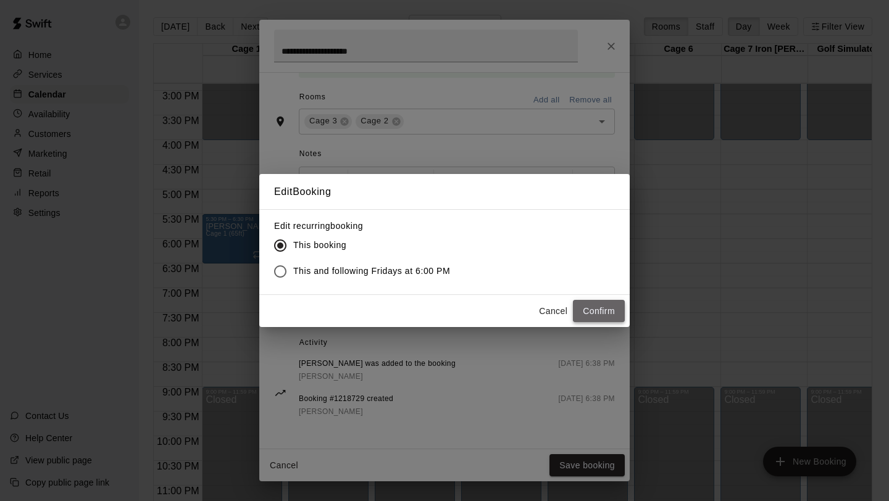
click at [611, 313] on button "Confirm" at bounding box center [599, 311] width 52 height 23
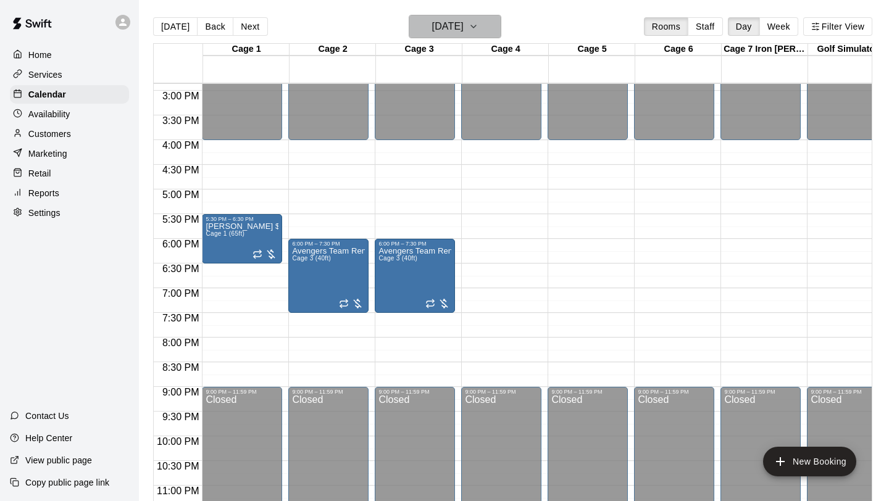
click at [493, 30] on button "[DATE]" at bounding box center [455, 26] width 93 height 23
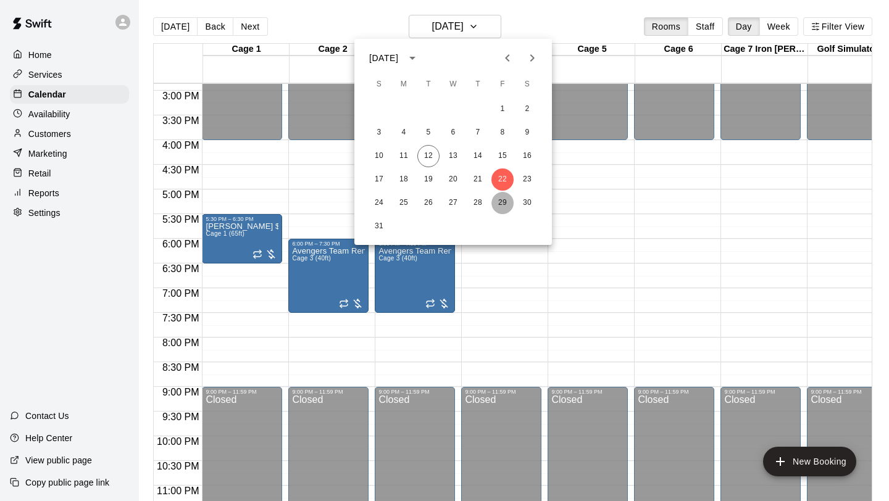
click at [505, 199] on button "29" at bounding box center [502, 203] width 22 height 22
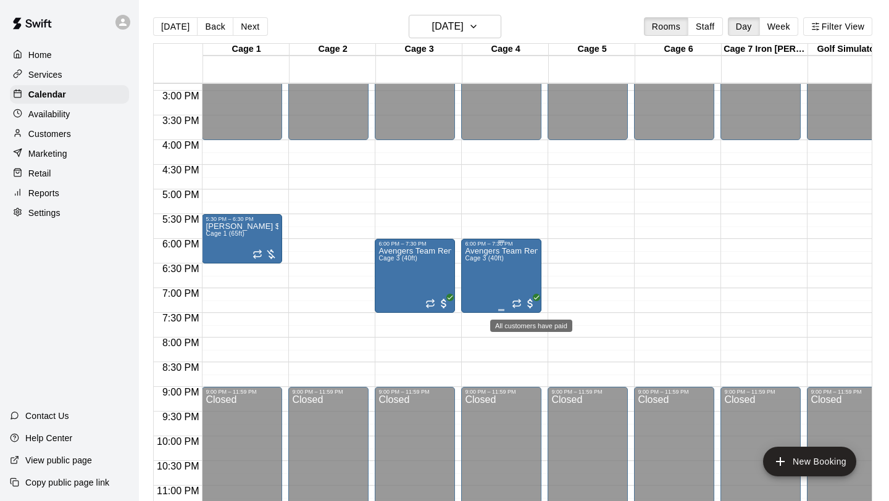
click at [533, 307] on span "All customers have paid" at bounding box center [530, 304] width 12 height 12
click at [533, 307] on icon "edit" at bounding box center [537, 311] width 15 height 15
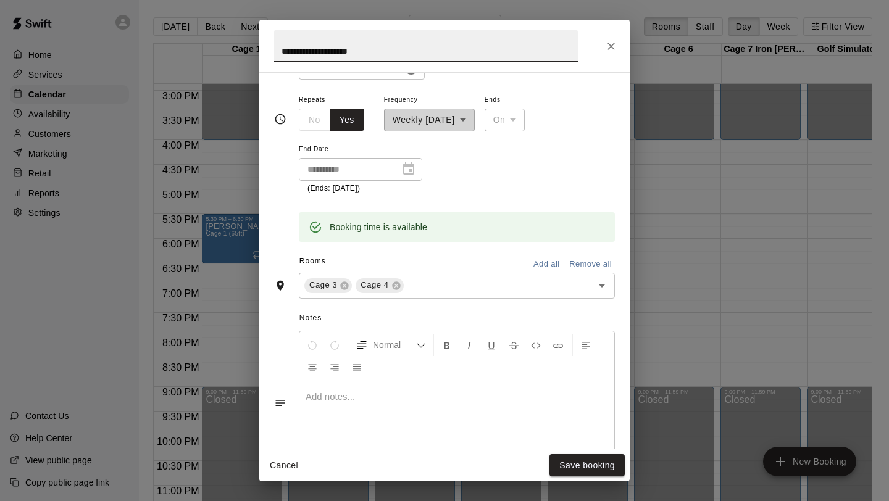
scroll to position [242, 0]
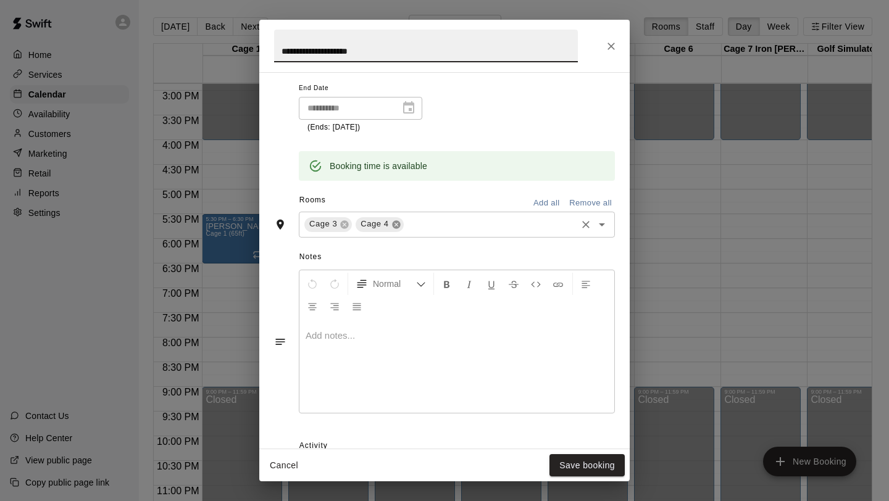
click at [399, 223] on icon at bounding box center [396, 224] width 8 height 8
click at [385, 215] on div "Cage 3 ​" at bounding box center [457, 225] width 316 height 26
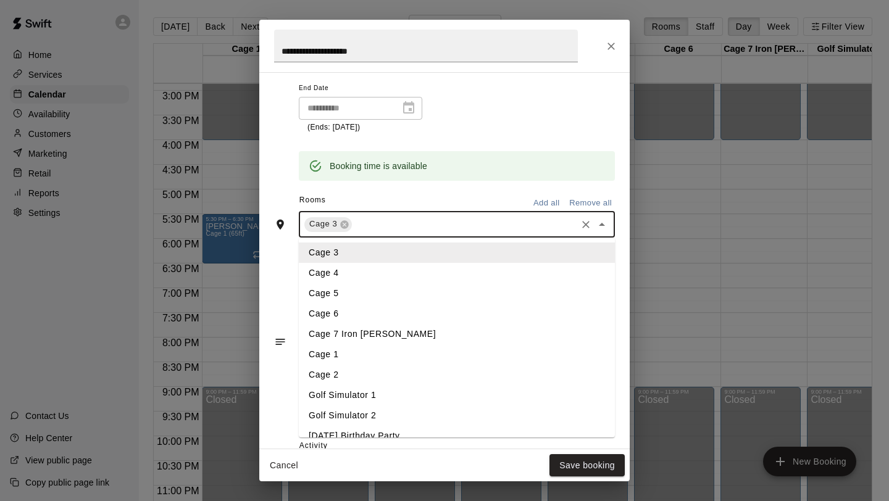
click at [349, 375] on li "Cage 2" at bounding box center [457, 375] width 316 height 20
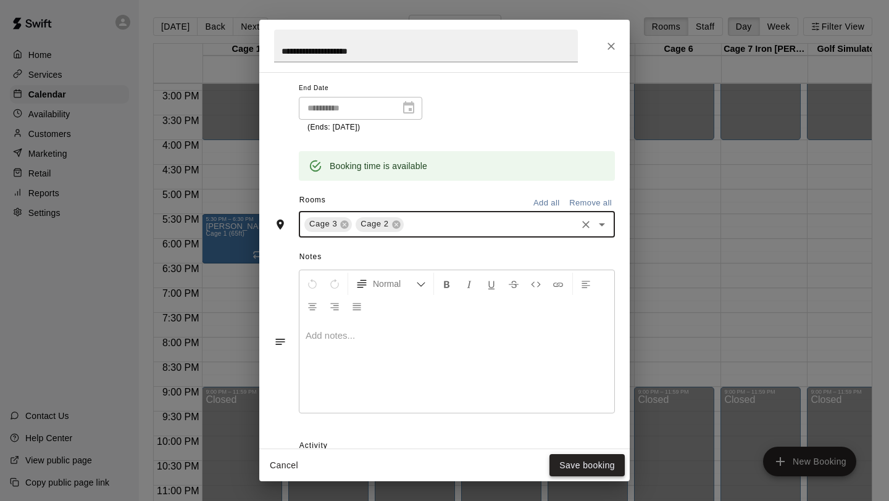
click at [572, 467] on button "Save booking" at bounding box center [586, 465] width 75 height 23
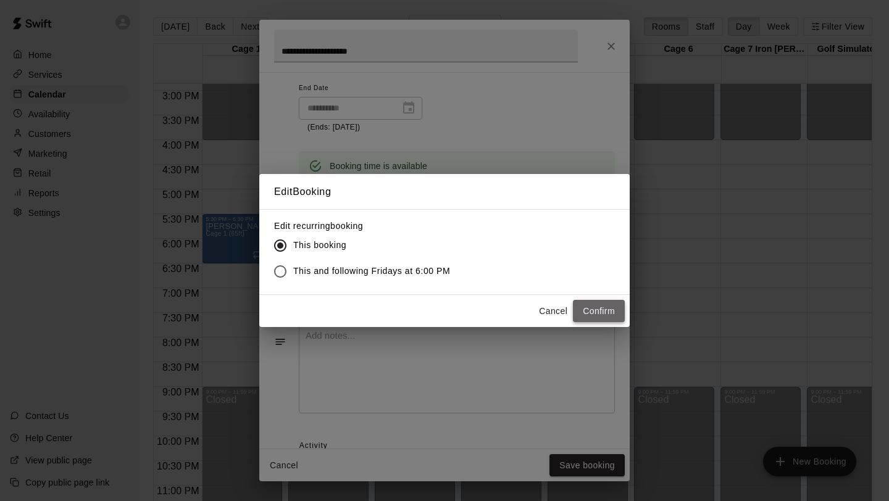
click at [596, 313] on button "Confirm" at bounding box center [599, 311] width 52 height 23
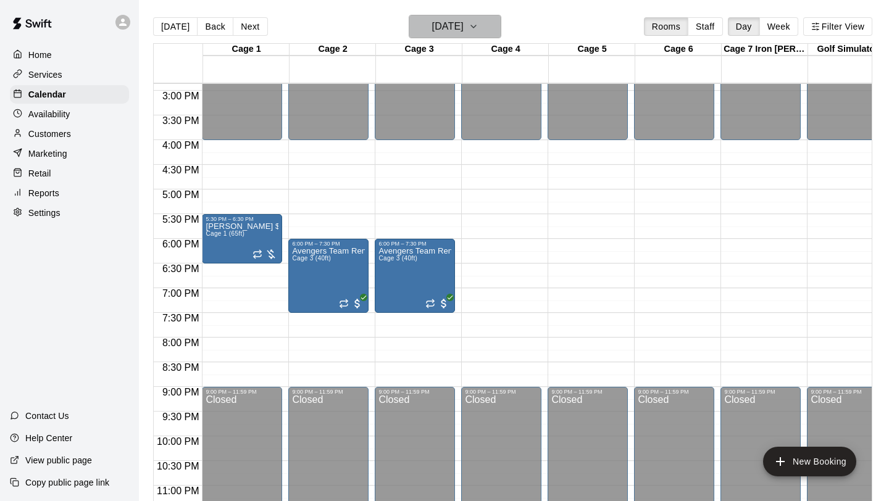
click at [478, 33] on icon "button" at bounding box center [474, 26] width 10 height 15
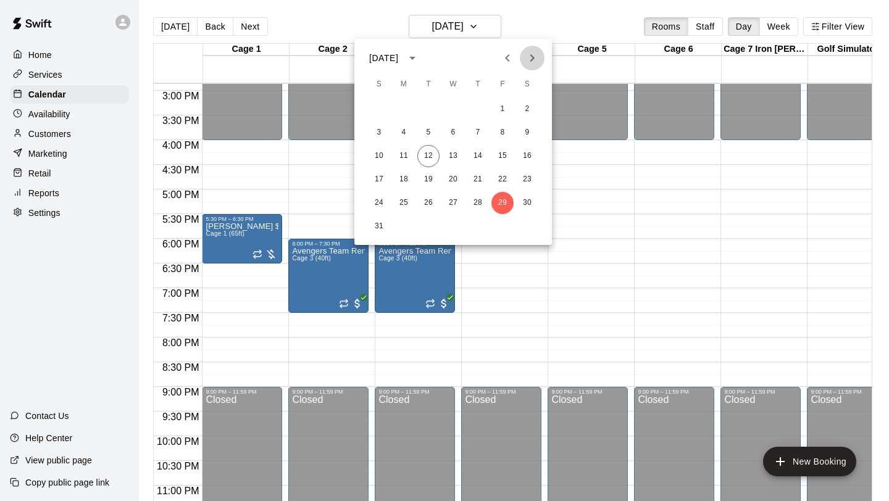
click at [531, 56] on icon "Next month" at bounding box center [532, 57] width 4 height 7
click at [503, 107] on button "5" at bounding box center [502, 109] width 22 height 22
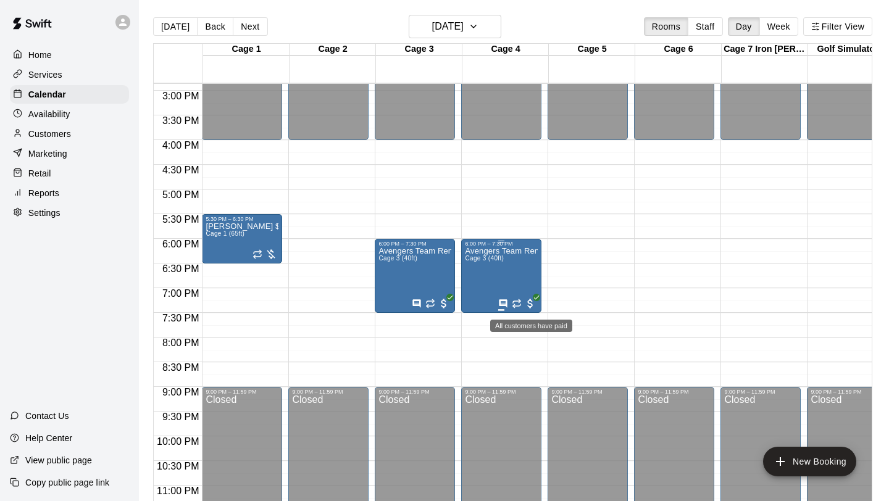
click at [534, 301] on icon "All customers have paid" at bounding box center [536, 297] width 7 height 7
click at [546, 308] on icon "edit" at bounding box center [545, 307] width 11 height 11
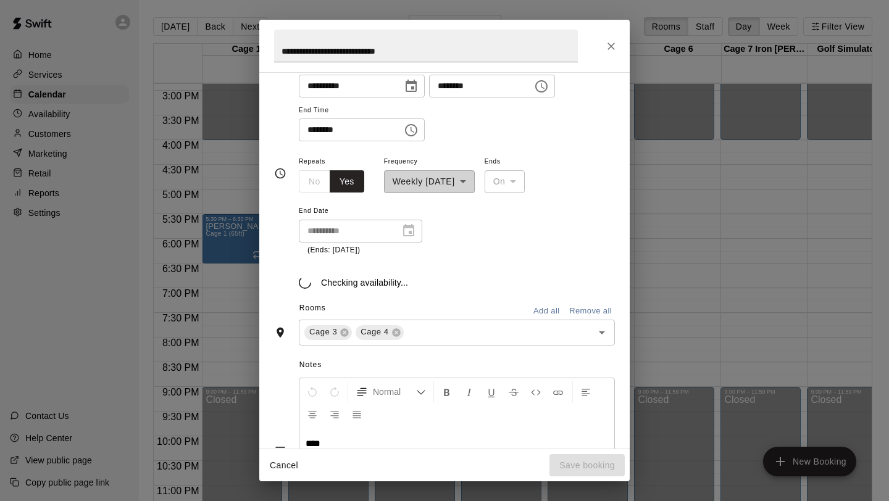
scroll to position [134, 0]
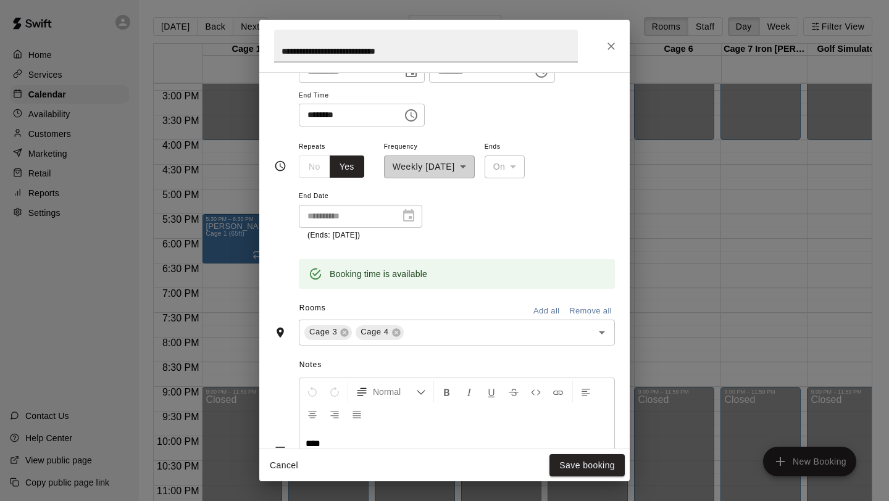
click at [424, 54] on input "**********" at bounding box center [426, 46] width 304 height 33
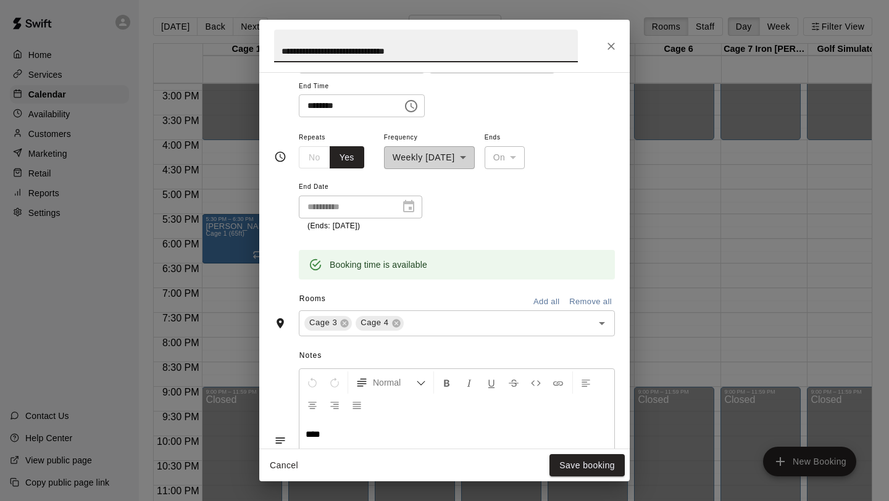
scroll to position [154, 0]
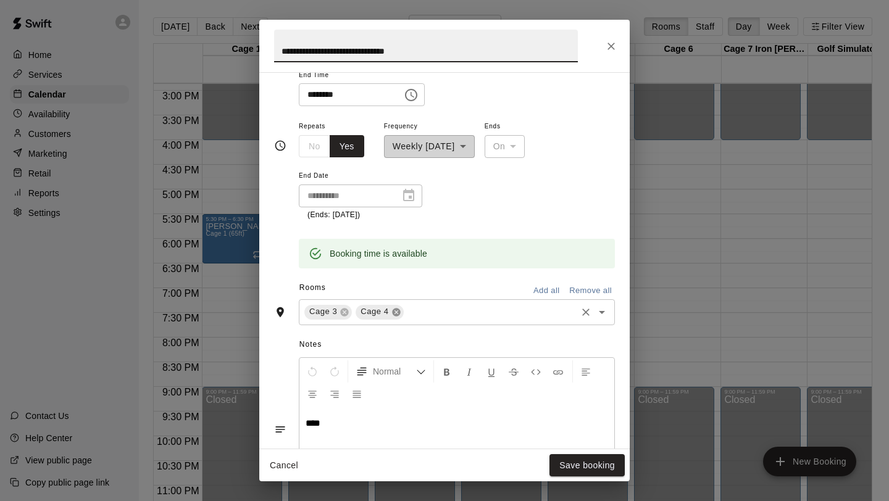
click at [397, 315] on icon at bounding box center [396, 312] width 8 height 8
type input "**********"
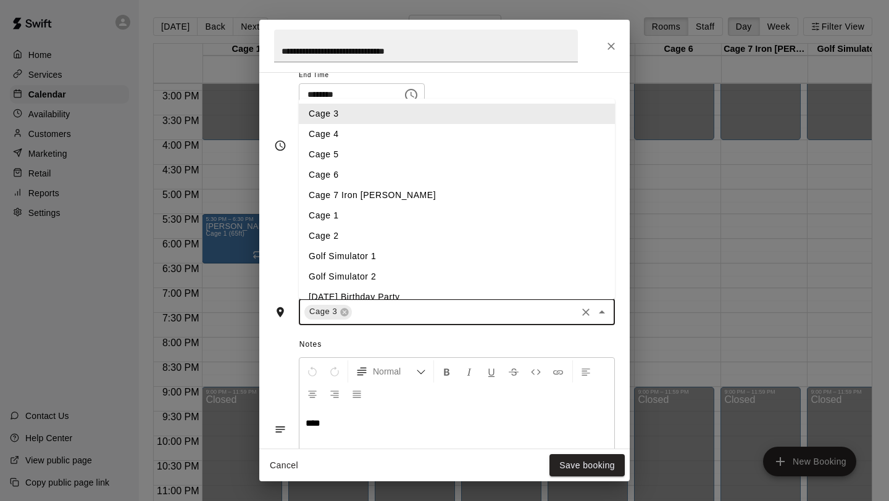
click at [383, 308] on input "text" at bounding box center [464, 311] width 221 height 15
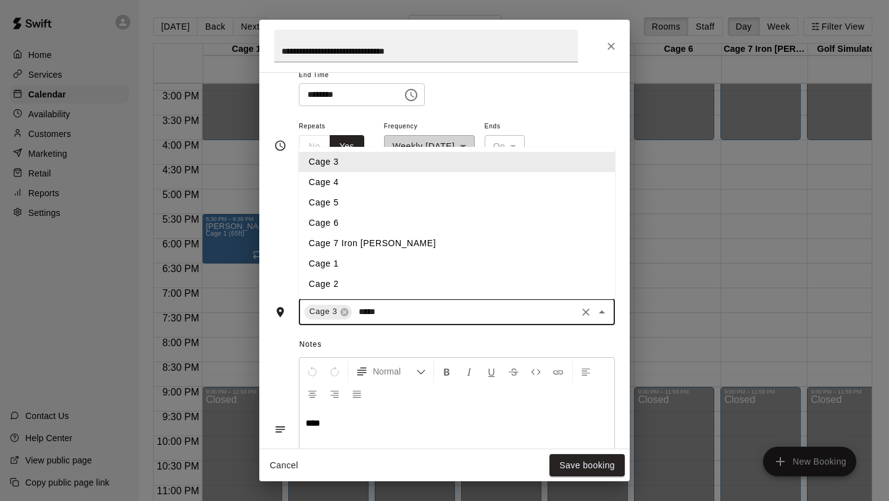
type input "******"
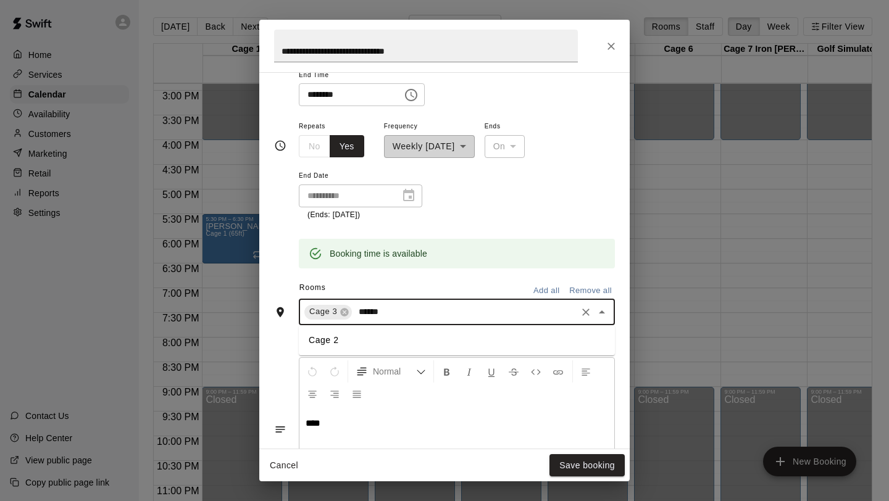
click at [356, 336] on li "Cage 2" at bounding box center [457, 340] width 316 height 20
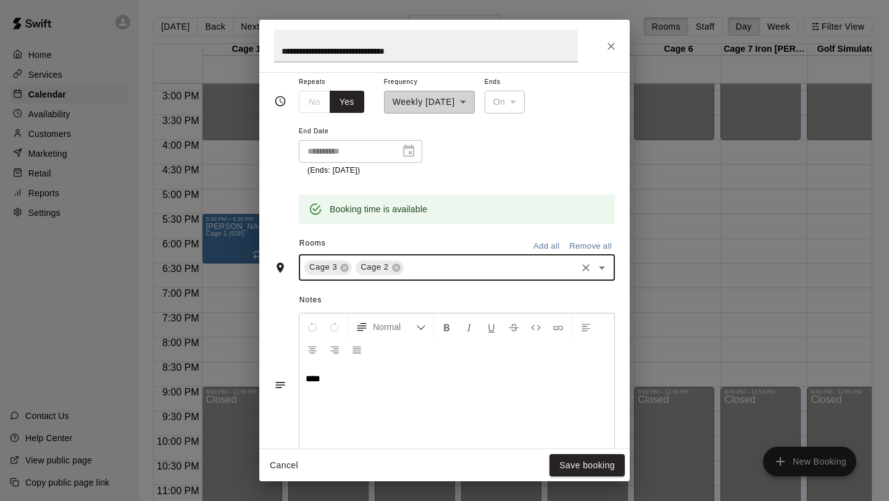
scroll to position [346, 0]
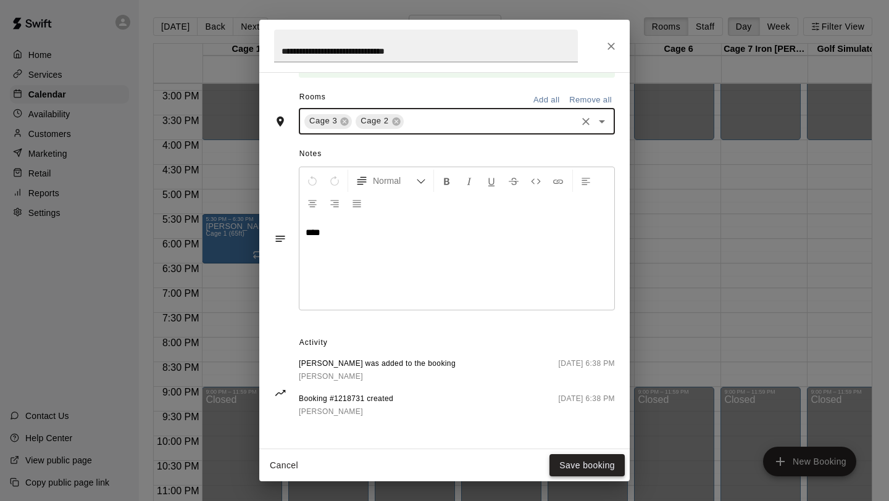
click at [574, 467] on button "Save booking" at bounding box center [586, 465] width 75 height 23
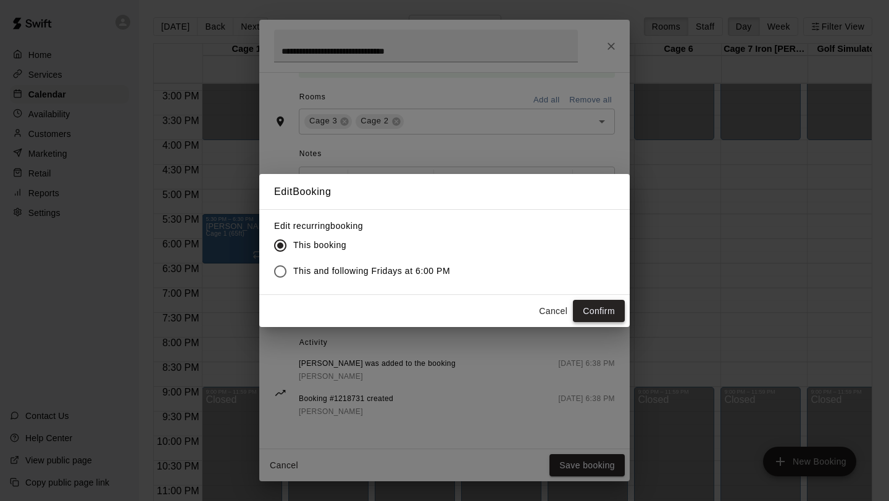
click at [595, 311] on button "Confirm" at bounding box center [599, 311] width 52 height 23
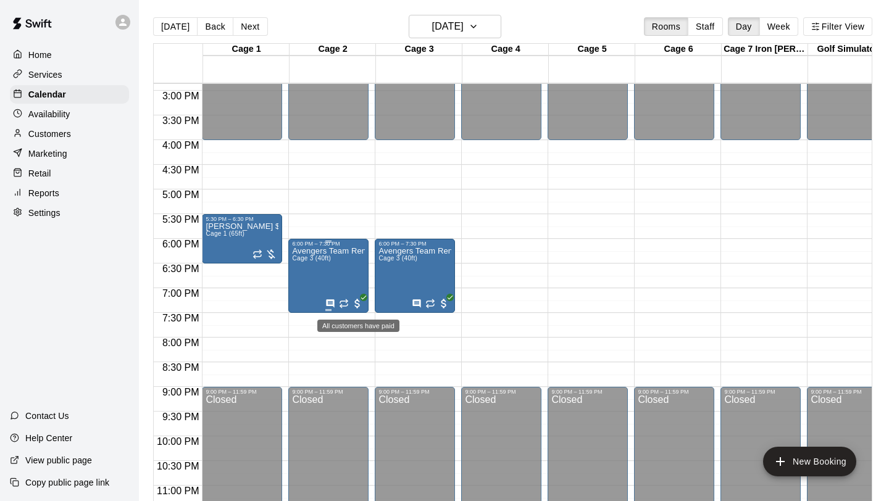
click at [359, 304] on span "All customers have paid" at bounding box center [357, 304] width 12 height 12
click at [525, 333] on div at bounding box center [444, 250] width 889 height 501
click at [478, 31] on icon "button" at bounding box center [474, 26] width 10 height 15
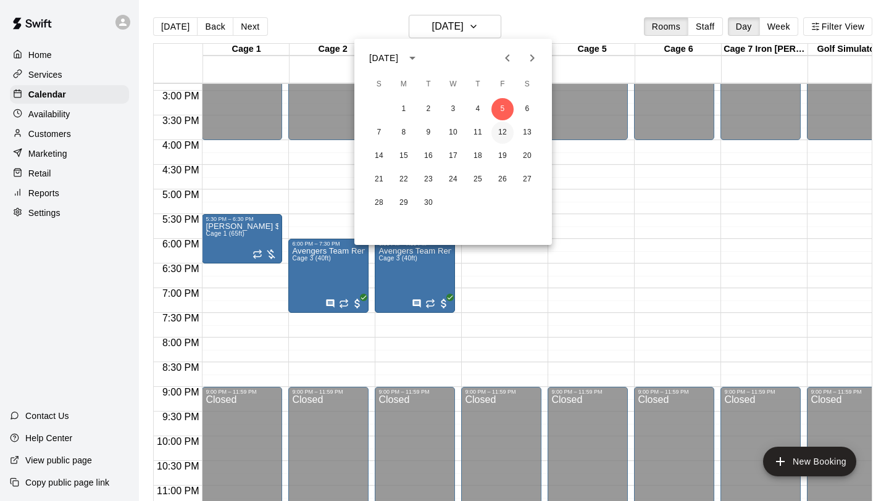
click at [512, 135] on button "12" at bounding box center [502, 133] width 22 height 22
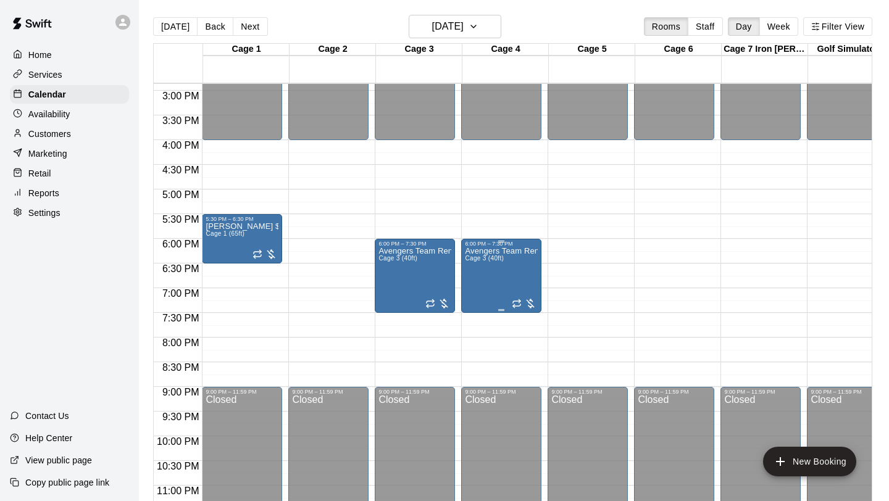
click at [533, 306] on div at bounding box center [524, 304] width 25 height 12
click at [527, 320] on button "edit" at bounding box center [524, 311] width 25 height 25
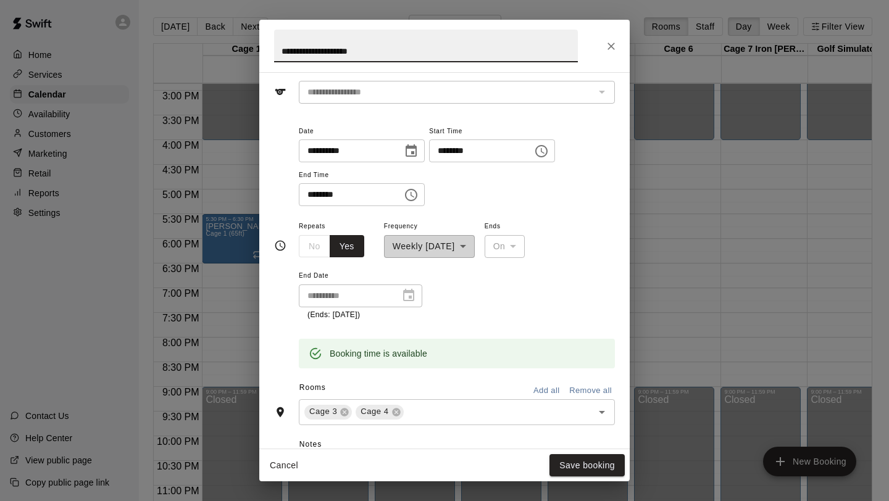
scroll to position [235, 0]
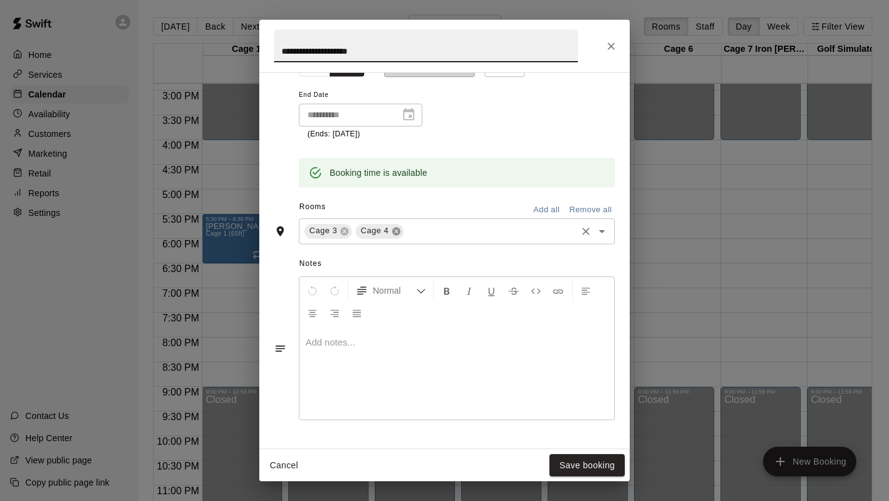
click at [393, 228] on icon at bounding box center [396, 231] width 8 height 8
click at [380, 227] on input "text" at bounding box center [464, 230] width 221 height 15
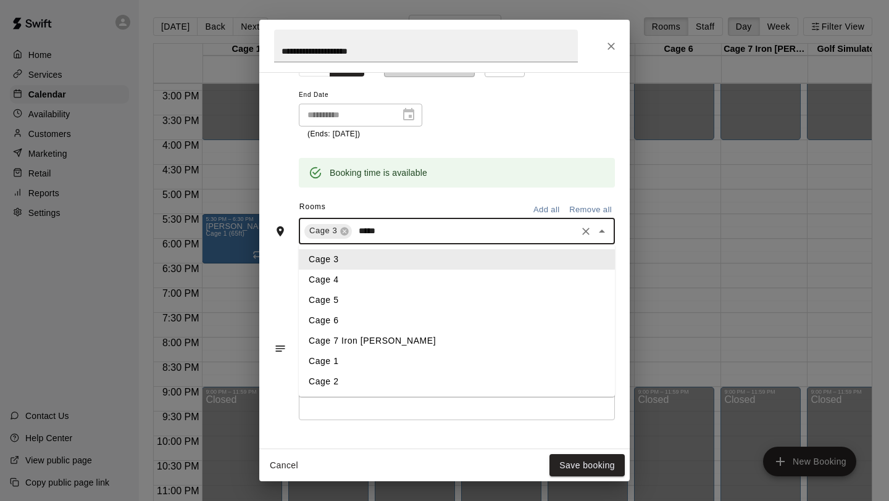
type input "******"
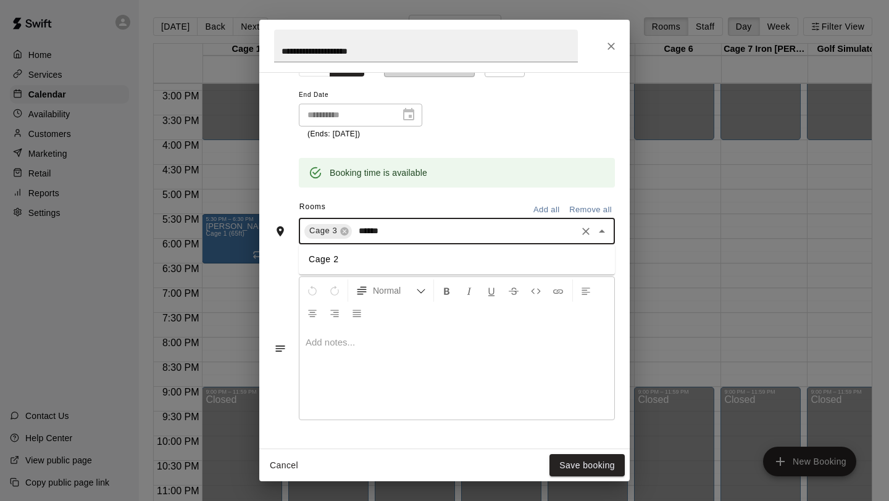
click at [336, 265] on li "Cage 2" at bounding box center [457, 259] width 316 height 20
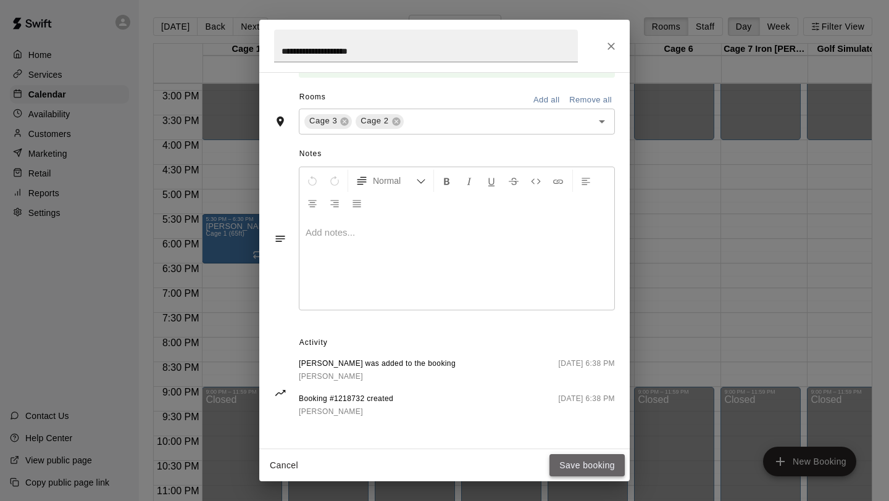
click at [595, 462] on button "Save booking" at bounding box center [586, 465] width 75 height 23
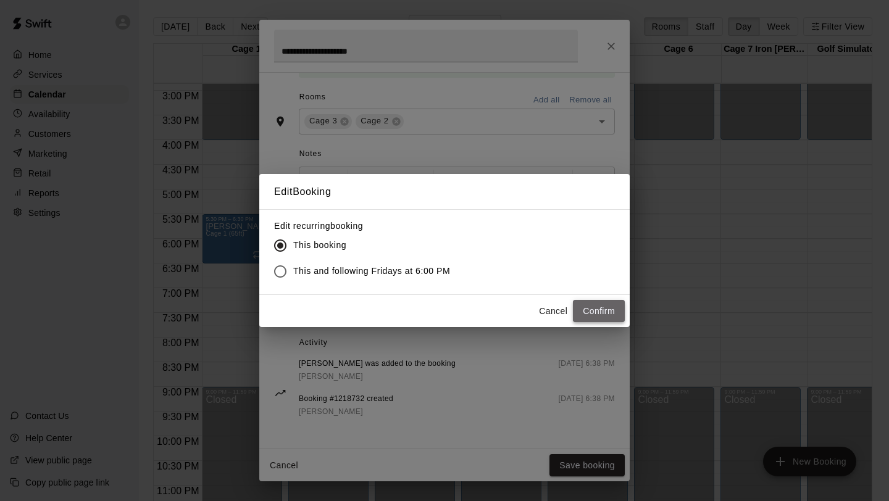
click at [590, 309] on button "Confirm" at bounding box center [599, 311] width 52 height 23
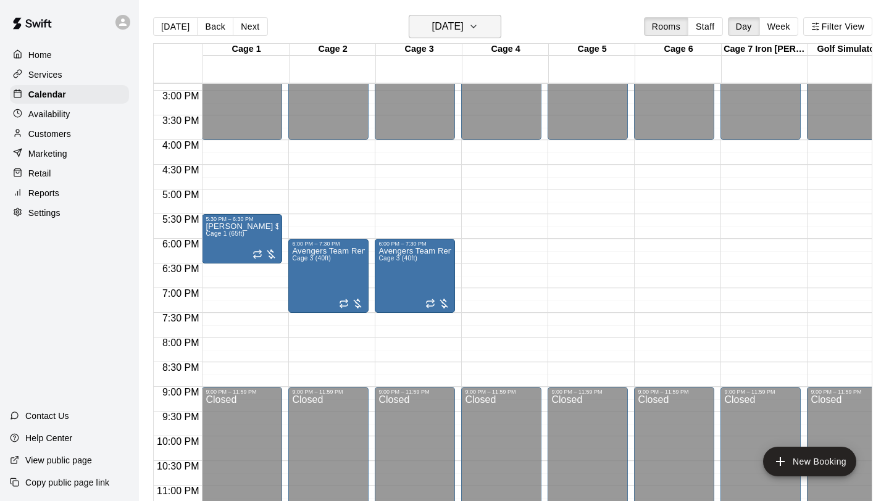
click at [492, 29] on button "[DATE]" at bounding box center [455, 26] width 93 height 23
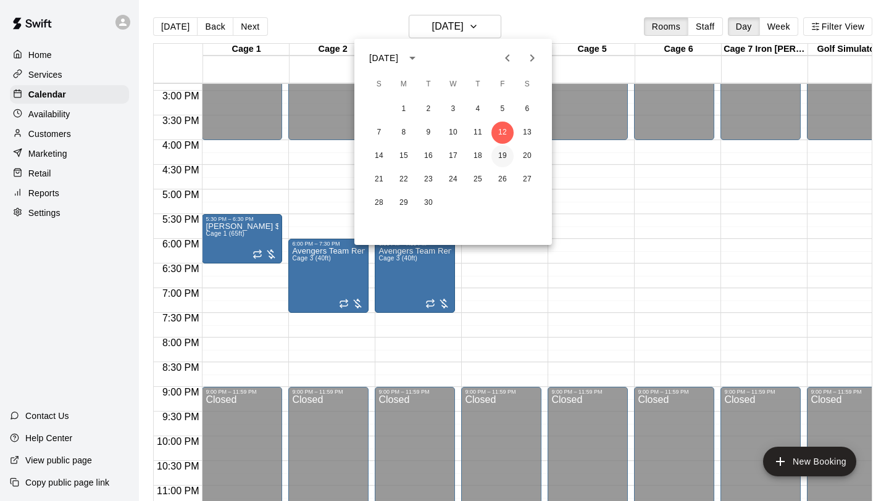
click at [503, 154] on button "19" at bounding box center [502, 156] width 22 height 22
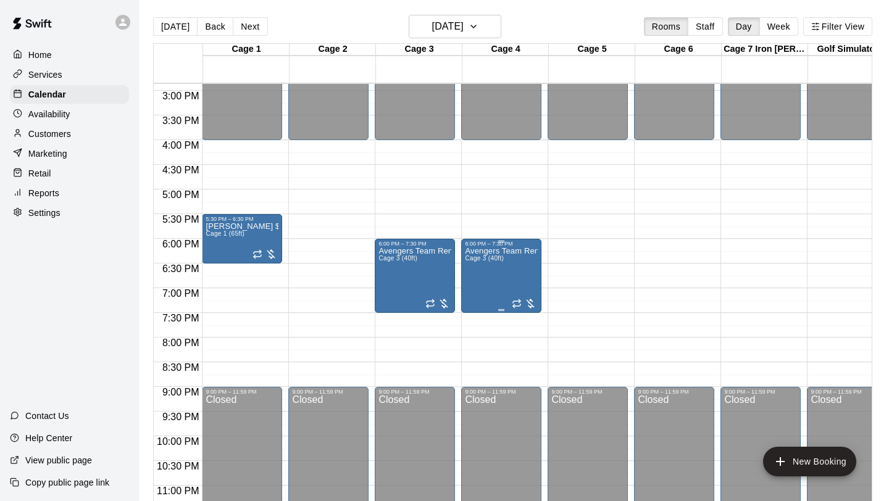
click at [533, 308] on div at bounding box center [524, 304] width 25 height 12
click at [527, 310] on icon "edit" at bounding box center [524, 311] width 11 height 11
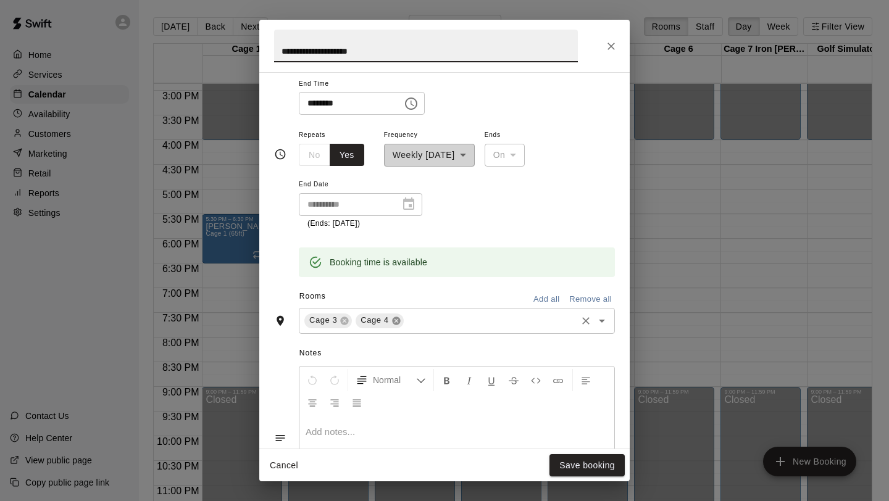
click at [396, 320] on icon at bounding box center [396, 321] width 10 height 10
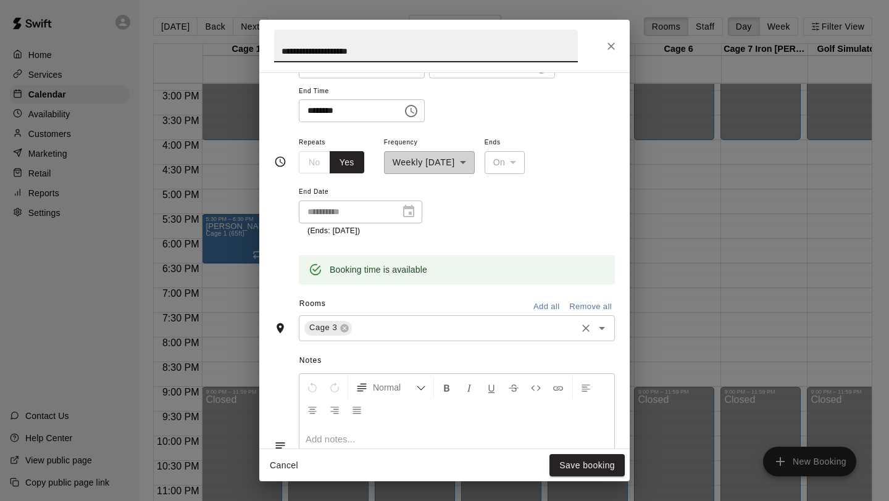
scroll to position [146, 0]
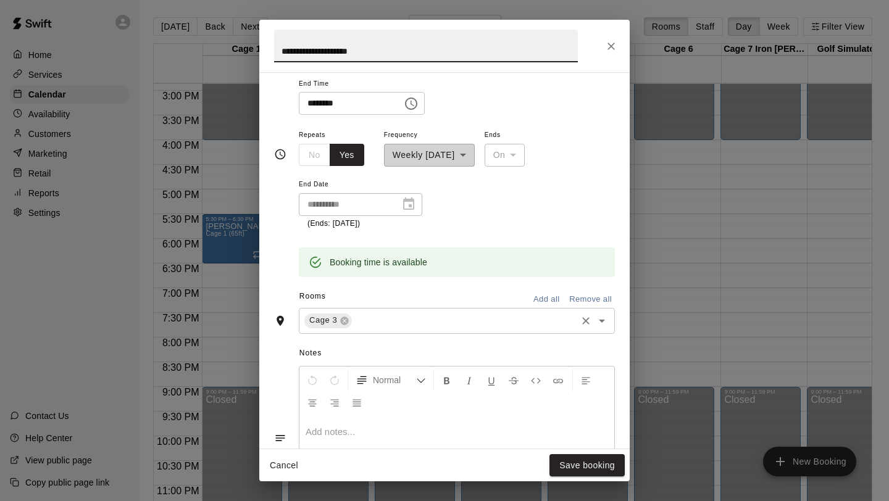
click at [388, 319] on input "text" at bounding box center [464, 320] width 221 height 15
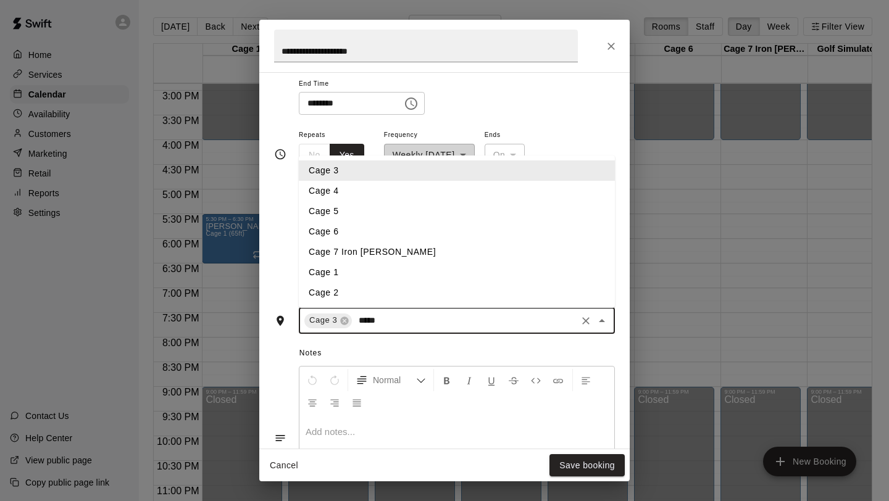
type input "******"
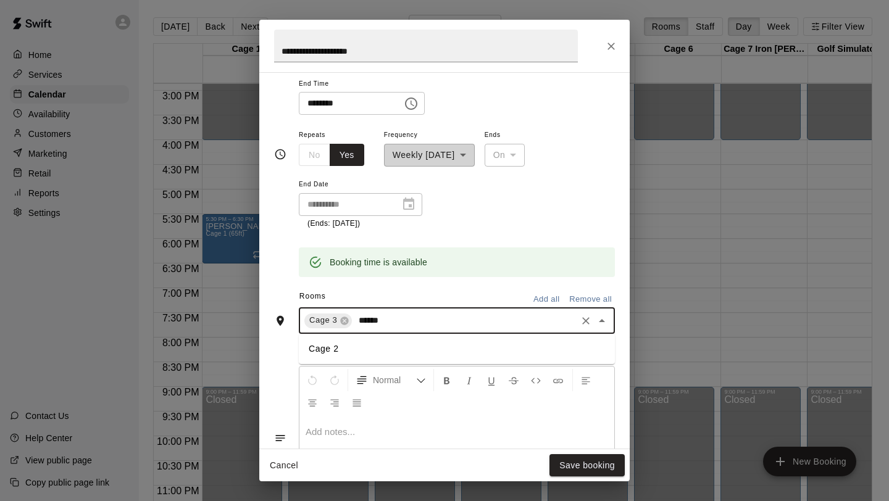
click at [361, 350] on li "Cage 2" at bounding box center [457, 349] width 316 height 20
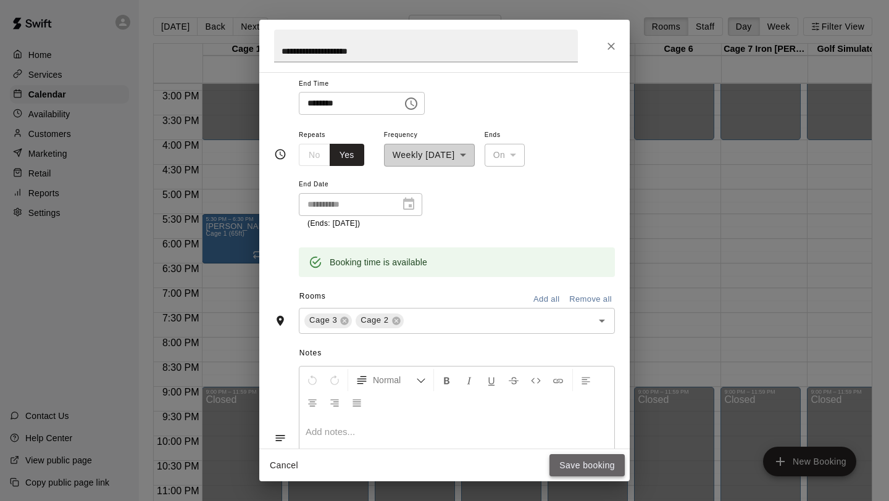
click at [570, 469] on button "Save booking" at bounding box center [586, 465] width 75 height 23
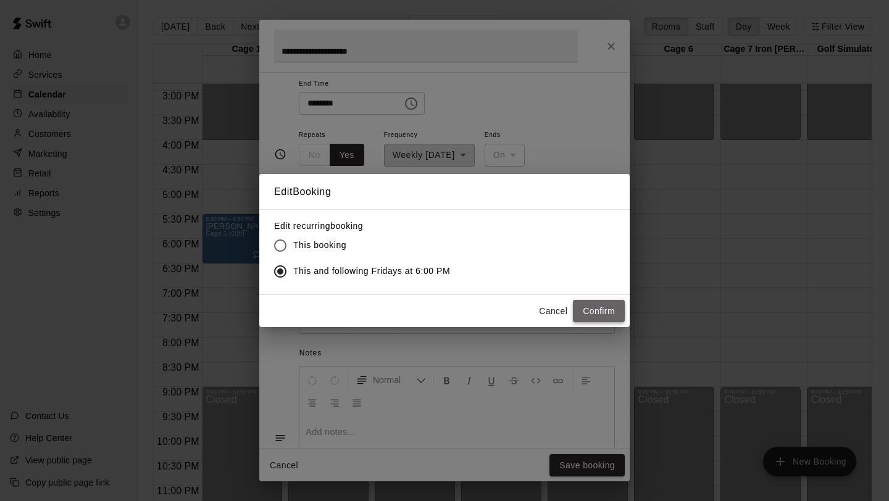
click at [584, 313] on button "Confirm" at bounding box center [599, 311] width 52 height 23
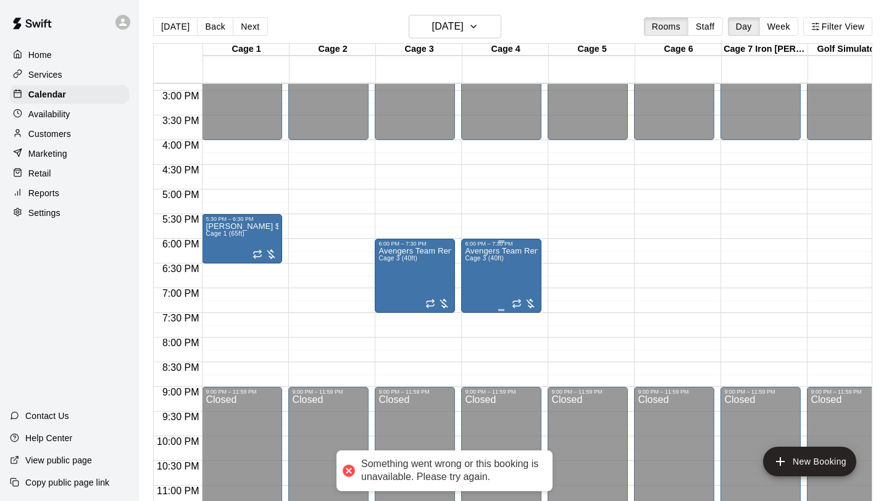
click at [535, 307] on div at bounding box center [524, 304] width 25 height 12
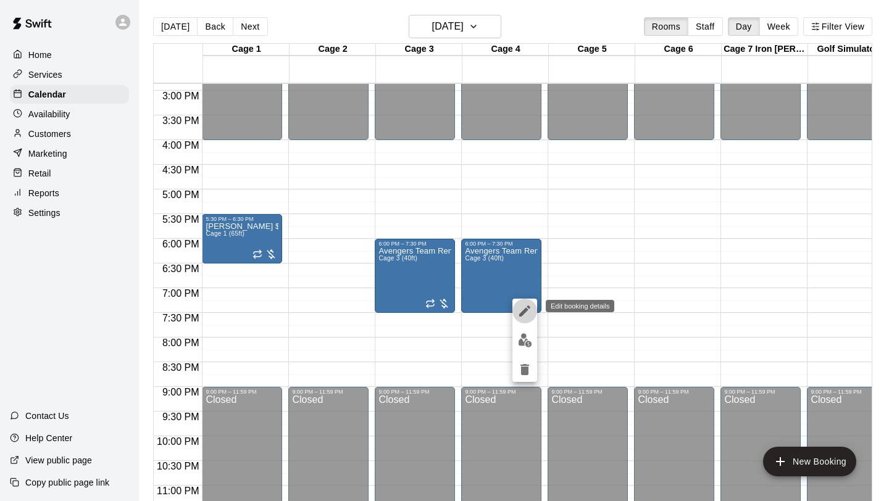
click at [527, 314] on icon "edit" at bounding box center [524, 311] width 15 height 15
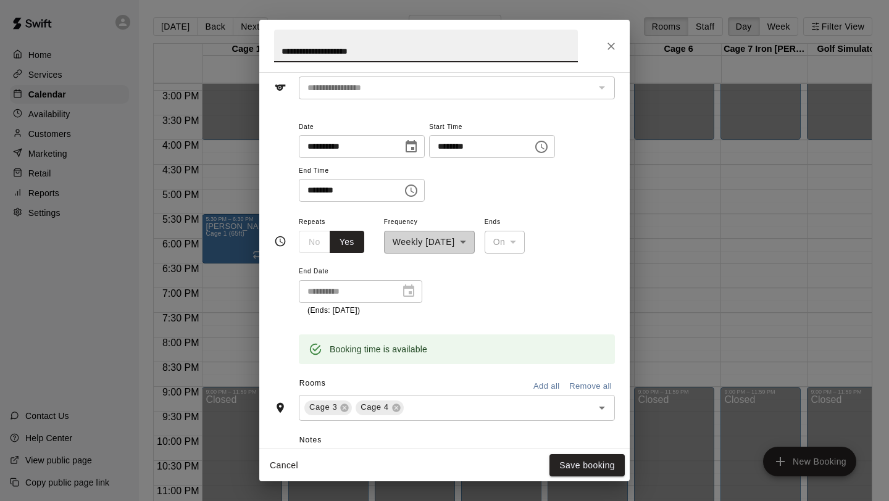
scroll to position [94, 0]
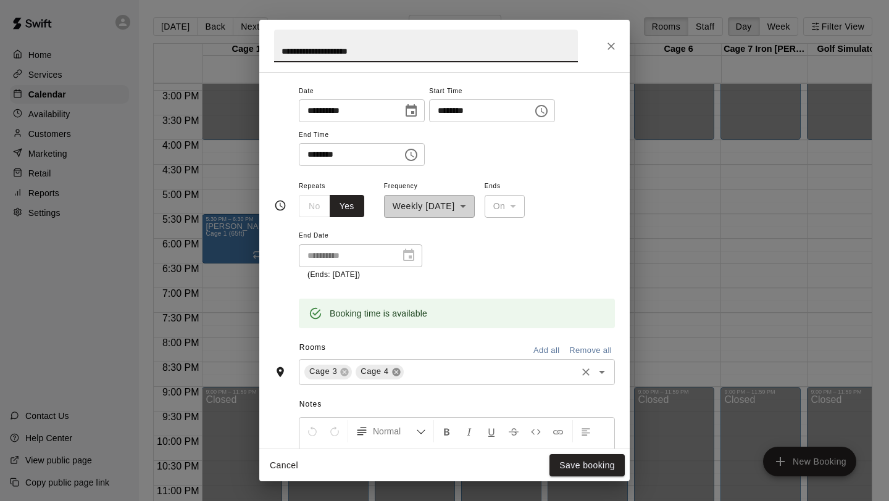
click at [395, 376] on icon at bounding box center [396, 372] width 10 height 10
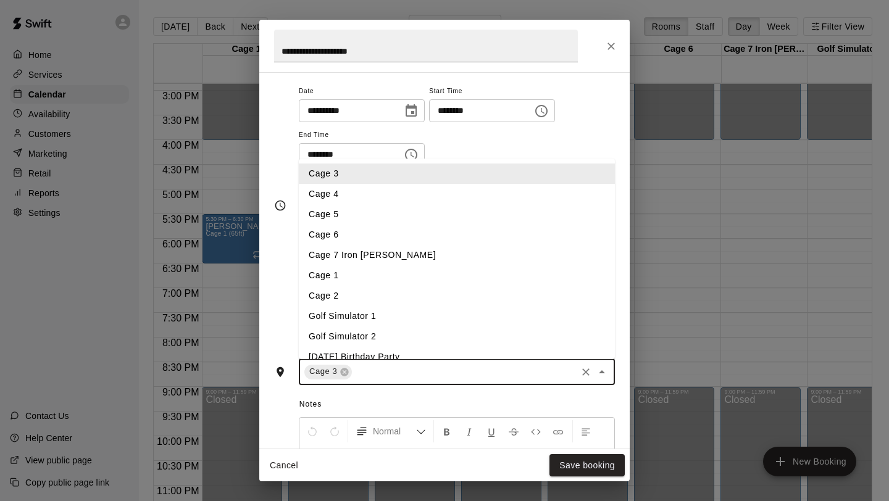
click at [398, 367] on input "text" at bounding box center [464, 371] width 221 height 15
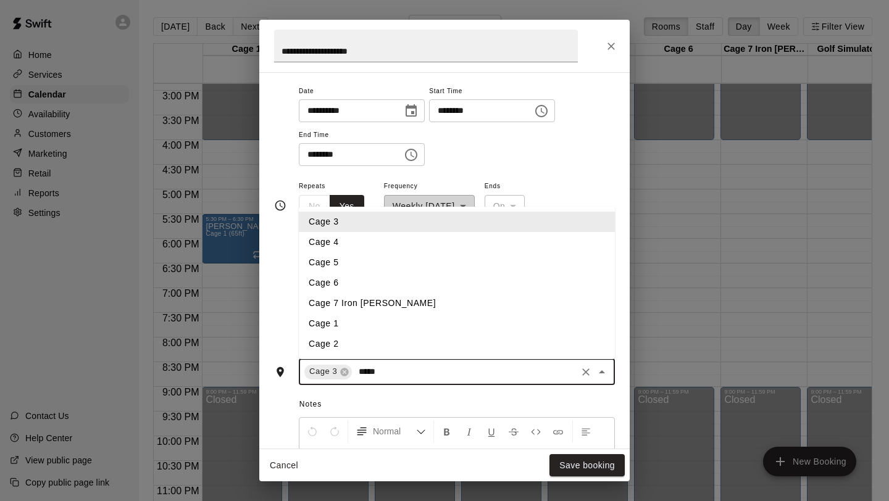
type input "******"
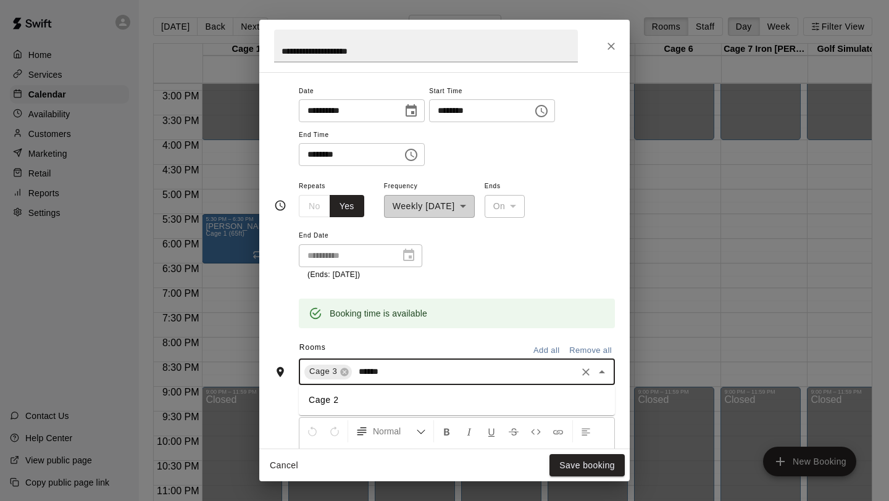
click at [376, 398] on li "Cage 2" at bounding box center [457, 400] width 316 height 20
click at [577, 465] on button "Save booking" at bounding box center [586, 465] width 75 height 23
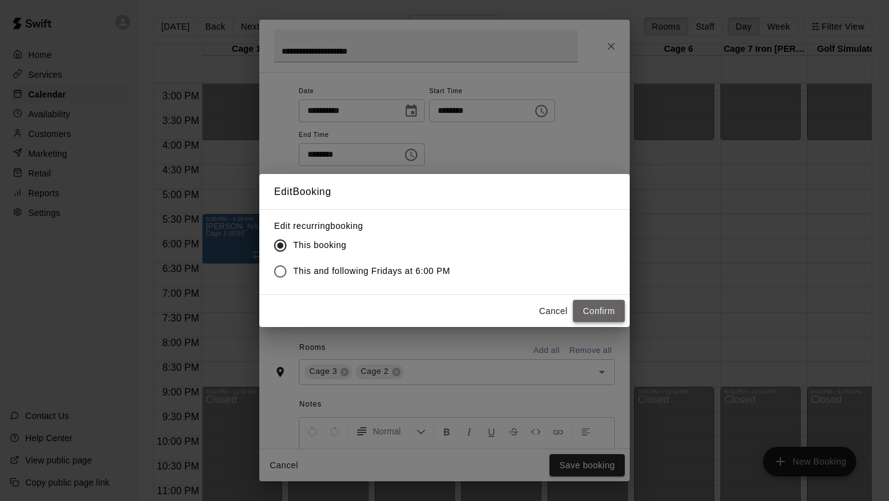
click at [596, 318] on button "Confirm" at bounding box center [599, 311] width 52 height 23
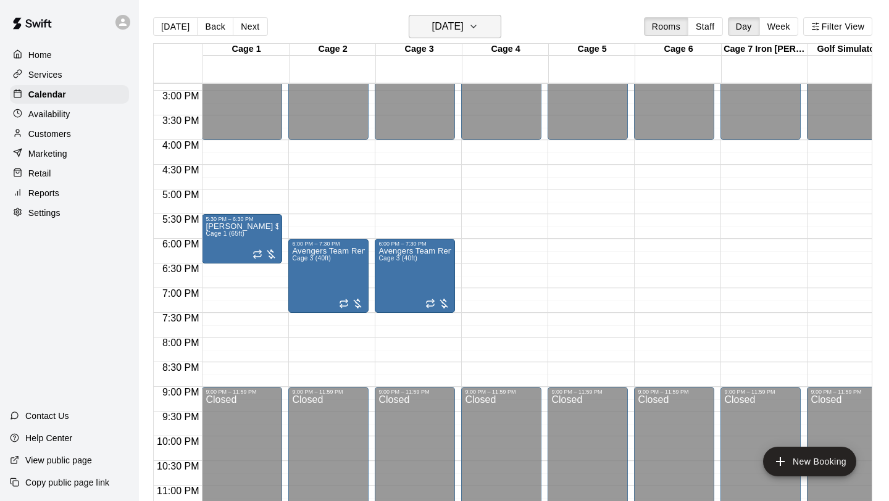
click at [478, 21] on icon "button" at bounding box center [474, 26] width 10 height 15
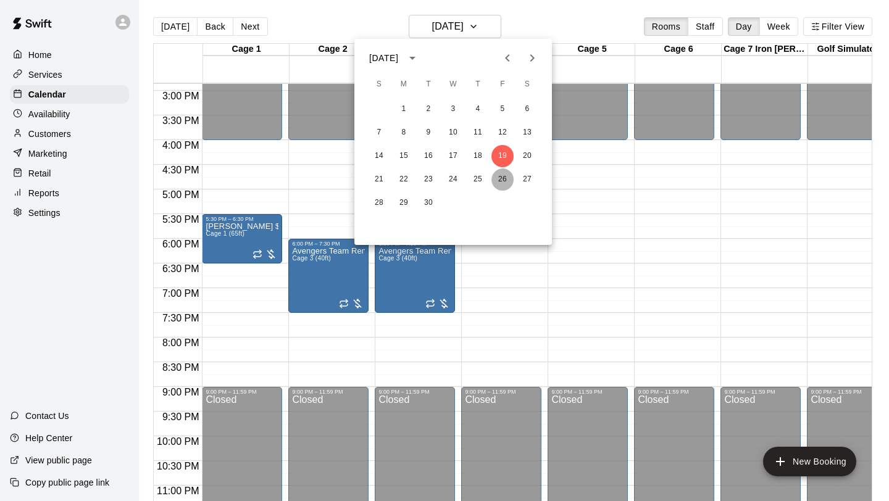
click at [506, 175] on button "26" at bounding box center [502, 180] width 22 height 22
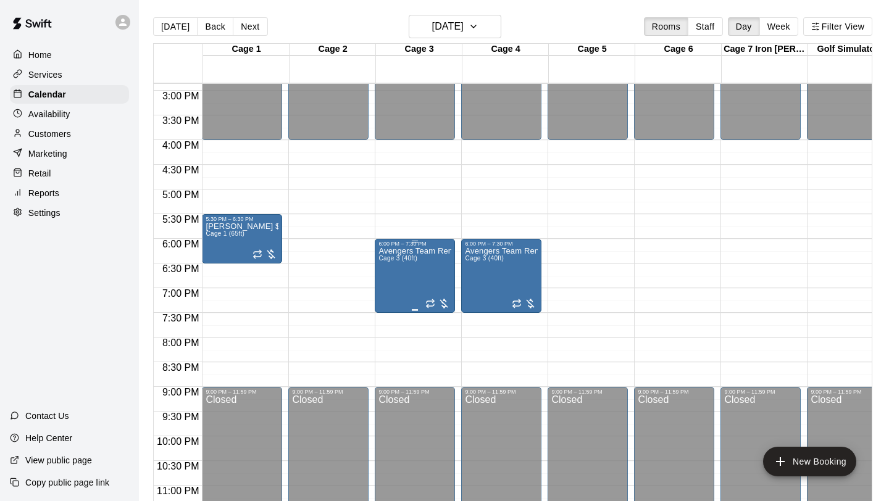
click at [444, 308] on div at bounding box center [437, 304] width 25 height 12
click at [444, 308] on icon "edit" at bounding box center [438, 311] width 15 height 15
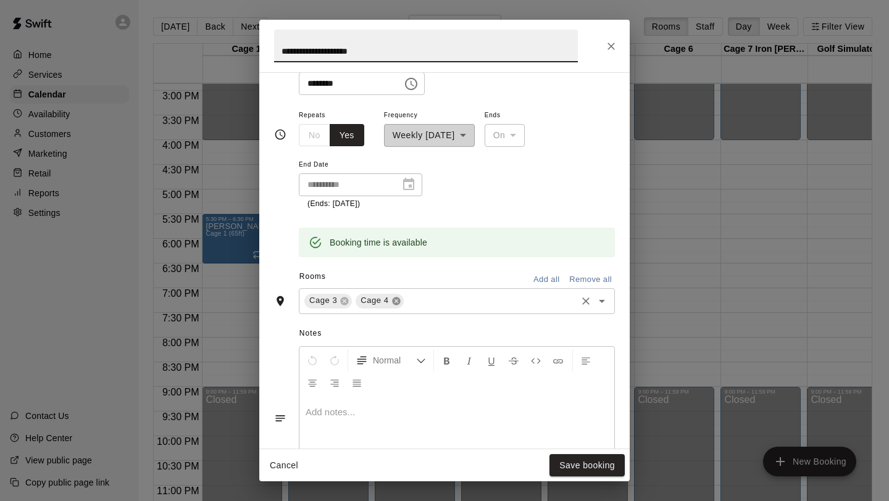
click at [394, 299] on icon at bounding box center [396, 301] width 10 height 10
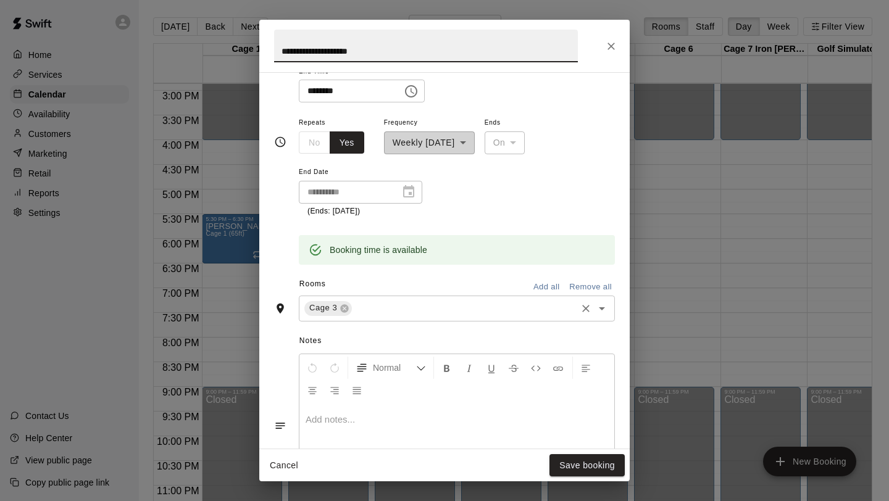
scroll to position [165, 0]
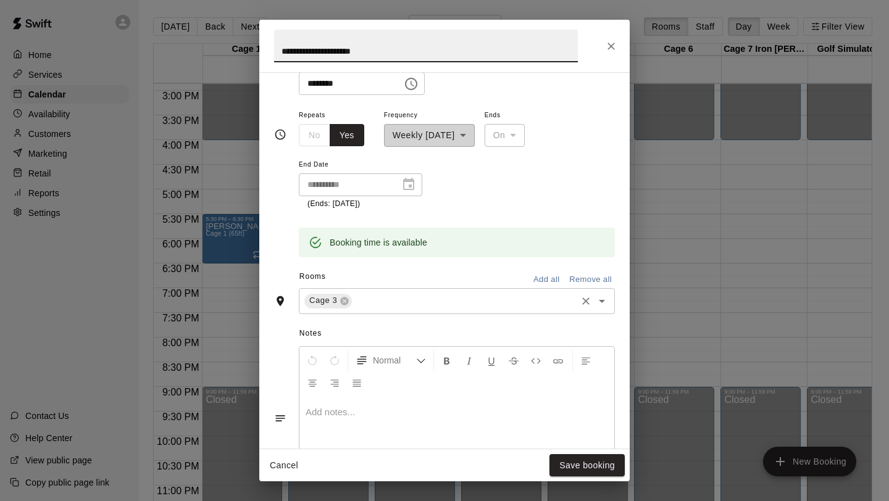
type input "**********"
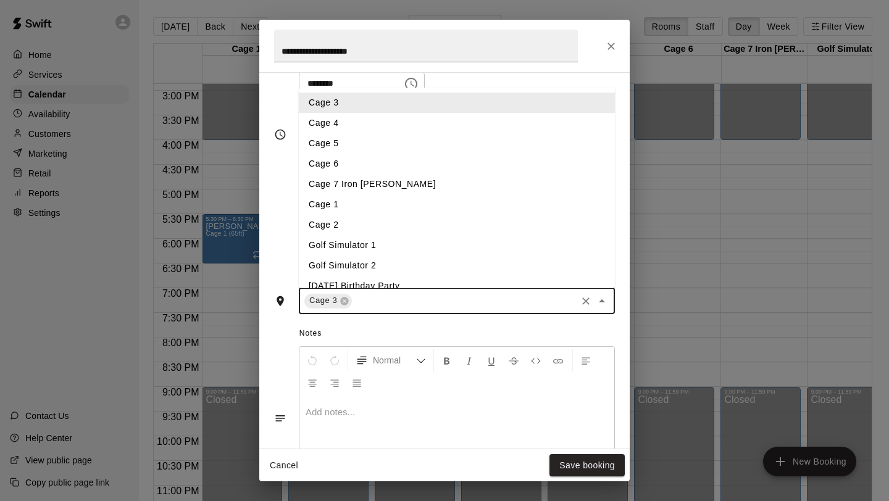
click at [399, 300] on input "text" at bounding box center [464, 300] width 221 height 15
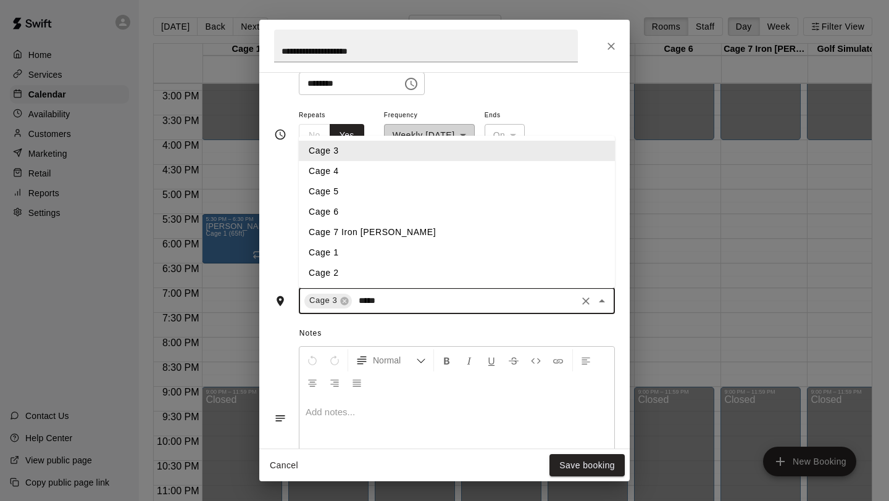
type input "******"
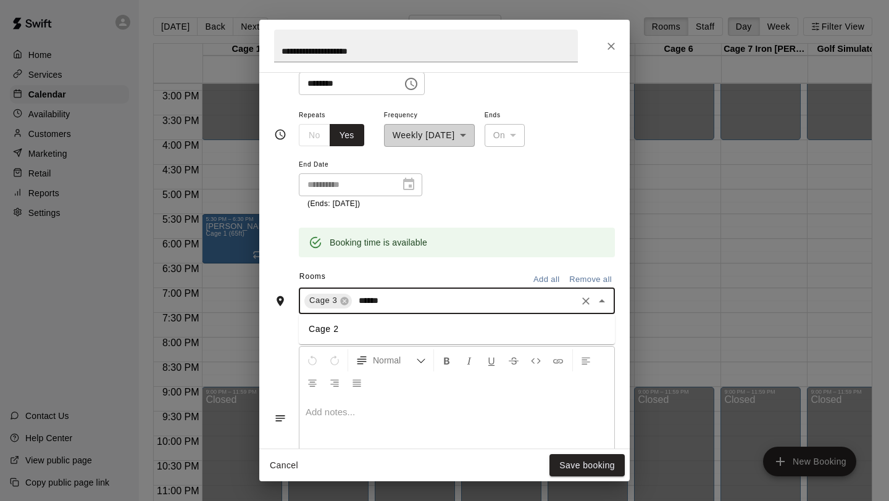
click at [377, 334] on li "Cage 2" at bounding box center [457, 329] width 316 height 20
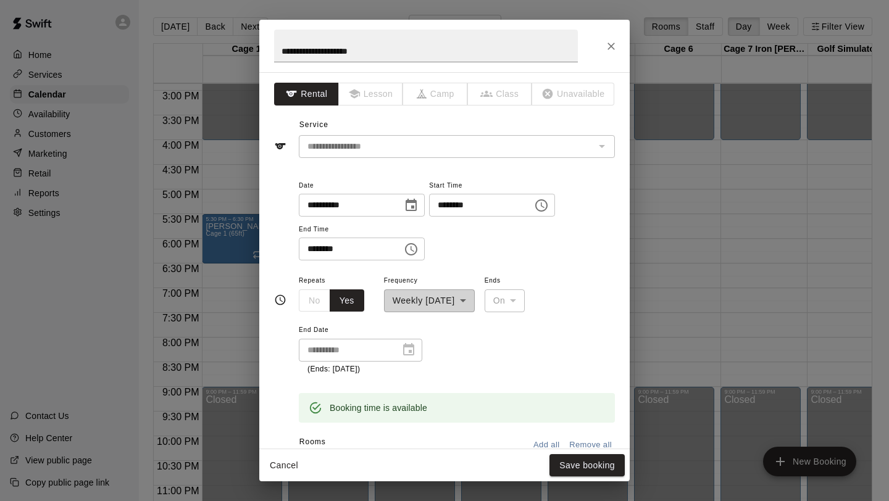
scroll to position [346, 0]
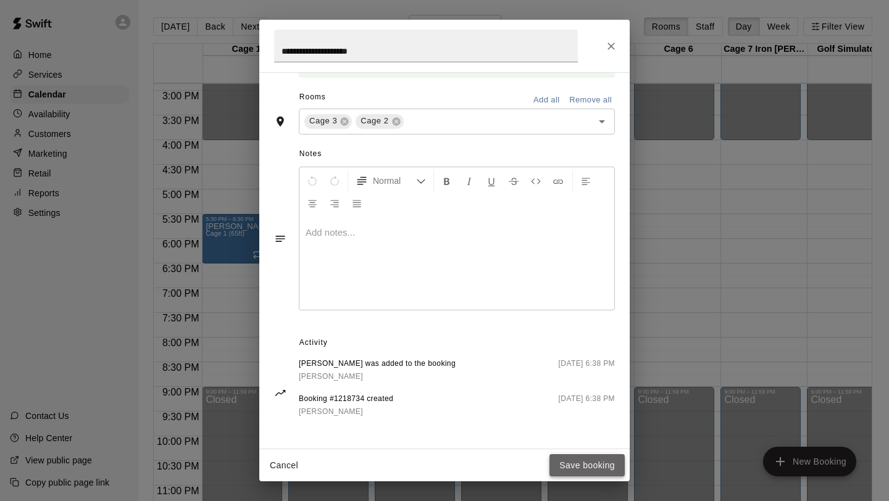
click at [564, 460] on button "Save booking" at bounding box center [586, 465] width 75 height 23
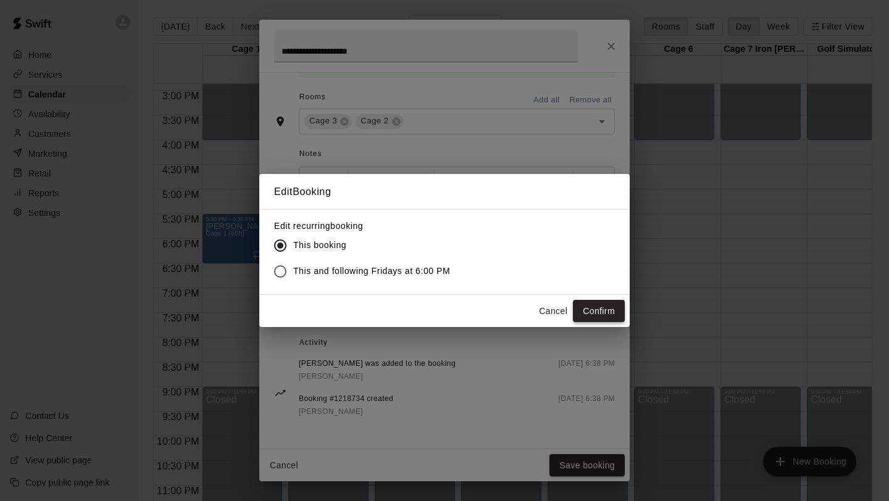
click at [596, 311] on button "Confirm" at bounding box center [599, 311] width 52 height 23
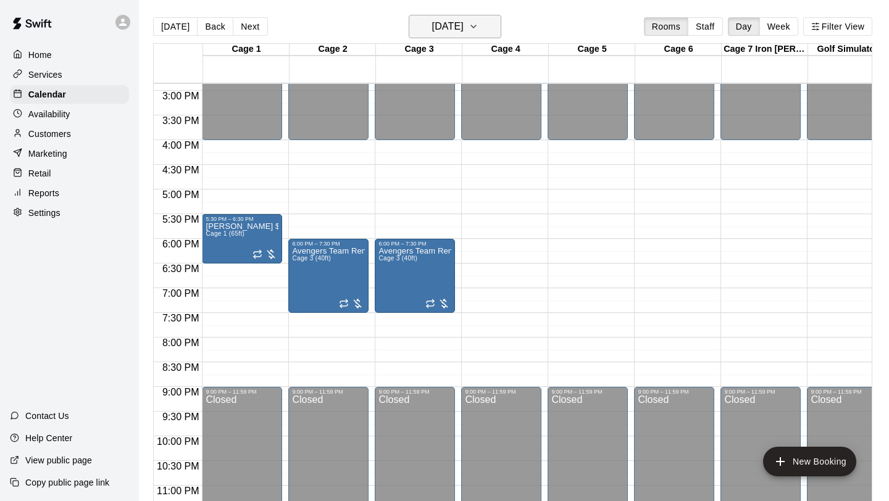
click at [476, 26] on icon "button" at bounding box center [473, 26] width 5 height 2
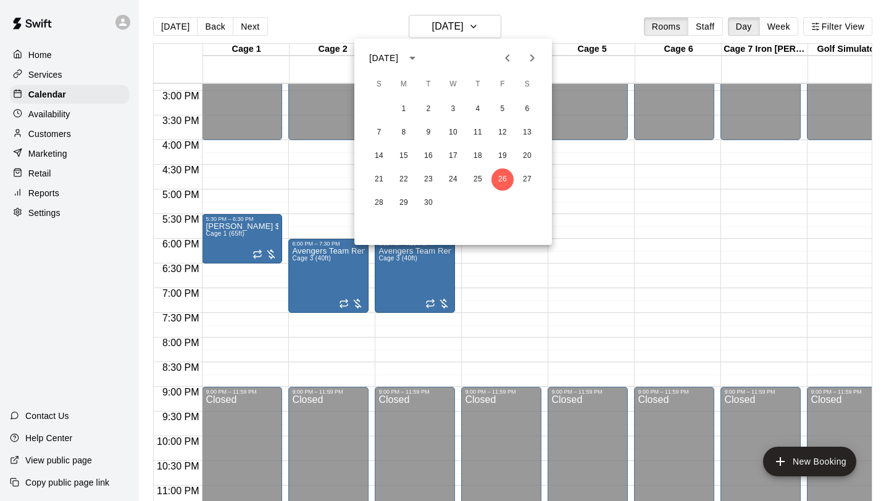
click at [531, 64] on icon "Next month" at bounding box center [532, 58] width 15 height 15
click at [501, 108] on button "3" at bounding box center [502, 109] width 22 height 22
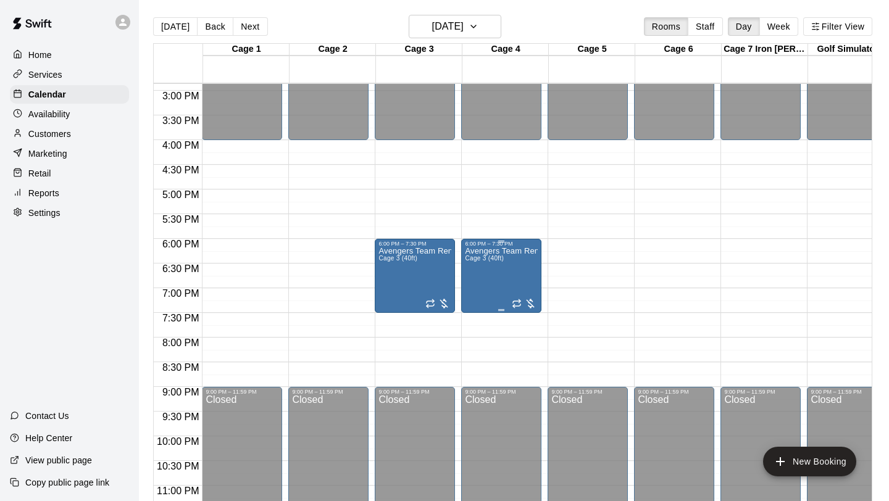
click at [532, 298] on div at bounding box center [524, 302] width 25 height 15
click at [526, 304] on icon "edit" at bounding box center [524, 308] width 15 height 15
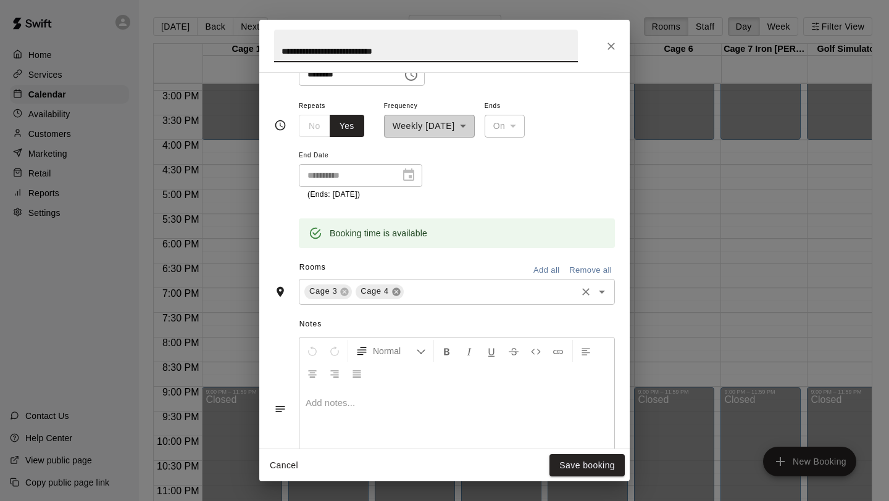
click at [394, 291] on icon at bounding box center [396, 292] width 8 height 8
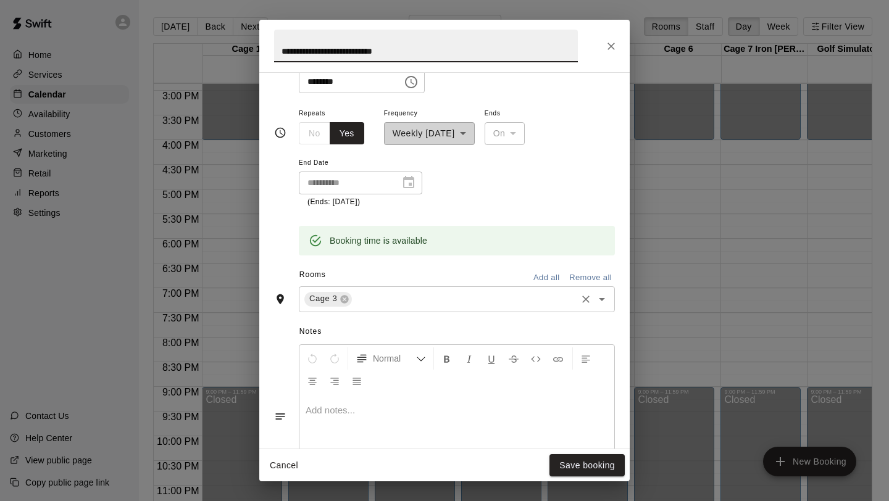
scroll to position [175, 0]
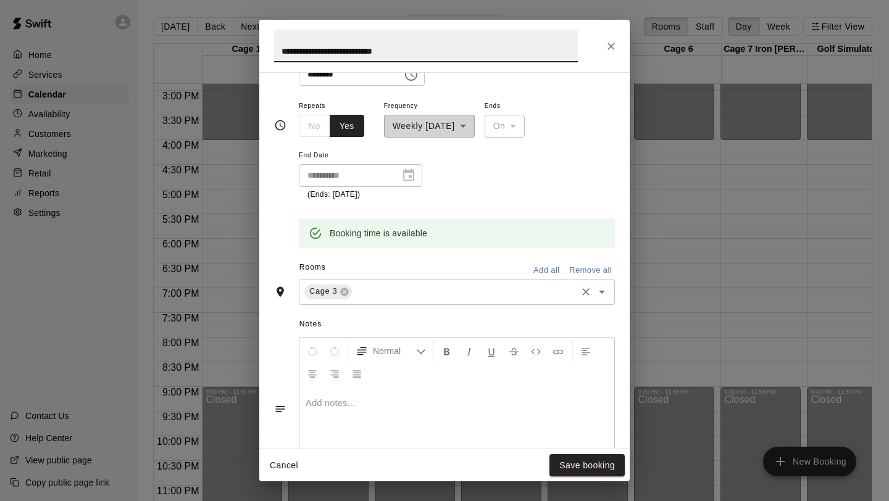
click at [394, 291] on input "text" at bounding box center [464, 291] width 221 height 15
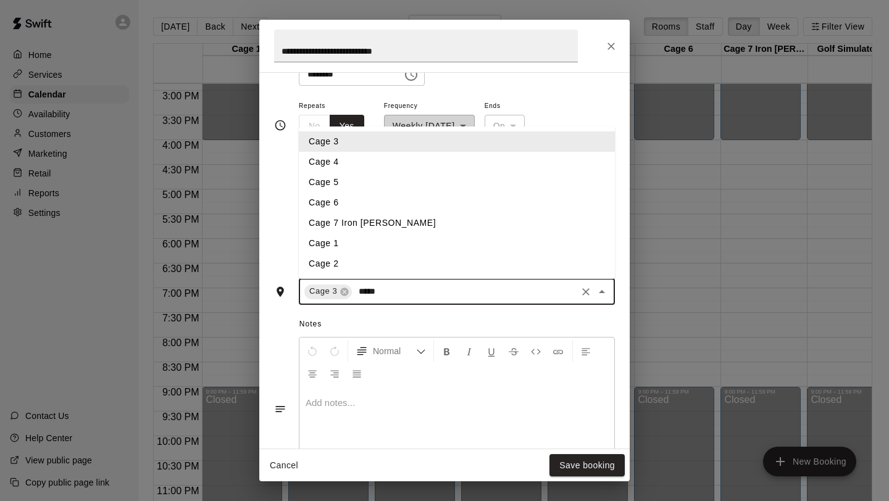
type input "******"
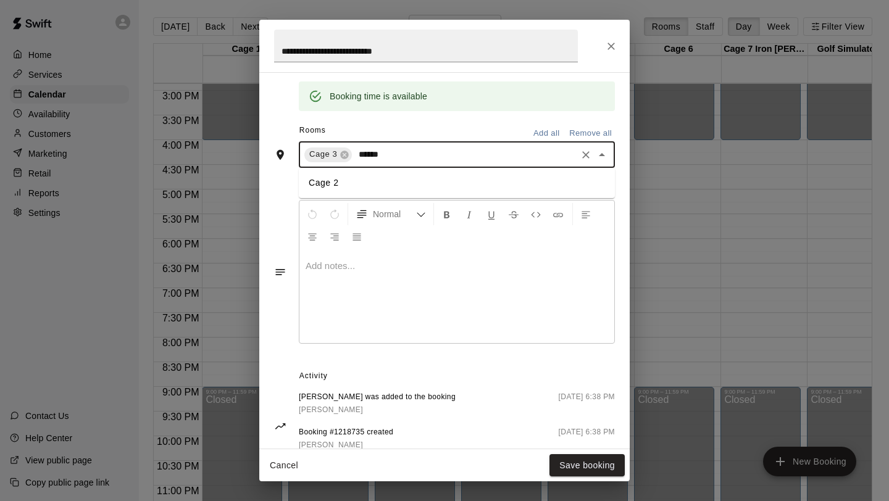
scroll to position [315, 0]
click at [381, 181] on li "Cage 2" at bounding box center [457, 180] width 316 height 20
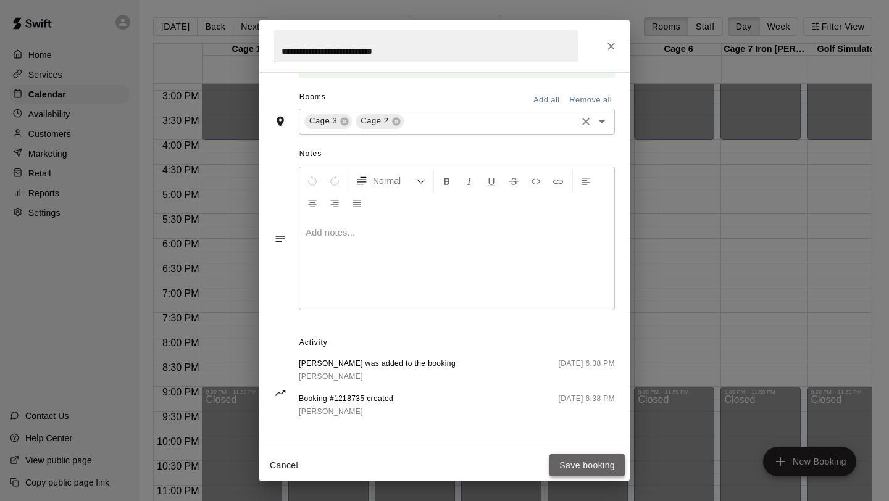
click at [577, 464] on button "Save booking" at bounding box center [586, 465] width 75 height 23
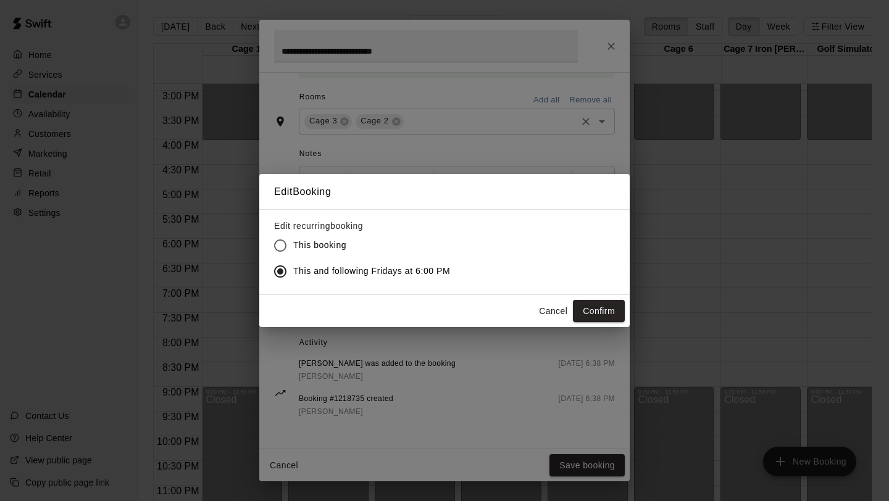
click at [591, 315] on button "Confirm" at bounding box center [599, 311] width 52 height 23
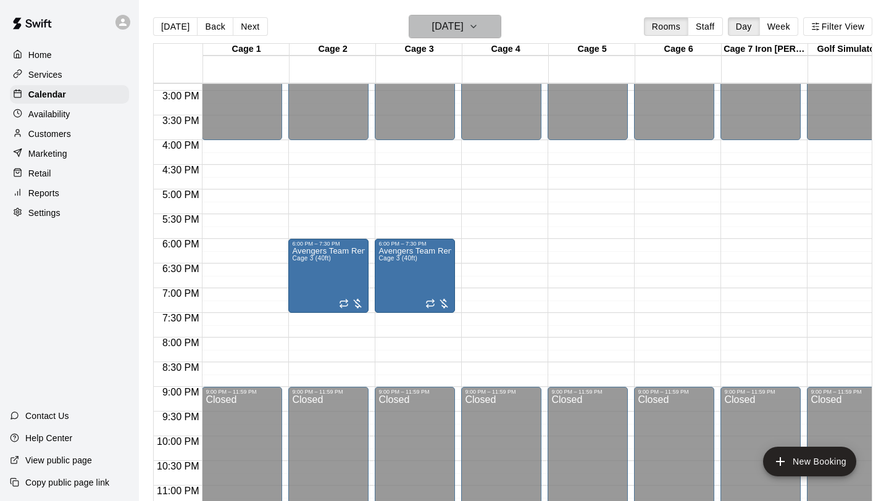
click at [478, 33] on icon "button" at bounding box center [474, 26] width 10 height 15
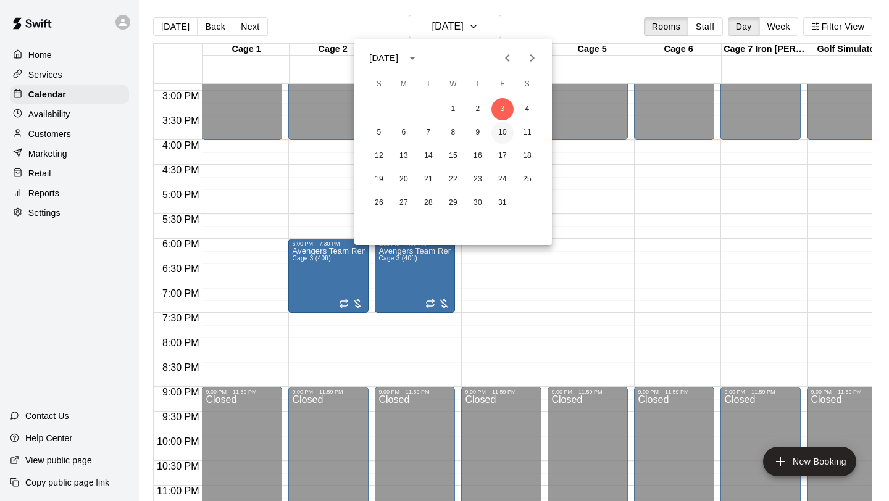
click at [498, 132] on button "10" at bounding box center [502, 133] width 22 height 22
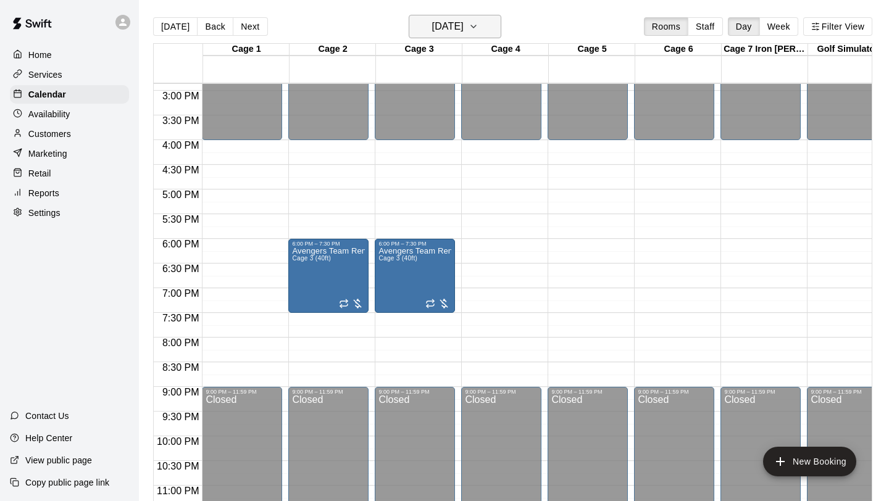
click at [478, 28] on icon "button" at bounding box center [474, 26] width 10 height 15
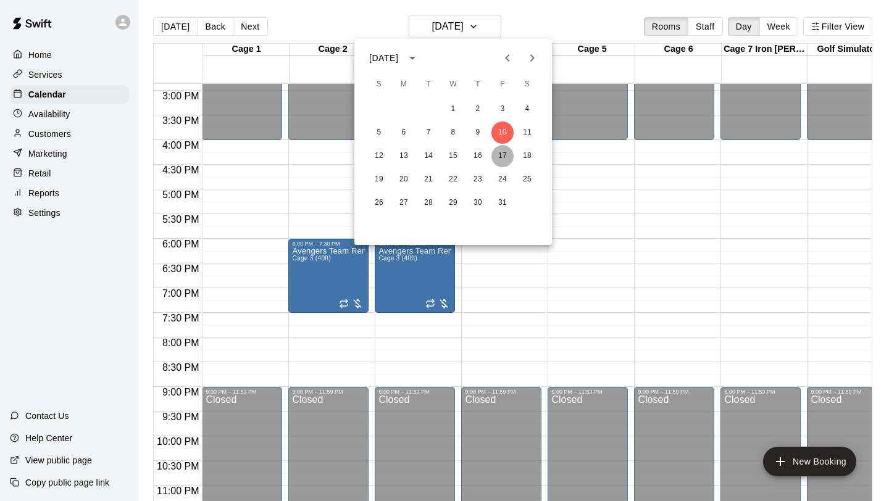
click at [499, 161] on button "17" at bounding box center [502, 156] width 22 height 22
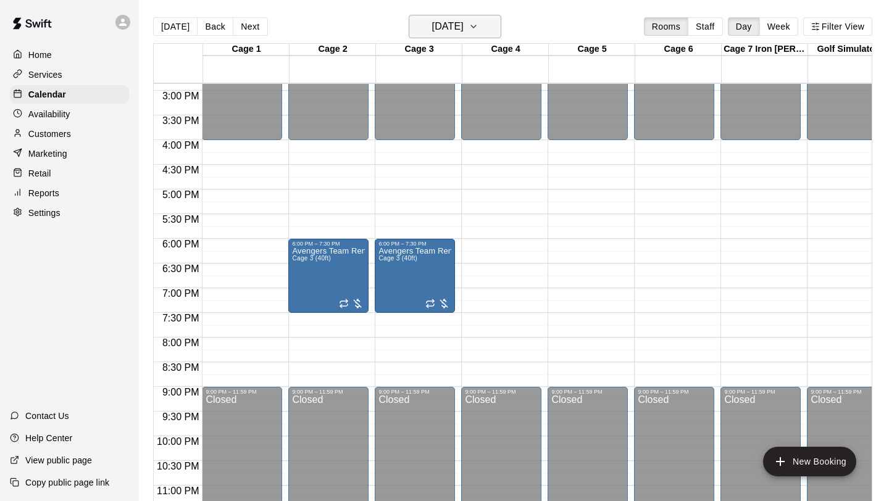
click at [478, 25] on icon "button" at bounding box center [474, 26] width 10 height 15
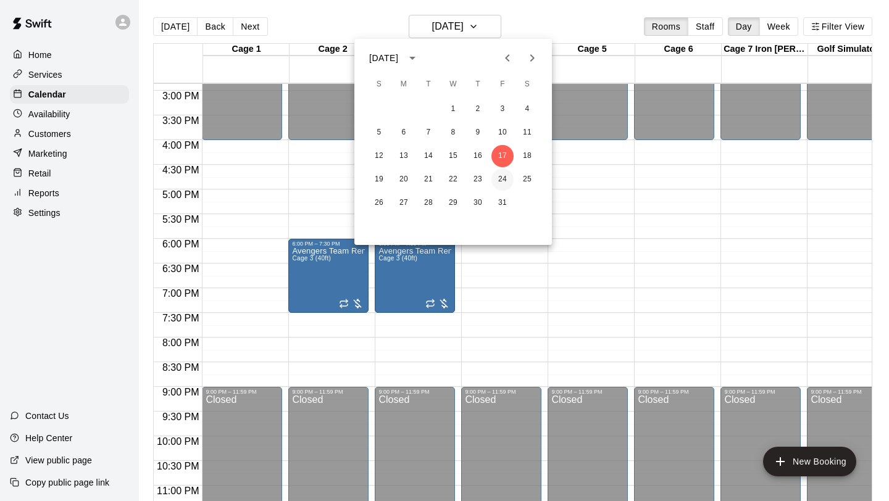
click at [505, 185] on button "24" at bounding box center [502, 180] width 22 height 22
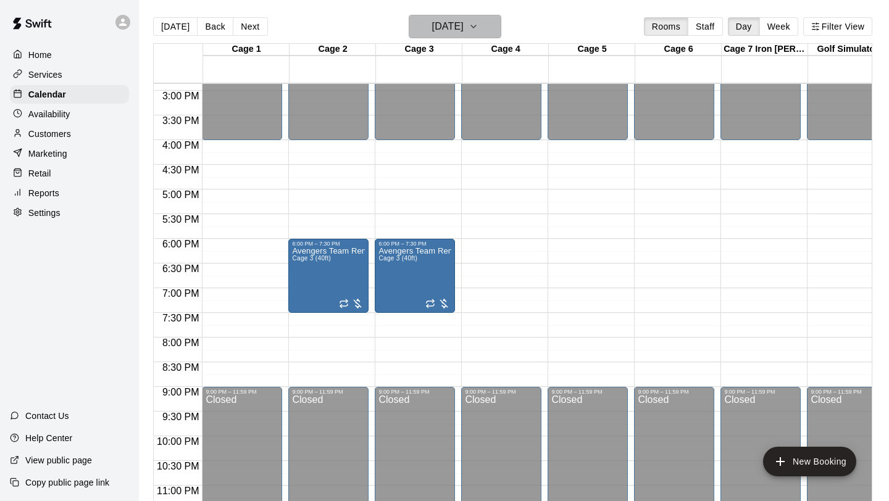
click at [491, 26] on button "[DATE]" at bounding box center [455, 26] width 93 height 23
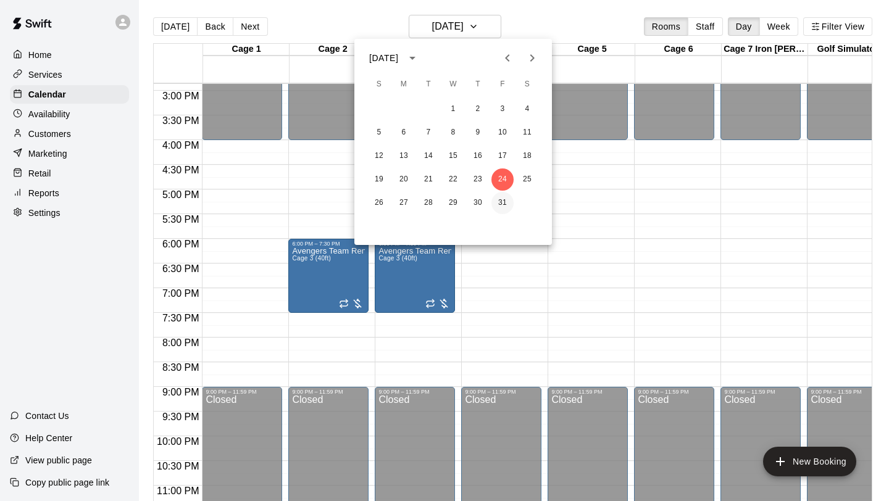
click at [502, 201] on button "31" at bounding box center [502, 203] width 22 height 22
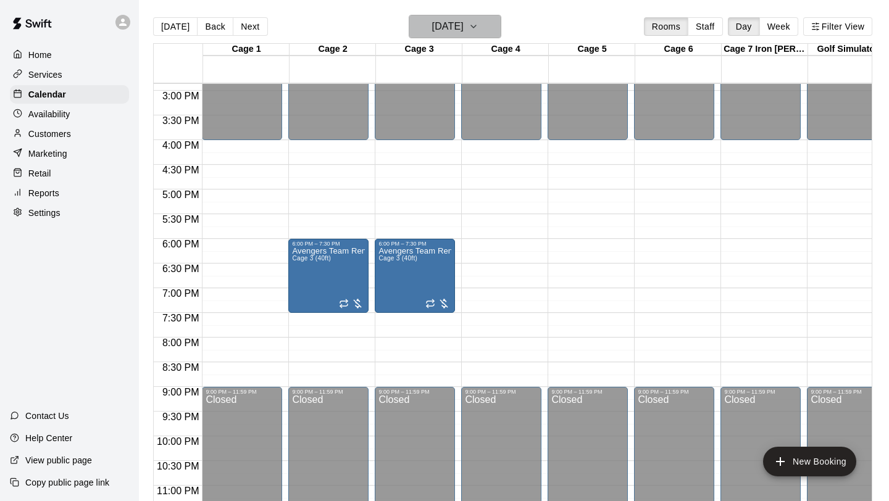
click at [478, 27] on icon "button" at bounding box center [474, 26] width 10 height 15
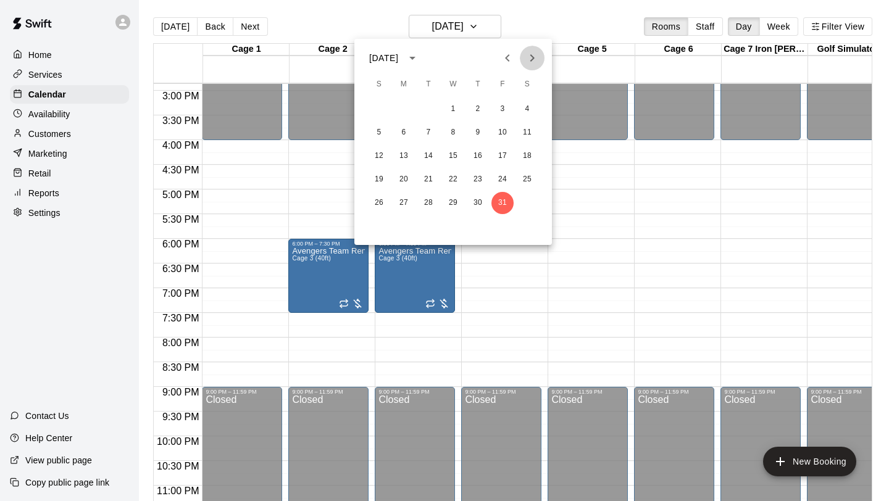
click at [527, 57] on icon "Next month" at bounding box center [532, 58] width 15 height 15
click at [502, 131] on button "7" at bounding box center [502, 133] width 22 height 22
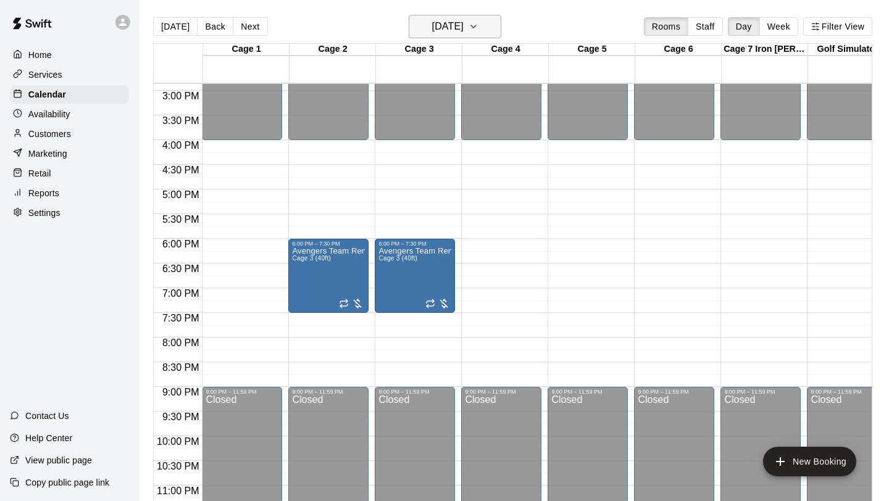
click at [478, 30] on icon "button" at bounding box center [474, 26] width 10 height 15
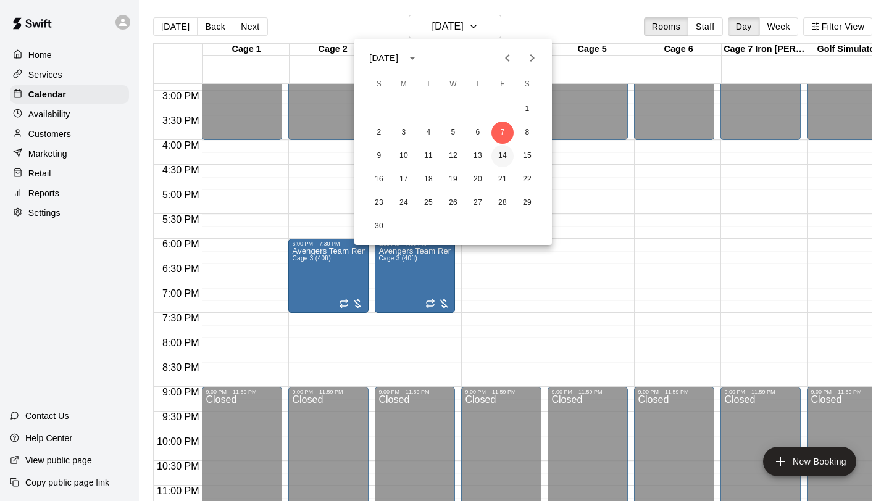
click at [501, 157] on button "14" at bounding box center [502, 156] width 22 height 22
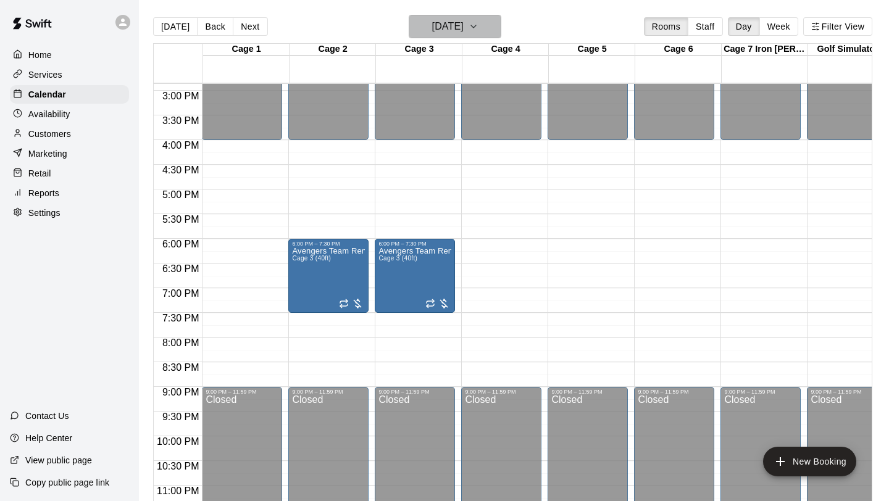
click at [478, 30] on icon "button" at bounding box center [474, 26] width 10 height 15
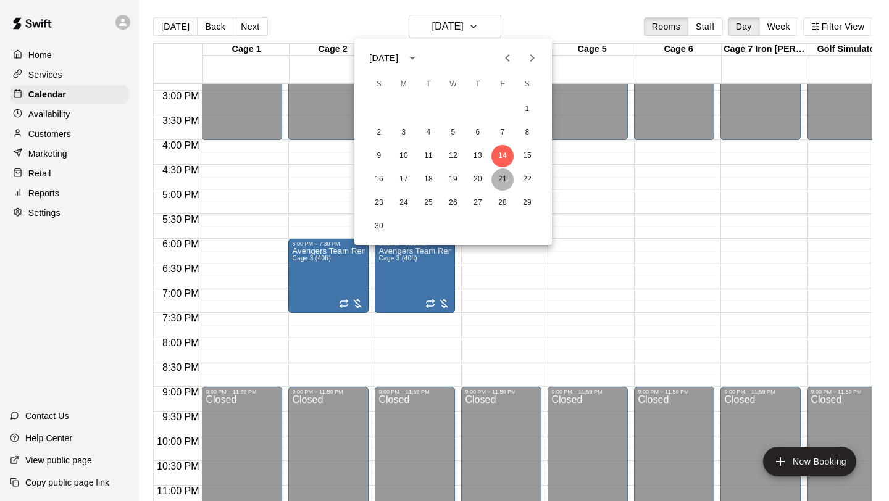
click at [501, 175] on button "21" at bounding box center [502, 180] width 22 height 22
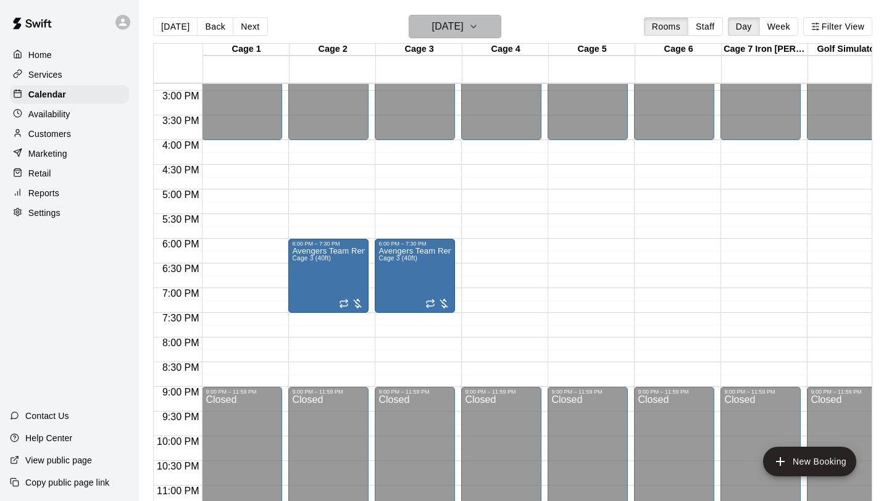
click at [478, 28] on icon "button" at bounding box center [474, 26] width 10 height 15
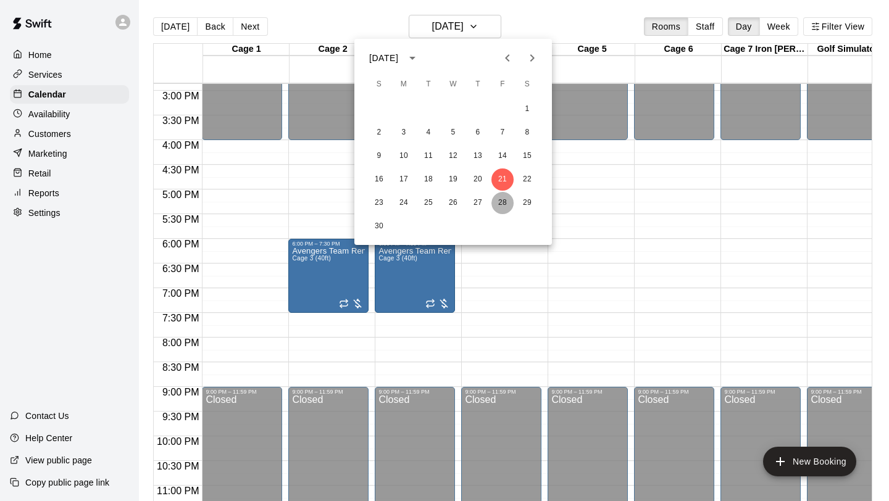
click at [498, 203] on button "28" at bounding box center [502, 203] width 22 height 22
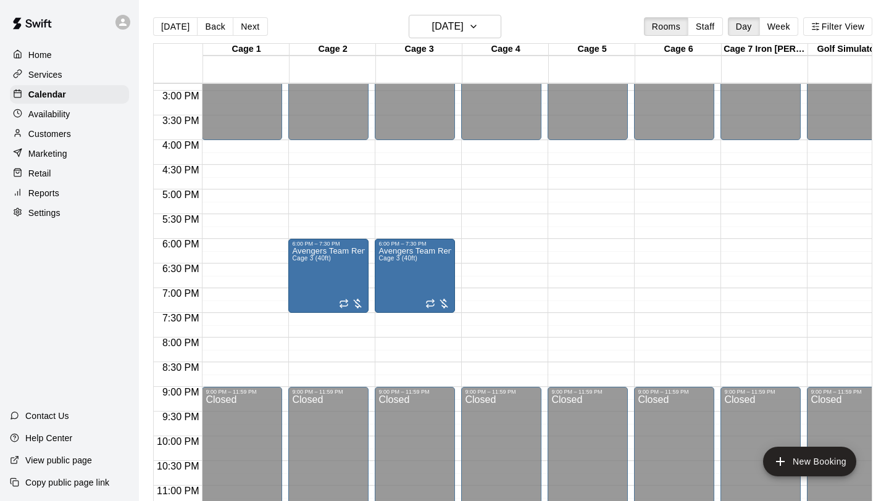
click at [175, 23] on button "[DATE]" at bounding box center [175, 26] width 44 height 19
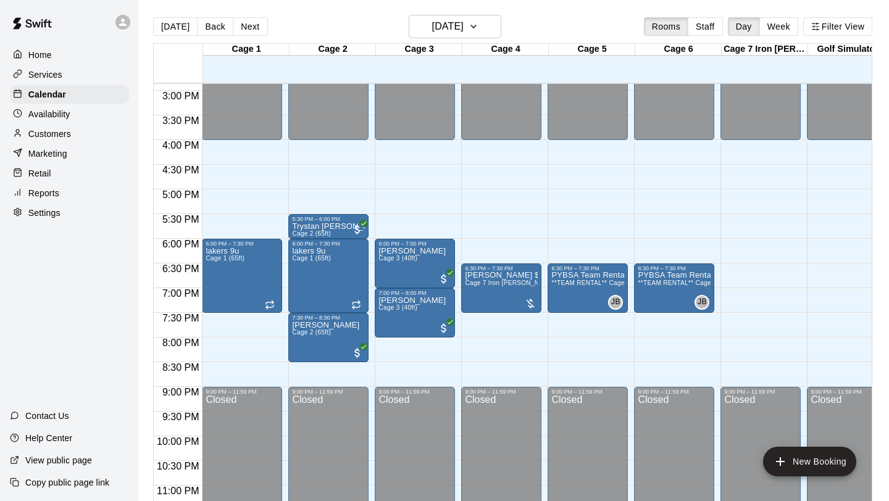
scroll to position [755, 0]
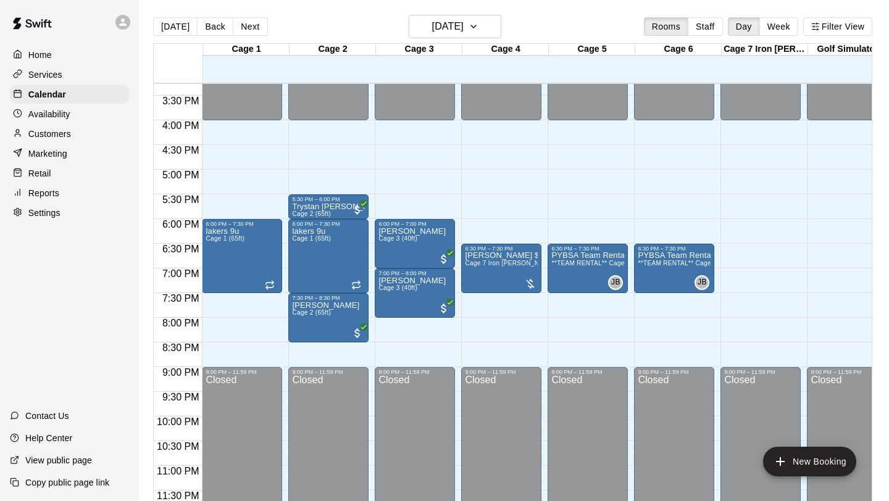
click at [256, 26] on button "Next" at bounding box center [250, 26] width 35 height 19
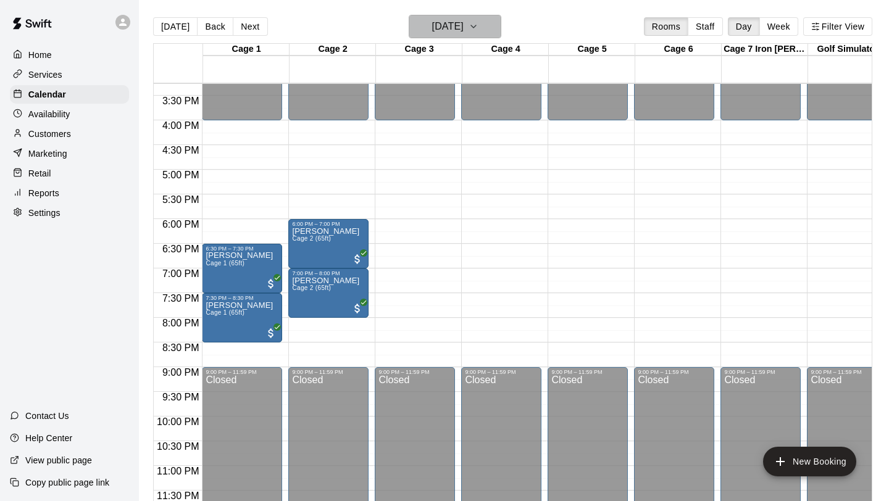
click at [478, 30] on icon "button" at bounding box center [474, 26] width 10 height 15
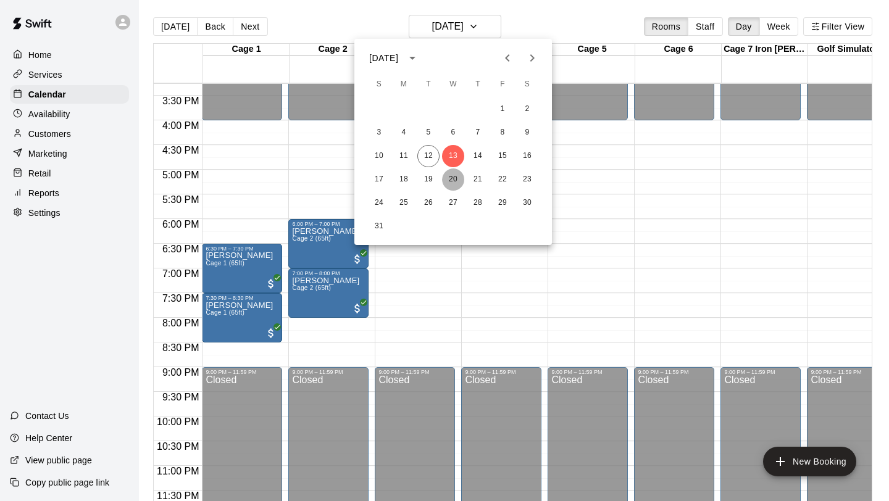
click at [448, 180] on button "20" at bounding box center [453, 180] width 22 height 22
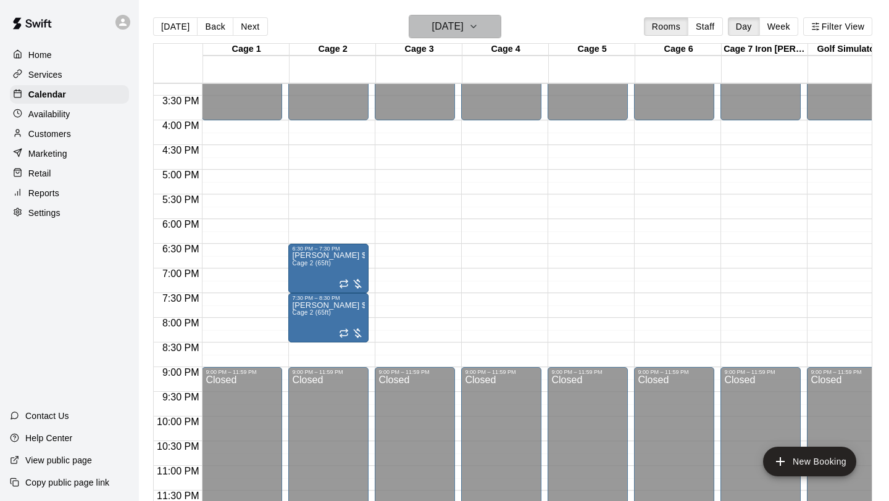
click at [478, 31] on icon "button" at bounding box center [474, 26] width 10 height 15
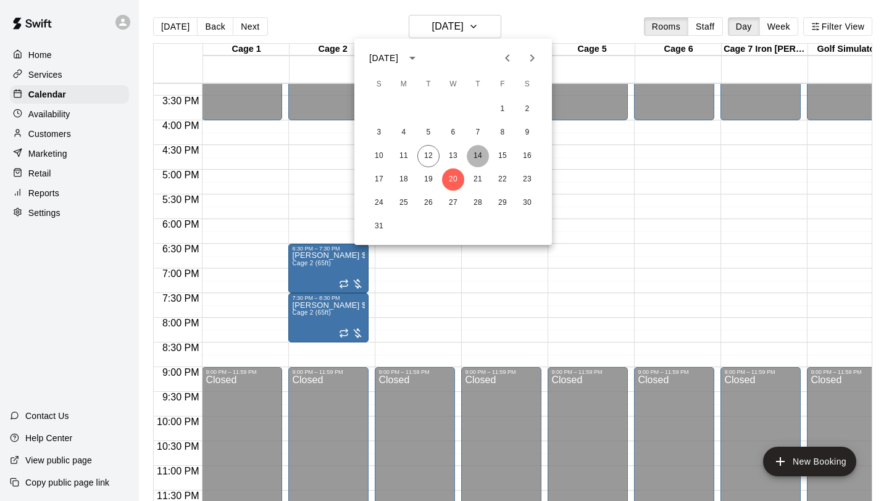
click at [477, 158] on button "14" at bounding box center [478, 156] width 22 height 22
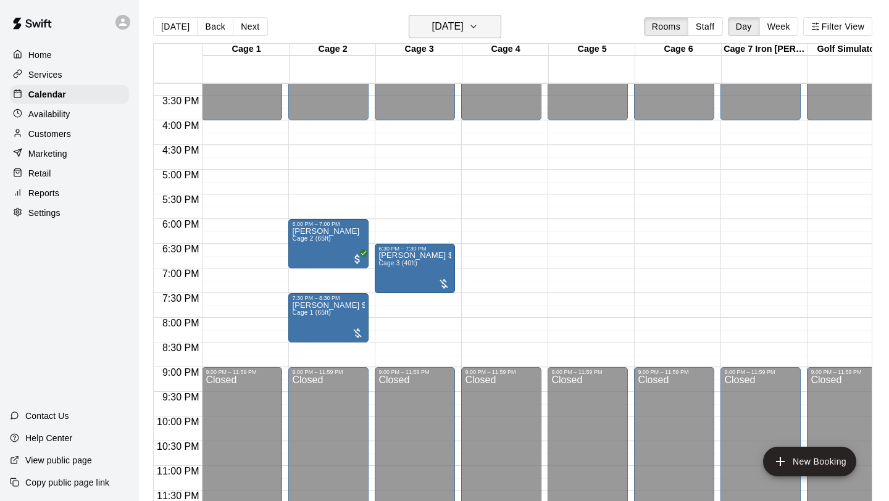
click at [478, 26] on icon "button" at bounding box center [474, 26] width 10 height 15
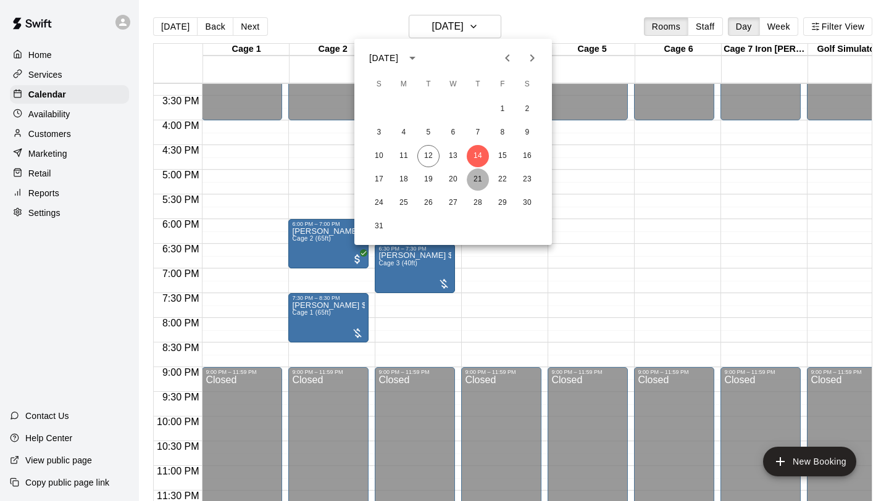
click at [474, 181] on button "21" at bounding box center [478, 180] width 22 height 22
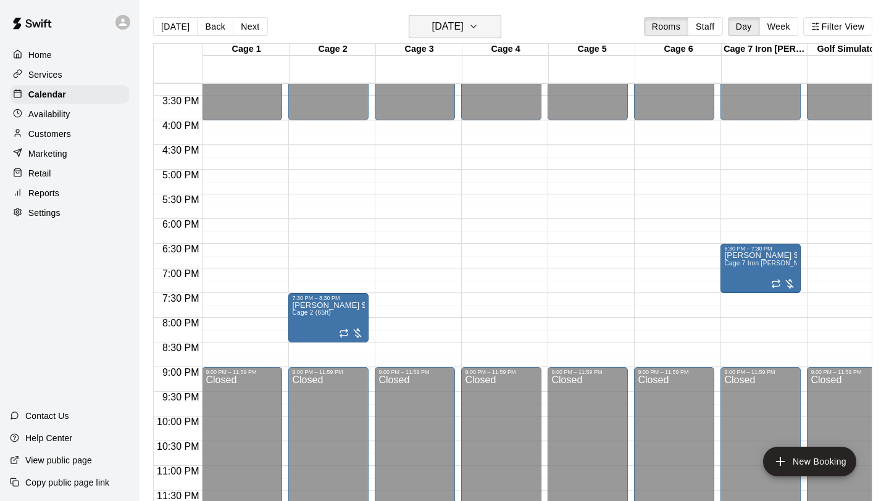
click at [478, 23] on icon "button" at bounding box center [474, 26] width 10 height 15
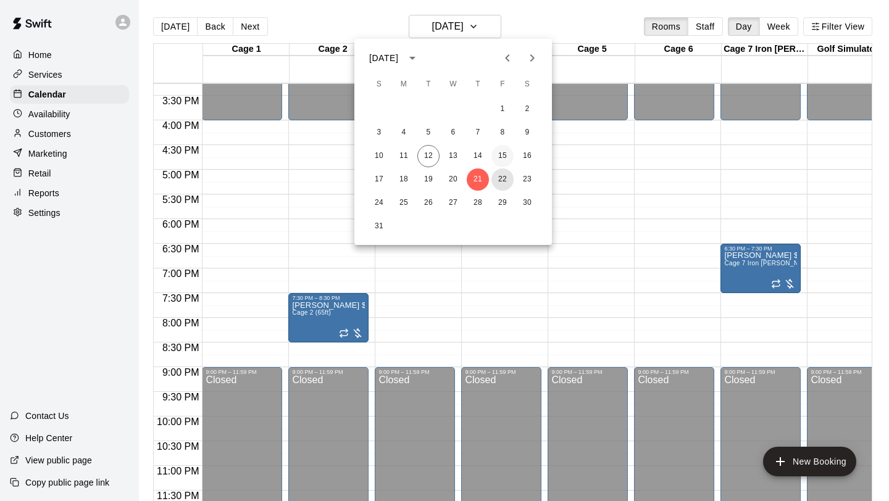
drag, startPoint x: 504, startPoint y: 181, endPoint x: 503, endPoint y: 153, distance: 27.8
click at [503, 153] on div "1 2 3 4 5 6 7 8 9 10 11 12 13 14 15 16 17 18 19 20 21 22 23 24 25 26 27 28 29 3…" at bounding box center [453, 168] width 198 height 142
click at [503, 152] on button "15" at bounding box center [502, 156] width 22 height 22
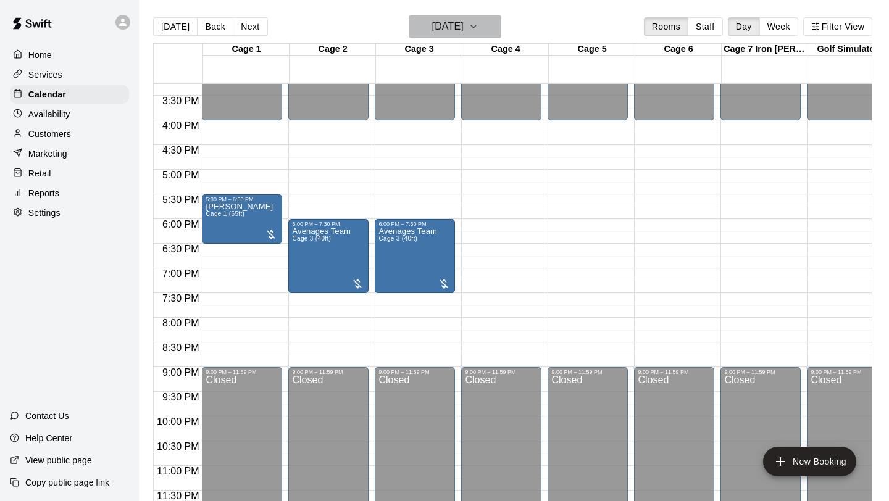
click at [478, 23] on icon "button" at bounding box center [474, 26] width 10 height 15
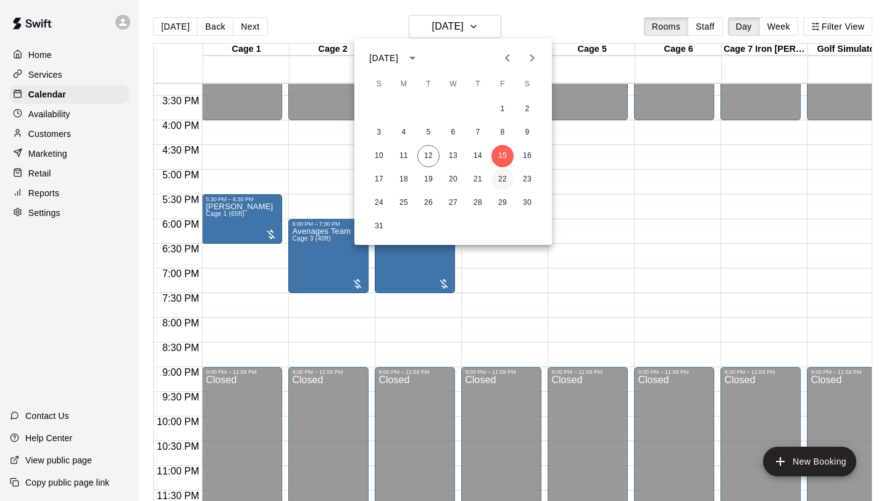
click at [505, 180] on button "22" at bounding box center [502, 180] width 22 height 22
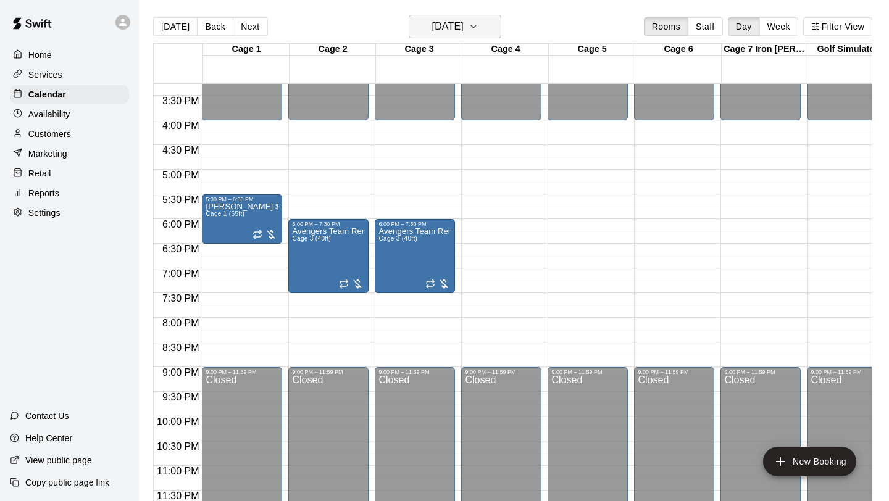
click at [478, 30] on icon "button" at bounding box center [474, 26] width 10 height 15
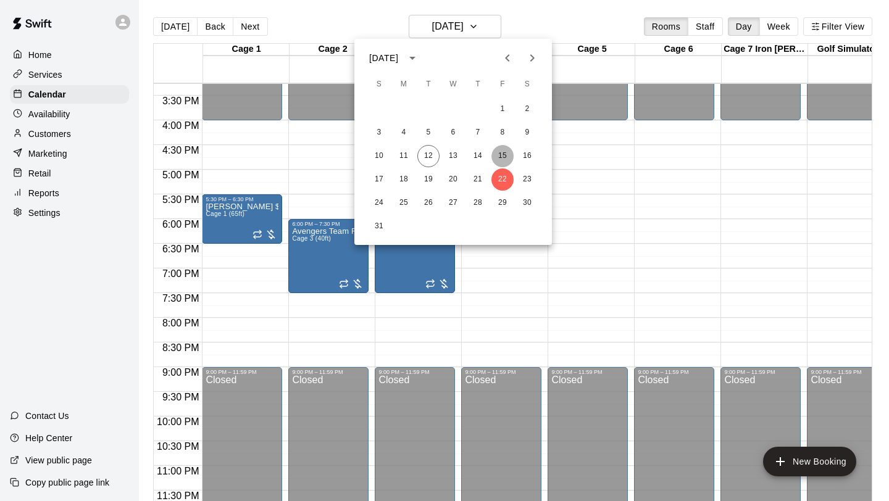
click at [501, 149] on button "15" at bounding box center [502, 156] width 22 height 22
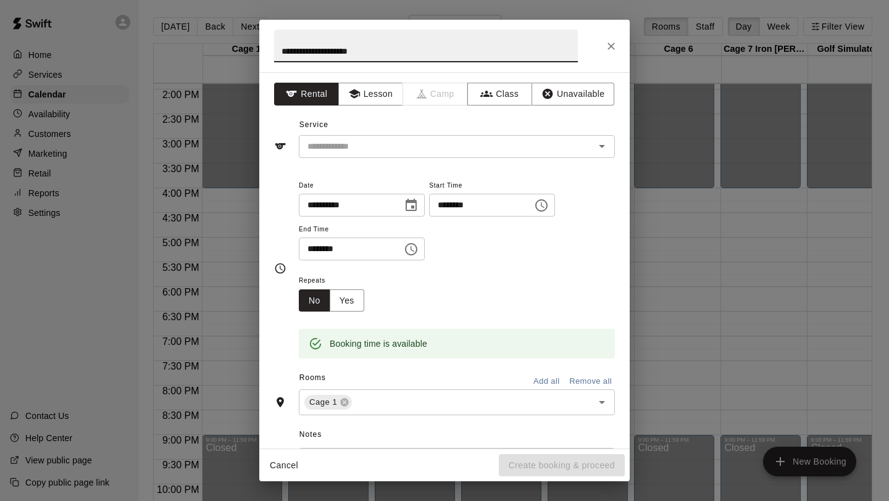
click at [615, 41] on icon "Close" at bounding box center [611, 46] width 12 height 12
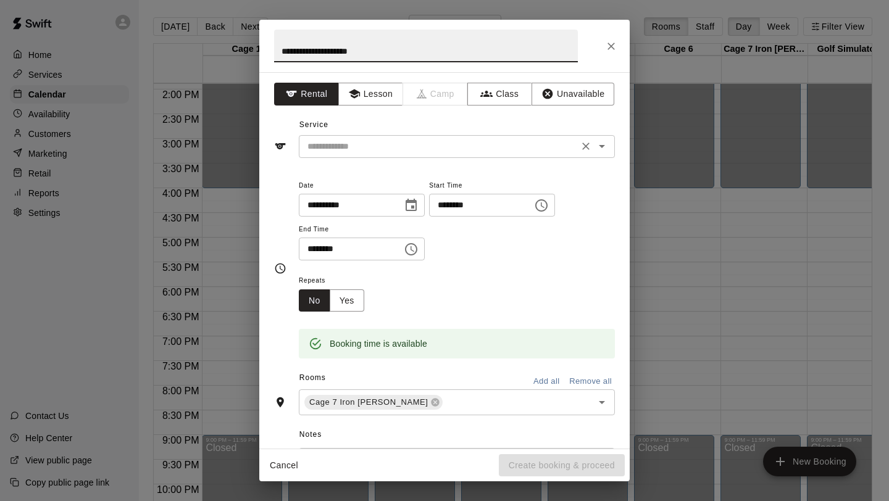
type input "**********"
click at [530, 143] on input "text" at bounding box center [438, 146] width 272 height 15
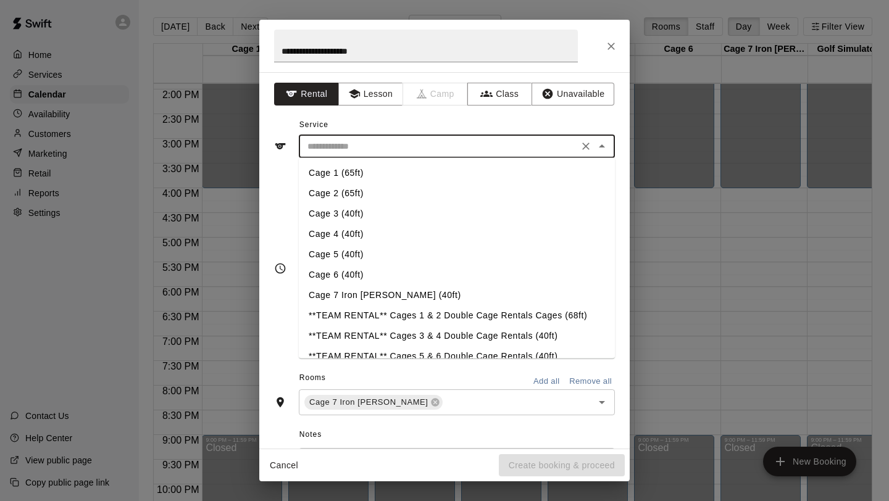
click at [358, 288] on li "Cage 7 Iron [PERSON_NAME] (40ft)" at bounding box center [457, 295] width 316 height 20
type input "**********"
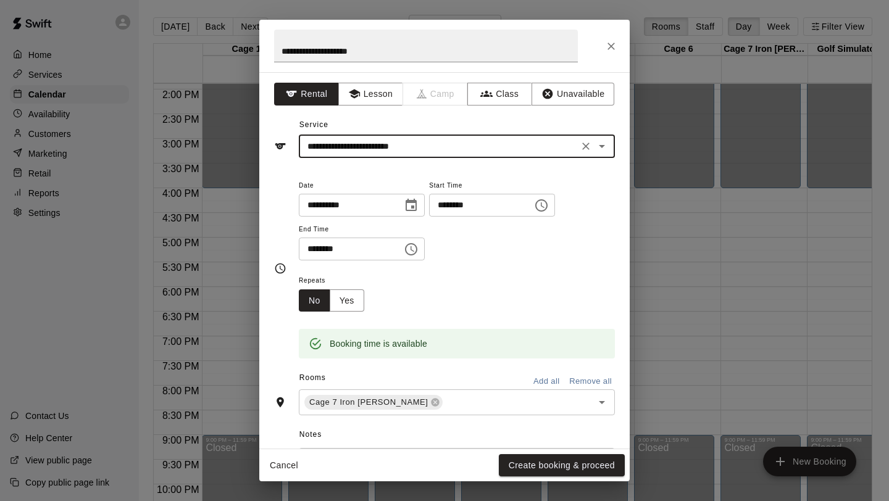
click at [325, 252] on input "********" at bounding box center [346, 249] width 95 height 23
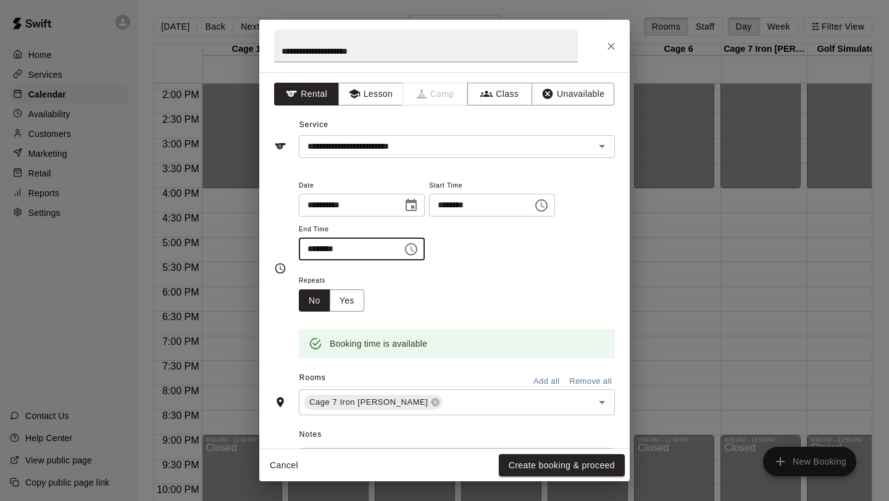
type input "********"
click at [489, 278] on div "Repeats No Yes" at bounding box center [457, 292] width 316 height 39
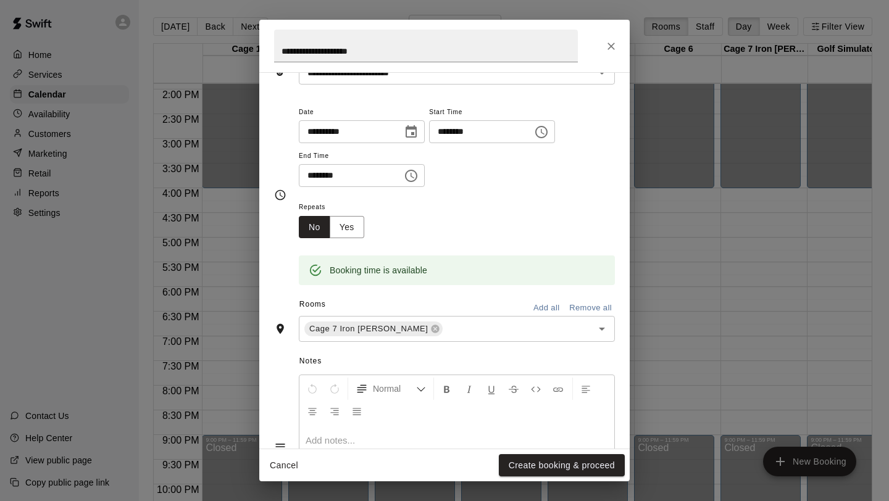
scroll to position [166, 0]
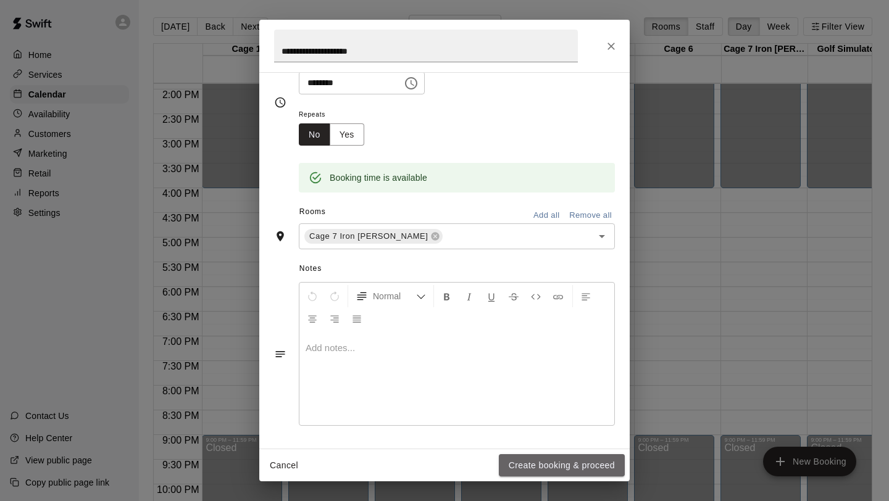
click at [515, 472] on button "Create booking & proceed" at bounding box center [562, 465] width 126 height 23
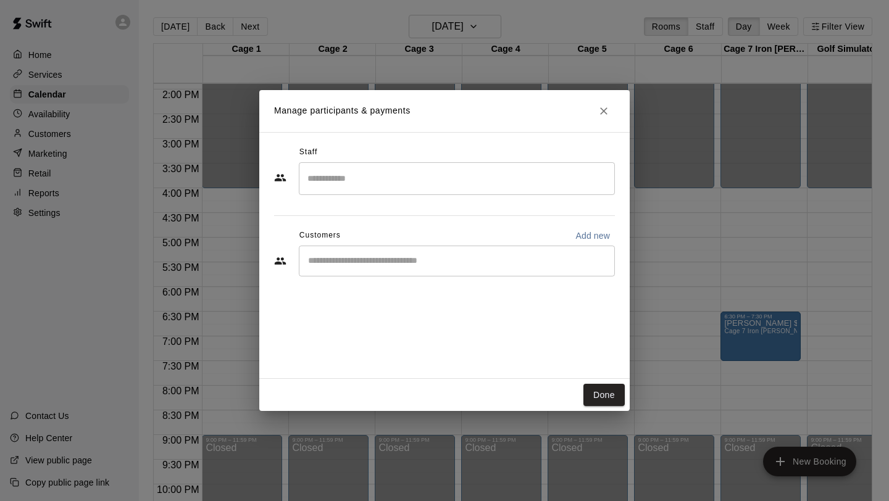
click at [409, 259] on input "Start typing to search customers..." at bounding box center [456, 261] width 305 height 12
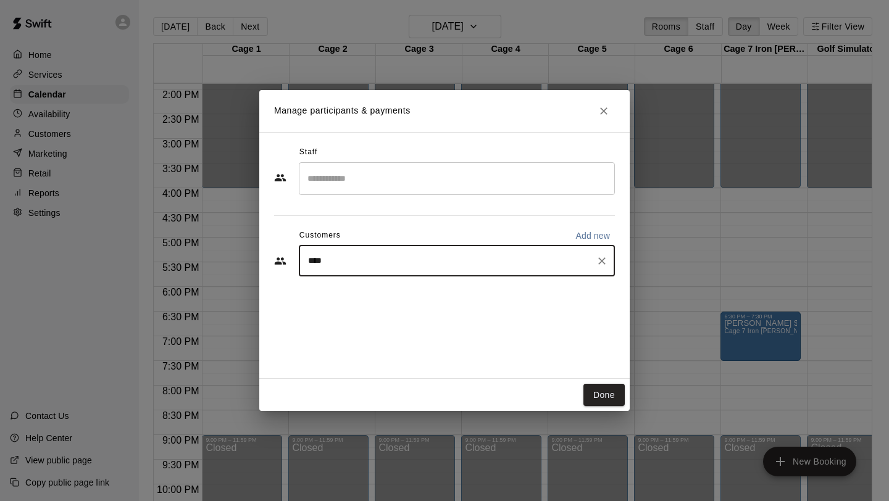
type input "*****"
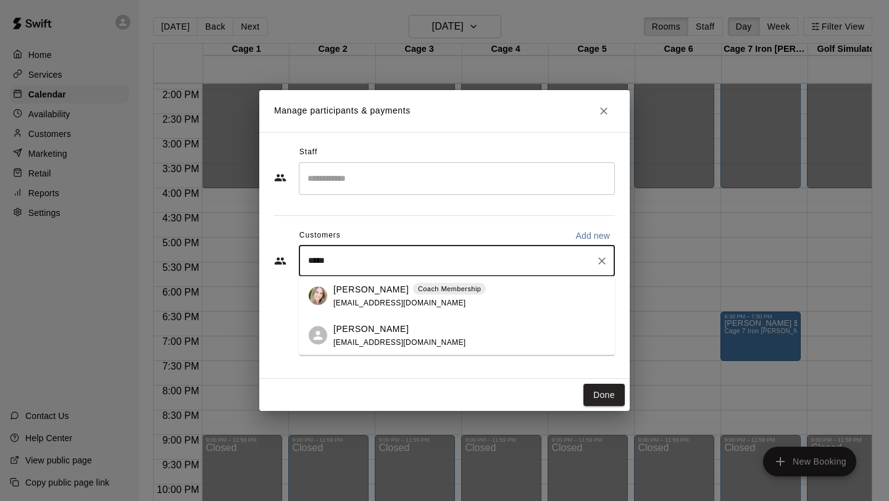
click at [343, 289] on p "[PERSON_NAME]" at bounding box center [370, 289] width 75 height 13
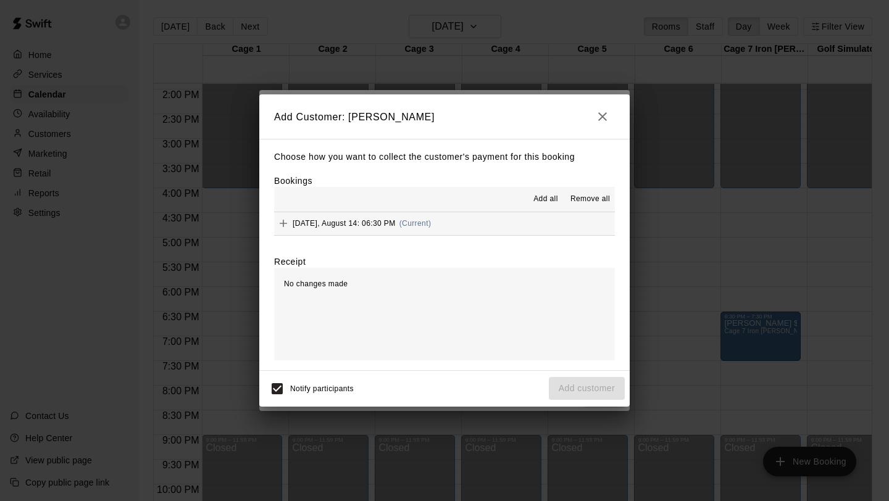
click at [543, 198] on span "Add all" at bounding box center [545, 199] width 25 height 12
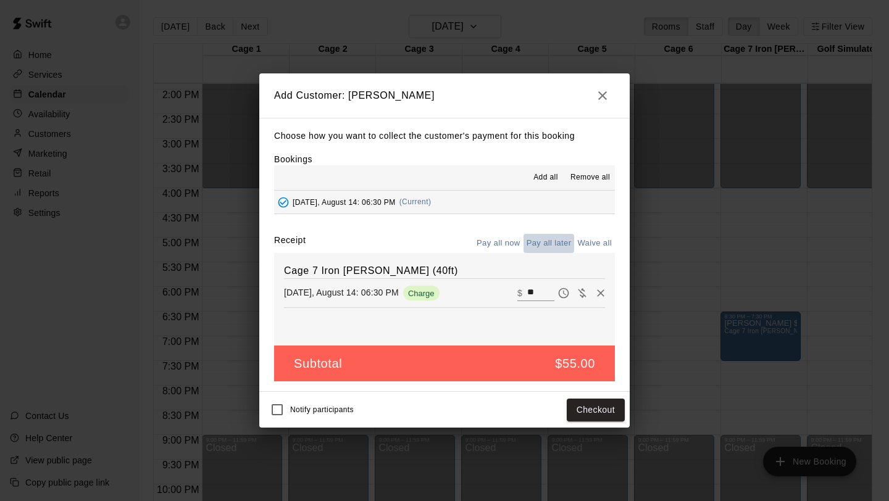
click at [546, 240] on button "Pay all later" at bounding box center [549, 243] width 51 height 19
click at [579, 409] on button "Add customer" at bounding box center [587, 410] width 76 height 23
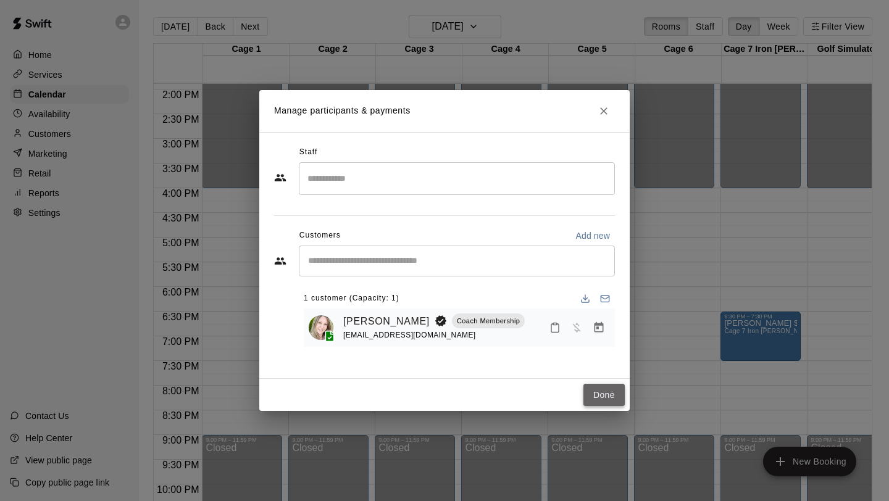
click at [611, 400] on button "Done" at bounding box center [603, 395] width 41 height 23
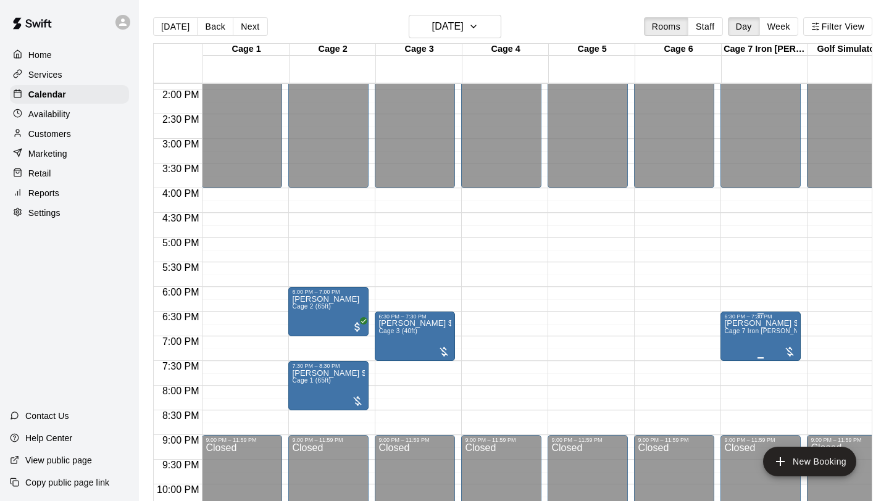
click at [789, 354] on div at bounding box center [789, 352] width 12 height 12
click at [799, 418] on icon "delete" at bounding box center [796, 417] width 9 height 11
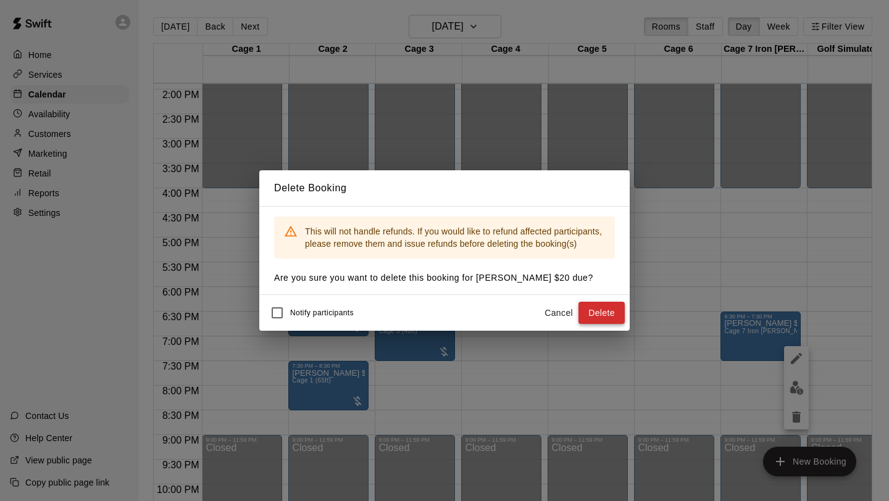
click at [599, 307] on button "Delete" at bounding box center [601, 313] width 46 height 23
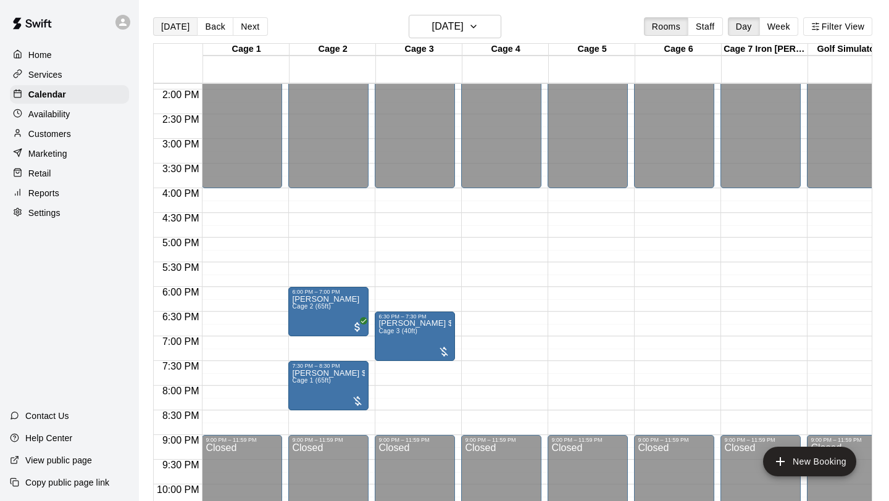
click at [181, 31] on button "[DATE]" at bounding box center [175, 26] width 44 height 19
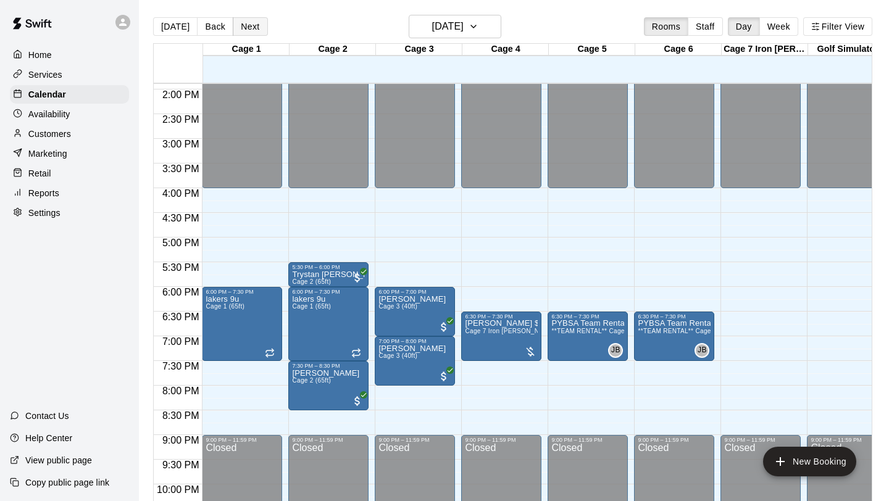
click at [246, 35] on button "Next" at bounding box center [250, 26] width 35 height 19
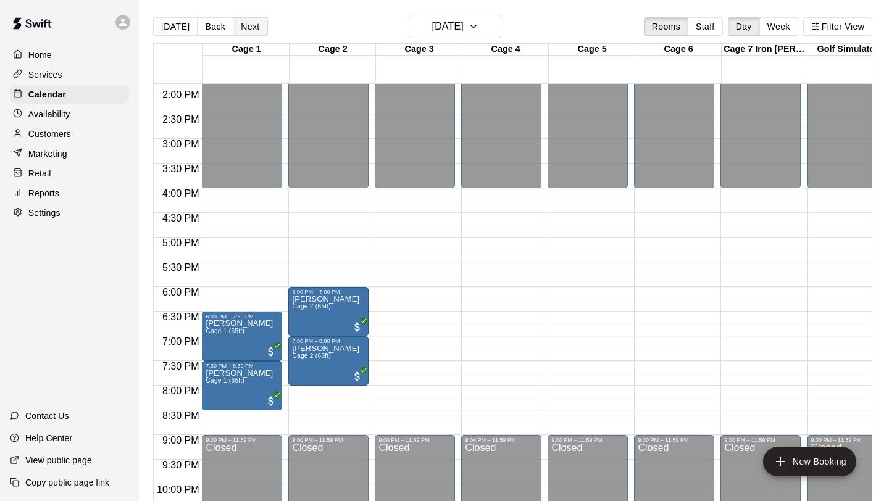
click at [251, 31] on button "Next" at bounding box center [250, 26] width 35 height 19
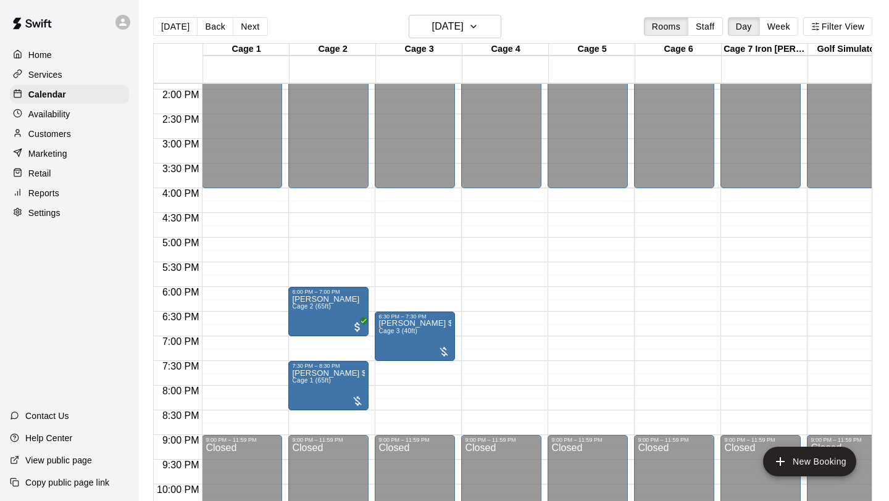
click at [243, 33] on button "Next" at bounding box center [250, 26] width 35 height 19
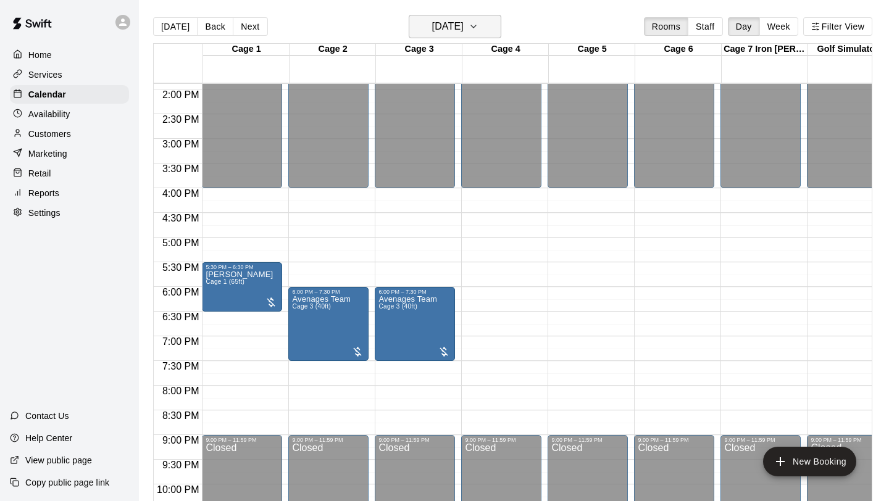
click at [478, 28] on icon "button" at bounding box center [474, 26] width 10 height 15
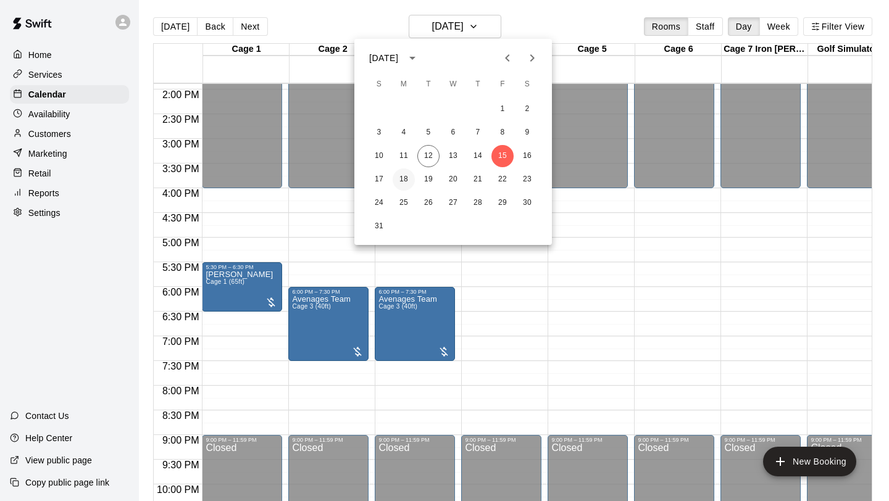
click at [404, 179] on button "18" at bounding box center [404, 180] width 22 height 22
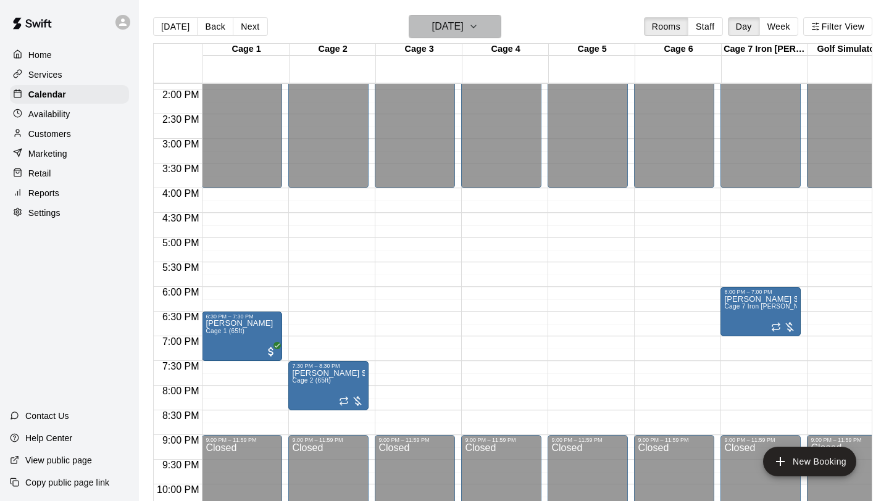
click at [478, 28] on icon "button" at bounding box center [474, 26] width 10 height 15
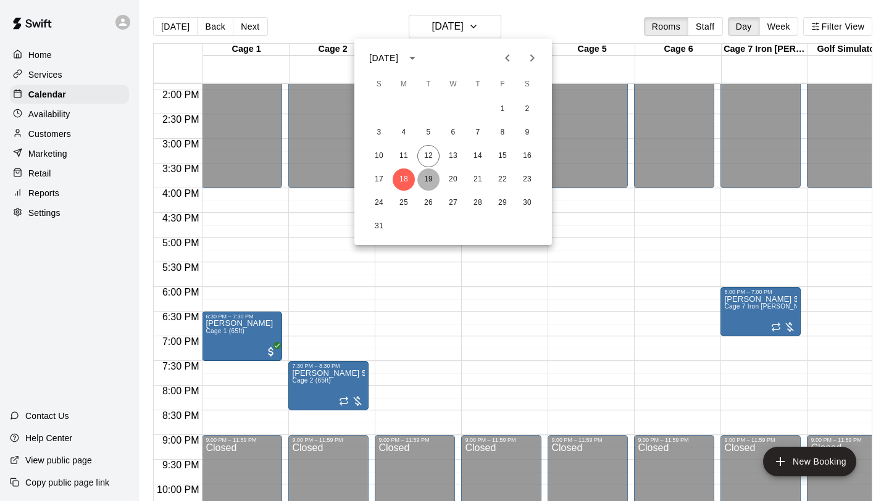
click at [428, 180] on button "19" at bounding box center [428, 180] width 22 height 22
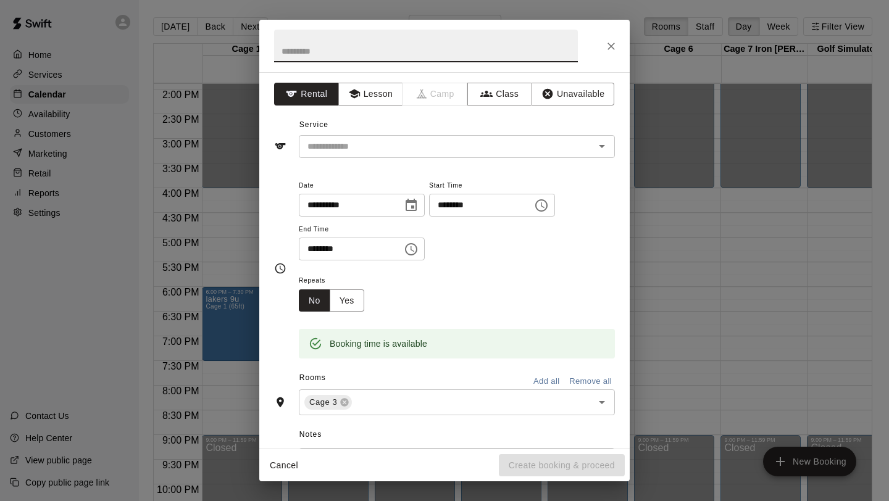
click at [613, 48] on icon "Close" at bounding box center [610, 46] width 7 height 7
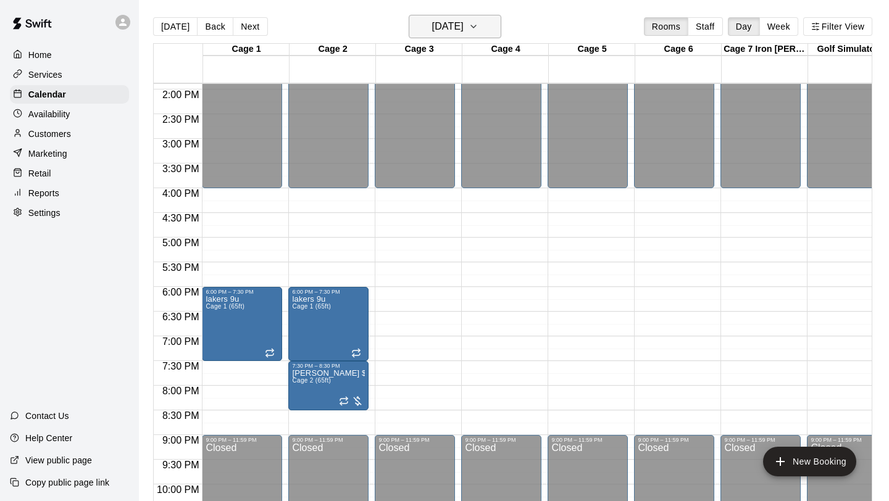
click at [478, 32] on icon "button" at bounding box center [474, 26] width 10 height 15
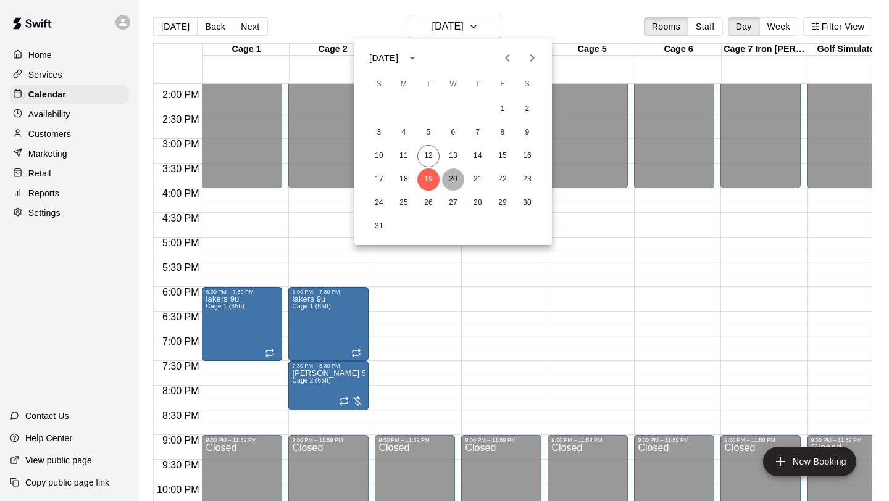
click at [455, 176] on button "20" at bounding box center [453, 180] width 22 height 22
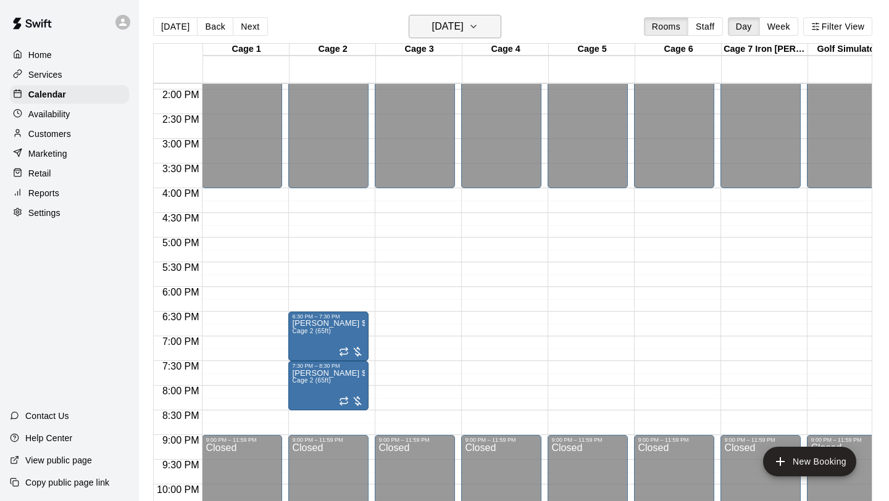
click at [478, 29] on icon "button" at bounding box center [474, 26] width 10 height 15
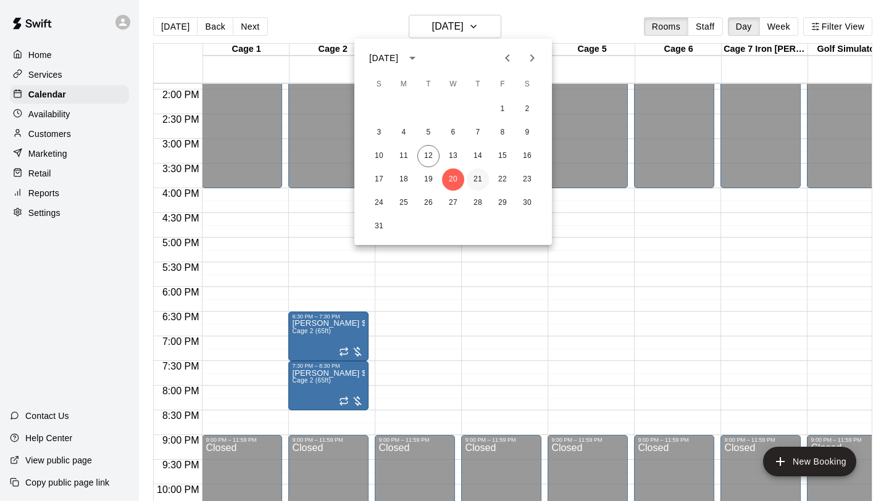
click at [478, 173] on button "21" at bounding box center [478, 180] width 22 height 22
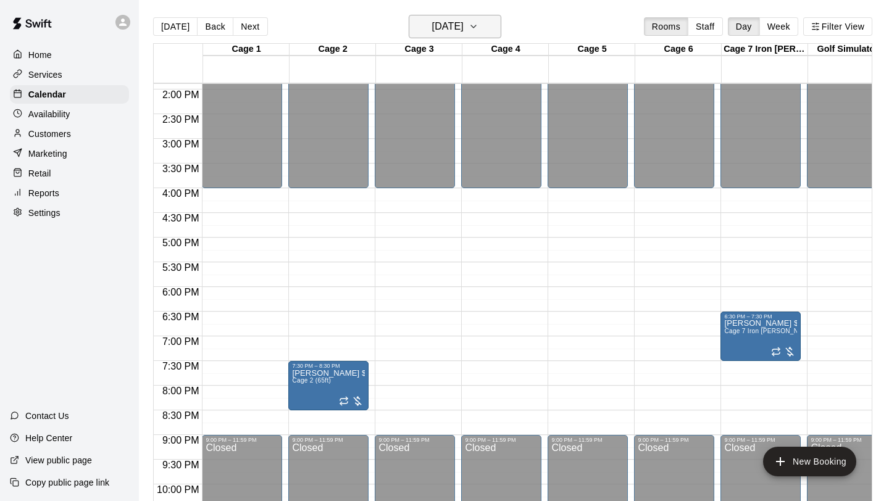
click at [499, 29] on button "[DATE]" at bounding box center [455, 26] width 93 height 23
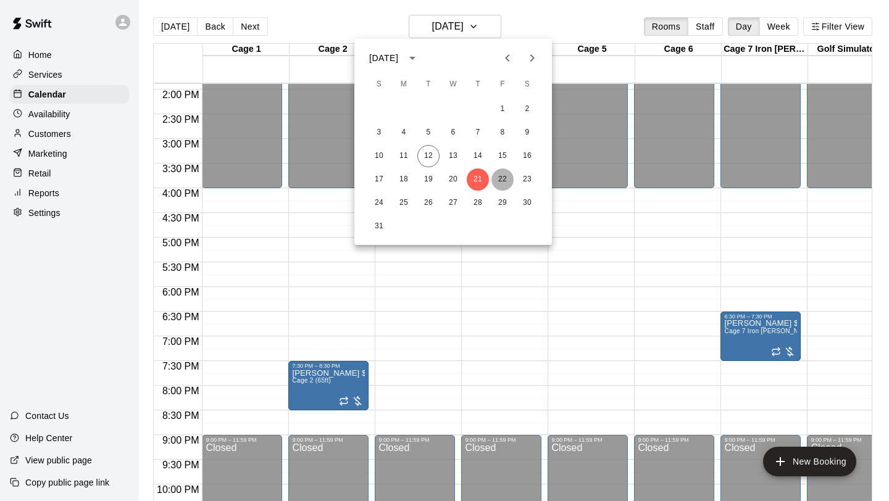
click at [506, 186] on button "22" at bounding box center [502, 180] width 22 height 22
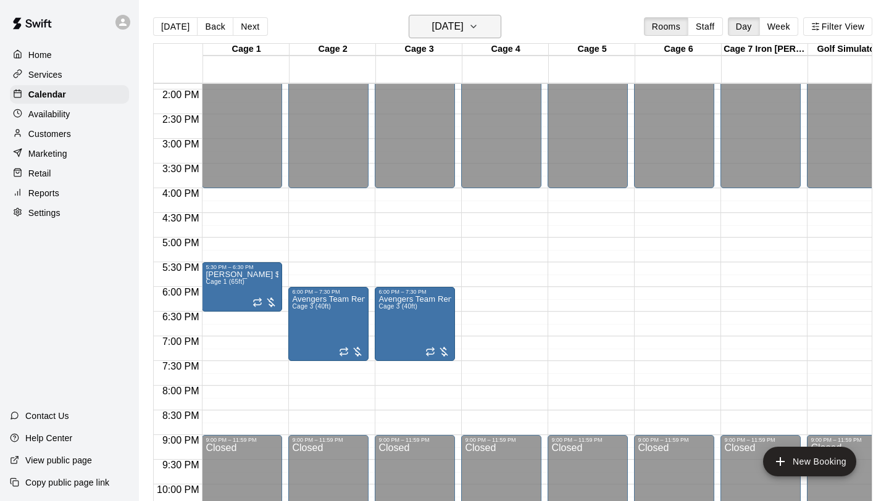
click at [492, 25] on button "[DATE]" at bounding box center [455, 26] width 93 height 23
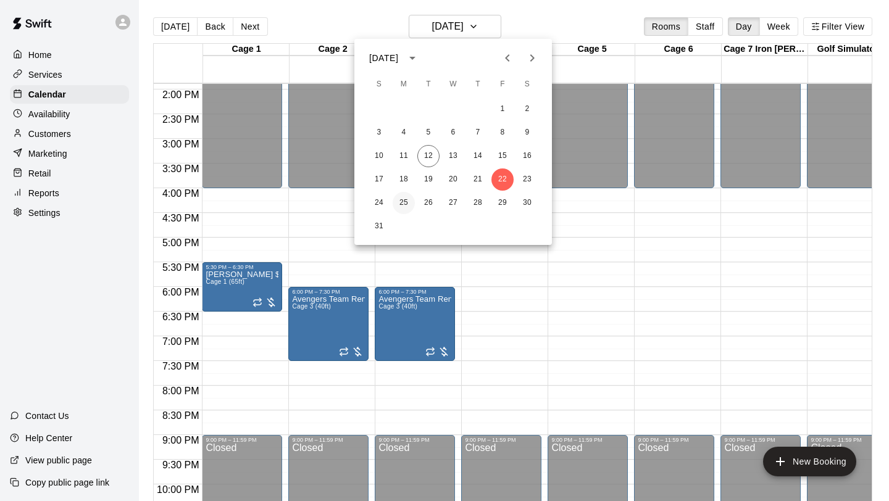
click at [400, 201] on button "25" at bounding box center [404, 203] width 22 height 22
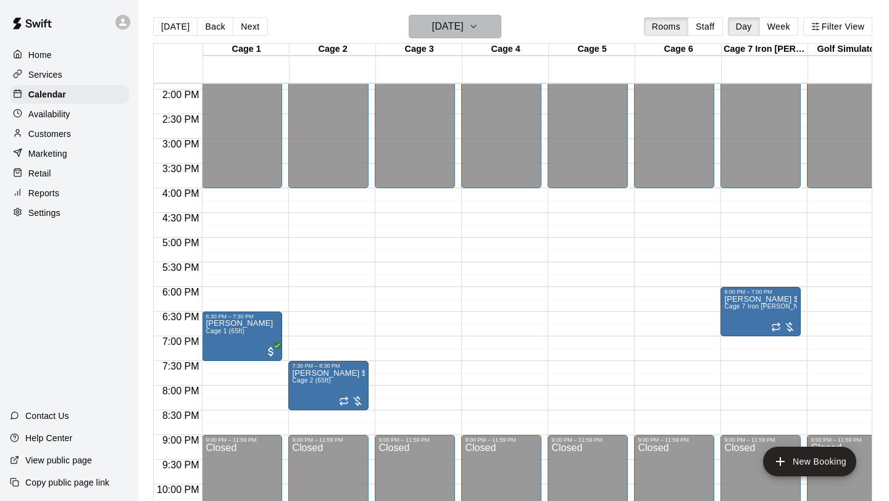
click at [478, 24] on icon "button" at bounding box center [474, 26] width 10 height 15
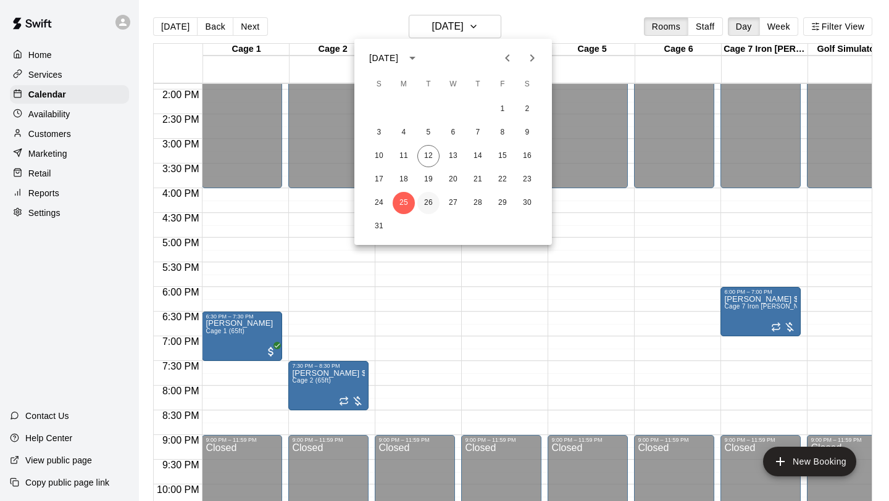
click at [425, 200] on button "26" at bounding box center [428, 203] width 22 height 22
